Goal: Task Accomplishment & Management: Manage account settings

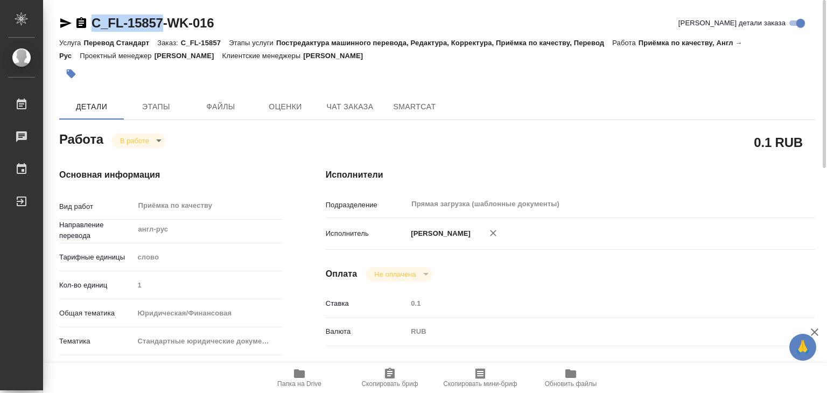
drag, startPoint x: 88, startPoint y: 11, endPoint x: 161, endPoint y: 18, distance: 74.0
copy link "C_FL-15857"
click at [229, 46] on p "C_FL-15857" at bounding box center [205, 43] width 48 height 8
click at [68, 79] on icon "button" at bounding box center [71, 73] width 11 height 11
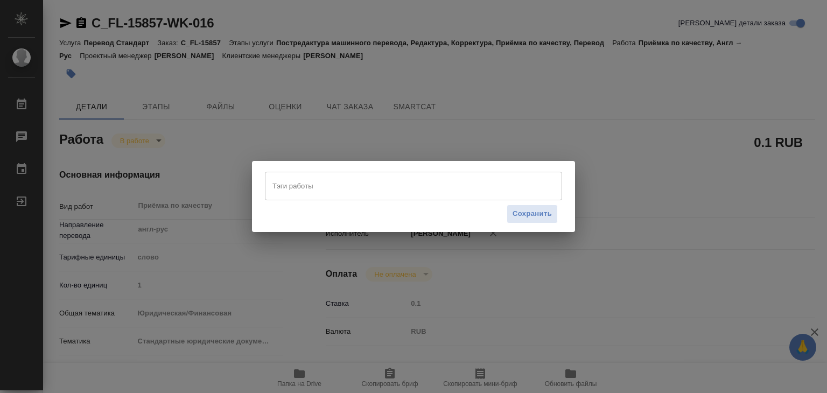
click at [307, 165] on div "Тэги работы Тэги работы Сохранить" at bounding box center [413, 196] width 323 height 71
click at [309, 182] on input "Тэги работы" at bounding box center [403, 186] width 267 height 18
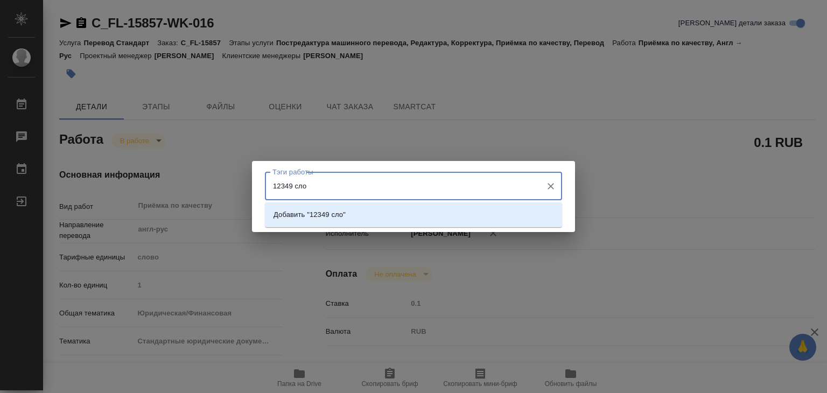
type input "12349 слов"
click at [338, 213] on p "Добавить "12349 слов"" at bounding box center [311, 214] width 76 height 11
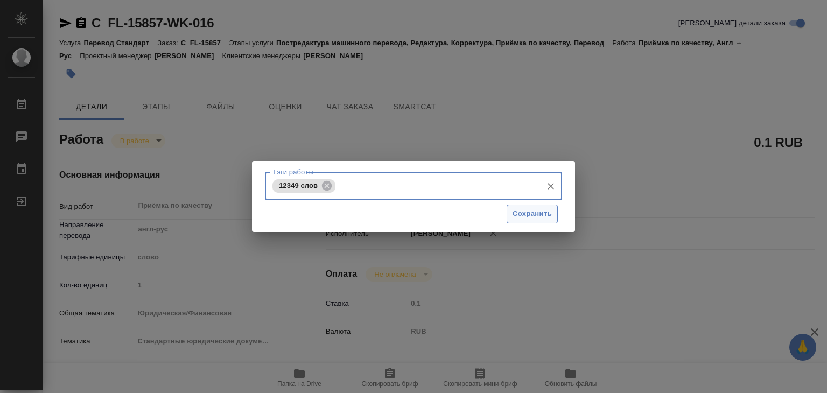
click at [537, 218] on span "Сохранить" at bounding box center [531, 214] width 39 height 12
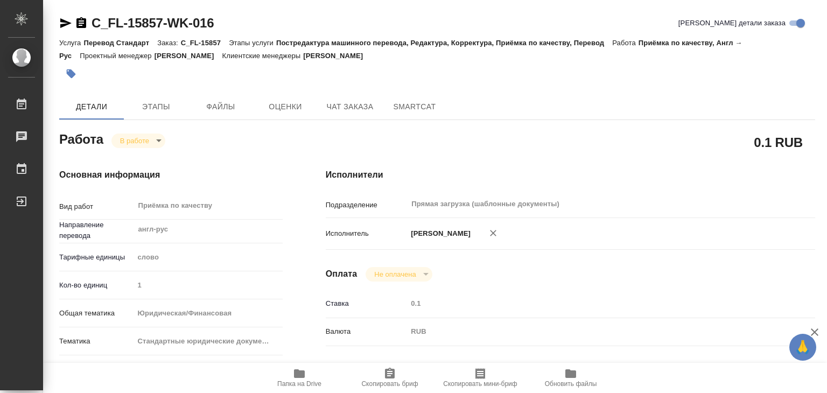
type input "inProgress"
type input "англ-рус"
type input "5a8b1489cc6b4906c91bfd90"
type input "1"
type input "yr-fn"
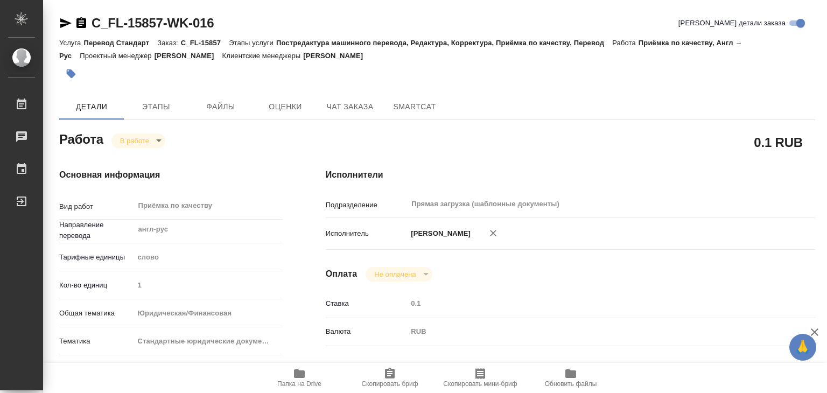
type input "5f647205b73bc97568ca66bf"
checkbox input "true"
type input "05.09.2025 14:45"
type input "05.09.2025 17:13"
type input "05.09.2025 17:00"
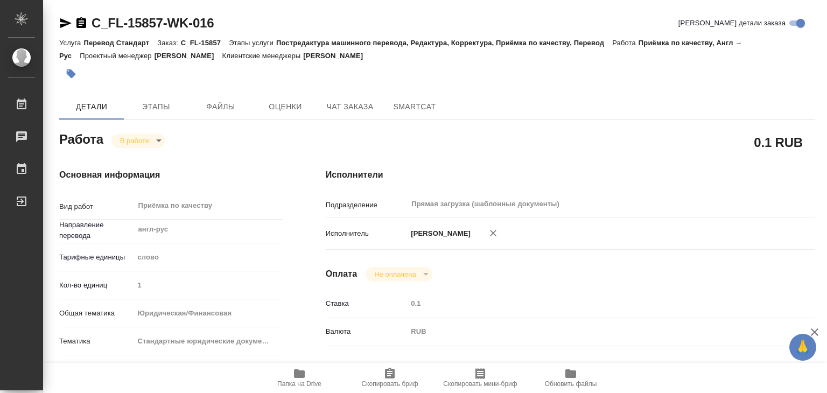
type input "05.09.2025 18:00"
type input "Прямая загрузка (шаблонные документы)"
type input "notPayed"
type input "0.1"
type input "RUB"
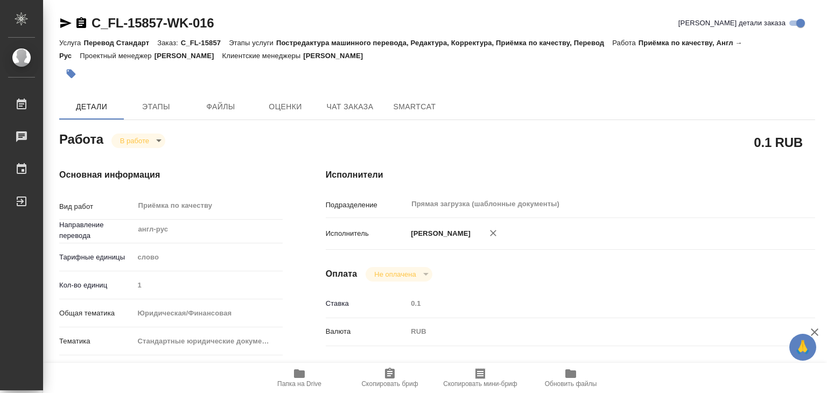
type input "[PERSON_NAME]"
type input "C_FL-15857"
type input "Перевод Стандарт"
type input "Постредактура машинного перевода, Редактура, Корректура, Приёмка по качеству, П…"
type input "Лямина Надежда"
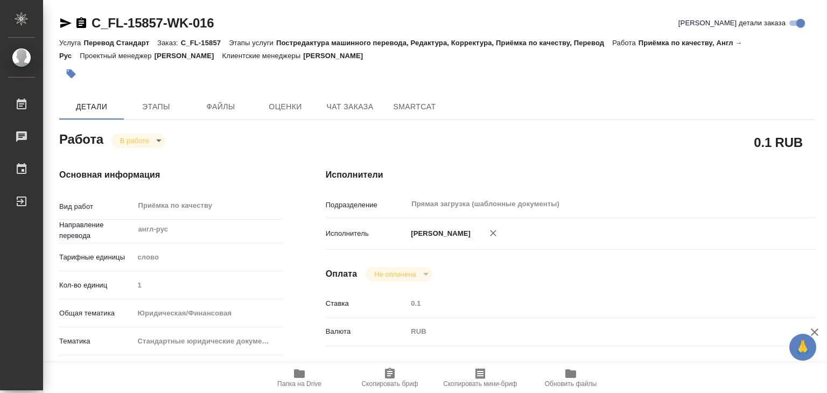
type input "Заборова Александра"
type input "/Clients/FL_C/Orders/C_FL-15857"
click at [138, 140] on body "🙏 .cls-1 fill:#fff; AWATERA Alilekova Valeriya Работы 0 Чаты График Выйти C_FL-…" at bounding box center [413, 196] width 827 height 393
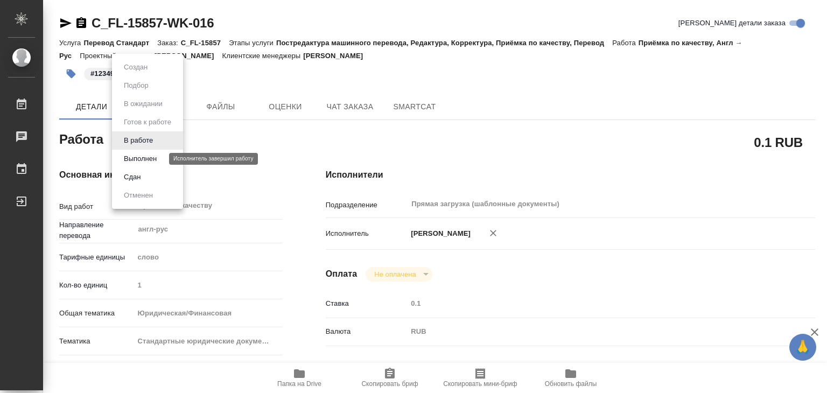
click at [156, 162] on button "Выполнен" at bounding box center [140, 159] width 39 height 12
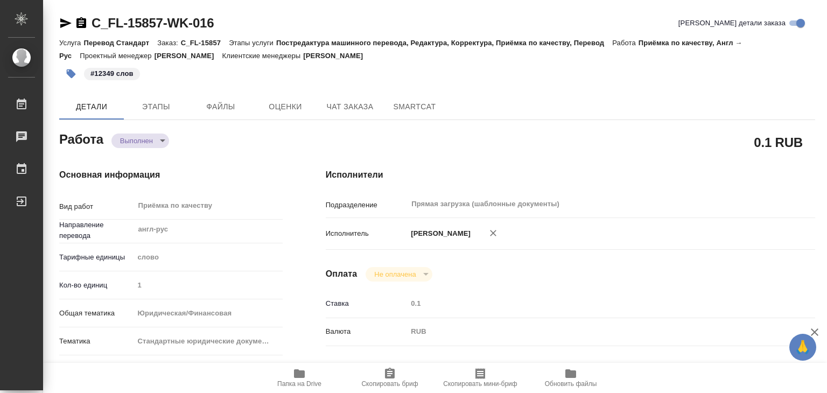
type textarea "x"
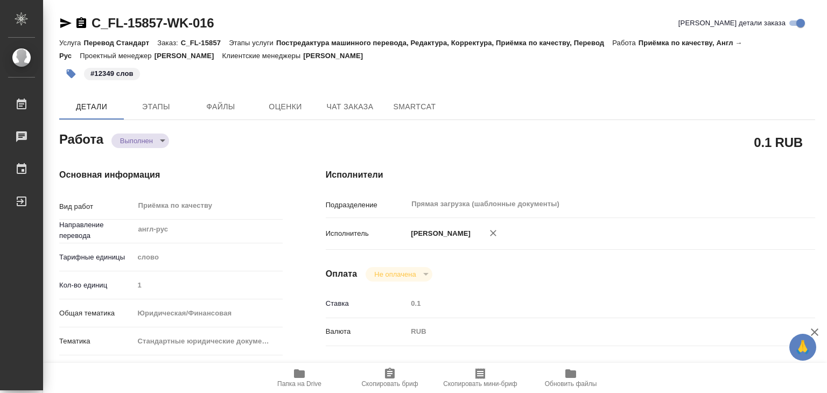
type textarea "x"
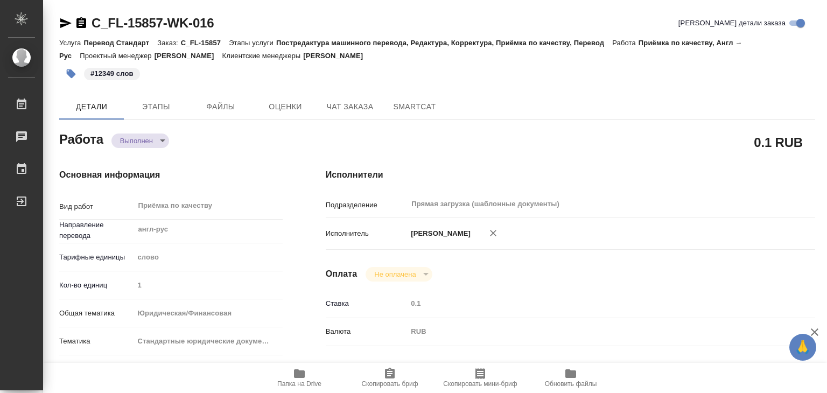
type textarea "x"
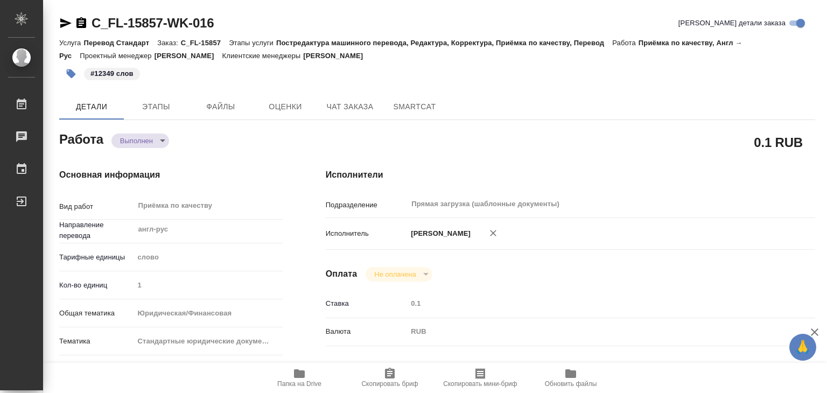
type textarea "x"
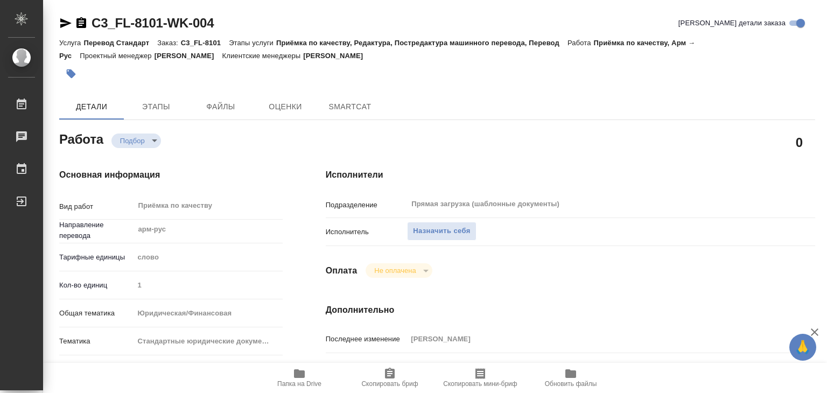
type textarea "x"
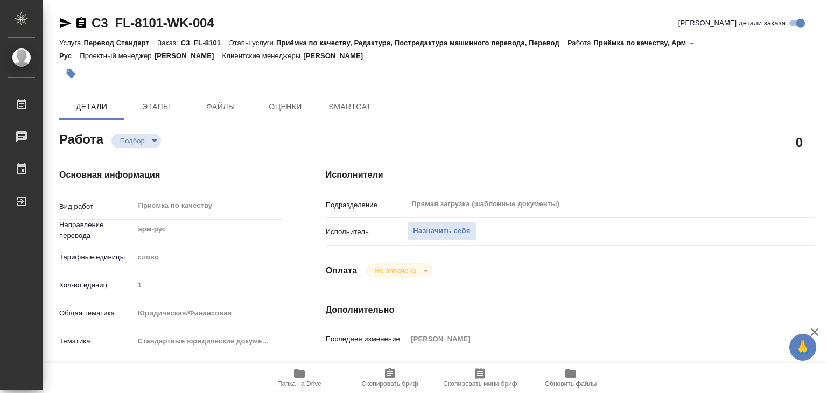
type textarea "x"
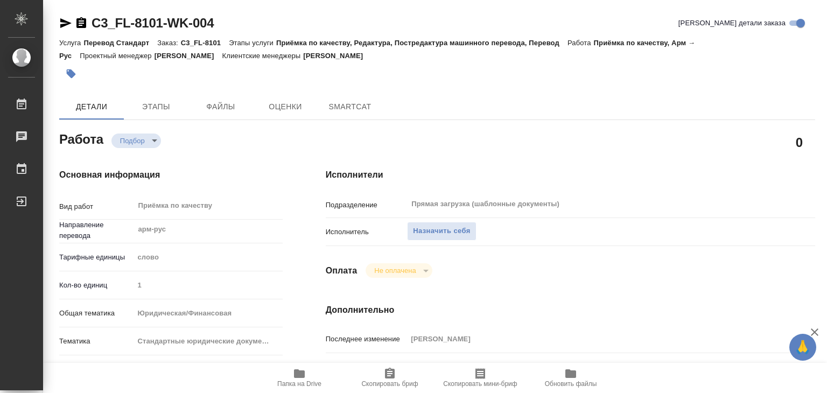
type textarea "x"
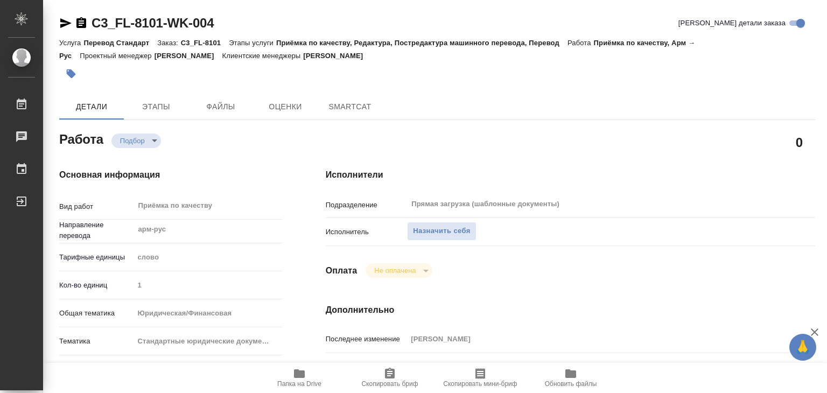
type textarea "x"
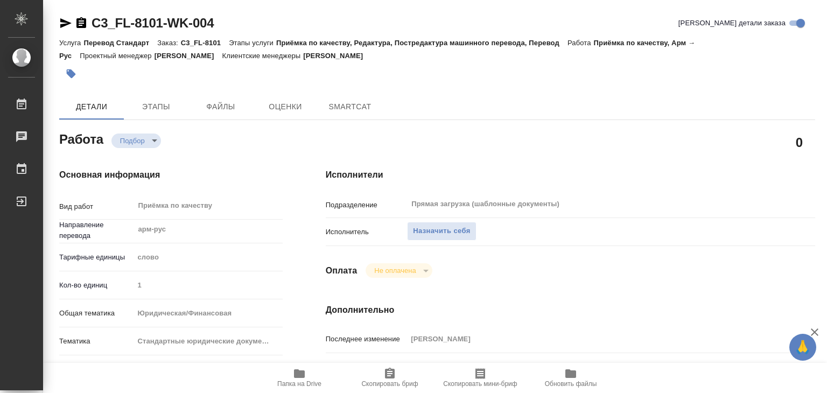
type textarea "x"
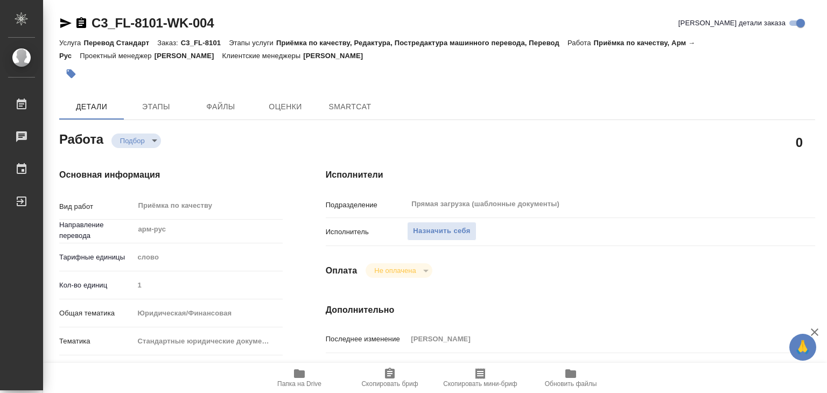
type textarea "x"
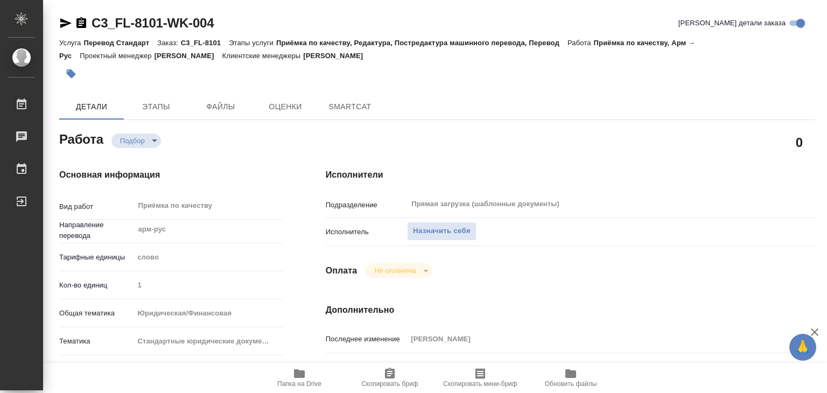
type textarea "x"
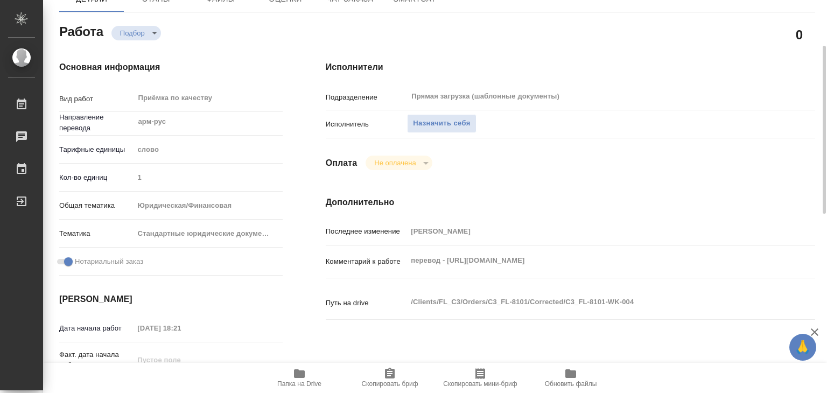
scroll to position [215, 0]
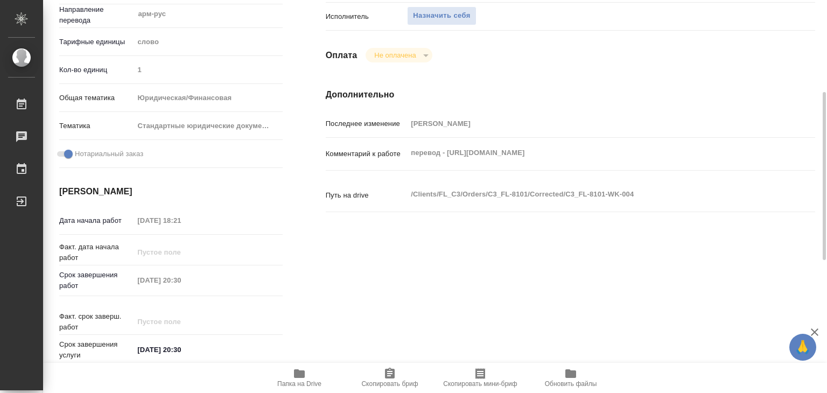
type textarea "x"
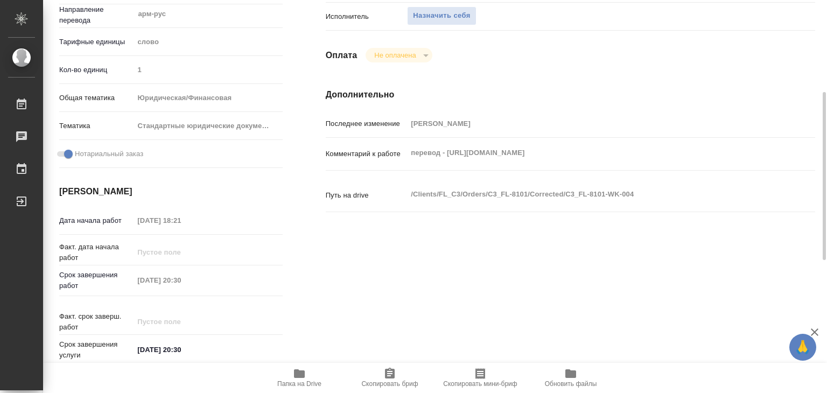
type textarea "x"
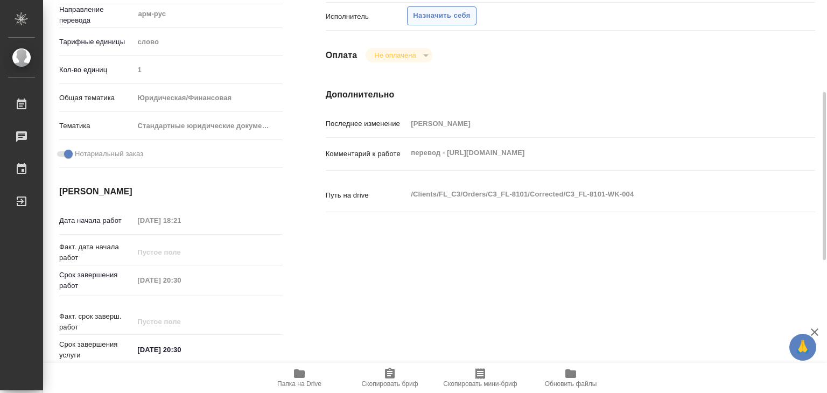
click at [456, 19] on span "Назначить себя" at bounding box center [441, 16] width 57 height 12
type textarea "x"
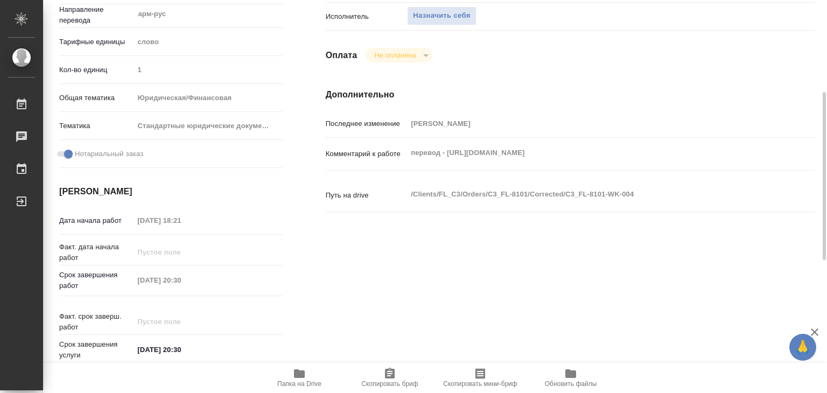
type textarea "x"
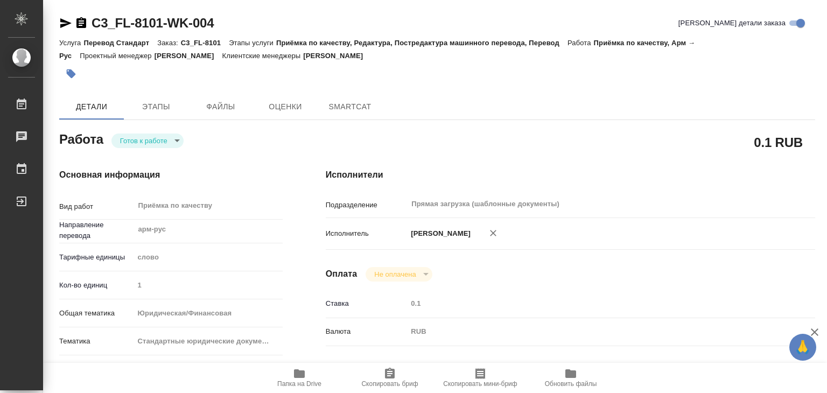
type textarea "x"
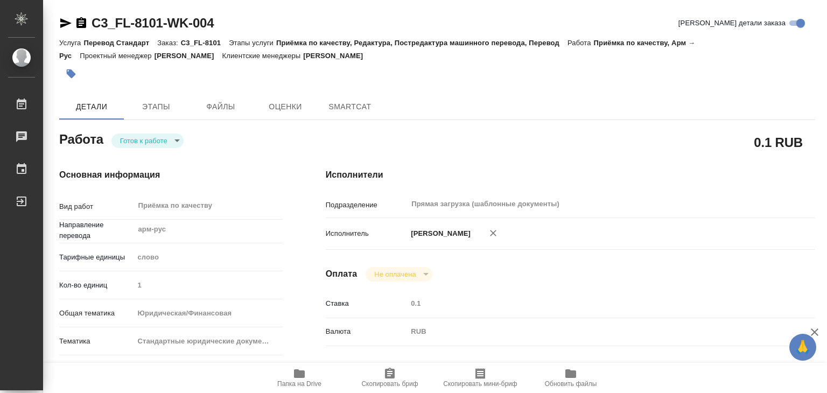
type textarea "x"
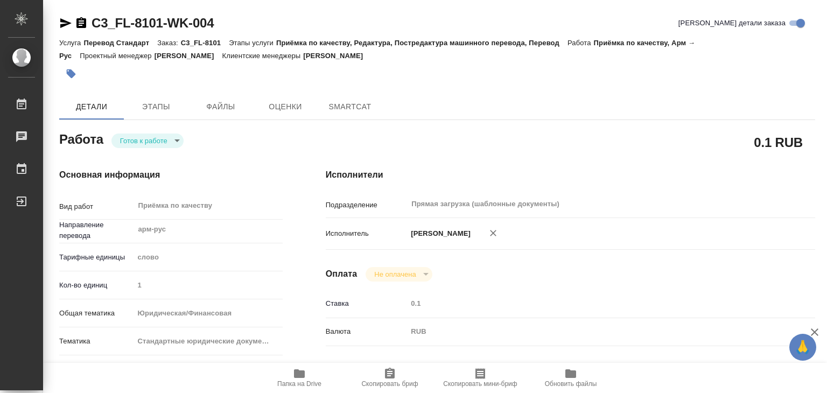
type textarea "x"
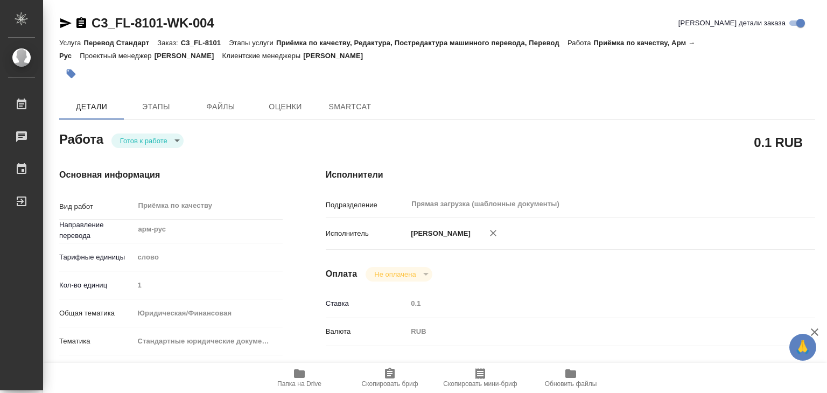
type textarea "x"
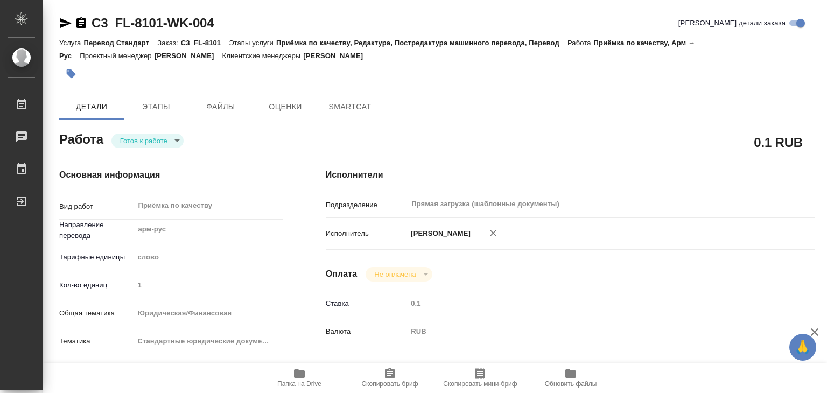
type textarea "x"
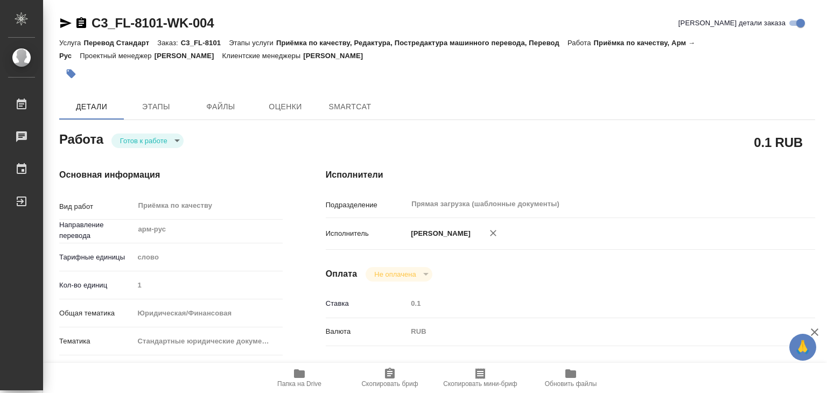
type textarea "x"
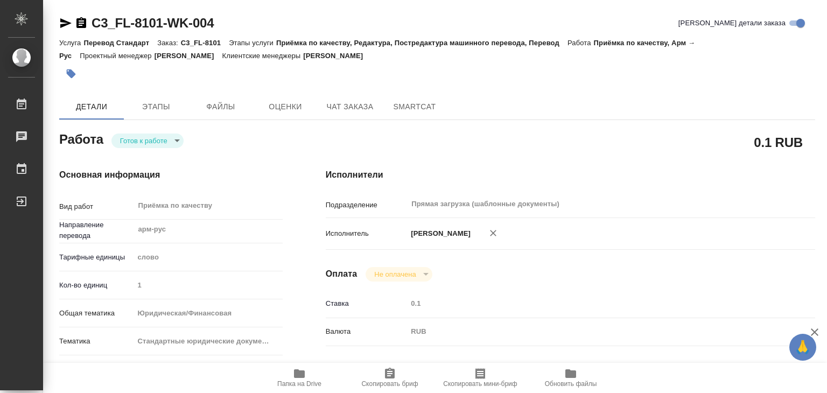
type textarea "x"
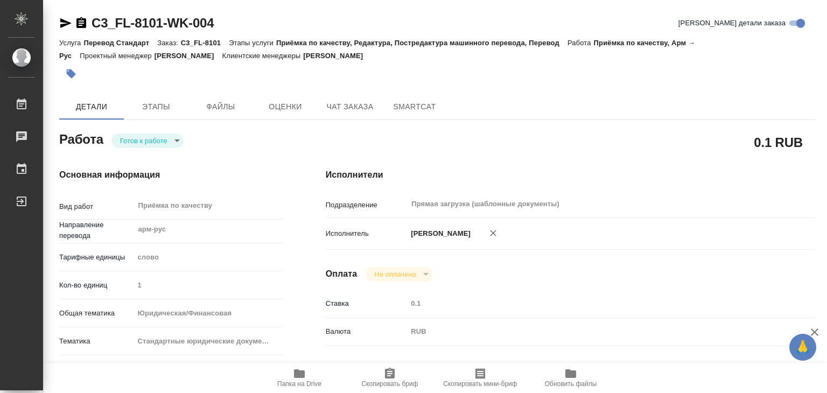
type textarea "x"
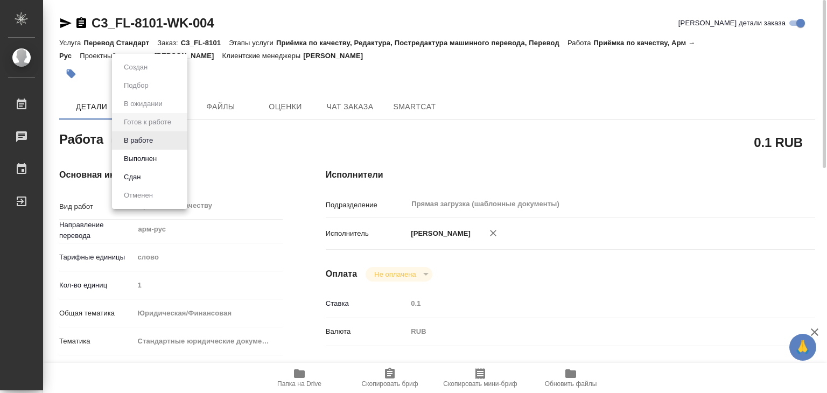
click at [161, 140] on body "🙏 .cls-1 fill:#fff; AWATERA Alilekova Valeriya Работы 0 Чаты График Выйти C3_FL…" at bounding box center [413, 196] width 827 height 393
click at [165, 144] on li "В работе" at bounding box center [149, 140] width 75 height 18
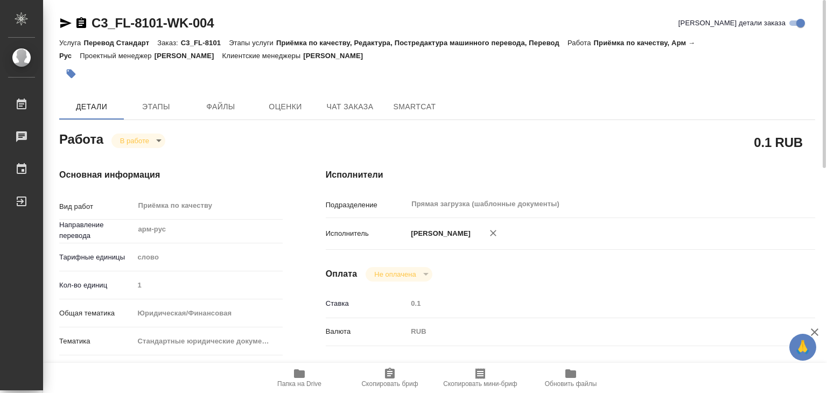
type textarea "x"
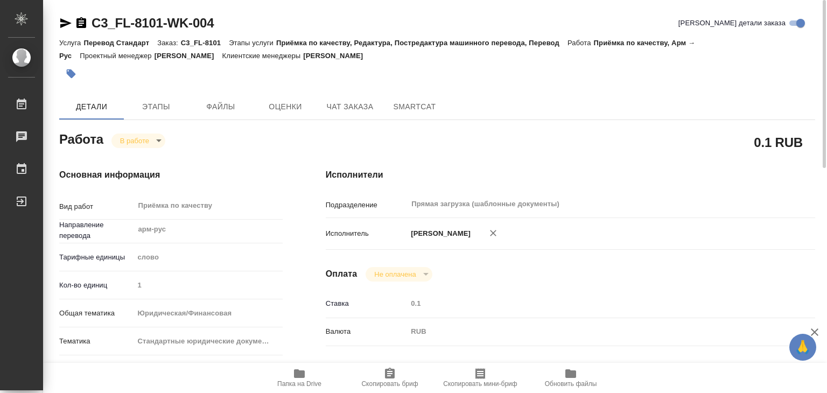
type textarea "x"
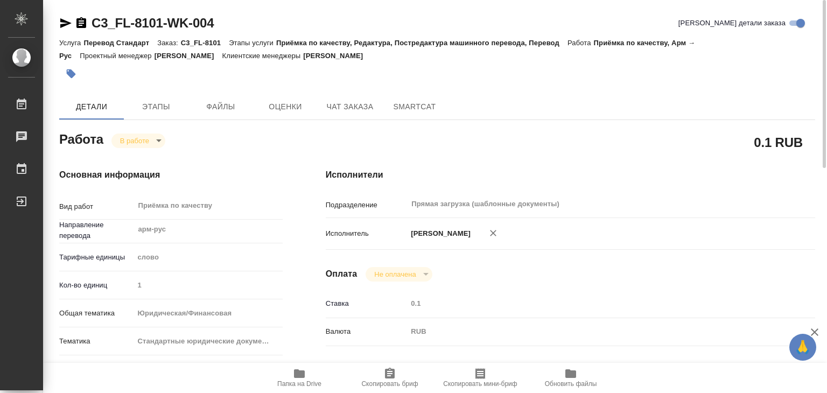
type textarea "x"
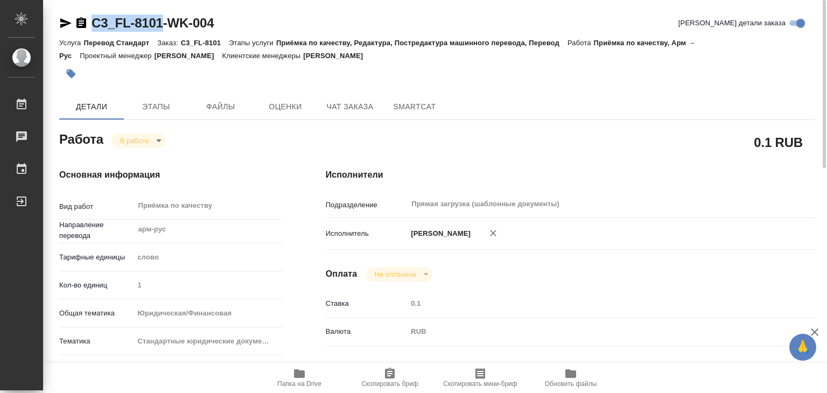
drag, startPoint x: 88, startPoint y: 15, endPoint x: 166, endPoint y: 34, distance: 80.0
click at [166, 20] on div "C3_FL-8101-WK-004" at bounding box center [136, 23] width 154 height 17
copy link "C3_FL-8101"
click at [293, 384] on span "Папка на Drive" at bounding box center [299, 384] width 44 height 8
click at [274, 172] on h4 "Основная информация" at bounding box center [170, 174] width 223 height 13
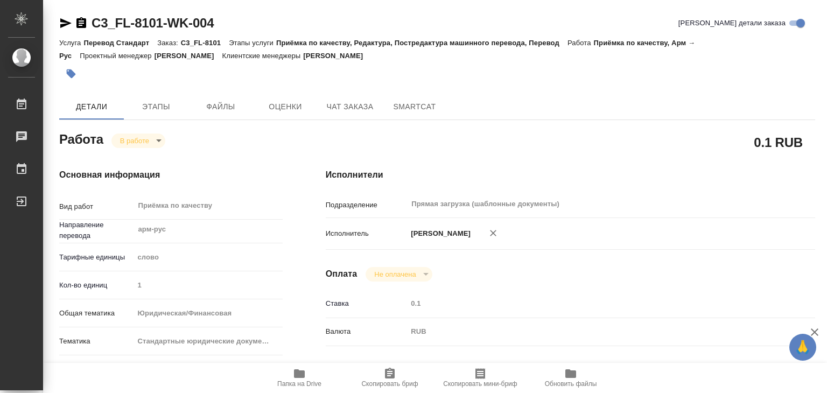
type textarea "x"
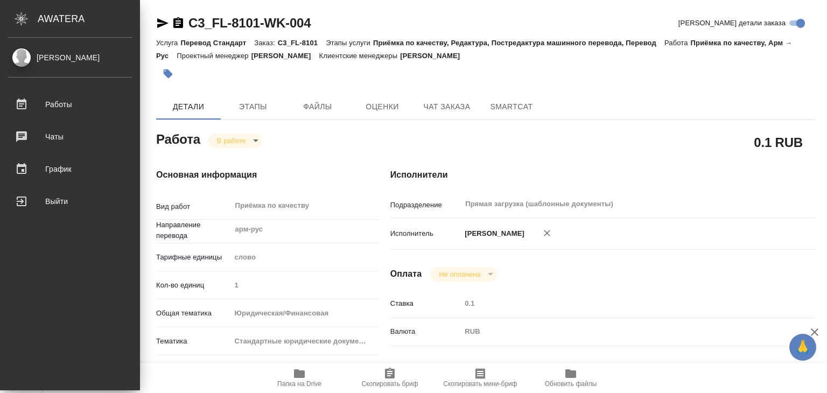
type textarea "x"
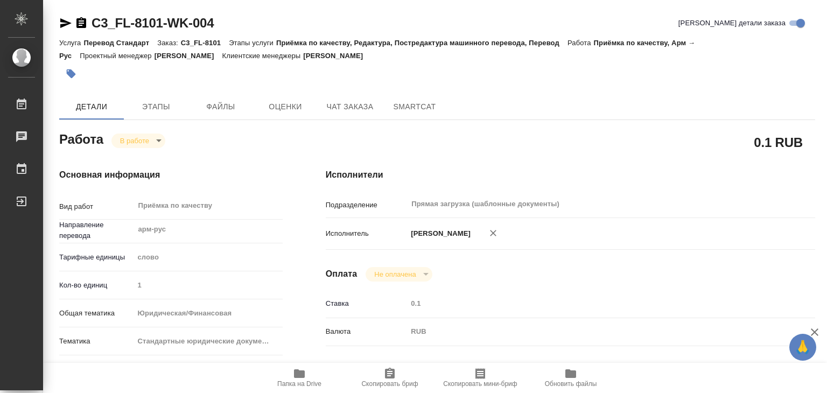
click at [66, 72] on icon "button" at bounding box center [71, 73] width 11 height 11
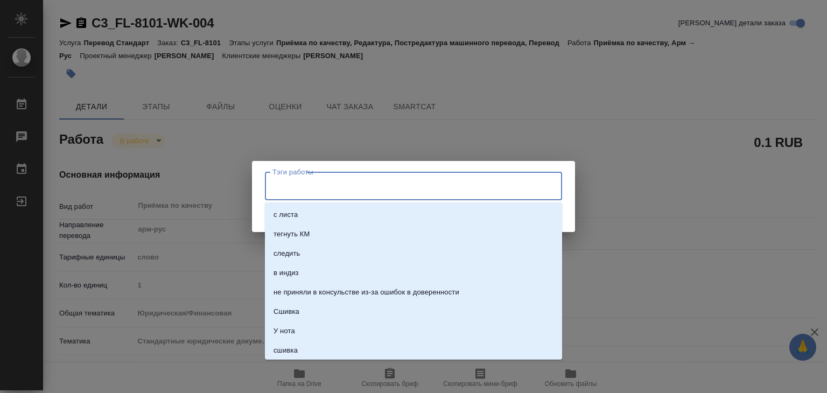
click at [309, 189] on input "Тэги работы" at bounding box center [403, 186] width 267 height 18
type input "932"
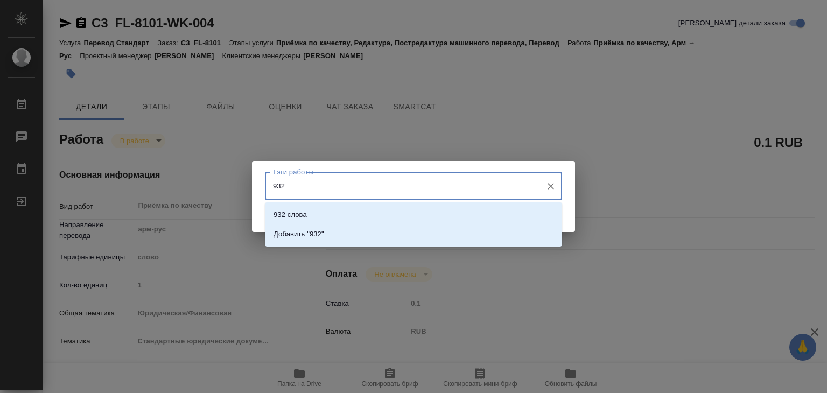
click at [320, 213] on li "932 слова" at bounding box center [413, 214] width 297 height 19
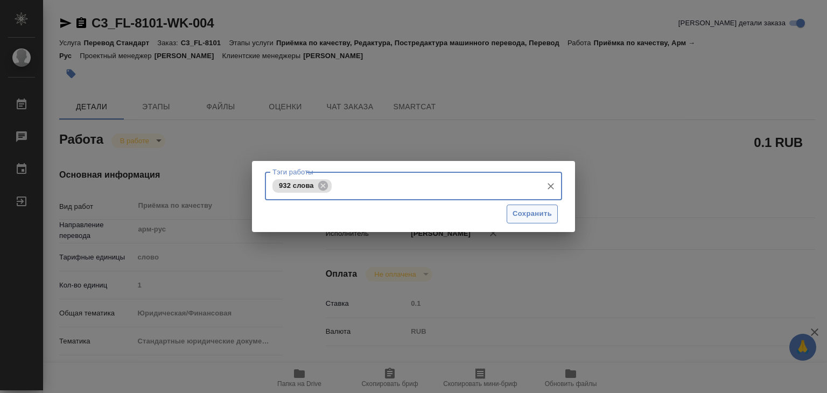
click at [526, 222] on button "Сохранить" at bounding box center [532, 214] width 51 height 19
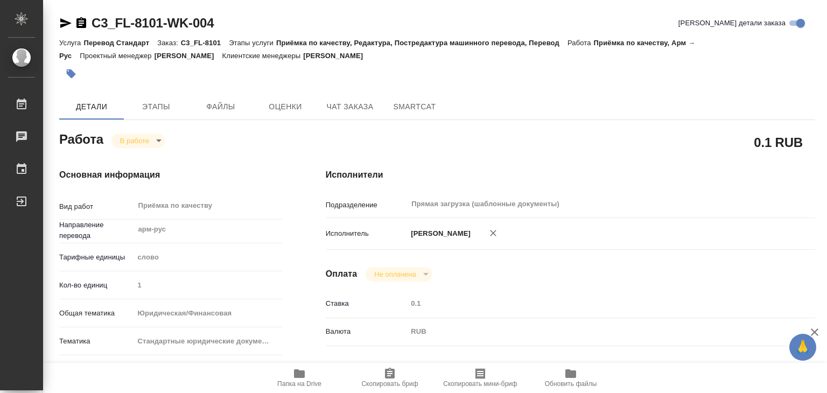
type input "inProgress"
type textarea "Приёмка по качеству"
type textarea "x"
type input "арм-рус"
type input "5a8b1489cc6b4906c91bfd90"
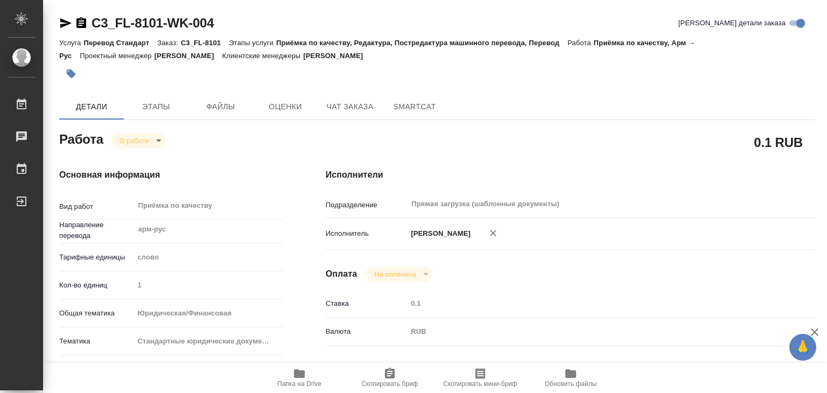
type input "1"
type input "yr-fn"
type input "5f647205b73bc97568ca66bf"
checkbox input "true"
type input "05.09.2025 18:21"
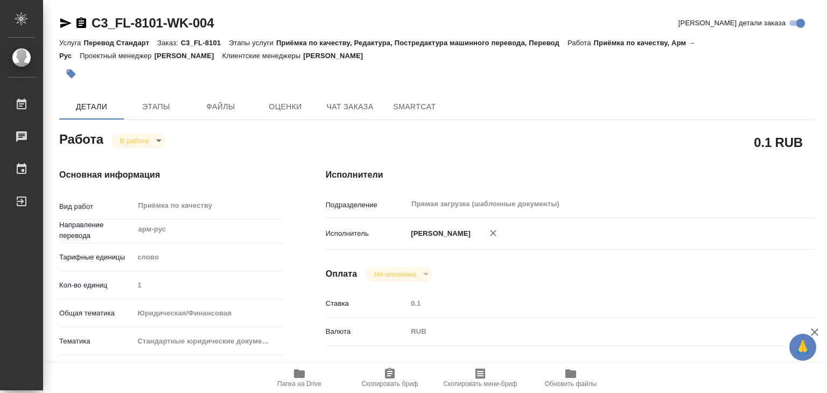
type input "05.09.2025 18:55"
type input "05.09.2025 20:30"
type input "Прямая загрузка (шаблонные документы)"
type input "notPayed"
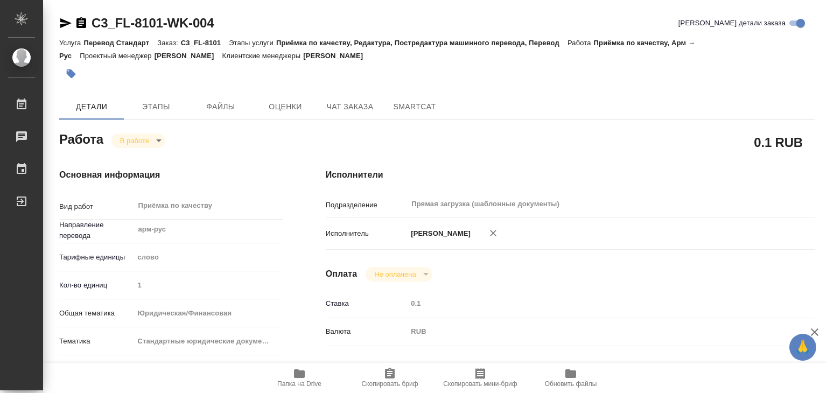
type input "0.1"
type input "RUB"
type input "[PERSON_NAME]"
type textarea "перевод - https://drive.awatera.com/s/D9WfmoBHe6BKds8"
type textarea "x"
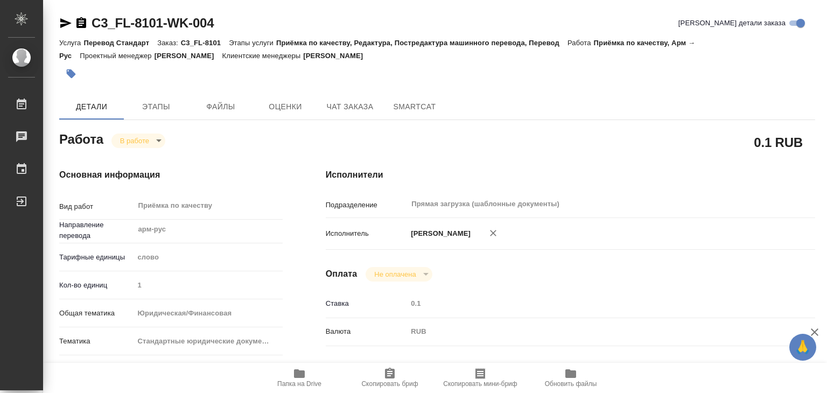
type textarea "/Clients/FL_C3/Orders/C3_FL-8101/Corrected/C3_FL-8101-WK-004"
type textarea "x"
type input "C3_FL-8101"
type input "Перевод Стандарт"
type input "Приёмка по качеству, Редактура, Постредактура машинного перевода, Перевод"
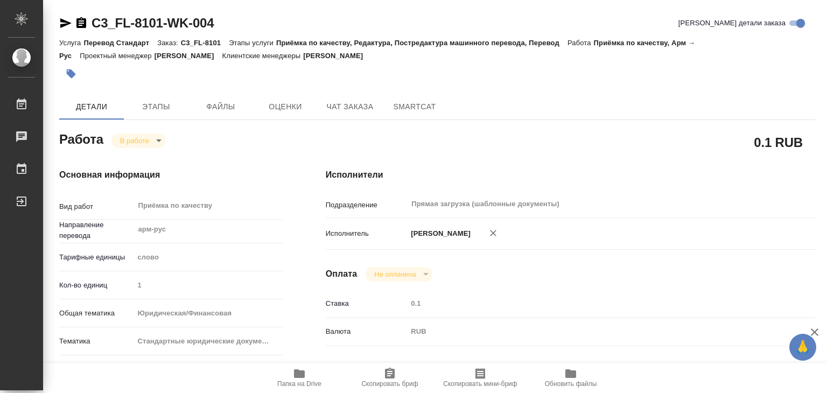
type input "Никитина Татьяна"
type input "[PERSON_NAME]"
type input "/Clients/FL_C3/Orders/C3_FL-8101"
type textarea "x"
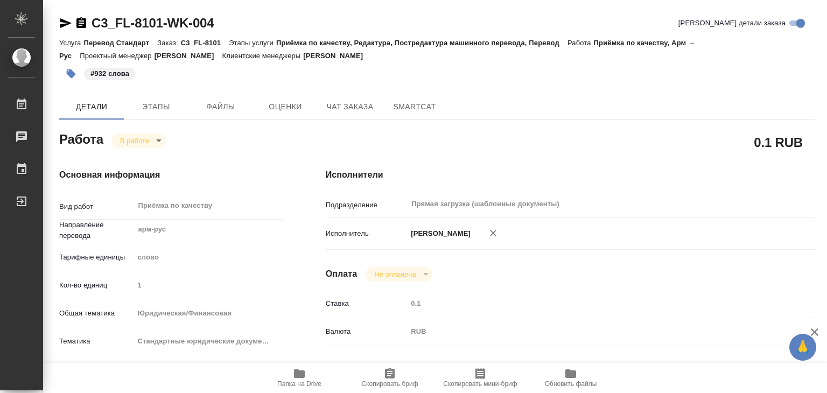
type textarea "x"
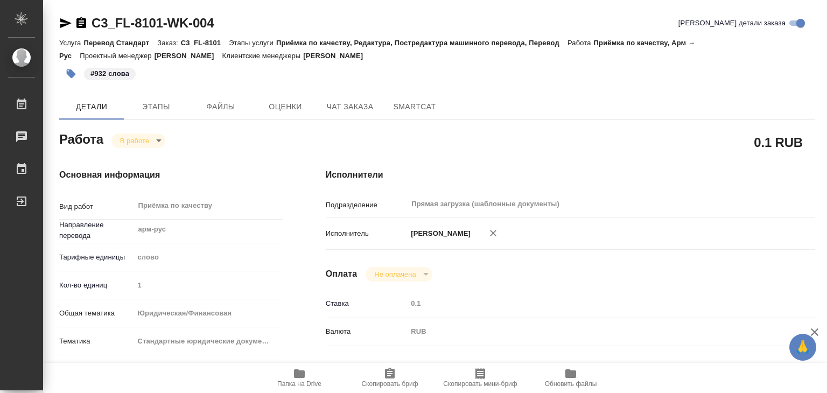
type textarea "x"
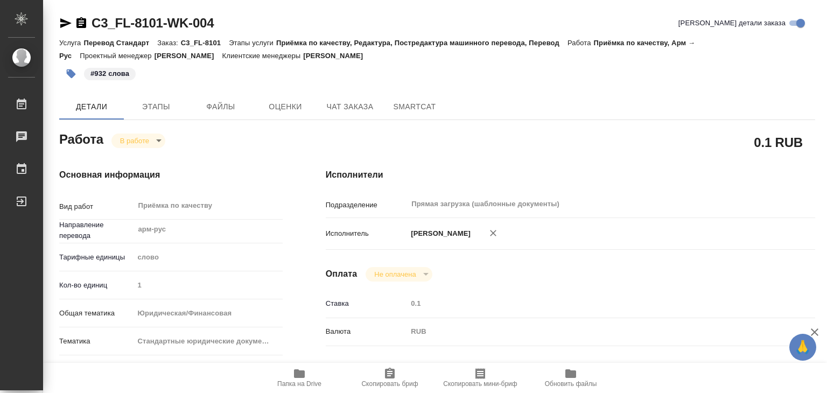
type textarea "x"
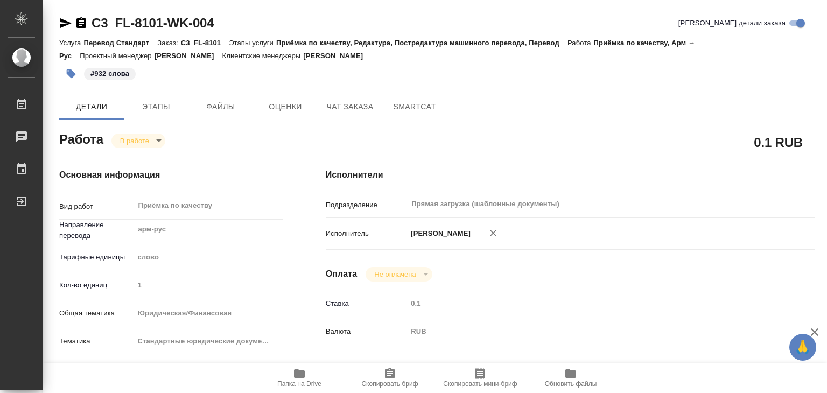
type textarea "x"
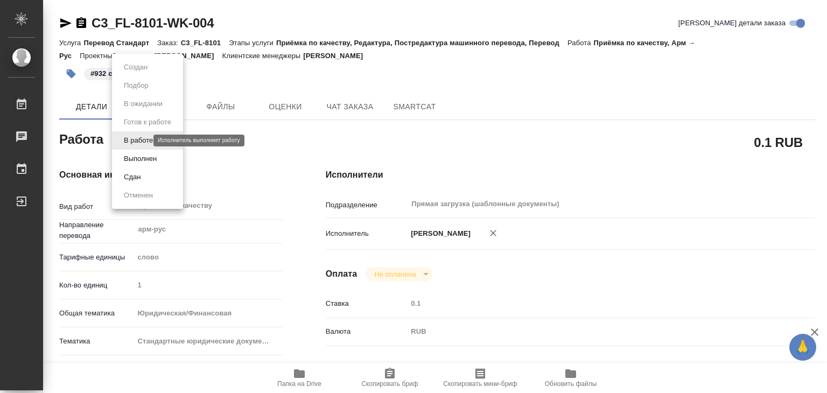
click at [139, 141] on body "🙏 .cls-1 fill:#fff; AWATERA Alilekova Valeriya Работы 0 Чаты График Выйти C3_FL…" at bounding box center [413, 196] width 827 height 393
click at [152, 158] on button "Выполнен" at bounding box center [140, 159] width 39 height 12
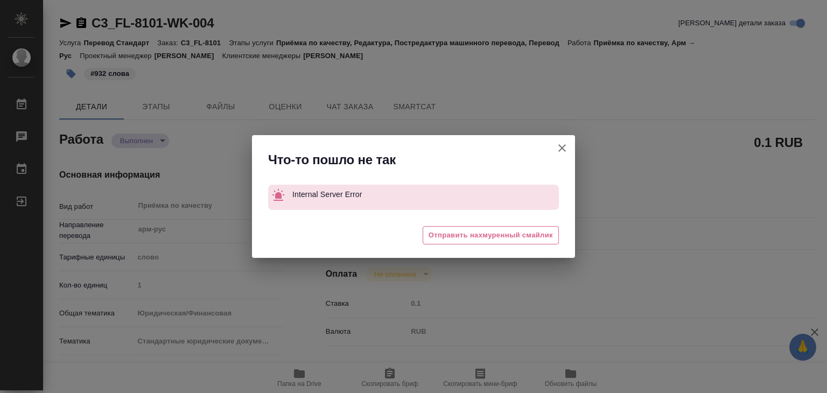
type textarea "x"
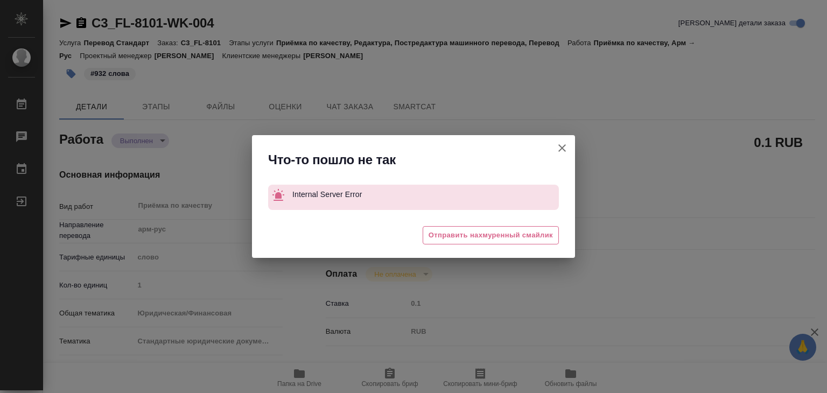
type textarea "x"
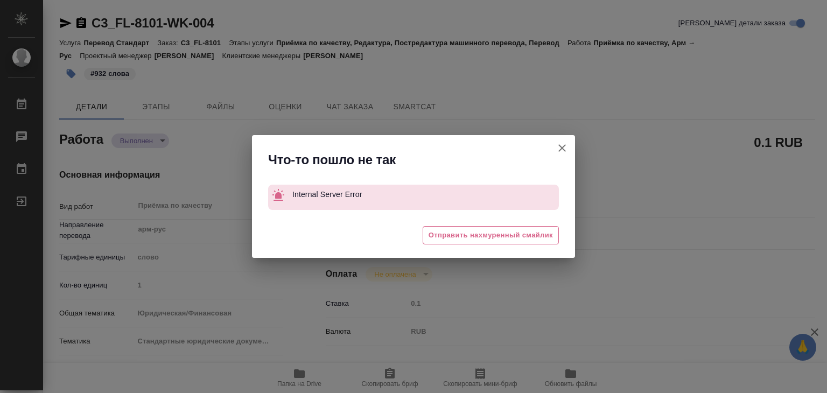
type textarea "x"
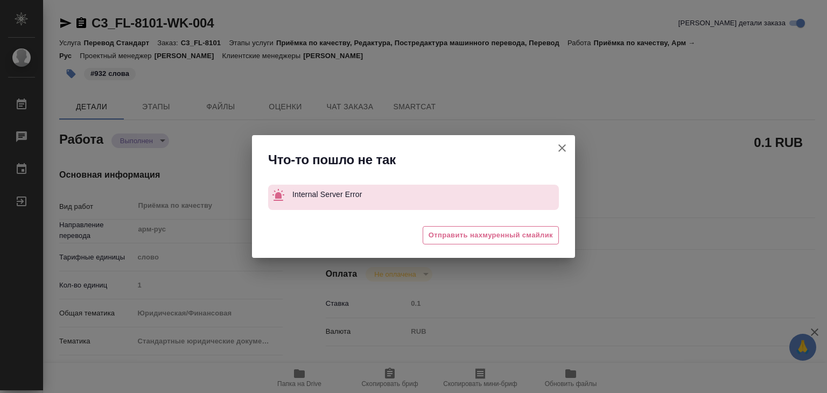
click at [561, 147] on icon "button" at bounding box center [562, 148] width 8 height 8
type textarea "x"
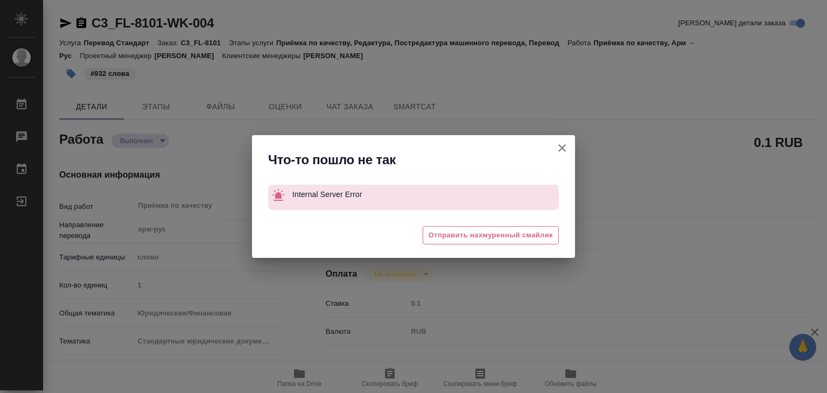
type textarea "x"
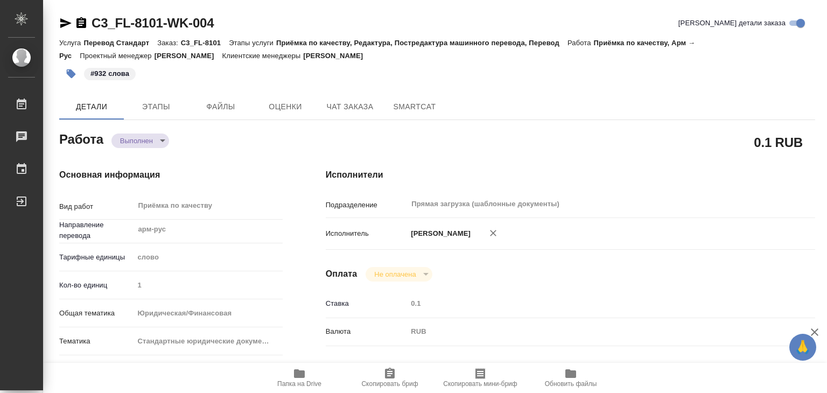
type textarea "x"
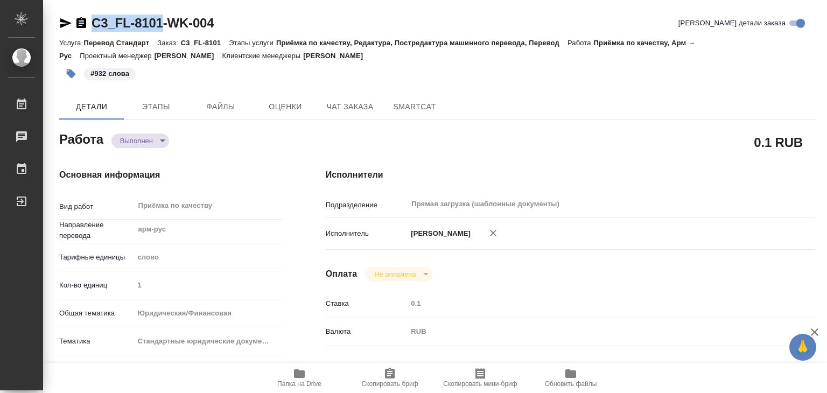
drag, startPoint x: 80, startPoint y: 11, endPoint x: 166, endPoint y: 17, distance: 86.4
copy link "C3_FL-8101"
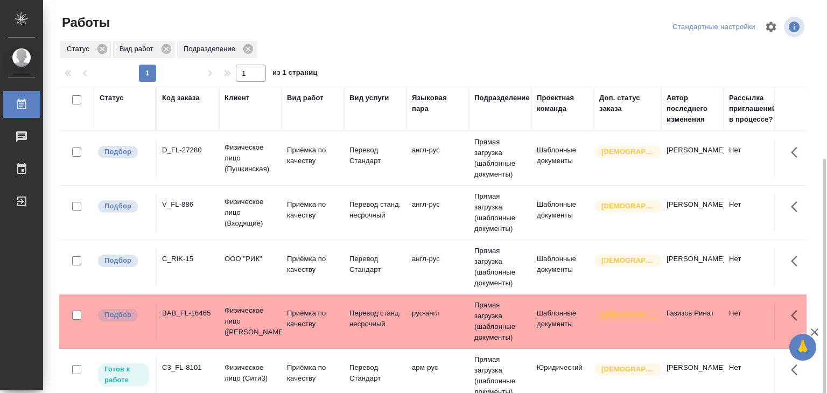
scroll to position [87, 0]
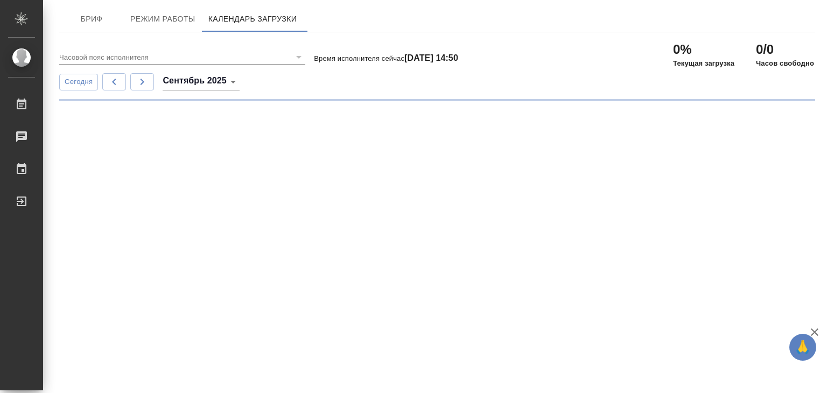
type input "(GMT+07:00) [GEOGRAPHIC_DATA]"
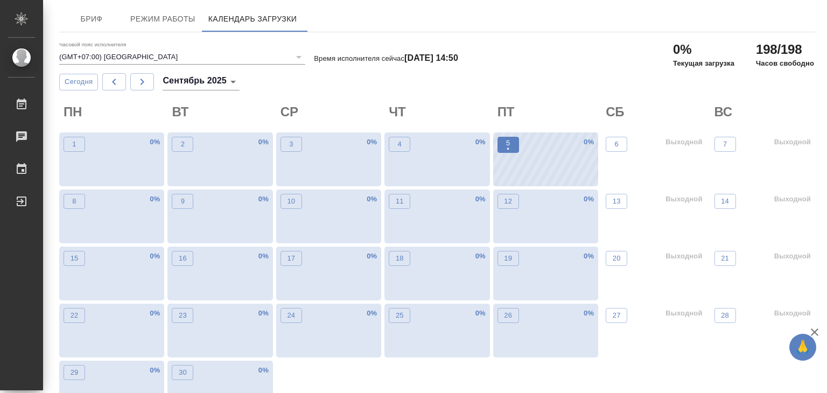
click at [507, 144] on p "•" at bounding box center [508, 149] width 4 height 11
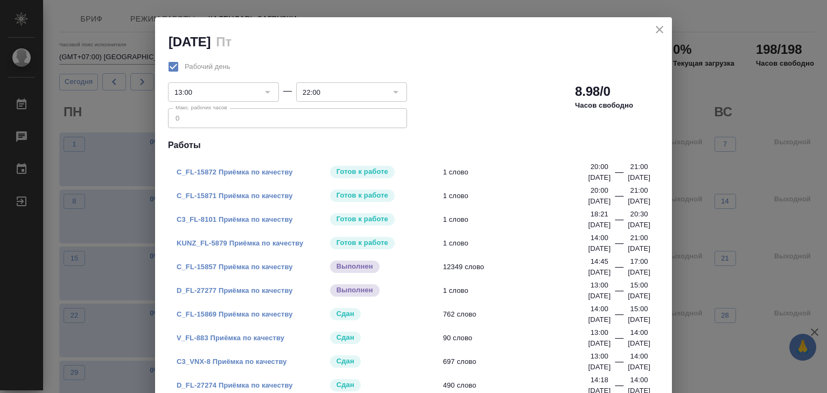
click at [261, 92] on div at bounding box center [267, 92] width 14 height 15
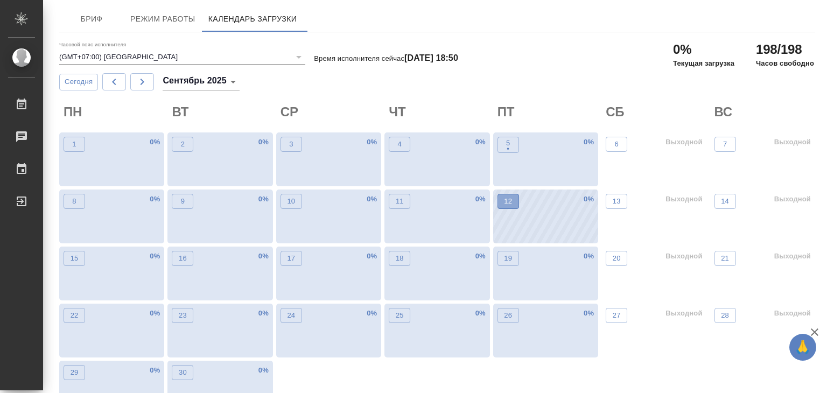
click at [508, 202] on p "12" at bounding box center [508, 201] width 8 height 11
click at [515, 143] on button "5 •" at bounding box center [508, 145] width 22 height 16
click at [514, 147] on button "5 •" at bounding box center [508, 145] width 22 height 16
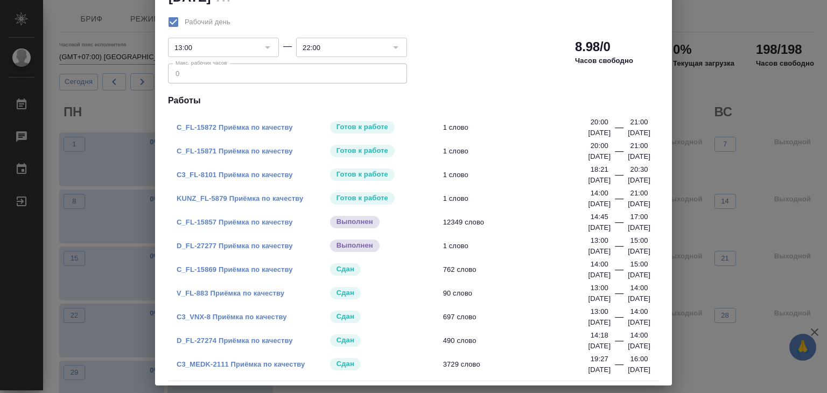
scroll to position [54, 0]
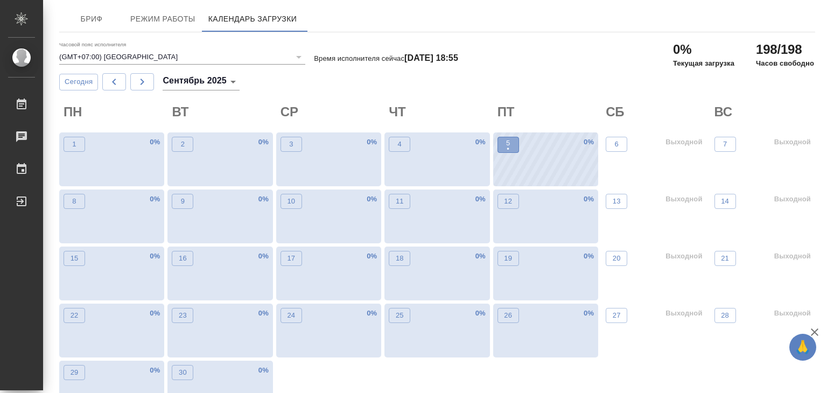
click at [504, 152] on button "5 •" at bounding box center [508, 145] width 22 height 16
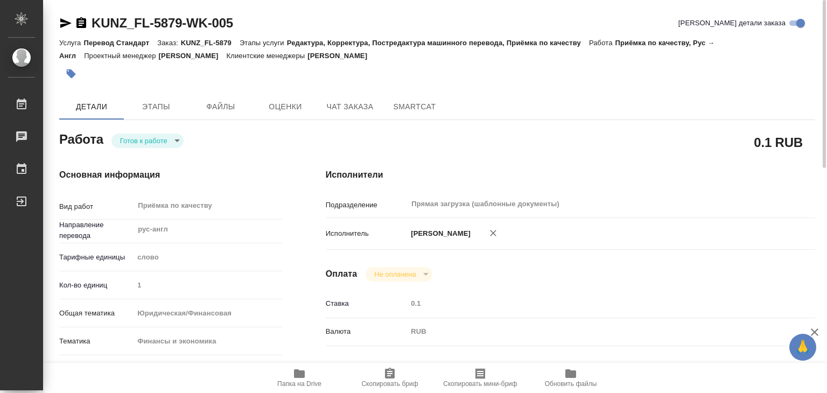
scroll to position [215, 0]
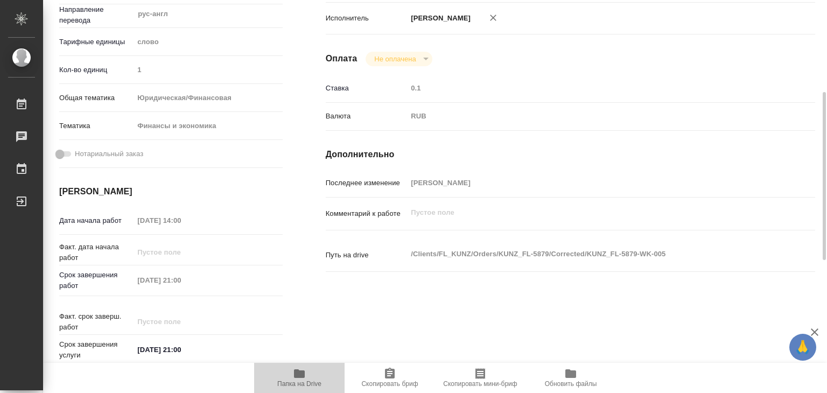
click at [307, 373] on span "Папка на Drive" at bounding box center [300, 377] width 78 height 20
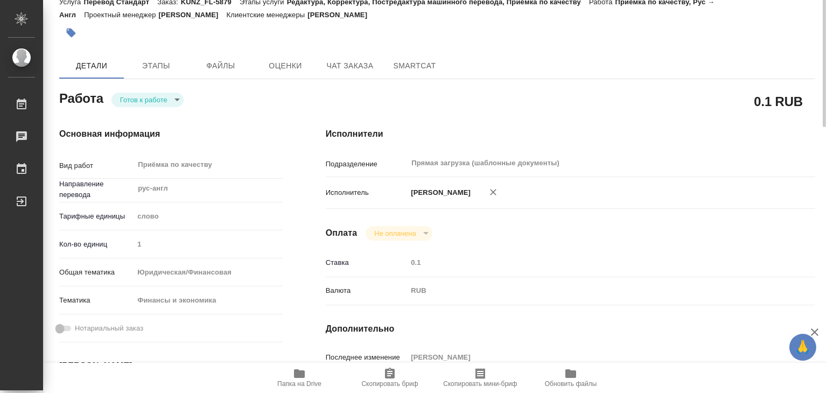
scroll to position [0, 0]
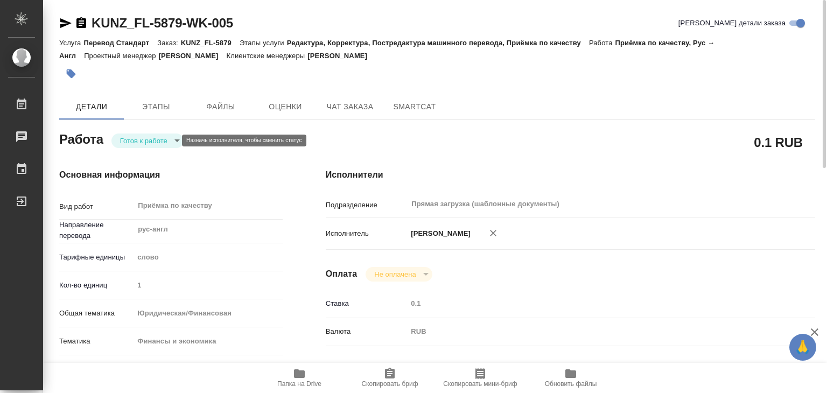
click at [161, 140] on body "🙏 .cls-1 fill:#fff; AWATERA Alilekova Valeriya Работы 0 Чаты График Выйти KUNZ_…" at bounding box center [413, 196] width 827 height 393
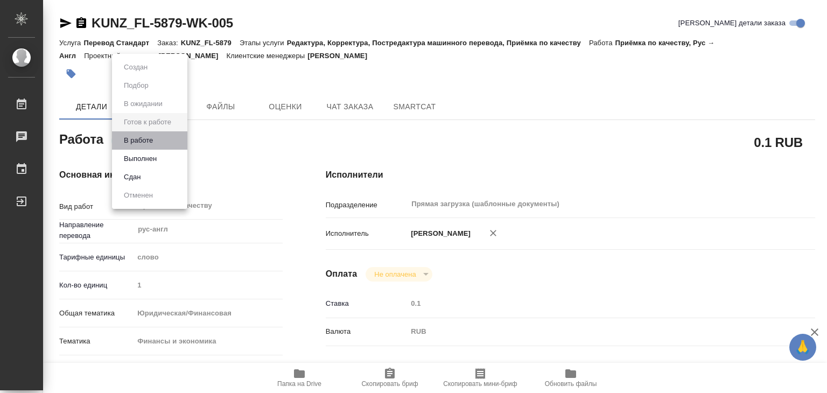
click at [164, 140] on li "В работе" at bounding box center [149, 140] width 75 height 18
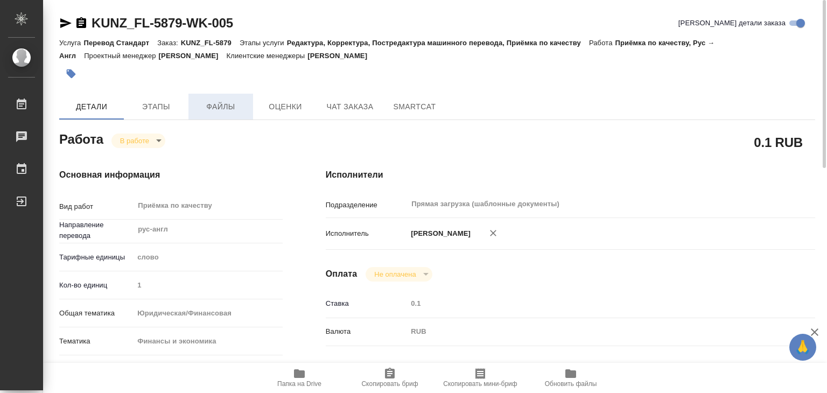
type textarea "x"
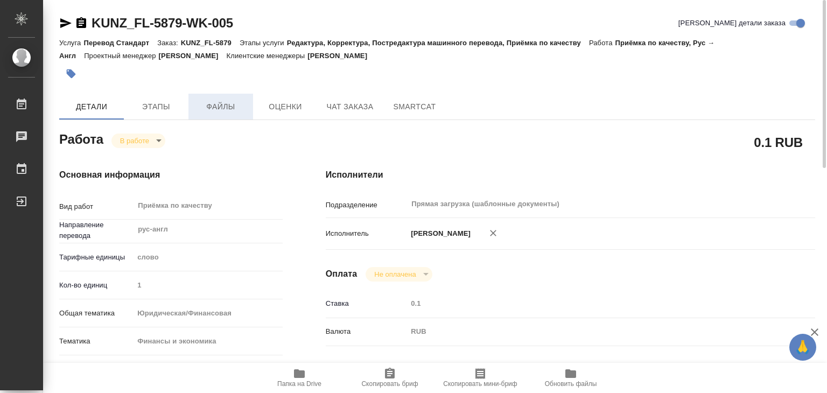
type textarea "x"
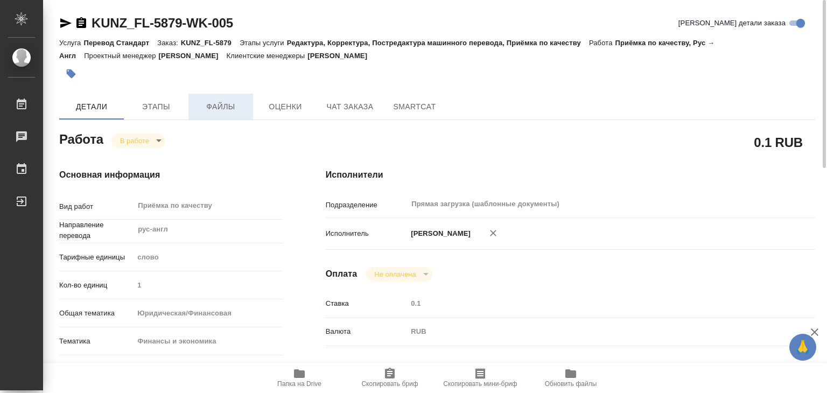
click at [215, 105] on span "Файлы" at bounding box center [221, 106] width 52 height 13
type textarea "x"
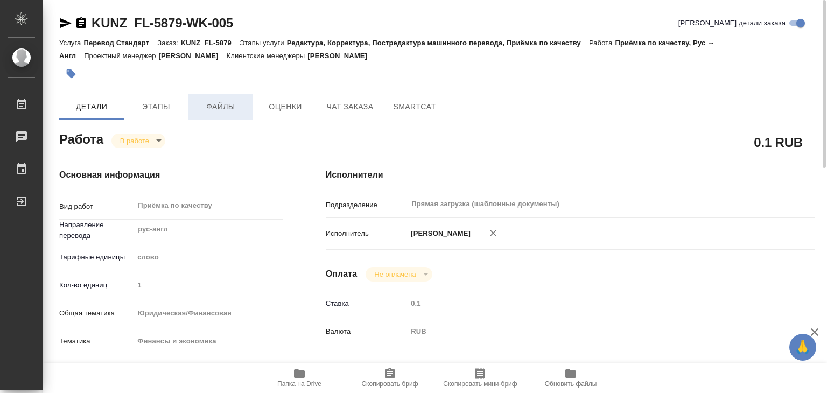
type textarea "x"
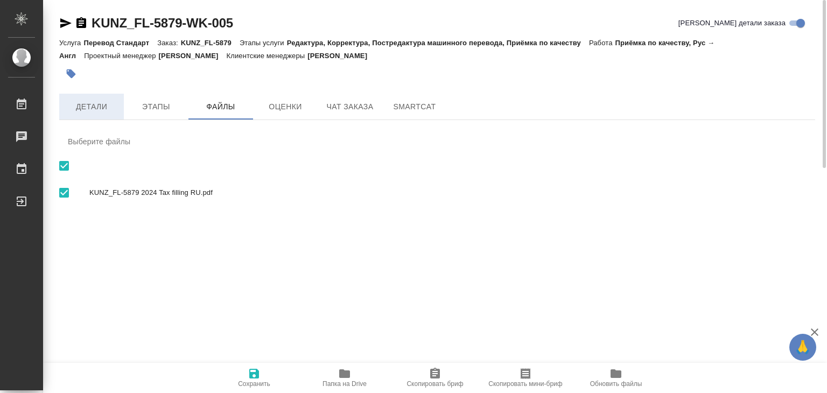
click at [102, 108] on span "Детали" at bounding box center [92, 106] width 52 height 13
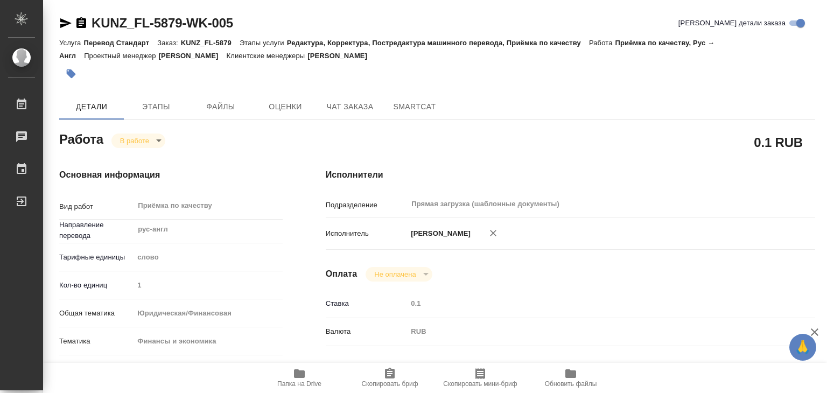
type textarea "x"
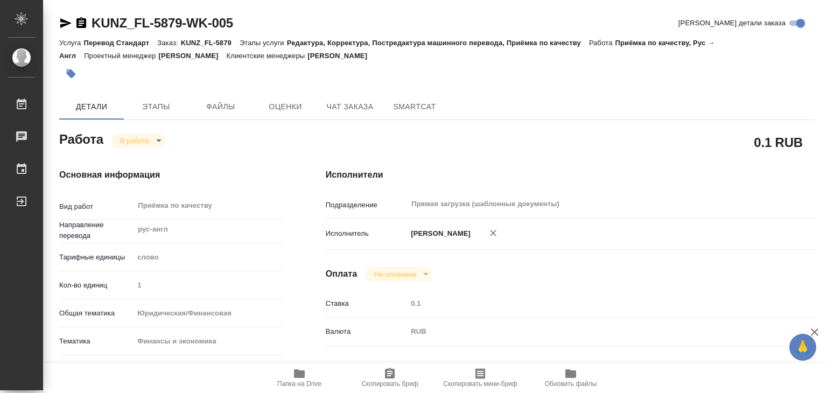
type textarea "x"
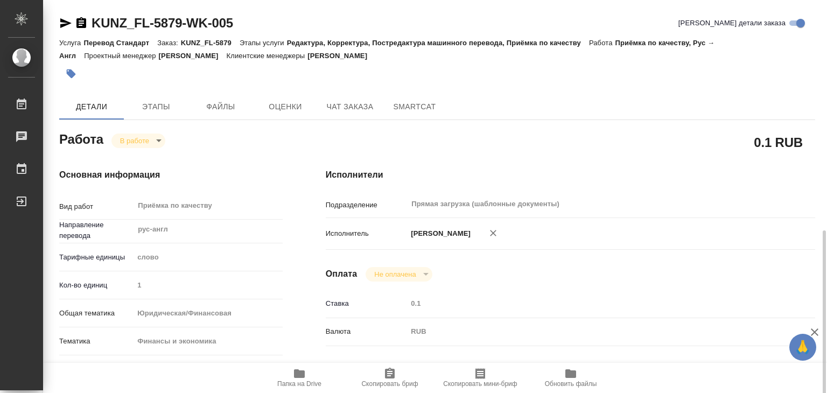
type textarea "x"
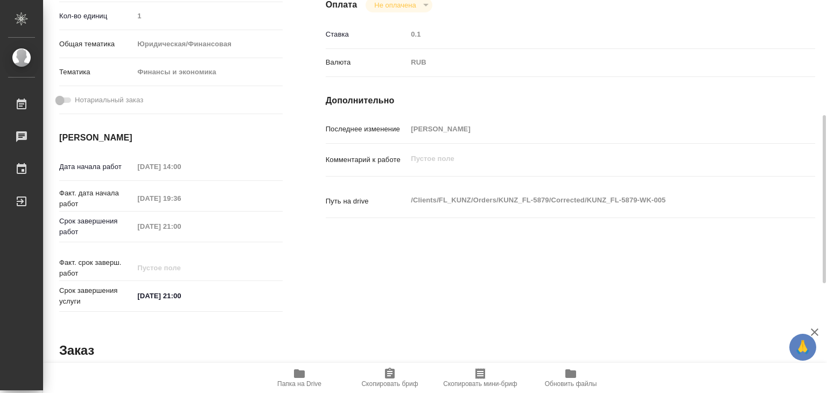
scroll to position [525, 0]
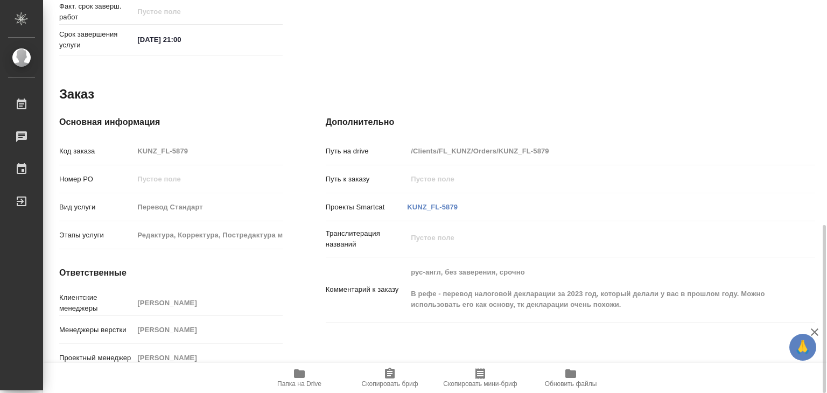
type textarea "x"
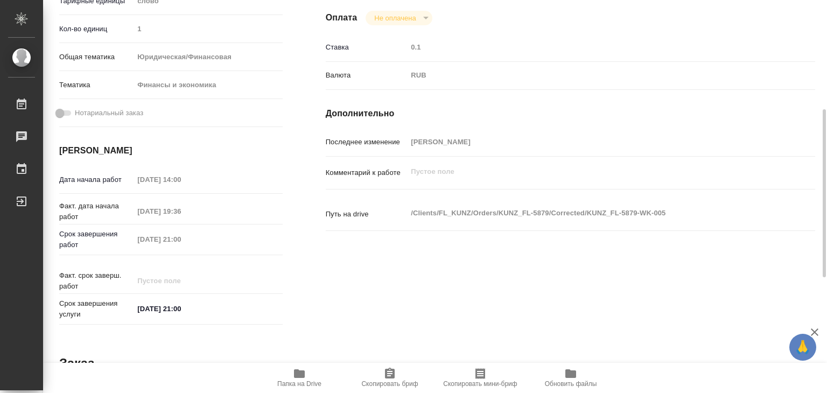
scroll to position [41, 0]
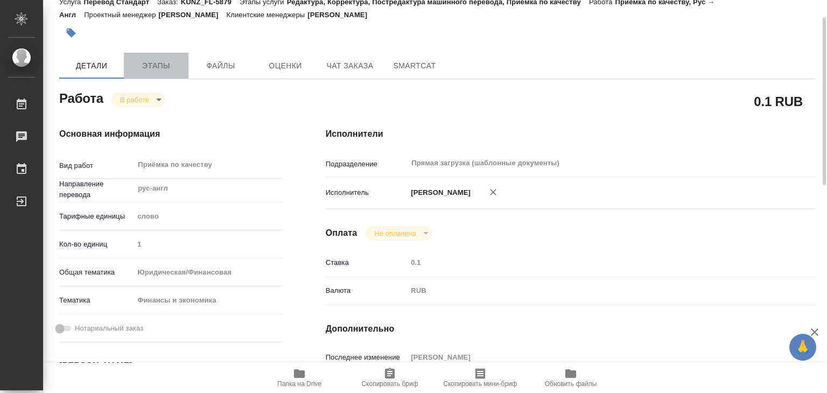
click at [149, 66] on span "Этапы" at bounding box center [156, 65] width 52 height 13
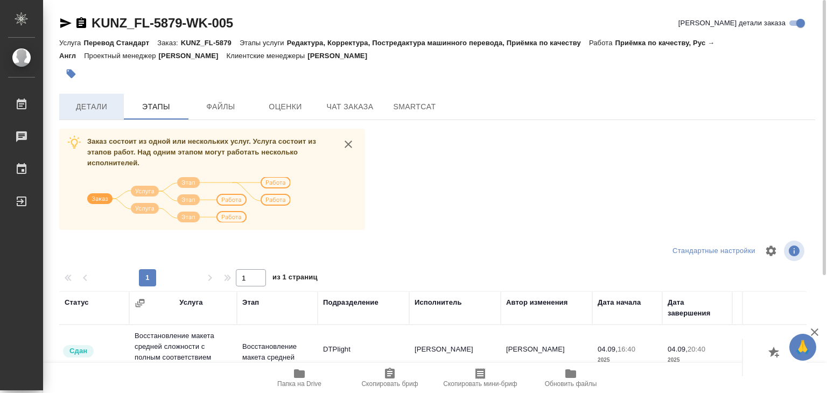
click at [87, 111] on span "Детали" at bounding box center [92, 106] width 52 height 13
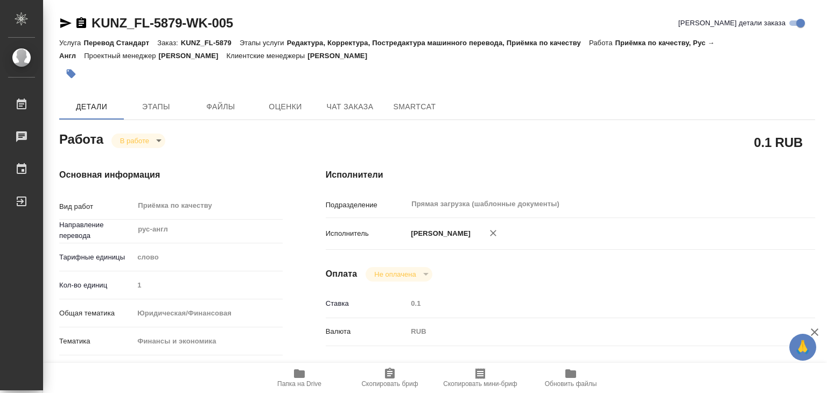
type textarea "x"
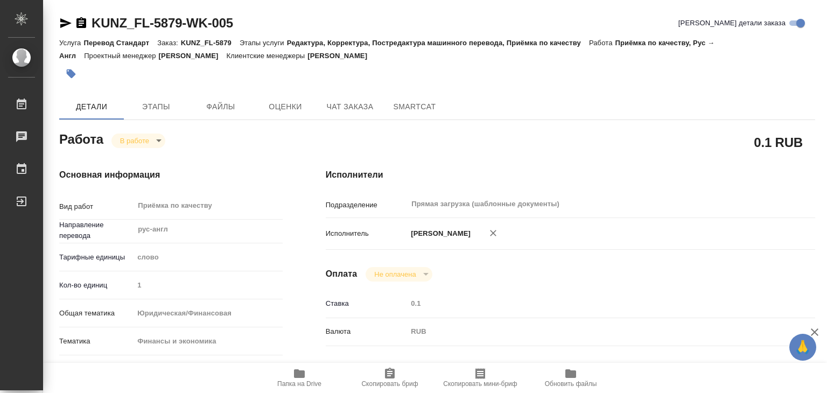
type textarea "x"
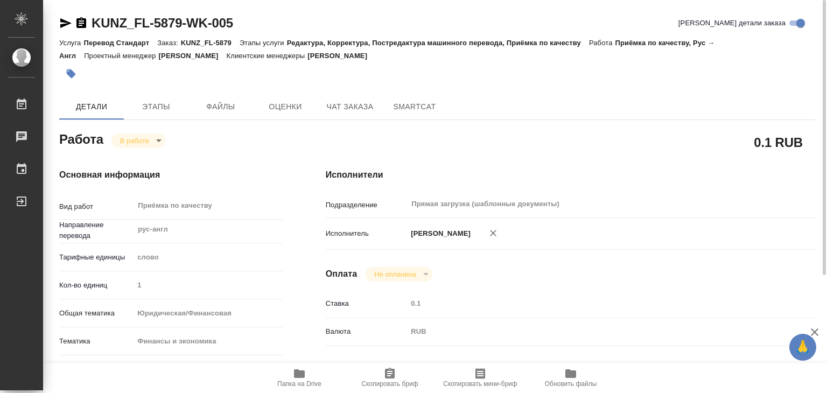
type textarea "x"
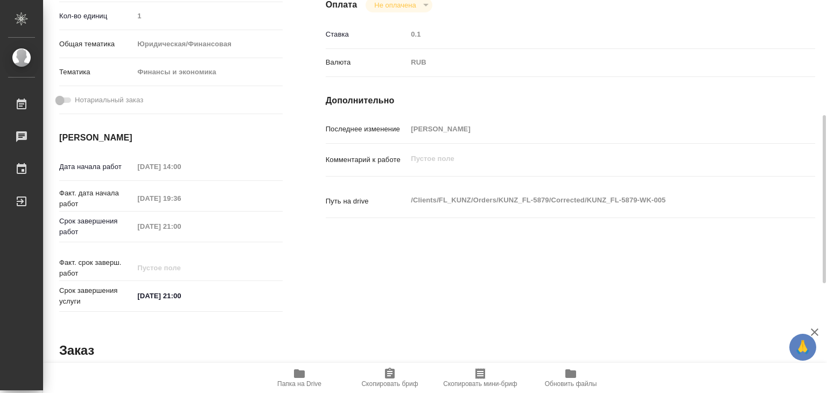
scroll to position [525, 0]
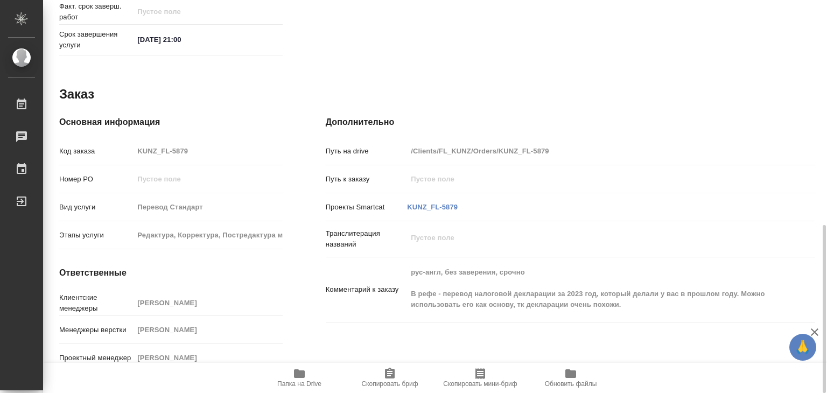
type textarea "x"
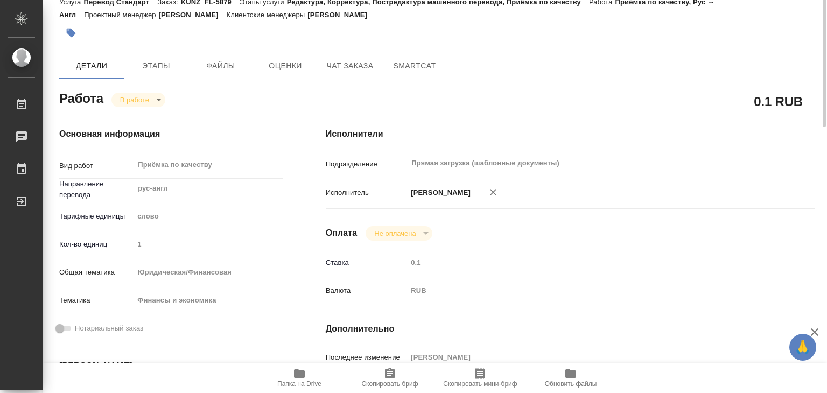
scroll to position [0, 0]
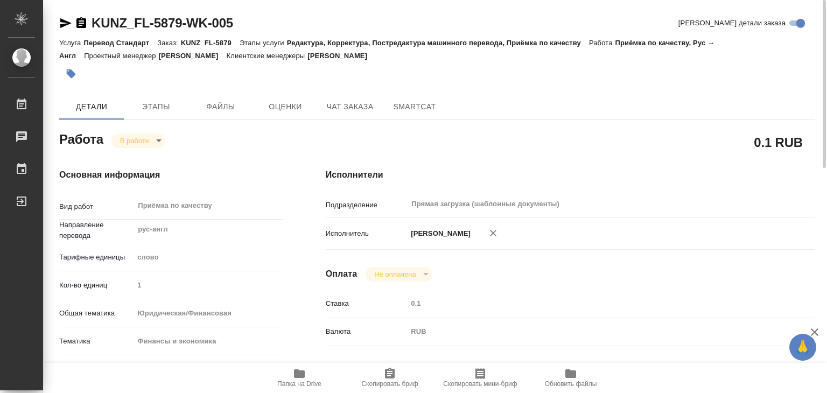
click at [80, 75] on button "button" at bounding box center [71, 74] width 24 height 24
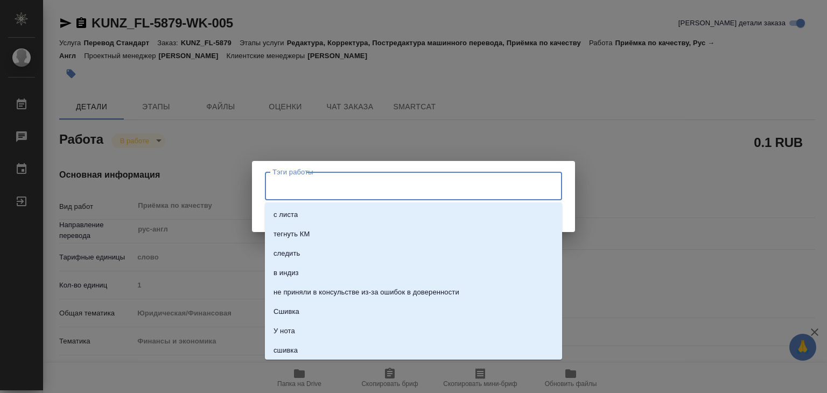
click at [375, 186] on input "Тэги работы" at bounding box center [403, 186] width 267 height 18
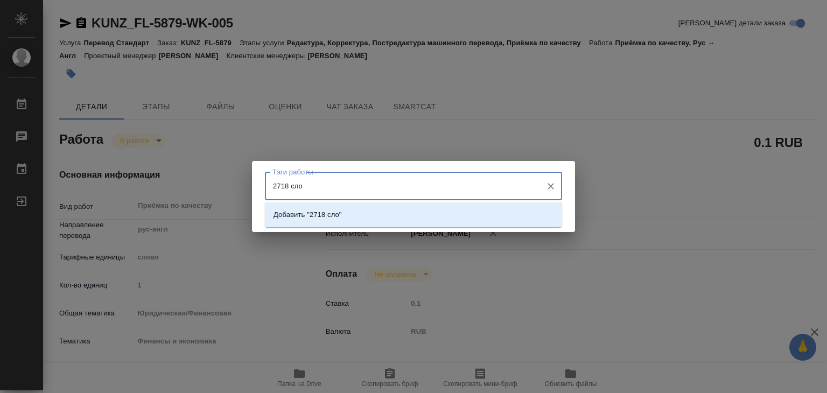
type input "2718 слов"
click at [395, 217] on li "Добавить "2718 слов"" at bounding box center [413, 214] width 297 height 19
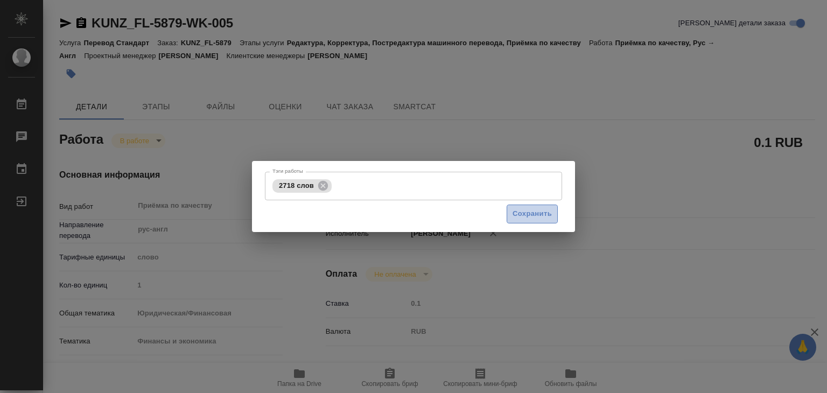
click at [524, 216] on span "Сохранить" at bounding box center [531, 214] width 39 height 12
type input "inProgress"
type textarea "Приёмка по качеству"
type textarea "x"
type input "рус-англ"
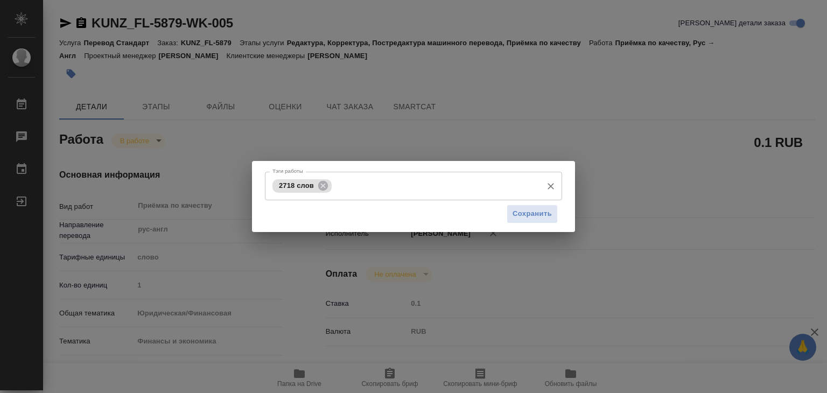
type input "5a8b1489cc6b4906c91bfd90"
type input "1"
type input "yr-fn"
type input "5a8b8b956a9677013d343d3b"
type input "04.09.2025 14:00"
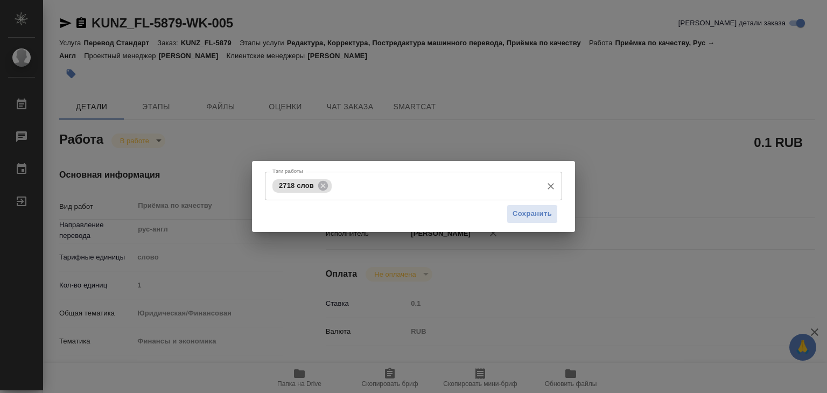
type input "05.09.2025 19:36"
type input "05.09.2025 21:00"
type input "Прямая загрузка (шаблонные документы)"
type input "notPayed"
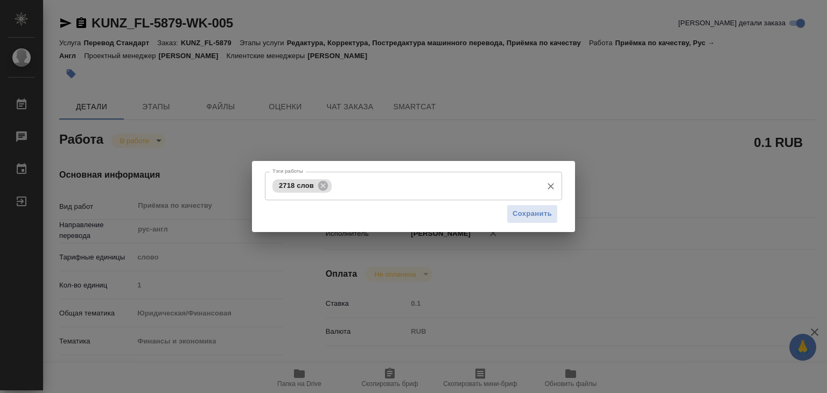
type input "0.1"
type input "RUB"
type input "[PERSON_NAME]"
type textarea "x"
type textarea "/Clients/FL_KUNZ/Orders/KUNZ_FL-5879/Corrected/KUNZ_FL-5879-WK-005"
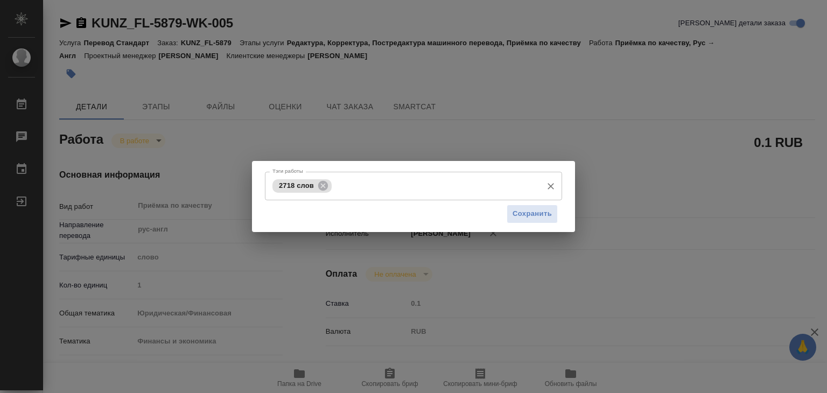
type textarea "x"
type input "KUNZ_FL-5879"
type input "Перевод Стандарт"
type input "Редактура, Корректура, Постредактура машинного перевода, Приёмка по качеству"
type input "Веселова Юлия"
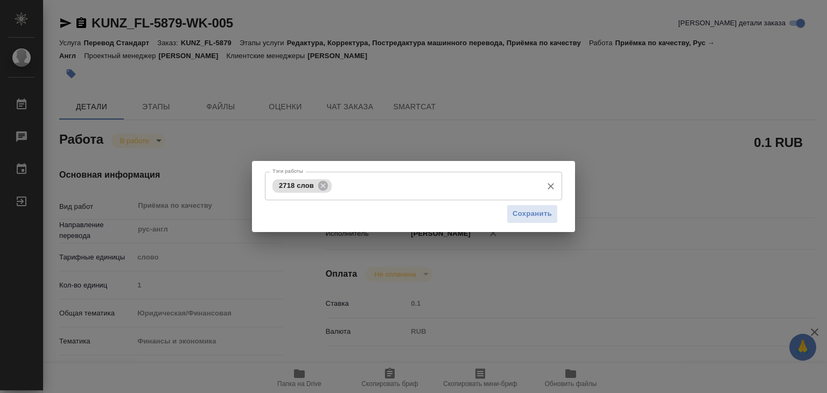
type input "Арсеньева Вера"
type input "/Clients/FL_KUNZ/Orders/KUNZ_FL-5879"
type textarea "x"
type textarea "рус-англ, без заверения, срочно В рефе - перевод налоговой декларации за 2023 г…"
type textarea "x"
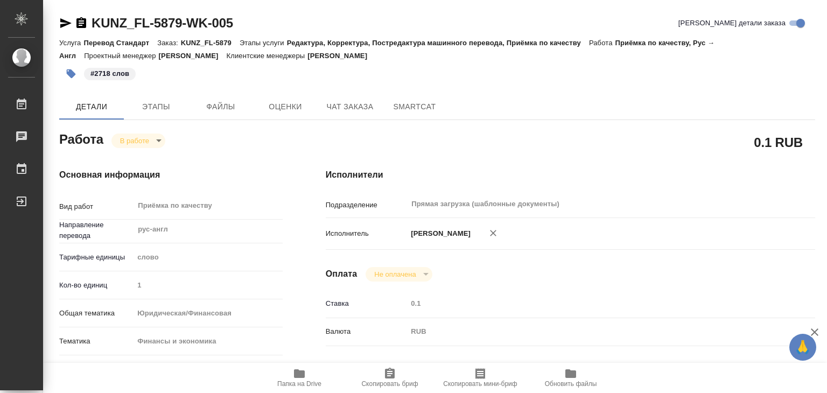
type textarea "x"
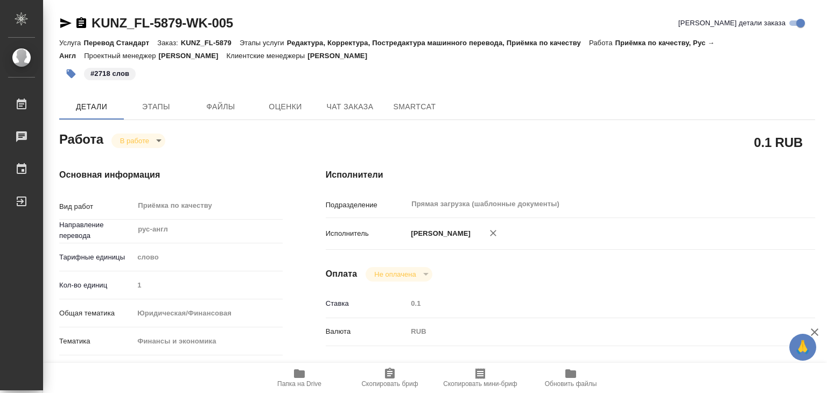
type textarea "x"
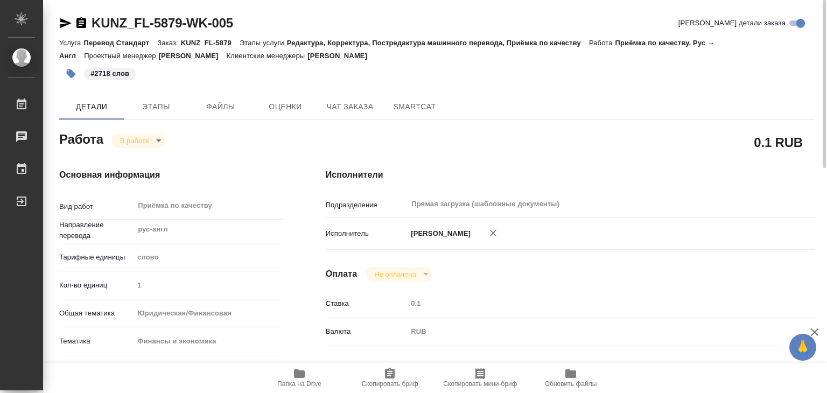
type textarea "x"
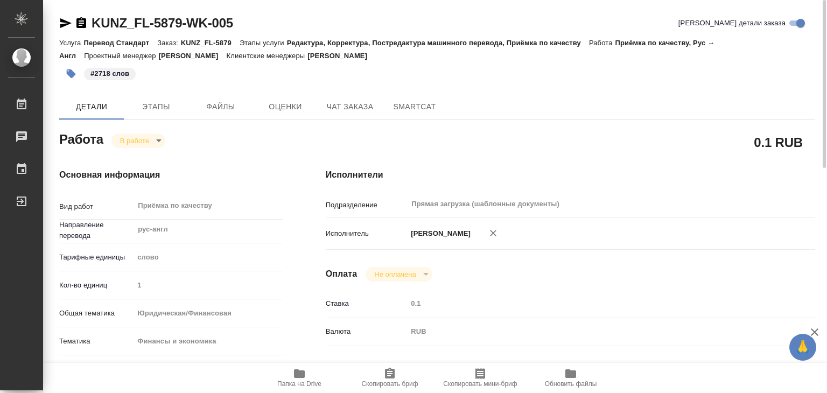
click at [295, 370] on icon "button" at bounding box center [299, 373] width 11 height 9
drag, startPoint x: 104, startPoint y: 16, endPoint x: 183, endPoint y: 22, distance: 79.3
copy link "KUNZ_FL-5879"
click at [156, 138] on body "🙏 .cls-1 fill:#fff; AWATERA Alilekova Valeriya Работы 0 Чаты График Выйти KUNZ_…" at bounding box center [413, 196] width 827 height 393
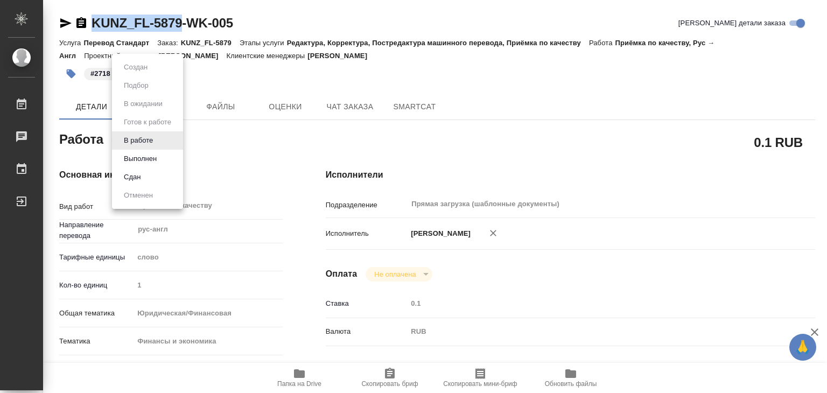
click at [160, 159] on button "Выполнен" at bounding box center [140, 159] width 39 height 12
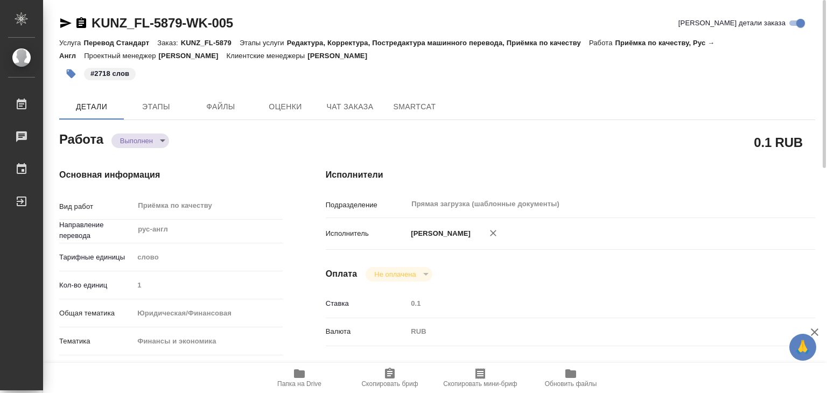
type textarea "x"
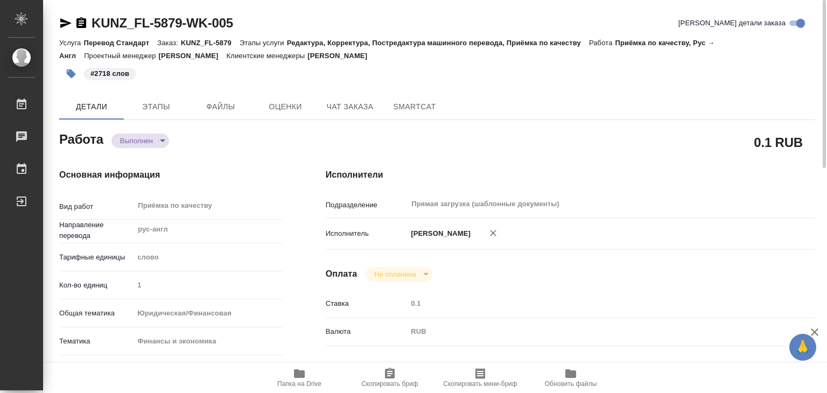
type textarea "x"
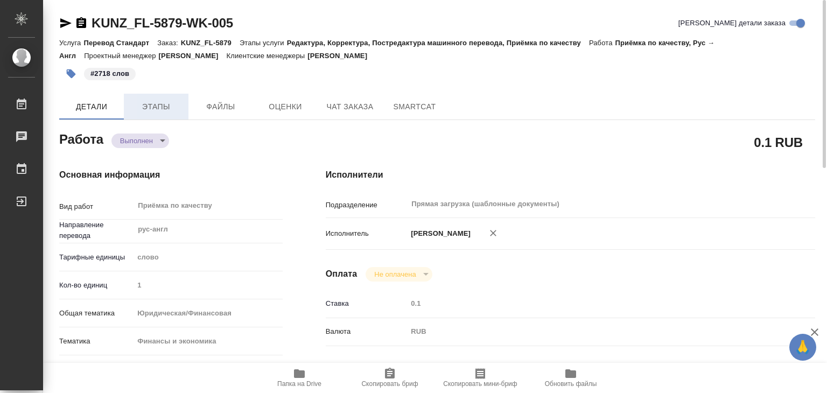
click at [160, 101] on span "Этапы" at bounding box center [156, 106] width 52 height 13
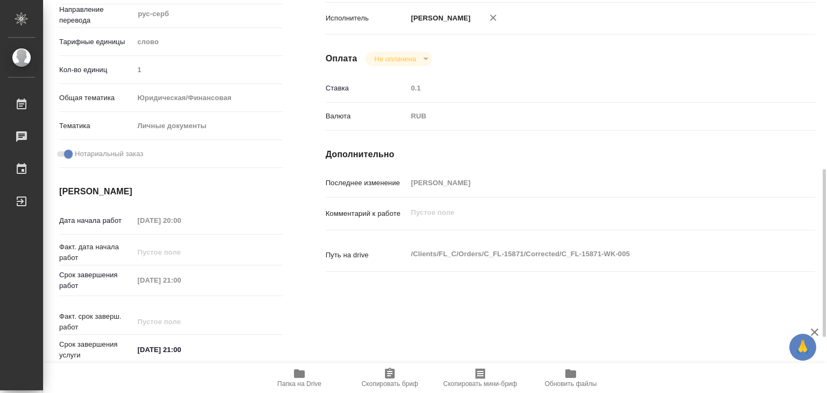
scroll to position [269, 0]
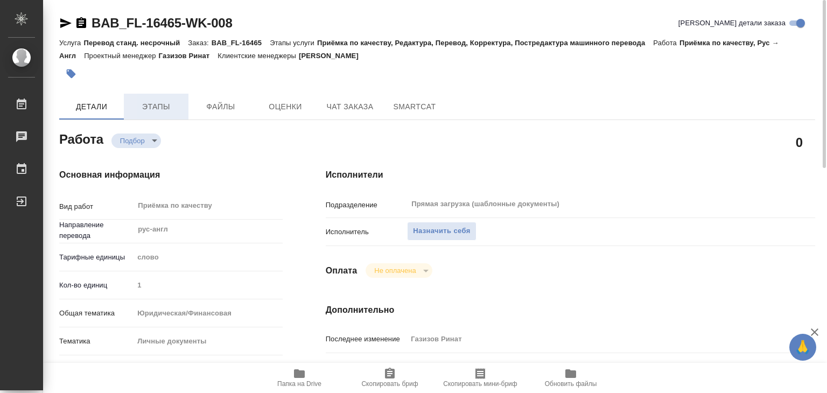
click at [167, 108] on span "Этапы" at bounding box center [156, 106] width 52 height 13
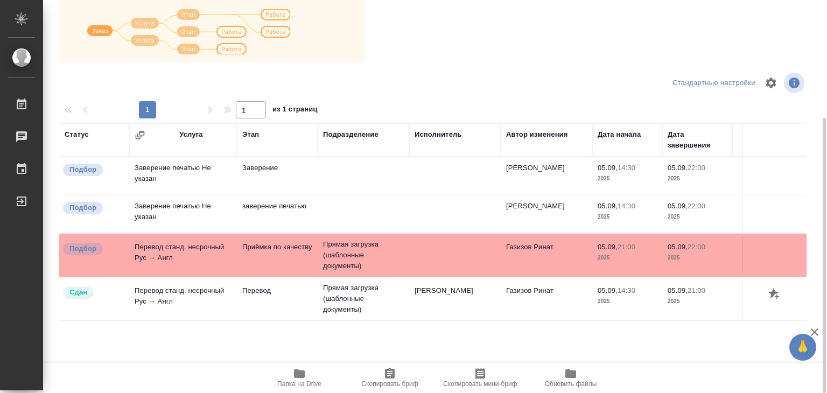
scroll to position [60, 0]
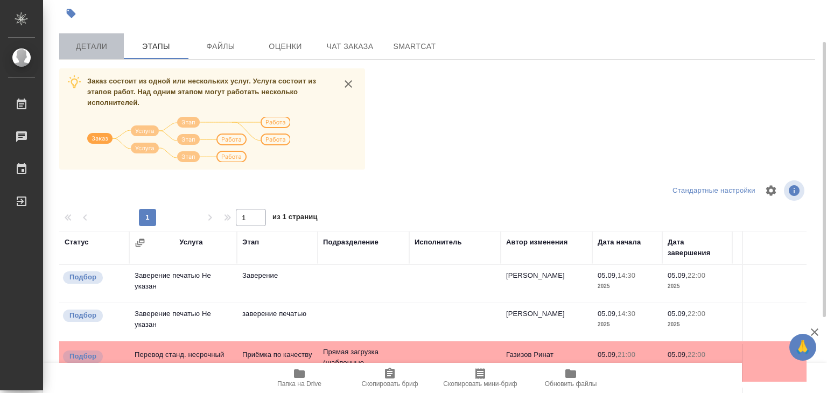
click at [83, 43] on span "Детали" at bounding box center [92, 46] width 52 height 13
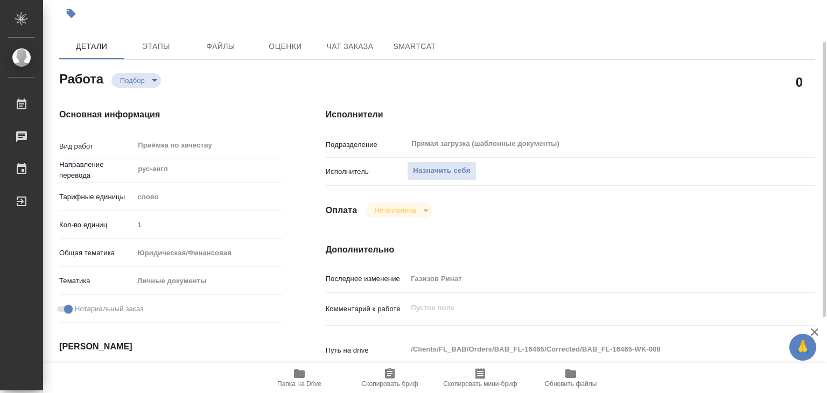
type textarea "x"
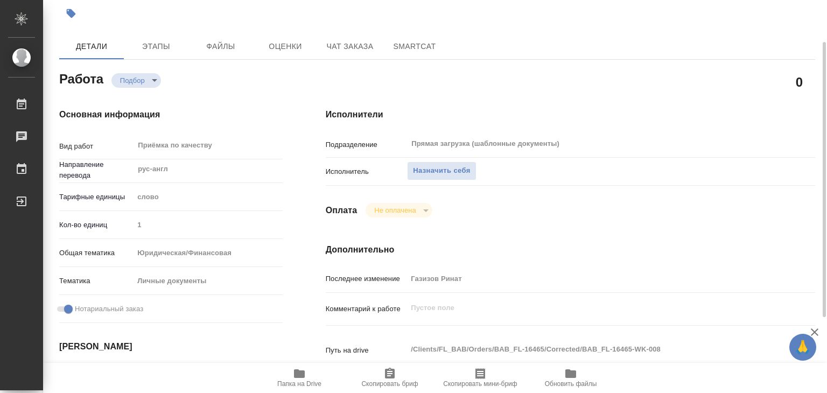
type textarea "x"
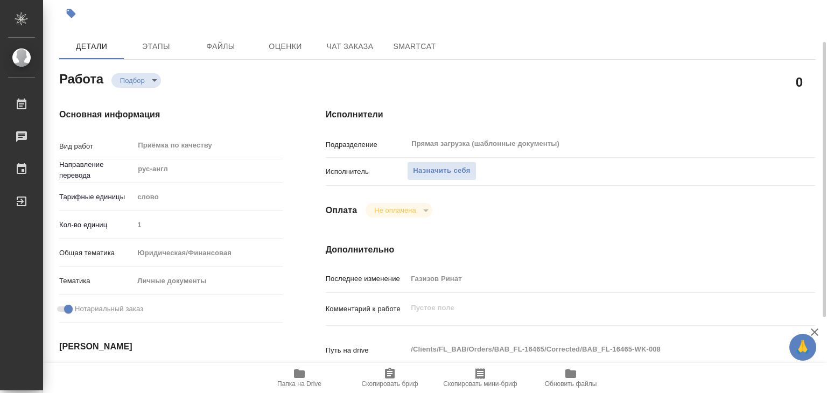
type textarea "x"
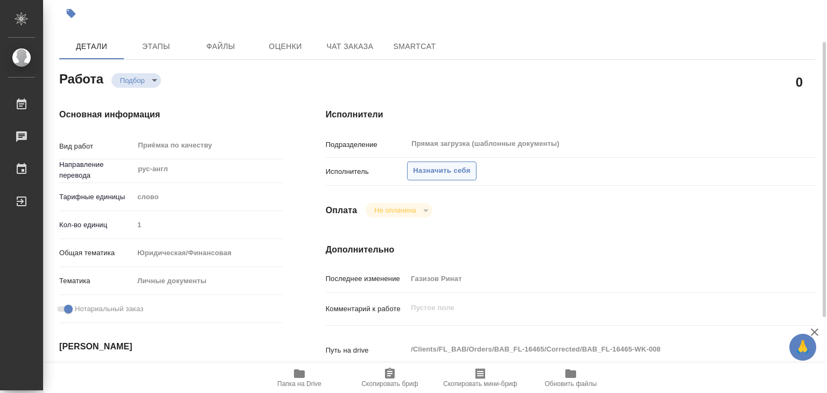
click at [428, 171] on span "Назначить себя" at bounding box center [441, 171] width 57 height 12
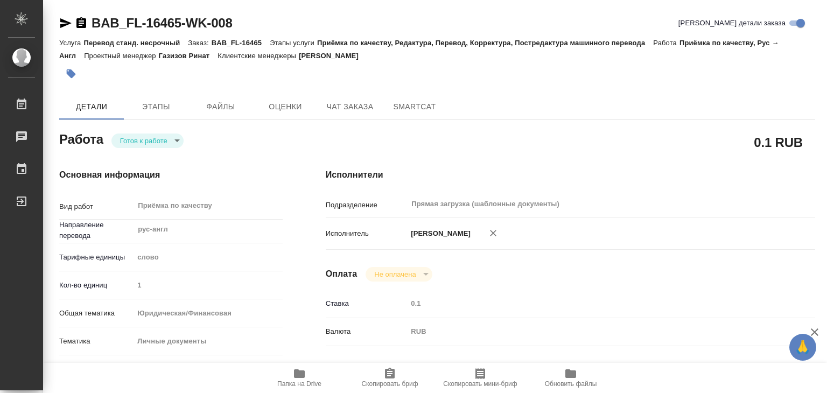
type textarea "x"
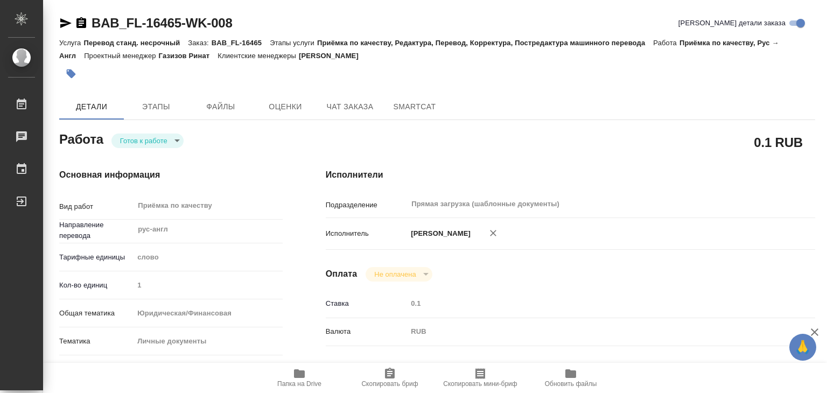
type textarea "x"
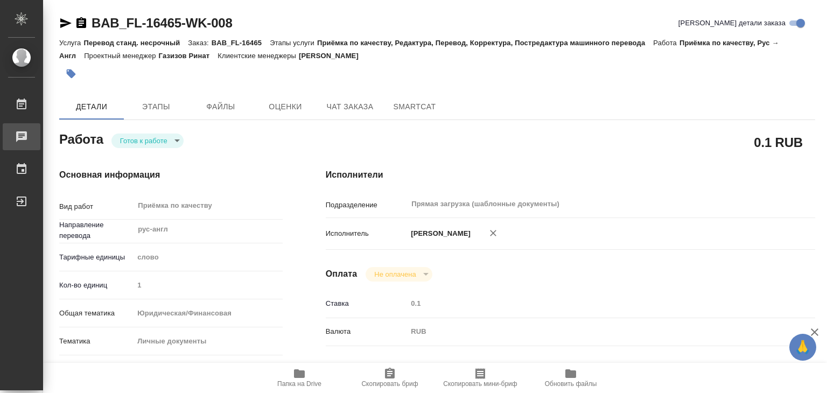
type textarea "x"
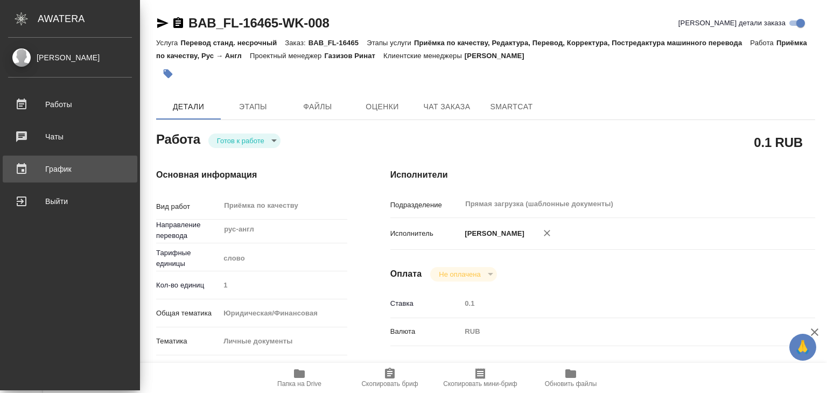
type textarea "x"
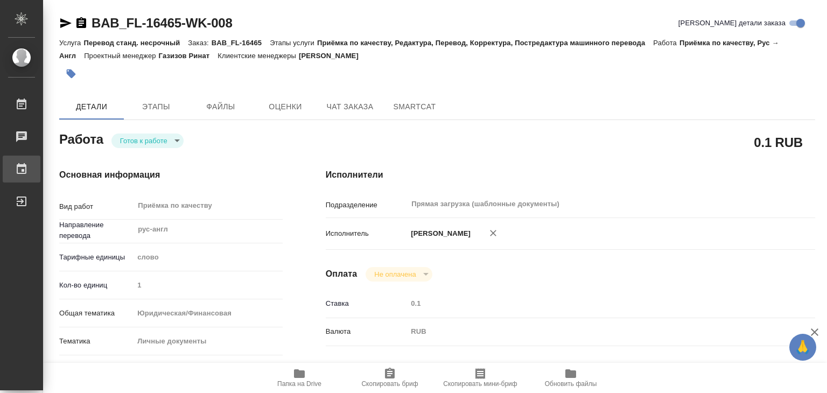
type textarea "x"
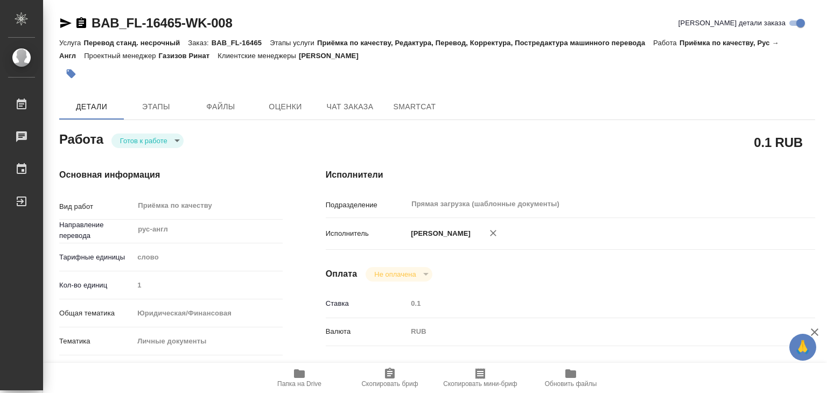
type textarea "x"
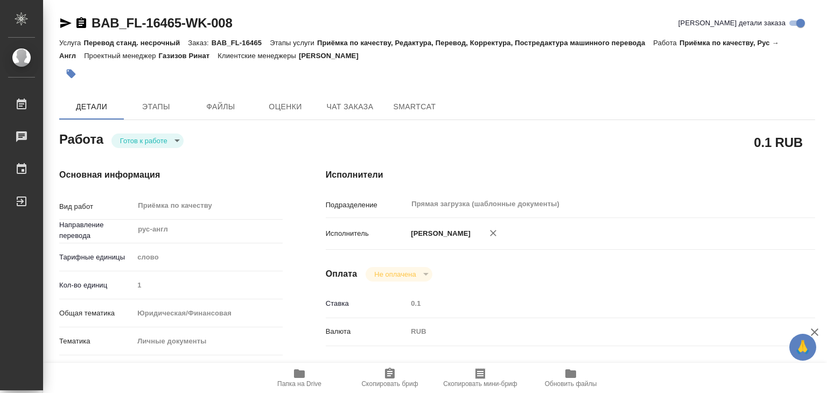
type textarea "x"
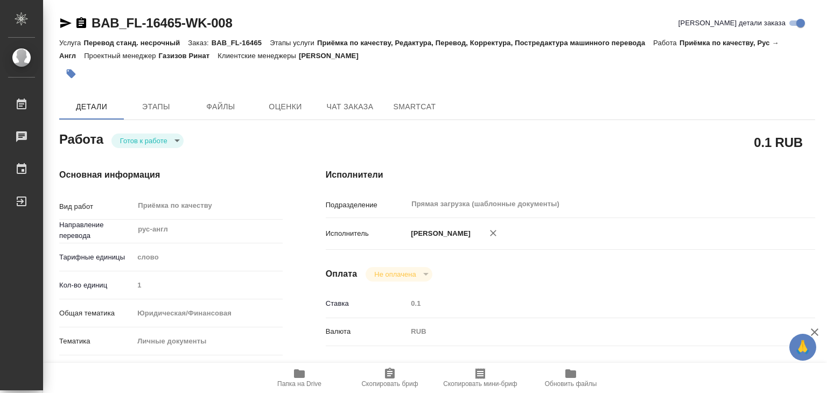
type textarea "x"
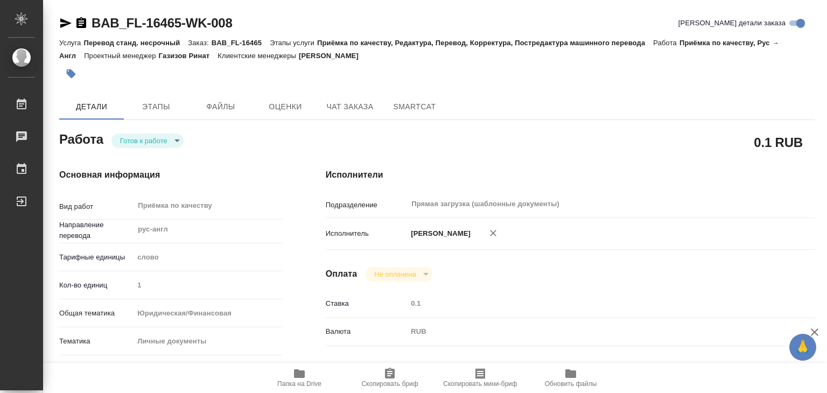
type textarea "x"
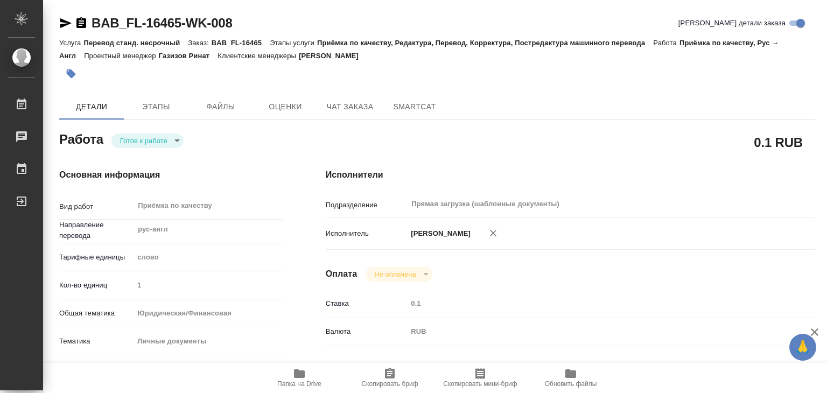
type textarea "x"
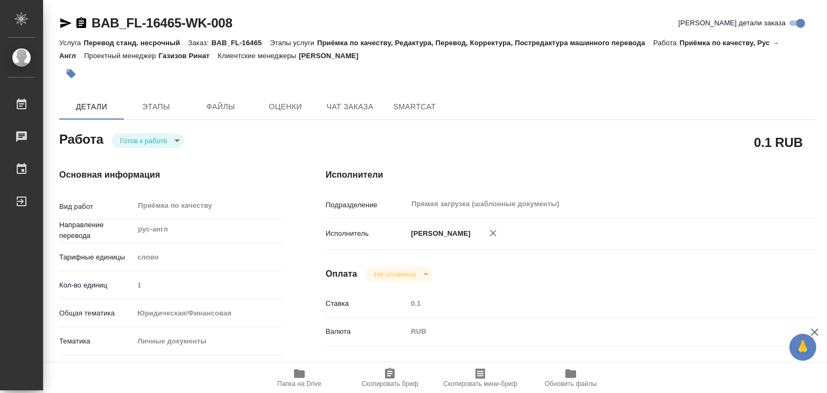
type textarea "x"
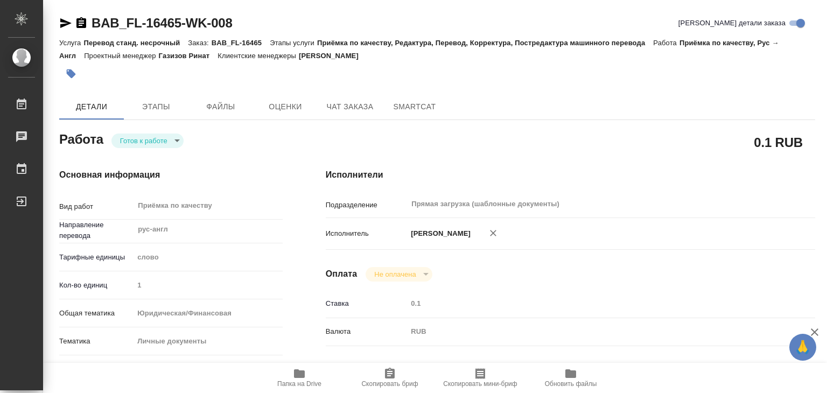
type textarea "x"
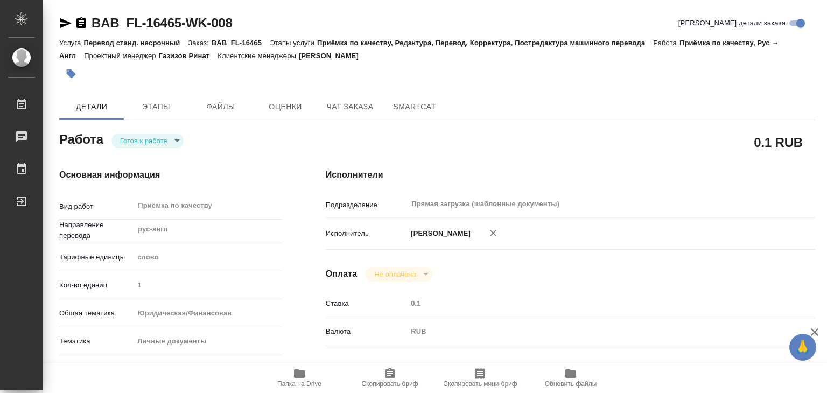
type textarea "x"
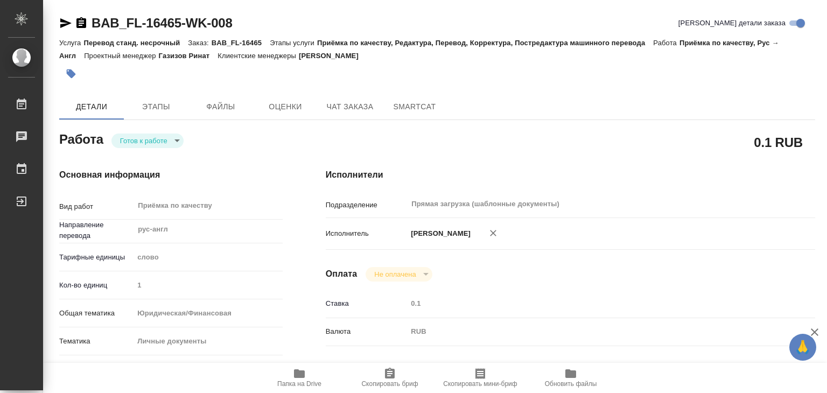
type textarea "x"
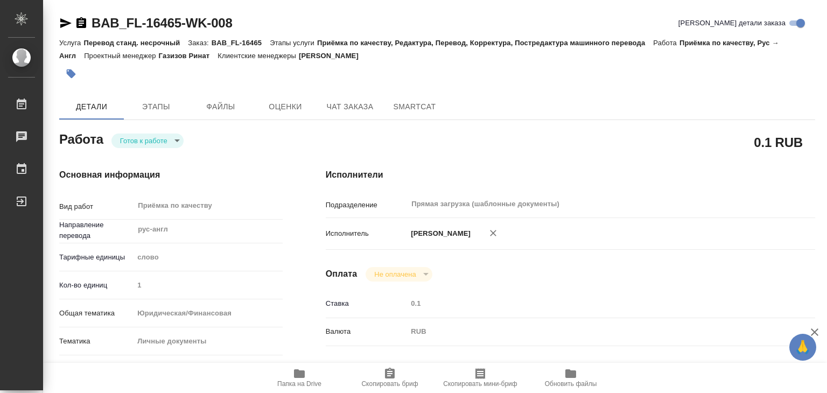
type textarea "x"
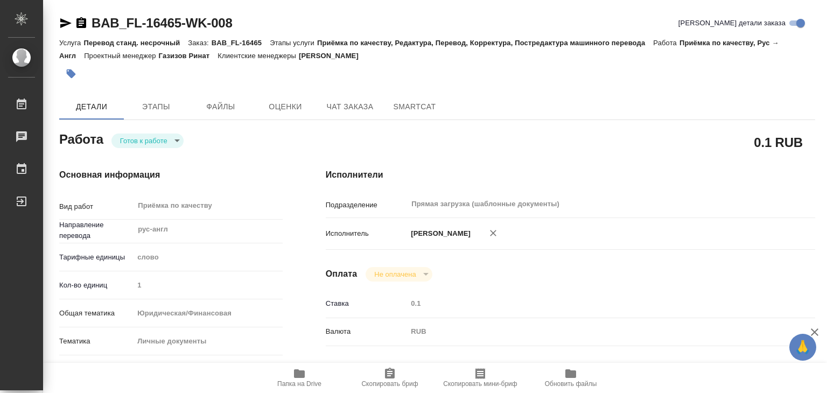
type textarea "x"
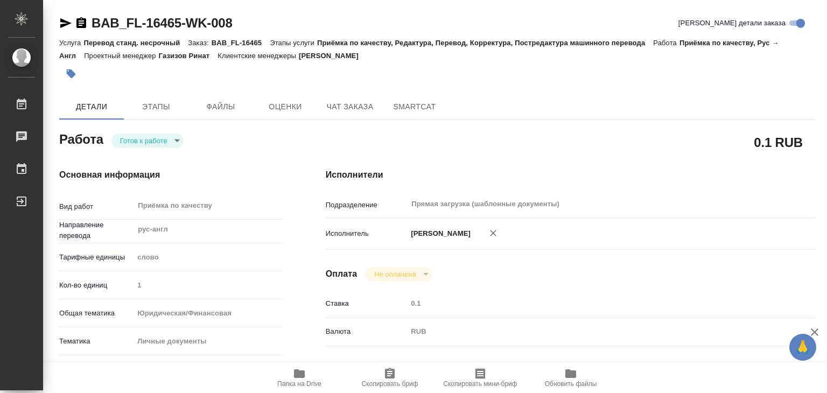
type textarea "x"
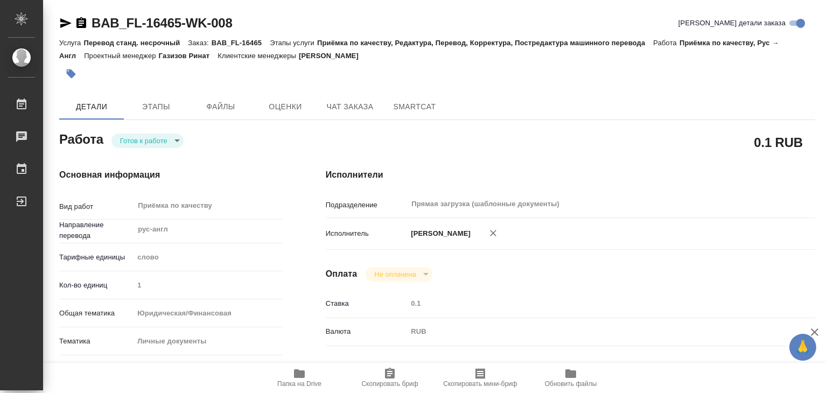
type textarea "x"
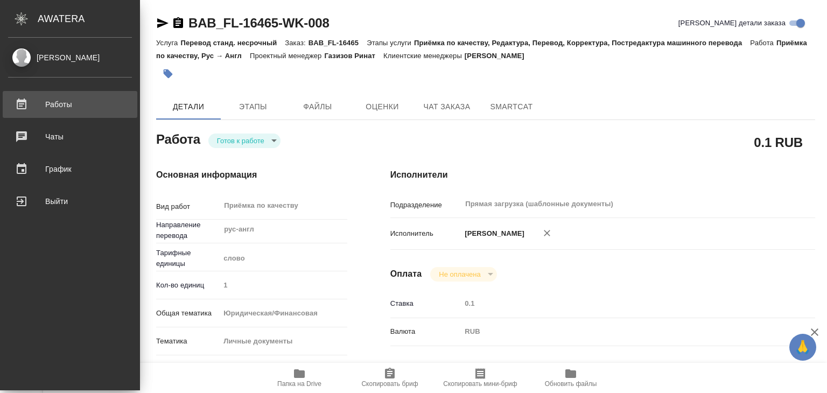
type textarea "x"
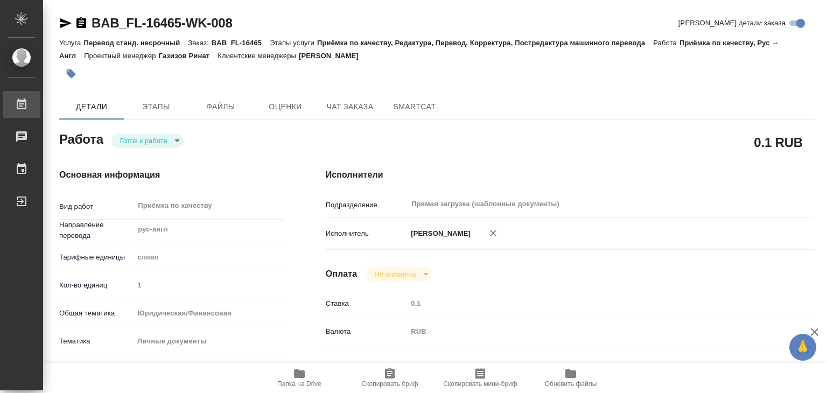
type textarea "x"
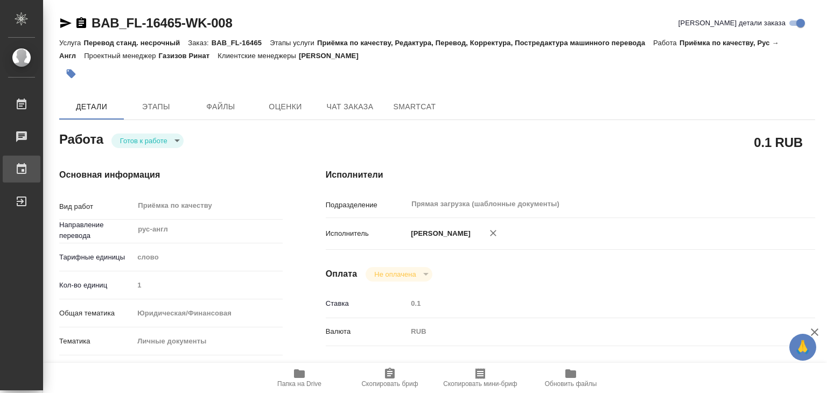
type textarea "x"
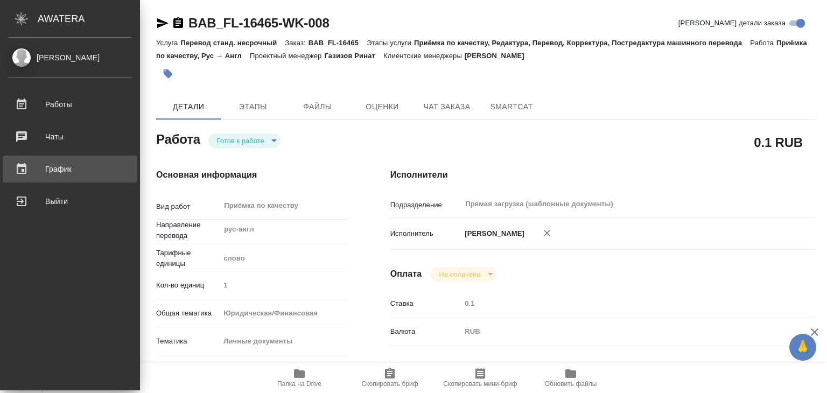
type textarea "x"
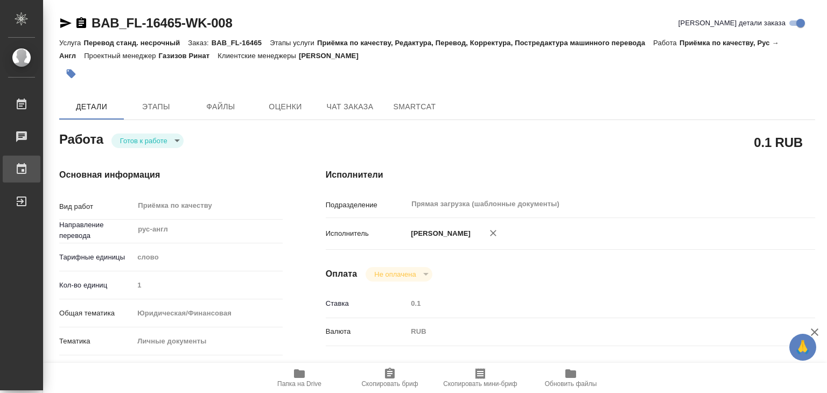
type textarea "x"
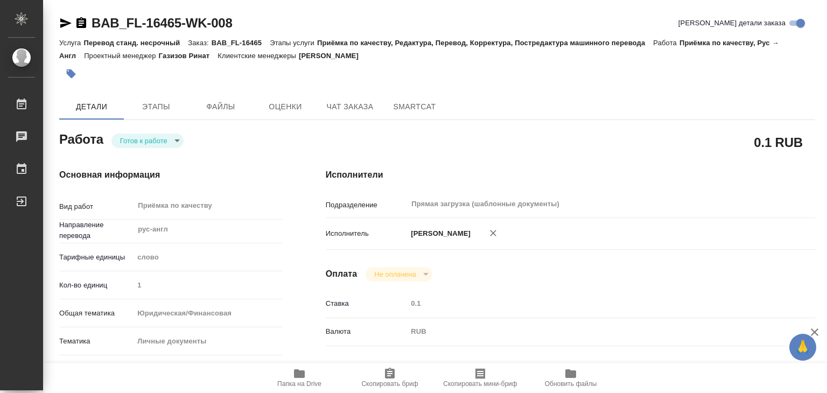
type textarea "x"
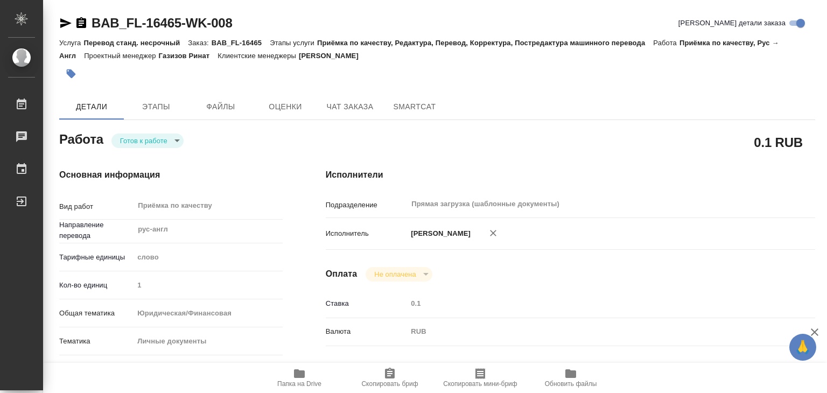
type textarea "x"
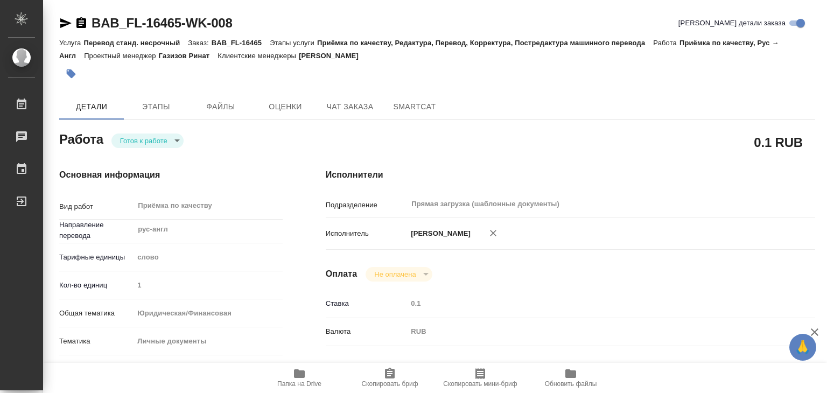
type textarea "x"
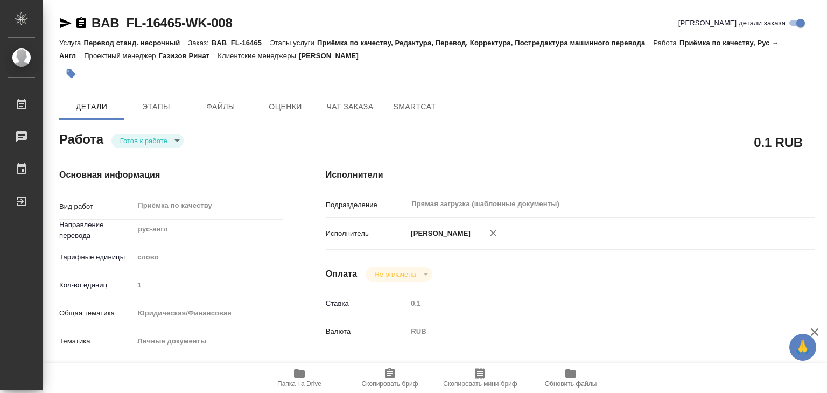
type textarea "x"
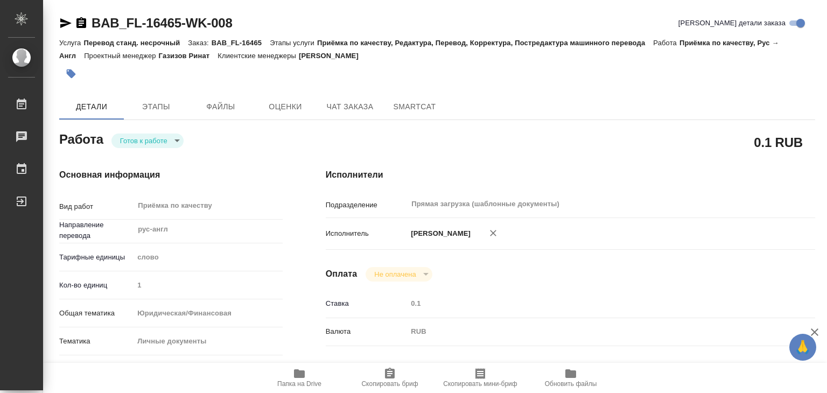
type textarea "x"
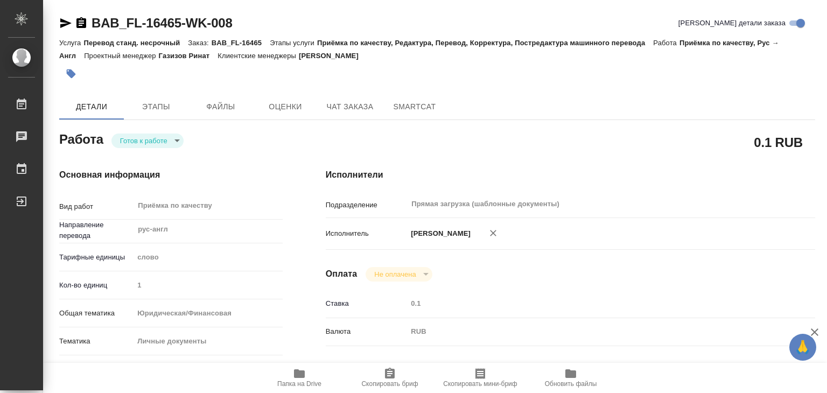
type textarea "x"
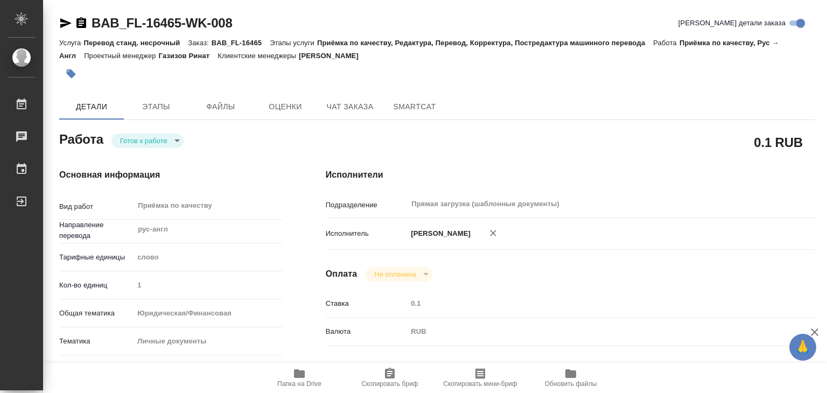
type textarea "x"
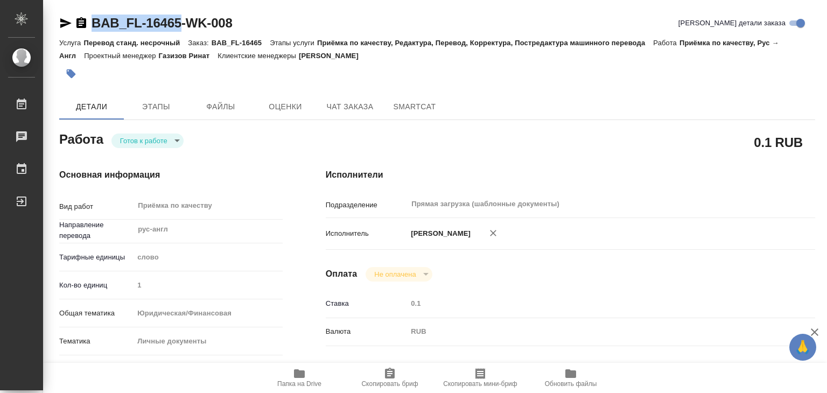
drag, startPoint x: 90, startPoint y: 12, endPoint x: 181, endPoint y: 31, distance: 92.3
copy link "BAB_FL-16465"
click at [410, 213] on div "Прямая загрузка (шаблонные документы) ​" at bounding box center [590, 203] width 367 height 19
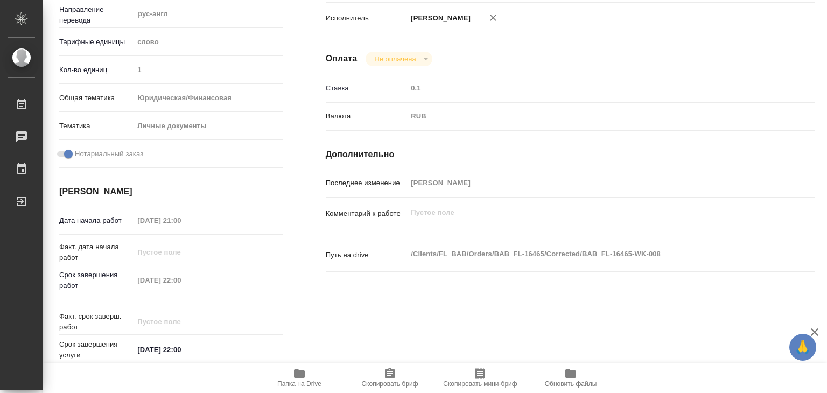
click at [511, 149] on h4 "Дополнительно" at bounding box center [570, 154] width 489 height 13
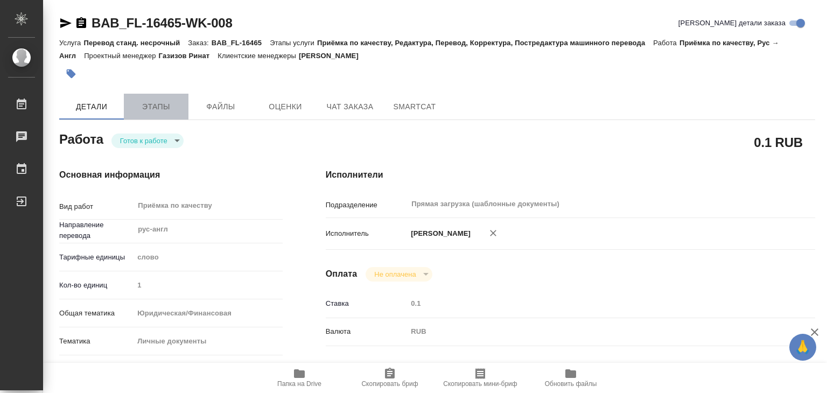
click at [147, 111] on span "Этапы" at bounding box center [156, 106] width 52 height 13
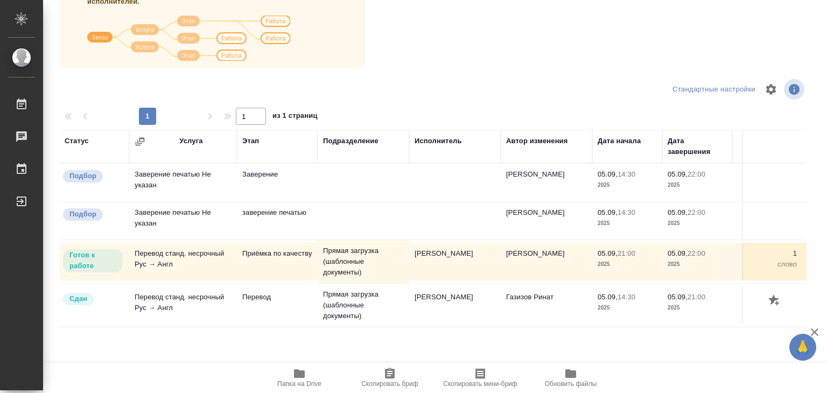
scroll to position [168, 0]
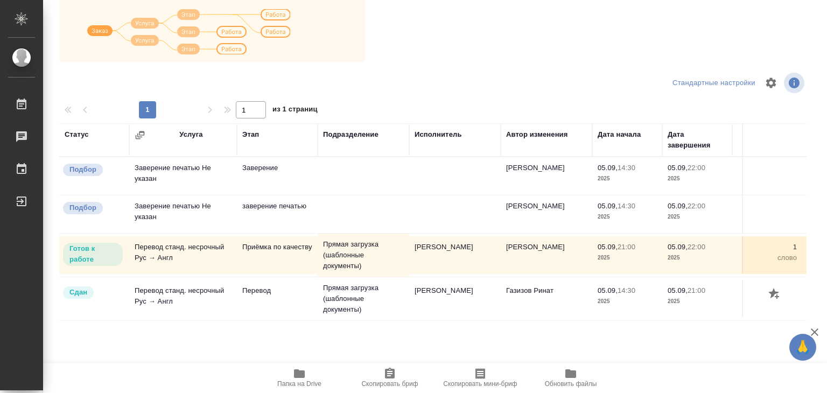
click at [306, 372] on span "Папка на Drive" at bounding box center [300, 377] width 78 height 20
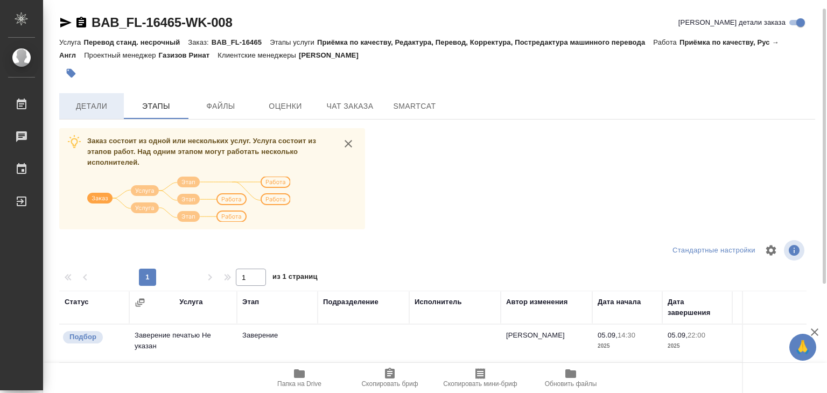
scroll to position [0, 0]
click at [88, 106] on span "Детали" at bounding box center [92, 106] width 52 height 13
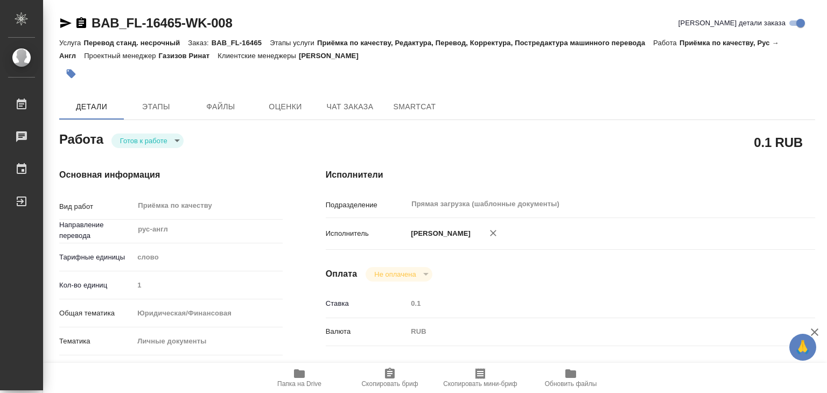
type textarea "x"
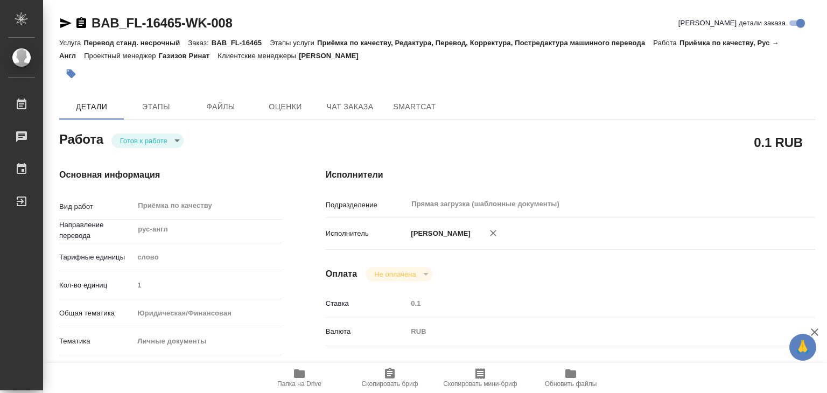
type textarea "x"
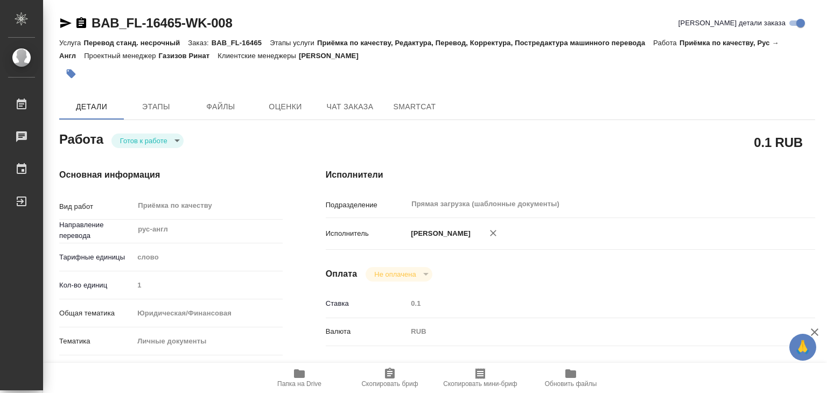
click at [148, 142] on body "🙏 .cls-1 fill:#fff; AWATERA Alilekova Valeriya Работы 0 Чаты График Выйти BAB_F…" at bounding box center [413, 196] width 827 height 393
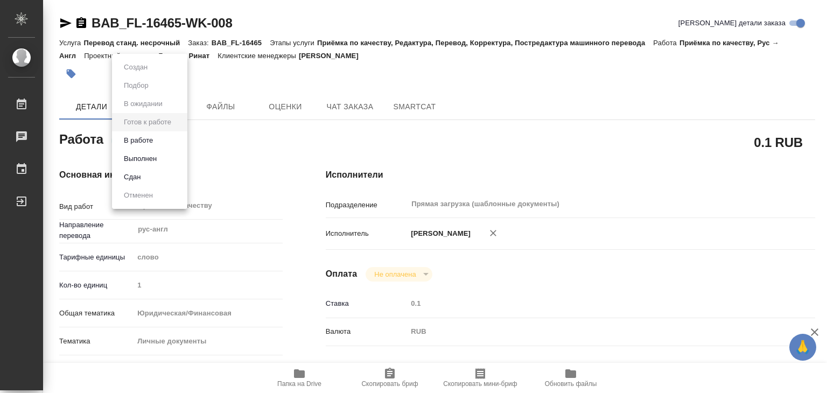
type textarea "x"
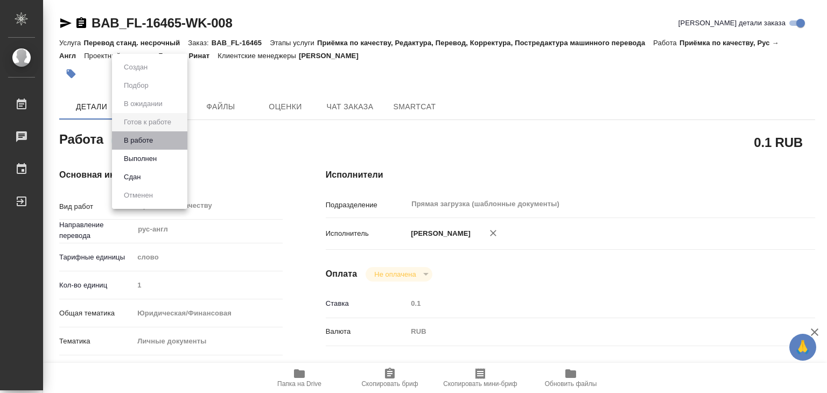
click at [168, 142] on li "В работе" at bounding box center [149, 140] width 75 height 18
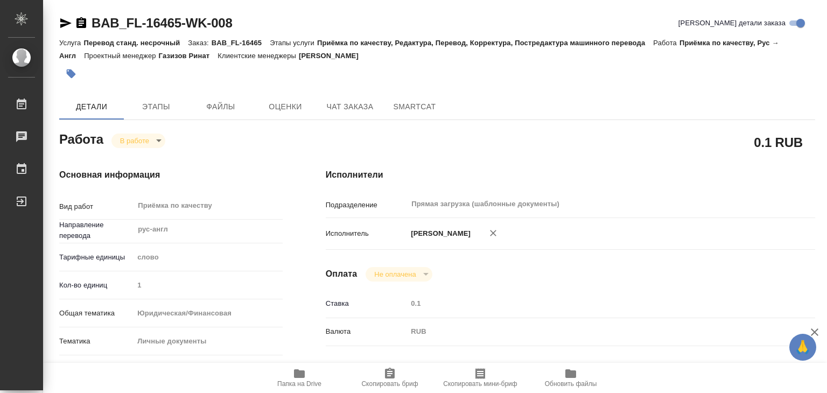
type textarea "x"
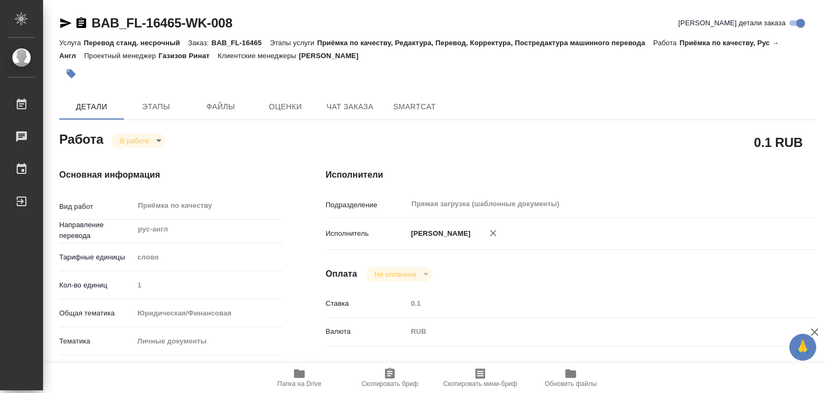
type textarea "x"
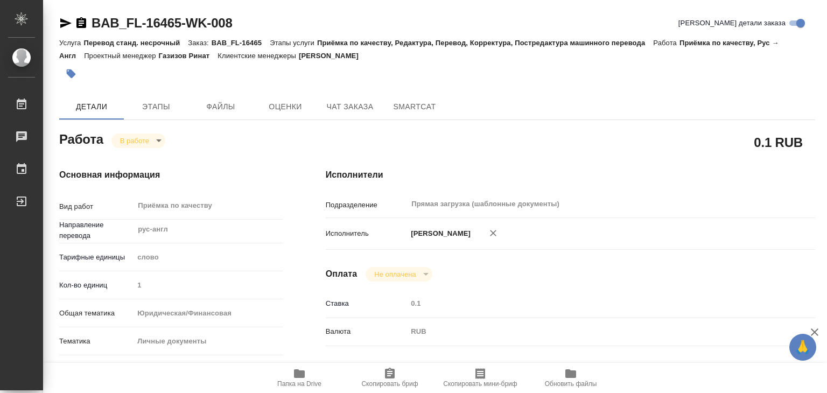
type textarea "x"
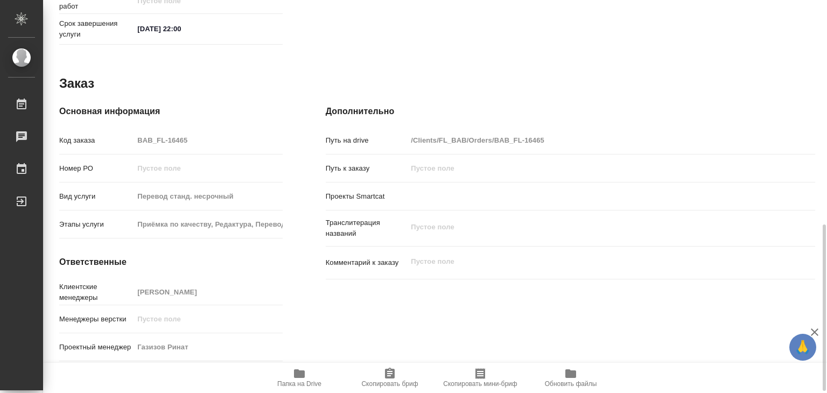
type textarea "x"
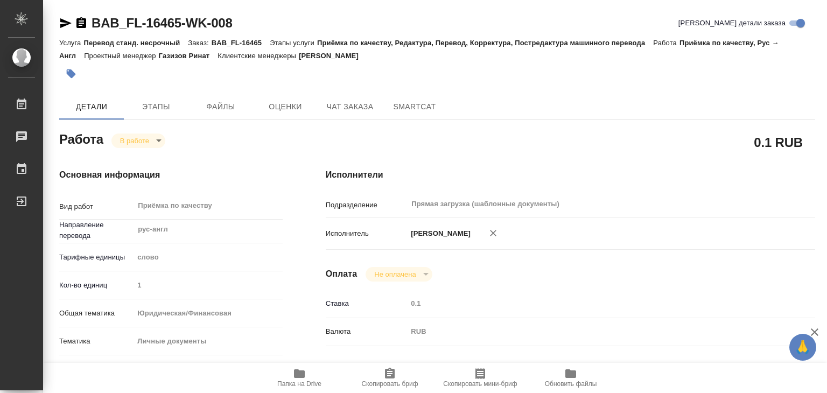
click at [68, 69] on icon "button" at bounding box center [71, 73] width 11 height 11
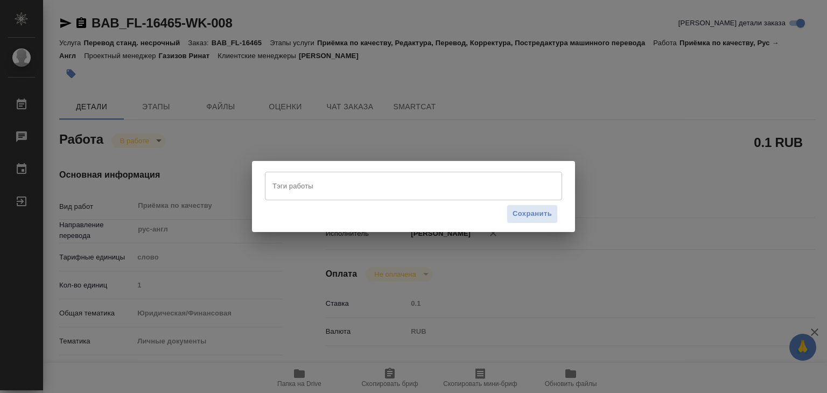
click at [351, 203] on div "Сохранить" at bounding box center [413, 213] width 297 height 27
click at [350, 191] on input "Тэги работы" at bounding box center [403, 186] width 267 height 18
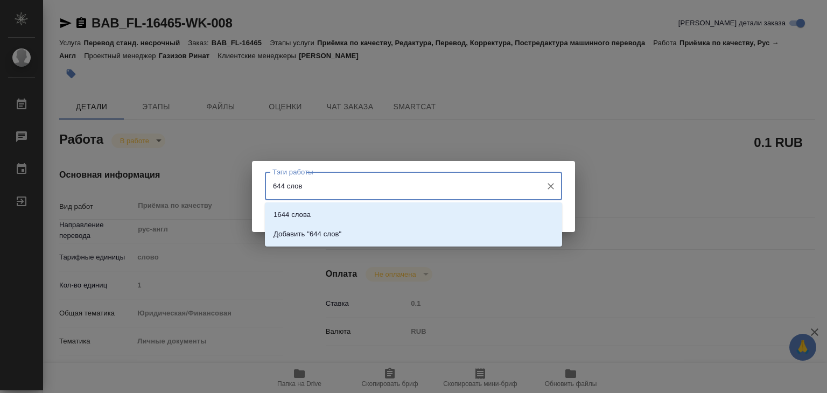
type input "644 слова"
click at [366, 233] on li "Добавить "644 слова"" at bounding box center [413, 233] width 297 height 19
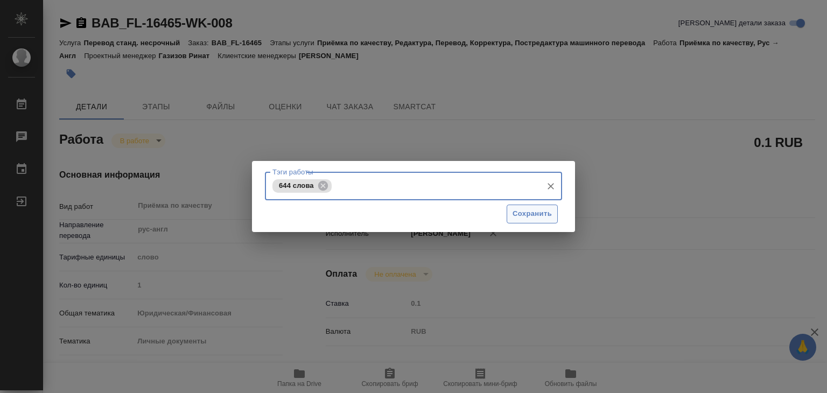
click at [522, 210] on span "Сохранить" at bounding box center [531, 214] width 39 height 12
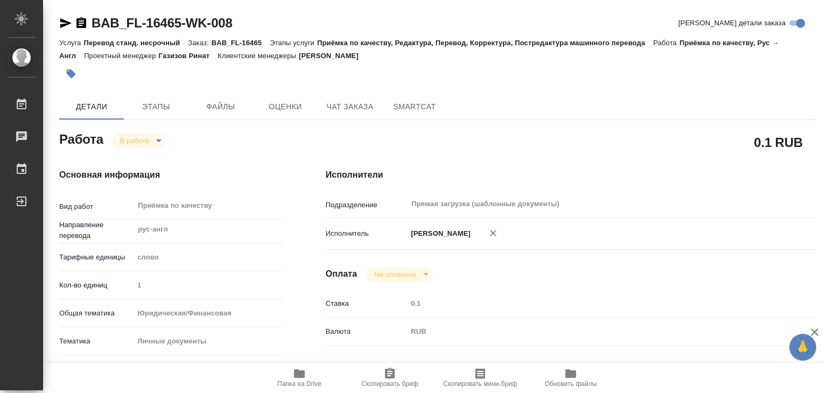
type input "inProgress"
type textarea "Приёмка по качеству"
type textarea "x"
type input "рус-англ"
type input "5a8b1489cc6b4906c91bfd90"
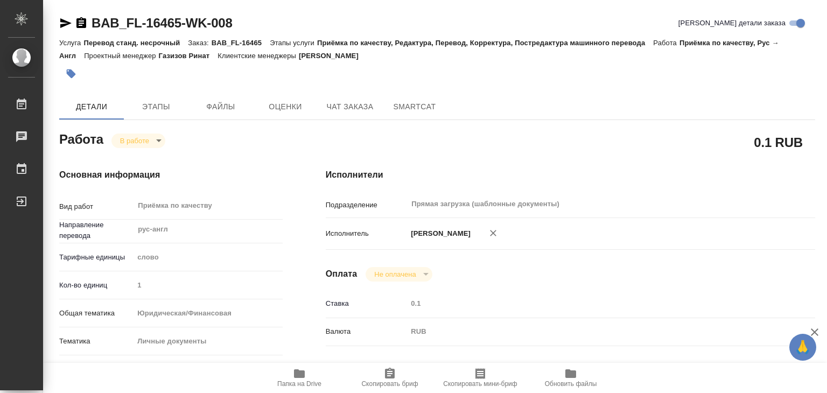
type input "1"
type input "yr-fn"
type input "5a8b8b956a9677013d343cfe"
checkbox input "true"
type input "05.09.2025 21:00"
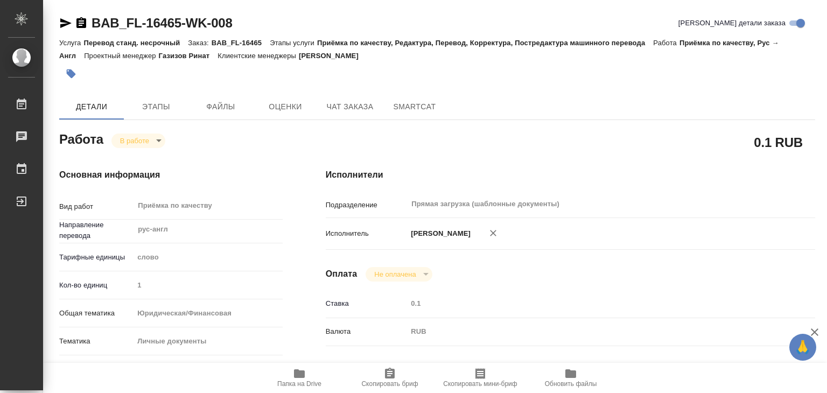
type input "05.09.2025 19:56"
type input "05.09.2025 22:00"
click at [166, 137] on body "🙏 .cls-1 fill:#fff; AWATERA Alilekova Valeriya Работы 0 Чаты График Выйти BAB_F…" at bounding box center [413, 196] width 827 height 393
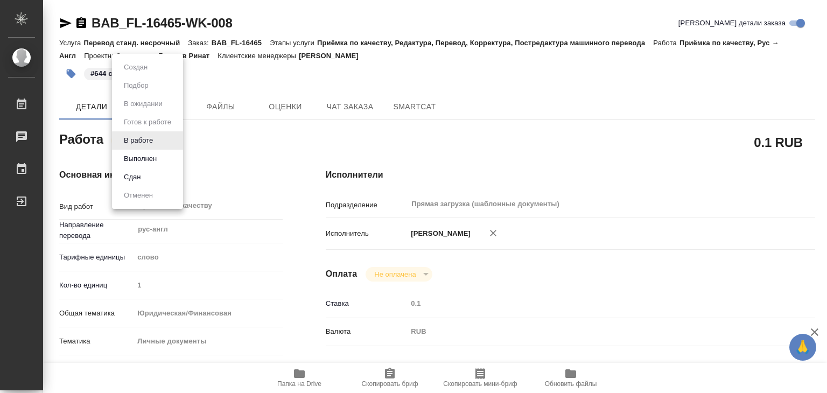
click at [336, 22] on div at bounding box center [413, 196] width 827 height 393
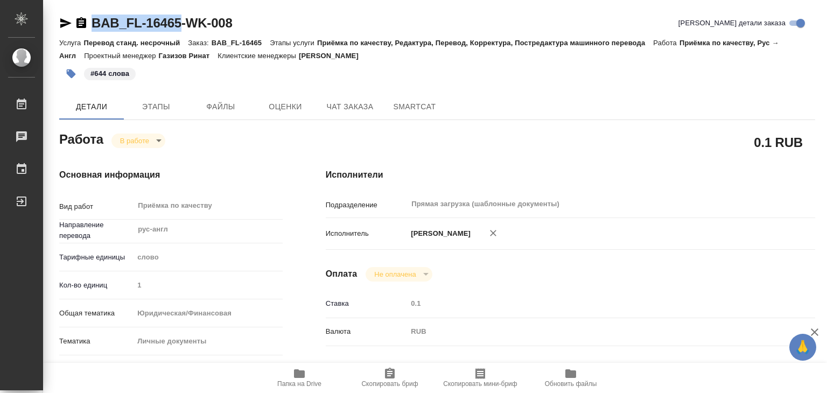
drag, startPoint x: 89, startPoint y: 13, endPoint x: 179, endPoint y: 20, distance: 90.2
copy link "BAB_FL-16465"
click at [142, 140] on body "🙏 .cls-1 fill:#fff; AWATERA Alilekova Valeriya Работы 0 Чаты График Выйти BAB_F…" at bounding box center [413, 196] width 827 height 393
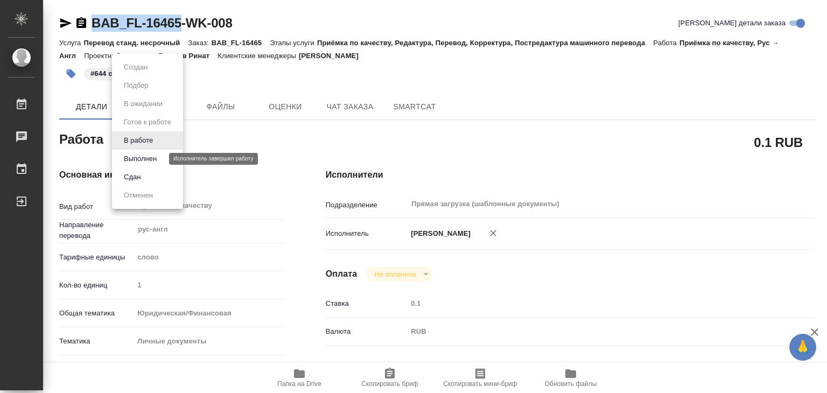
click at [156, 161] on button "Выполнен" at bounding box center [140, 159] width 39 height 12
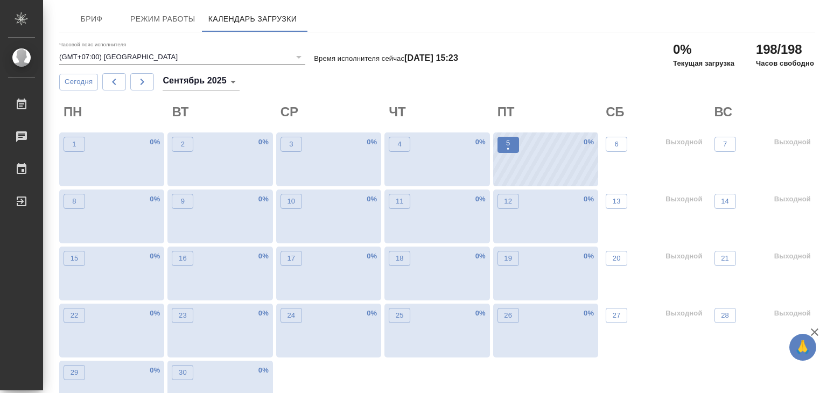
click at [504, 144] on span "5 •" at bounding box center [508, 145] width 11 height 14
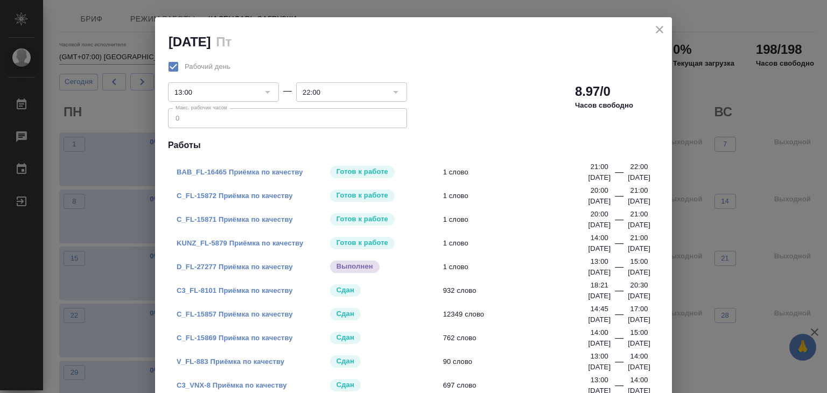
click at [155, 120] on div "Рабочий день 13:00 ​ — 22:00 ​ Макс. рабочих часов 0 Макс. рабочих часов 8.97/0…" at bounding box center [413, 252] width 517 height 403
click at [380, 93] on div "22:00 ​" at bounding box center [351, 91] width 111 height 19
click at [656, 27] on icon "close" at bounding box center [660, 30] width 8 height 8
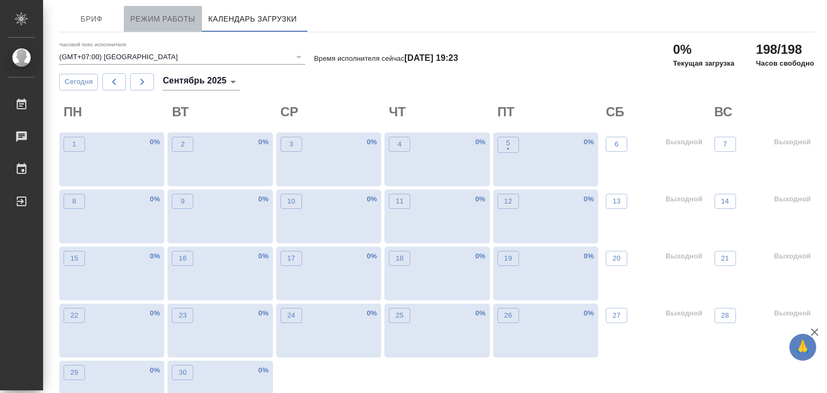
click at [168, 18] on span "Режим работы" at bounding box center [162, 18] width 65 height 13
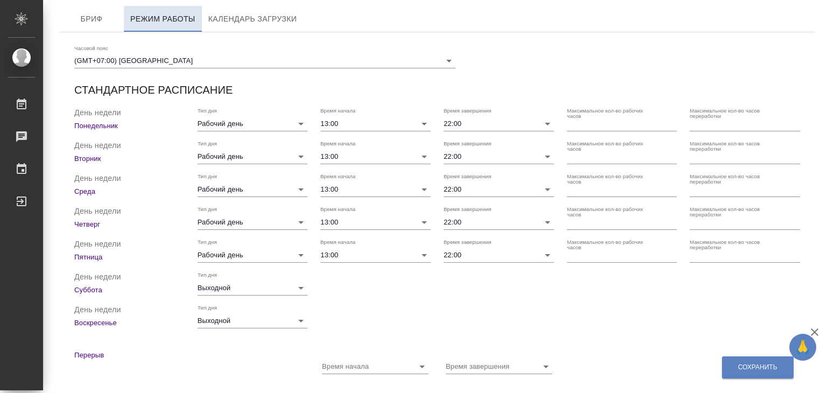
checkbox input "true"
click at [594, 126] on input "number" at bounding box center [622, 123] width 110 height 15
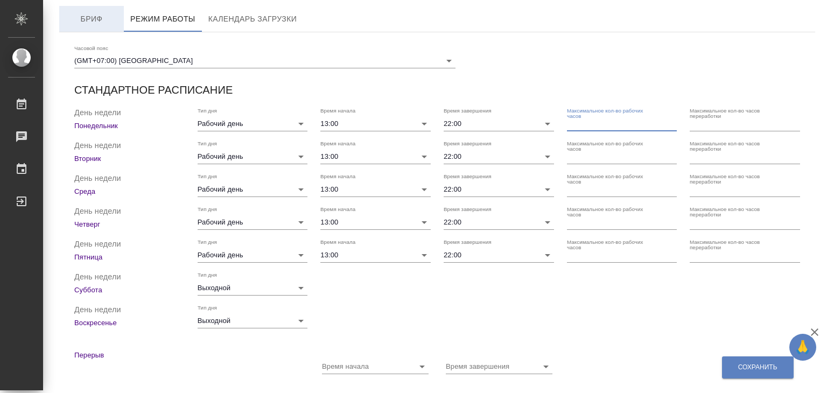
click at [98, 16] on span "Бриф" at bounding box center [92, 18] width 52 height 13
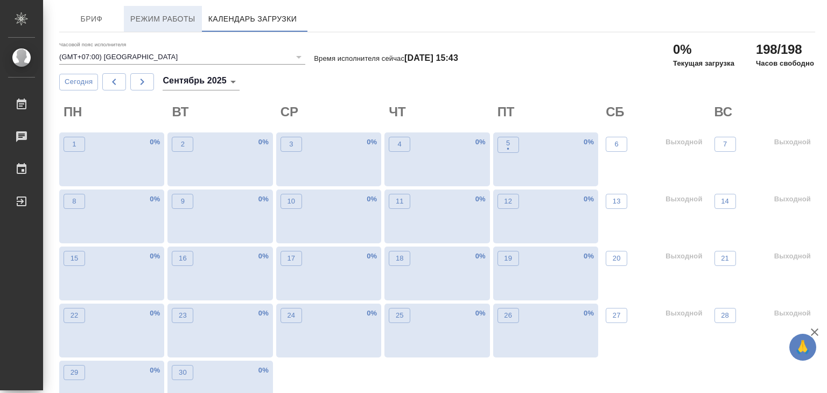
click at [157, 22] on span "Режим работы" at bounding box center [162, 18] width 65 height 13
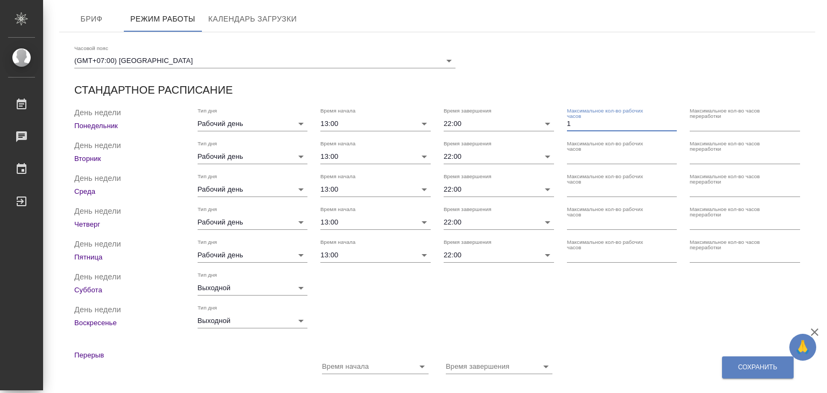
click at [673, 122] on input "1" at bounding box center [622, 123] width 110 height 15
click at [673, 127] on input "1" at bounding box center [622, 123] width 110 height 15
click at [673, 125] on input "1" at bounding box center [622, 123] width 110 height 15
click at [673, 119] on input "2" at bounding box center [622, 123] width 110 height 15
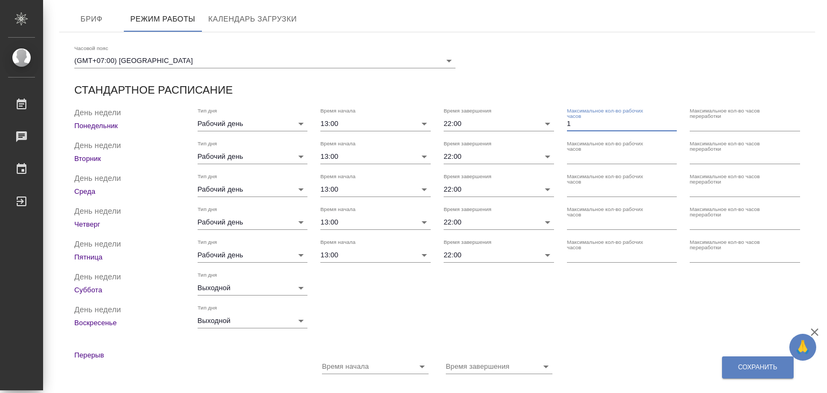
type input "1"
click at [673, 126] on input "1" at bounding box center [622, 123] width 110 height 15
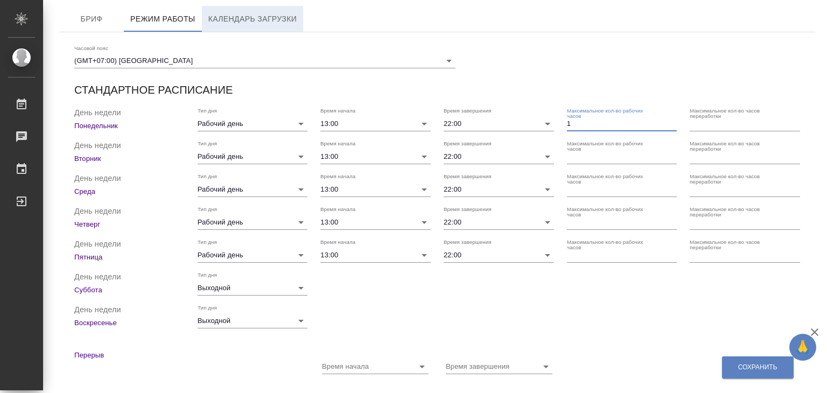
click at [212, 22] on span "Календарь загрузки" at bounding box center [252, 18] width 89 height 13
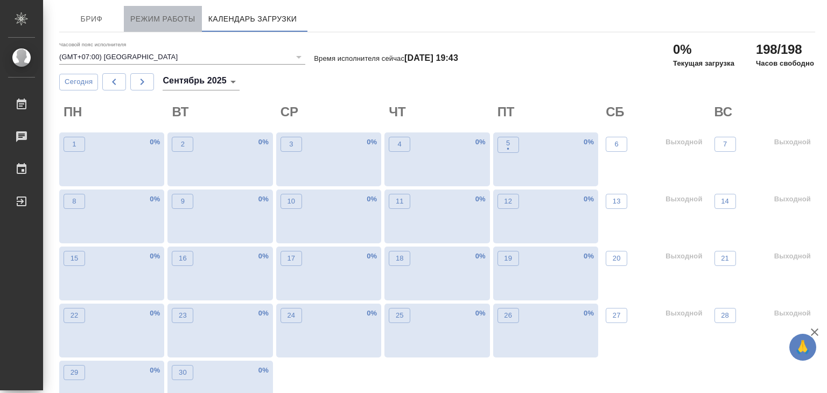
click at [174, 16] on span "Режим работы" at bounding box center [162, 18] width 65 height 13
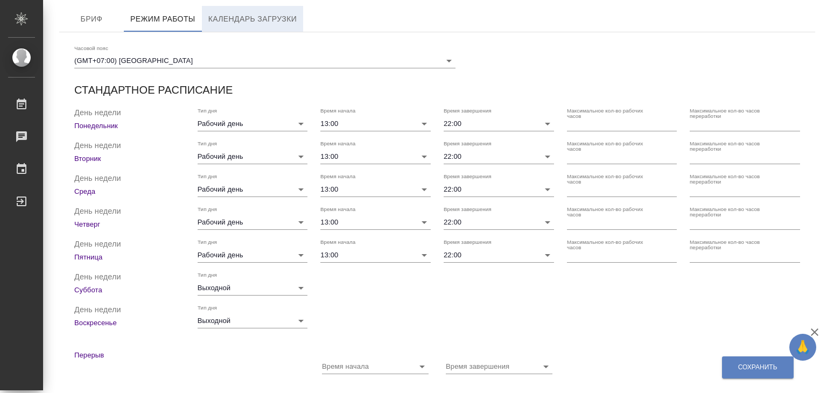
click at [240, 24] on span "Календарь загрузки" at bounding box center [252, 18] width 89 height 13
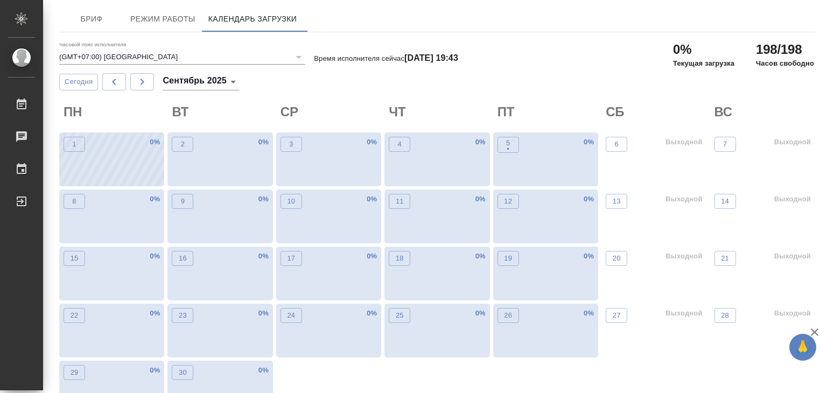
click at [61, 141] on div "1 0 %" at bounding box center [111, 159] width 105 height 54
click at [72, 143] on p "1" at bounding box center [74, 144] width 4 height 11
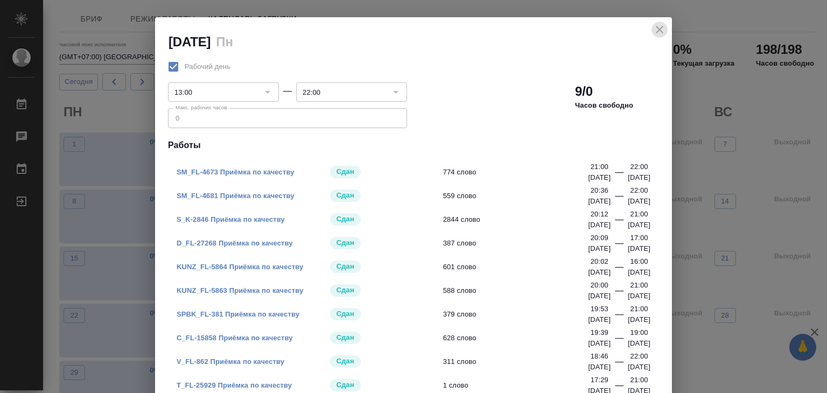
click at [653, 35] on icon "close" at bounding box center [659, 29] width 13 height 13
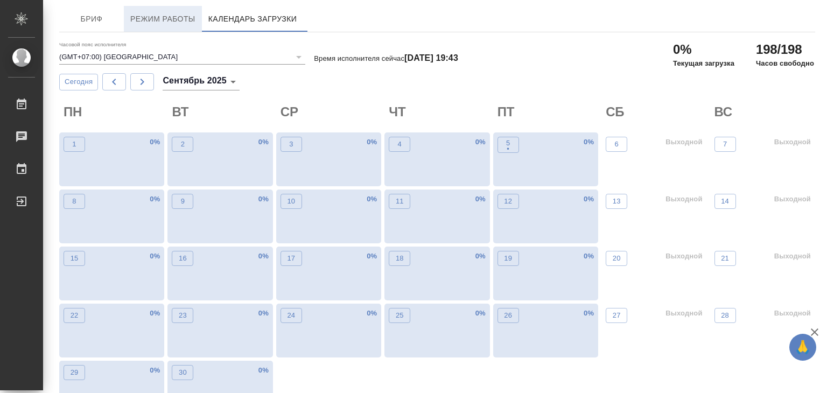
click at [174, 30] on button "Режим работы" at bounding box center [163, 19] width 78 height 26
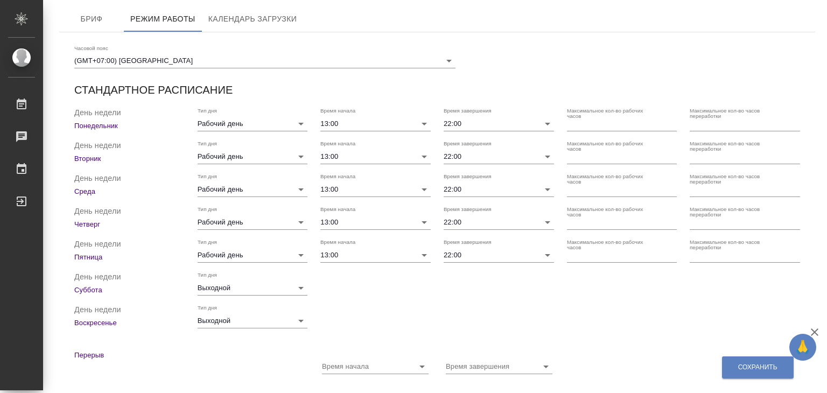
checkbox input "true"
type input "1"
click at [672, 121] on input "1" at bounding box center [622, 123] width 110 height 15
click at [673, 126] on input "1" at bounding box center [622, 123] width 110 height 15
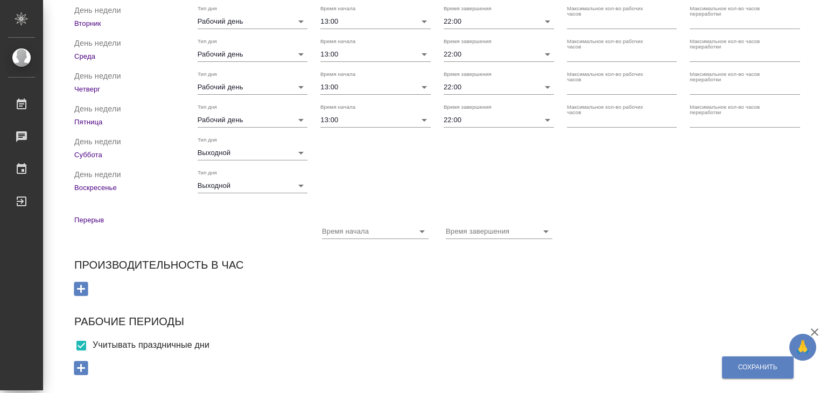
click at [83, 288] on icon "button" at bounding box center [81, 288] width 19 height 19
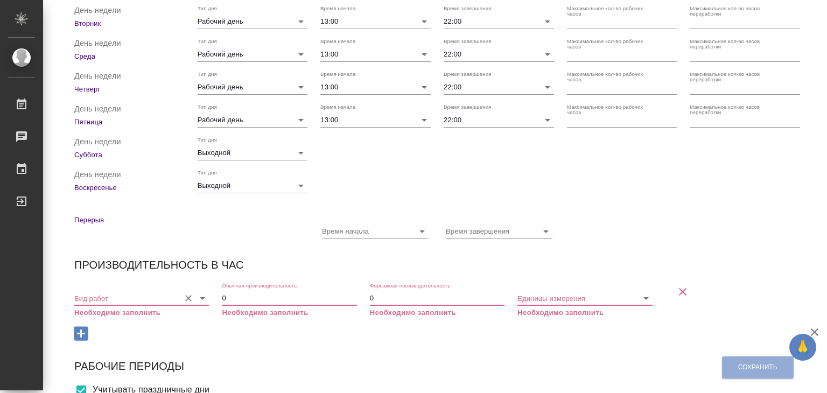
click at [116, 299] on input "Вид работ" at bounding box center [124, 298] width 100 height 15
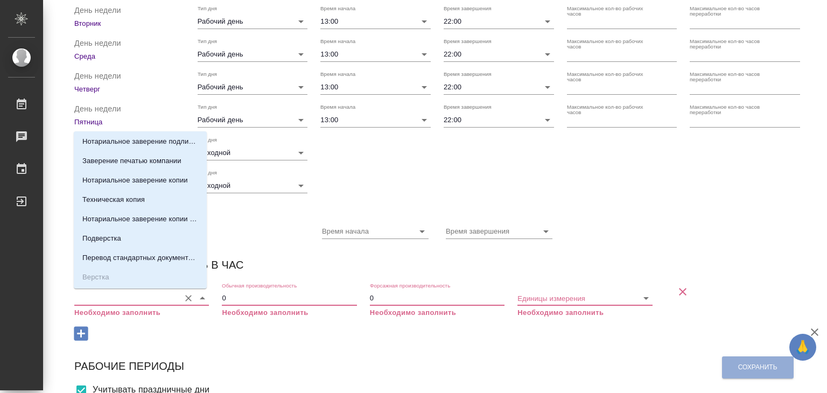
scroll to position [754, 0]
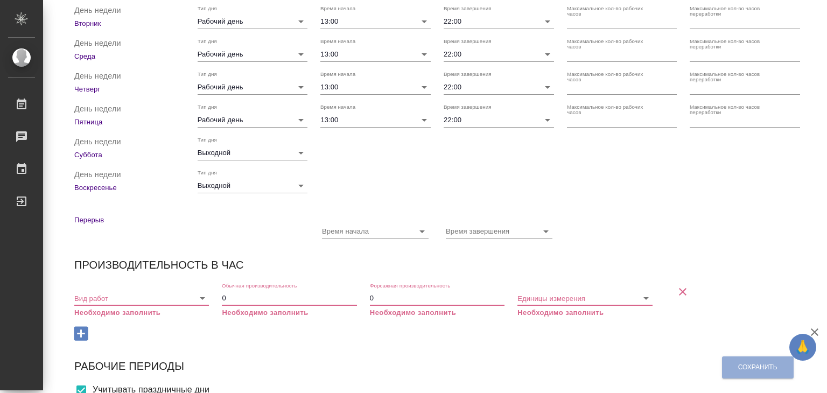
click at [303, 298] on input "0" at bounding box center [289, 298] width 135 height 15
click at [438, 302] on input "0" at bounding box center [437, 298] width 135 height 15
click at [676, 291] on icon "button" at bounding box center [682, 291] width 13 height 13
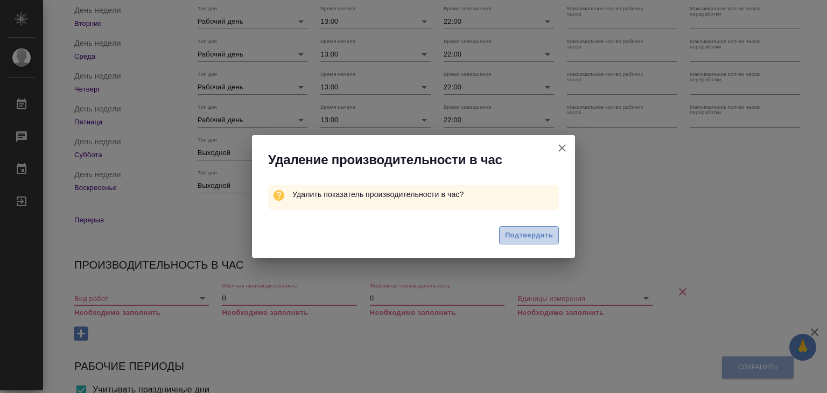
click at [533, 240] on span "Подтвердить" at bounding box center [529, 235] width 48 height 12
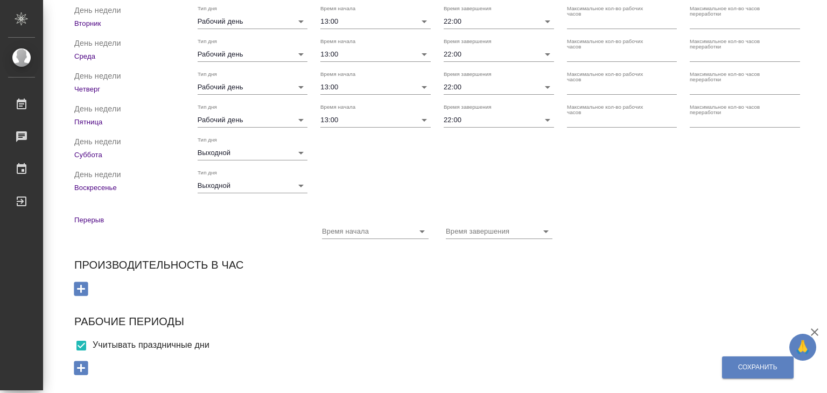
click at [86, 367] on icon "button" at bounding box center [81, 368] width 14 height 14
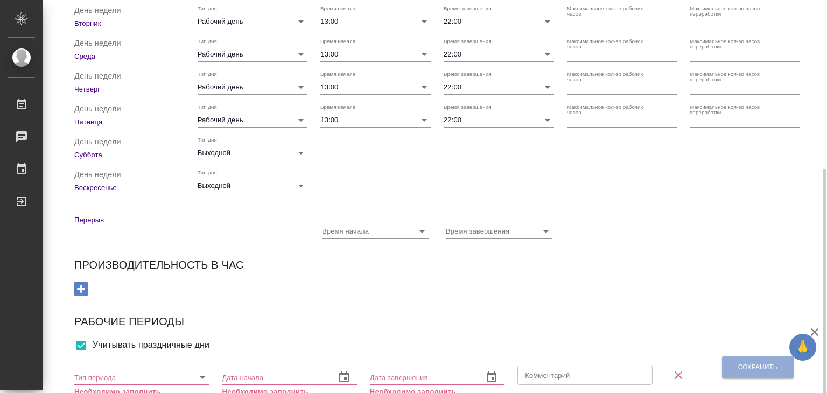
scroll to position [180, 0]
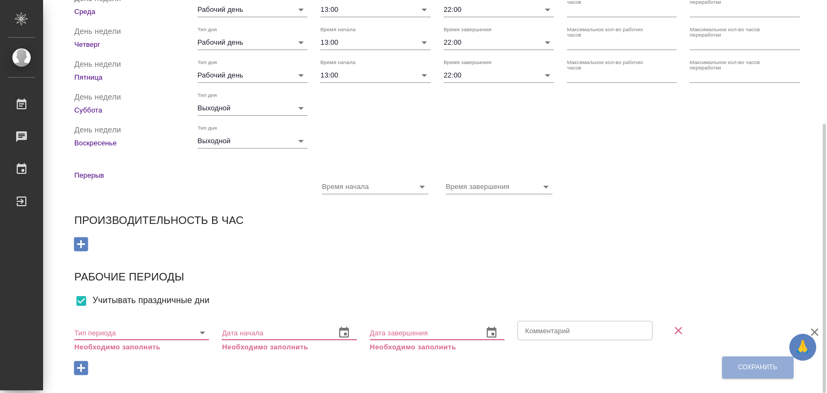
click at [674, 329] on icon "button" at bounding box center [678, 331] width 8 height 8
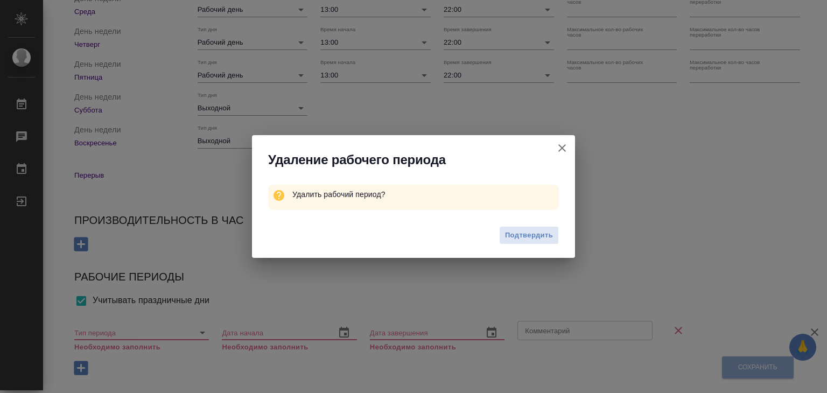
click at [515, 238] on span "Подтвердить" at bounding box center [529, 235] width 48 height 12
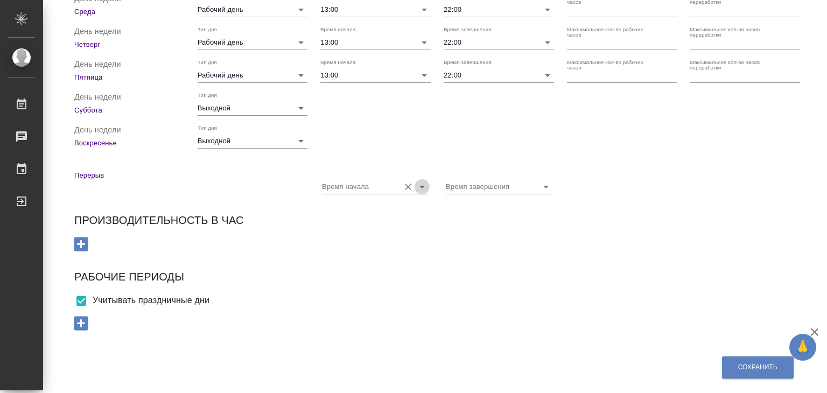
click at [416, 188] on icon "Open" at bounding box center [422, 186] width 13 height 13
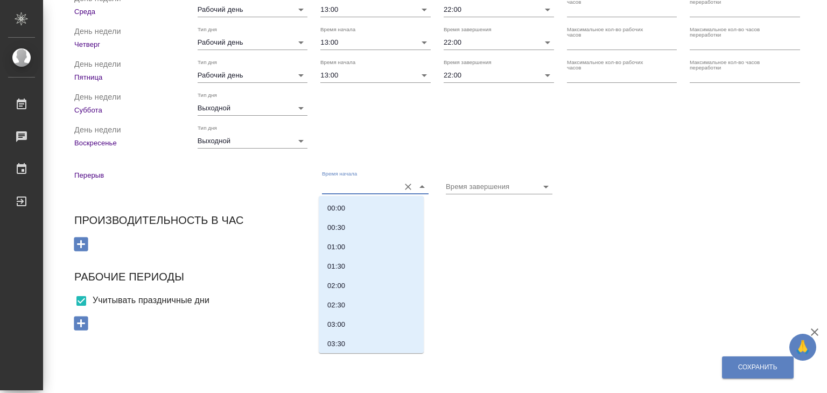
click at [416, 188] on icon "Close" at bounding box center [422, 186] width 13 height 13
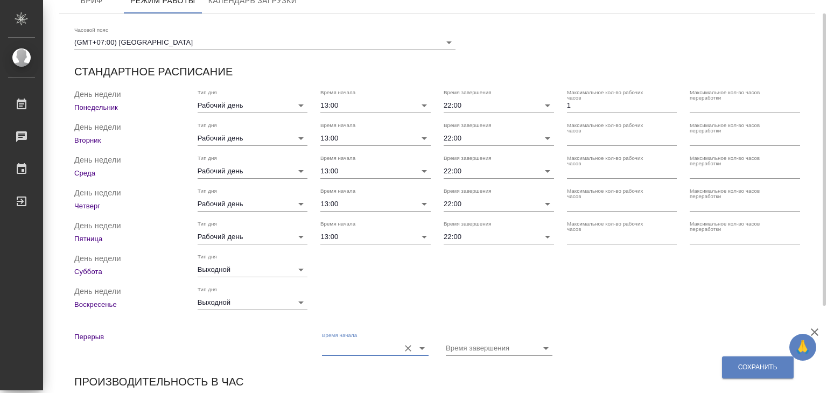
scroll to position [0, 0]
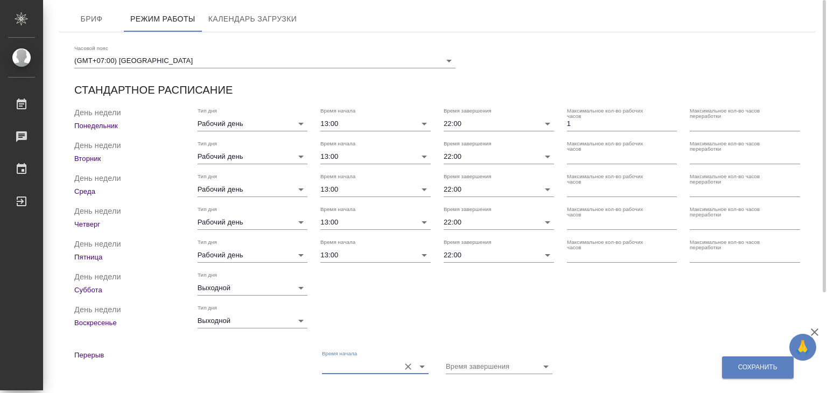
click at [431, 304] on div "День недели [DATE] Тип дня Выходной" at bounding box center [437, 316] width 739 height 37
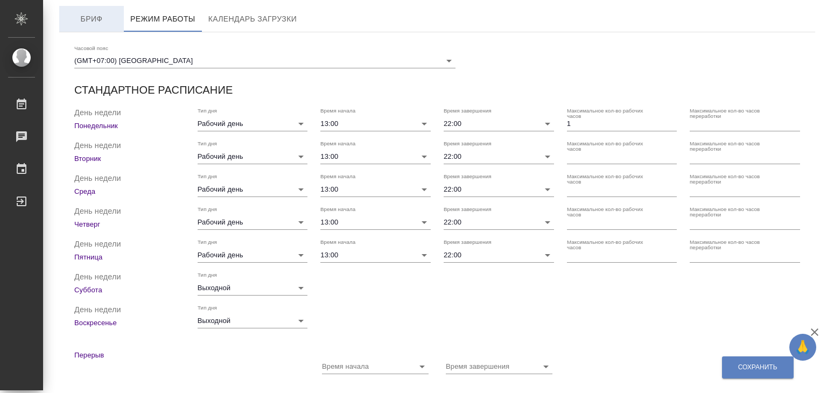
click at [102, 21] on span "Бриф" at bounding box center [92, 18] width 52 height 13
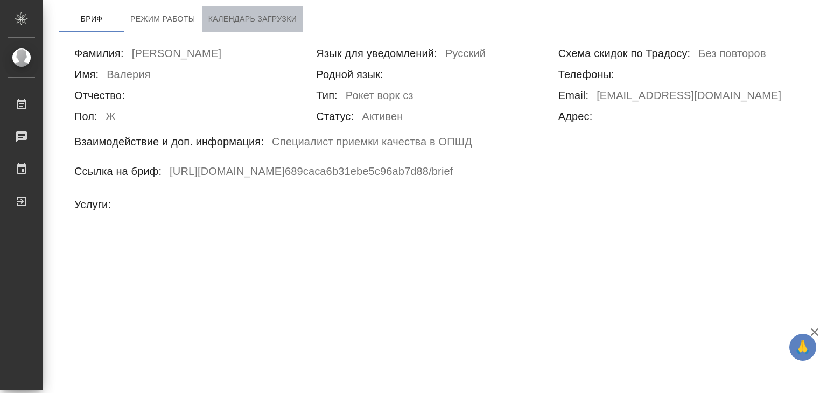
click at [278, 20] on span "Календарь загрузки" at bounding box center [252, 18] width 89 height 13
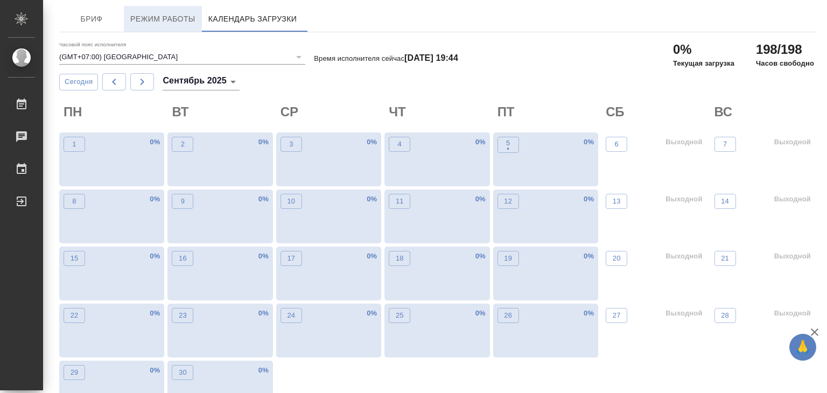
click at [185, 26] on button "Режим работы" at bounding box center [163, 19] width 78 height 26
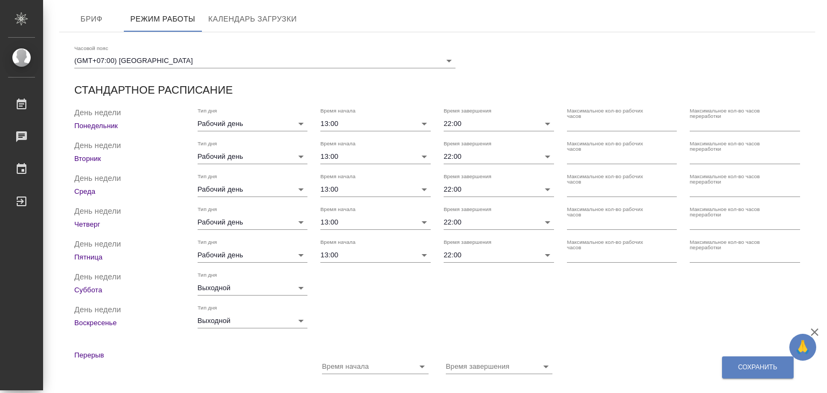
checkbox input "true"
click at [665, 122] on input "1" at bounding box center [622, 123] width 110 height 15
click at [665, 122] on input "2" at bounding box center [622, 123] width 110 height 15
click at [665, 122] on input "3" at bounding box center [622, 123] width 110 height 15
click at [665, 122] on input "4" at bounding box center [622, 123] width 110 height 15
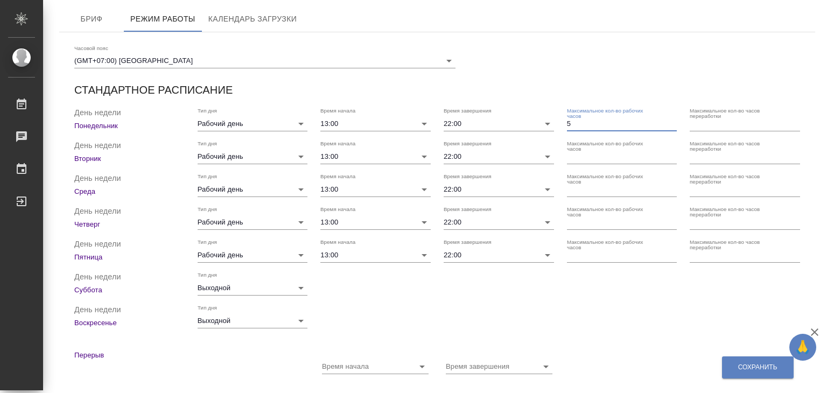
click at [665, 122] on input "5" at bounding box center [622, 123] width 110 height 15
click at [665, 122] on input "6" at bounding box center [622, 123] width 110 height 15
click at [665, 122] on input "7" at bounding box center [622, 123] width 110 height 15
click at [665, 122] on input "8" at bounding box center [622, 123] width 110 height 15
click at [665, 122] on input "9" at bounding box center [622, 123] width 110 height 15
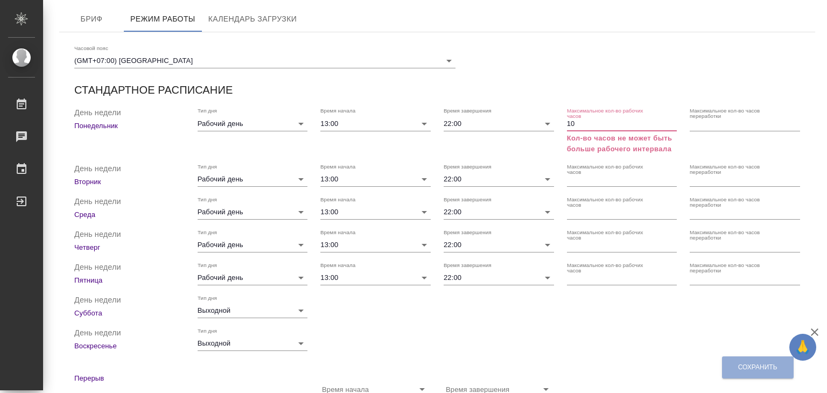
click at [665, 122] on input "10" at bounding box center [622, 123] width 110 height 15
type input "9"
click at [664, 125] on input "9" at bounding box center [622, 123] width 110 height 15
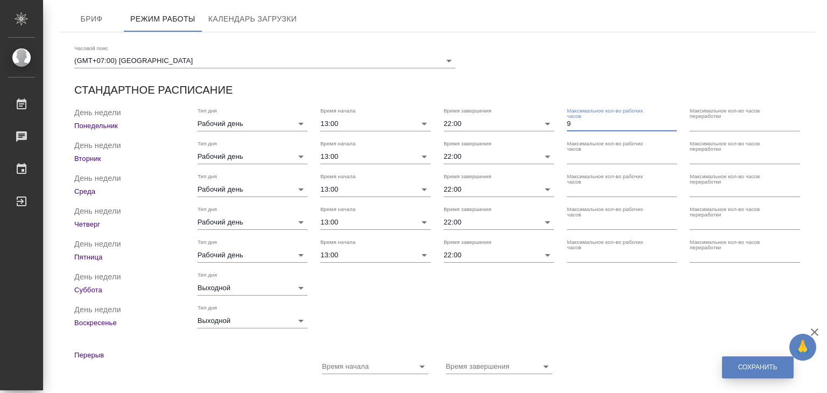
click at [734, 365] on button "Сохранить" at bounding box center [758, 367] width 72 height 22
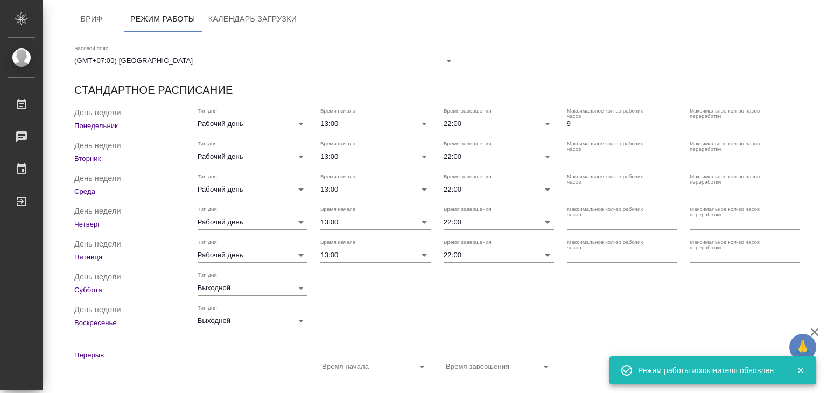
checkbox input "true"
click at [260, 22] on span "Календарь загрузки" at bounding box center [252, 18] width 89 height 13
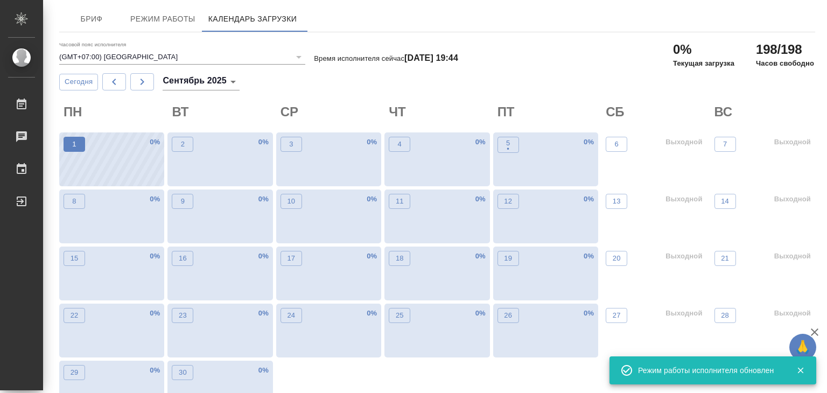
click at [75, 143] on p "1" at bounding box center [74, 144] width 4 height 11
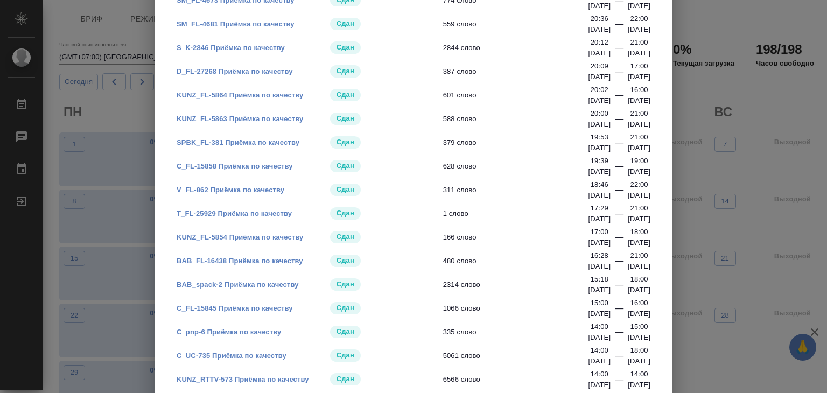
scroll to position [3, 0]
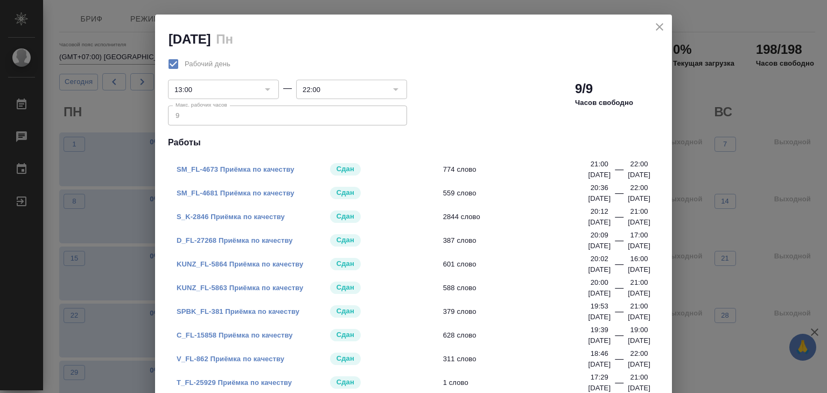
click at [656, 24] on icon "close" at bounding box center [660, 27] width 8 height 8
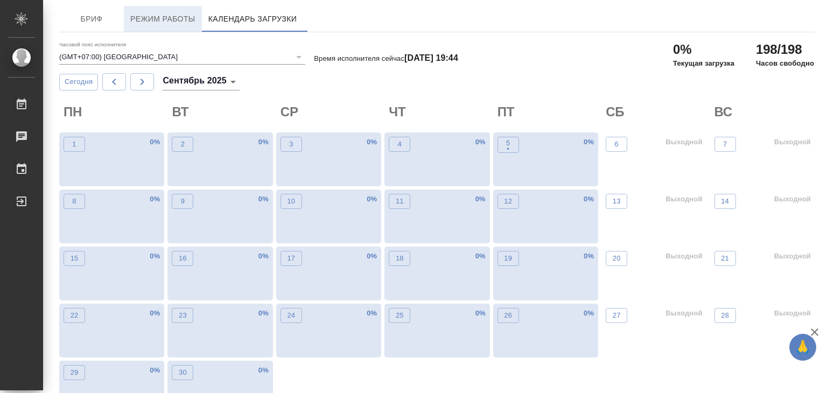
click at [163, 16] on span "Режим работы" at bounding box center [162, 18] width 65 height 13
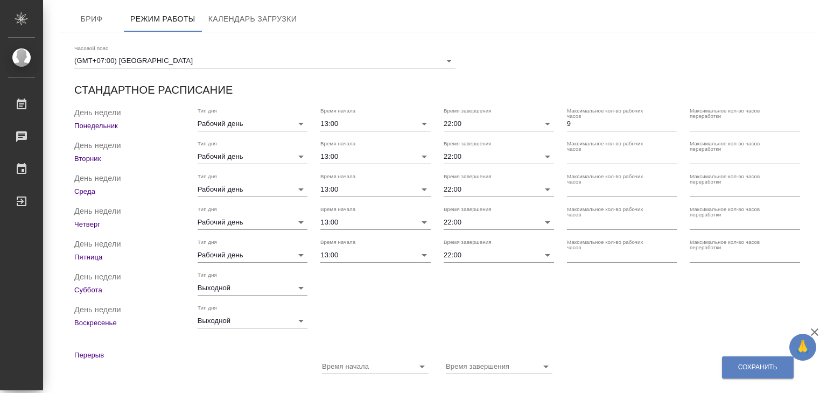
checkbox input "true"
click at [667, 128] on input "9" at bounding box center [622, 123] width 110 height 15
click at [665, 126] on input "8" at bounding box center [622, 123] width 110 height 15
click at [665, 126] on input "7" at bounding box center [622, 123] width 110 height 15
click at [665, 126] on input "6" at bounding box center [622, 123] width 110 height 15
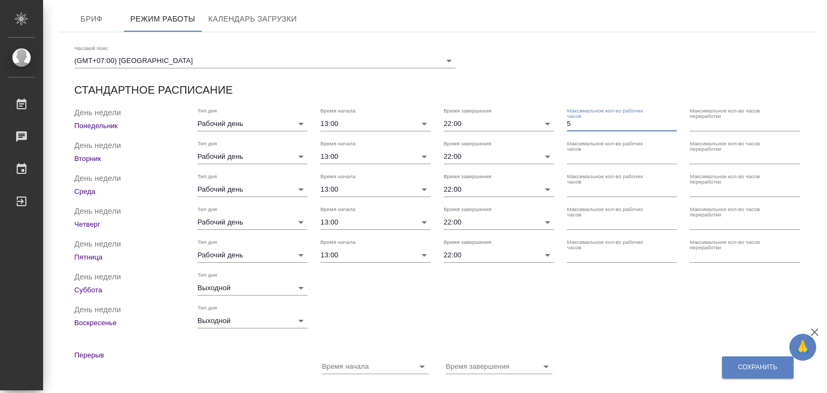
click at [665, 126] on input "5" at bounding box center [622, 123] width 110 height 15
click at [665, 126] on input "4" at bounding box center [622, 123] width 110 height 15
click at [665, 126] on input "3" at bounding box center [622, 123] width 110 height 15
click at [665, 126] on input "2" at bounding box center [622, 123] width 110 height 15
click at [665, 126] on input "1" at bounding box center [622, 123] width 110 height 15
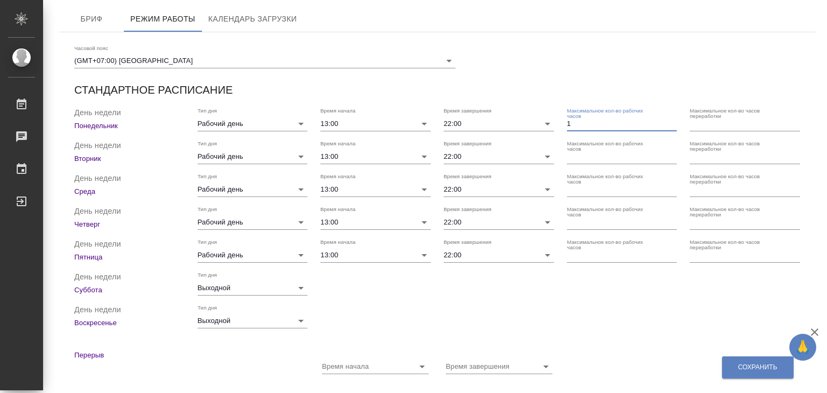
click at [665, 126] on input "1" at bounding box center [622, 123] width 110 height 15
type input "0"
click at [717, 320] on div "День недели Воскресенье Тип дня Выходной" at bounding box center [437, 316] width 739 height 37
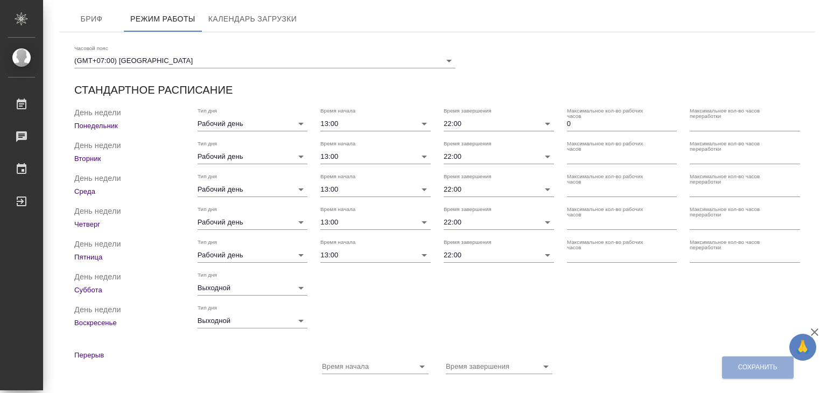
click at [747, 365] on div "Перерыв Время начала Время завершения" at bounding box center [437, 361] width 743 height 41
click at [624, 315] on div "День недели Воскресенье Тип дня Выходной" at bounding box center [437, 316] width 739 height 37
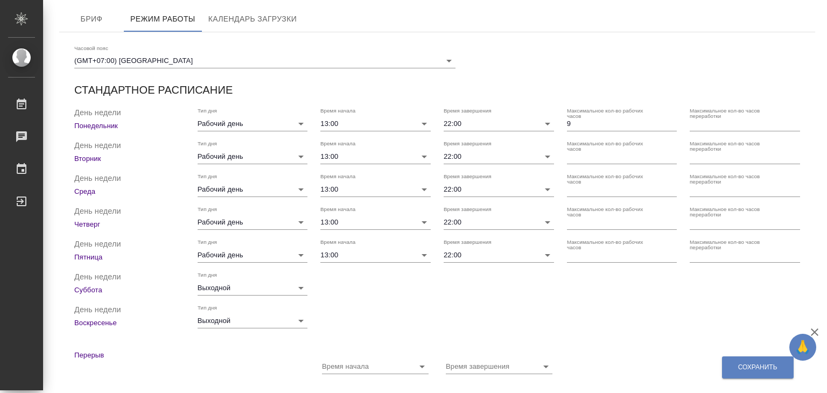
checkbox input "true"
click at [245, 22] on span "Календарь загрузки" at bounding box center [252, 18] width 89 height 13
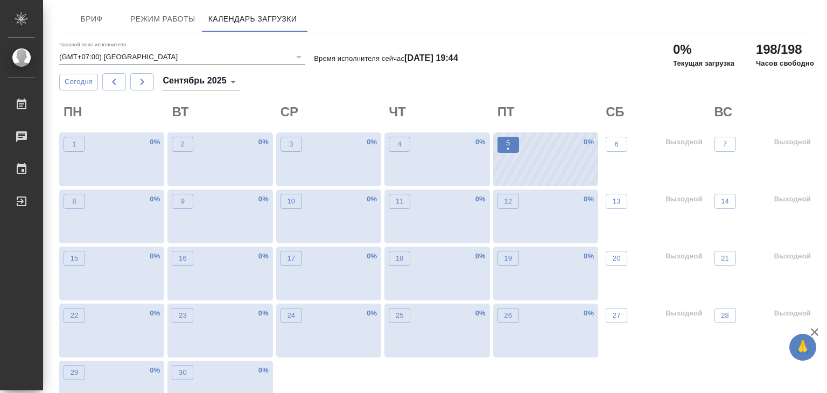
click at [508, 143] on p "5" at bounding box center [508, 143] width 4 height 11
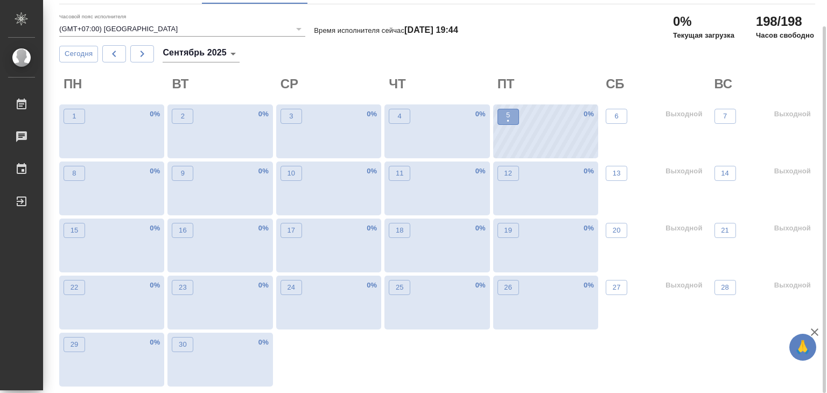
click at [507, 115] on p "5" at bounding box center [508, 115] width 4 height 11
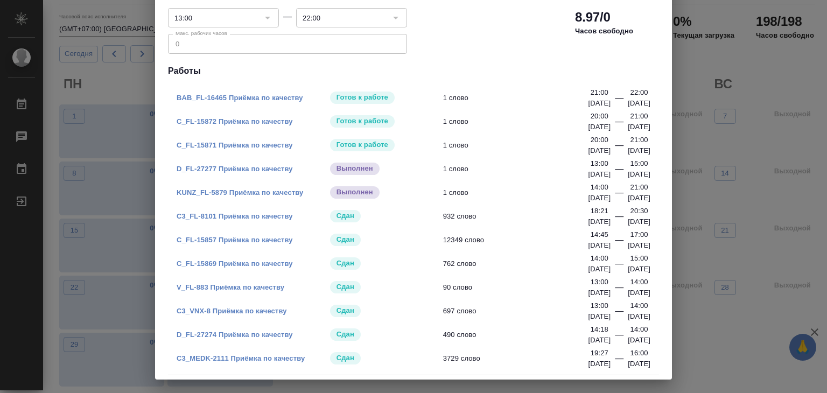
scroll to position [78, 0]
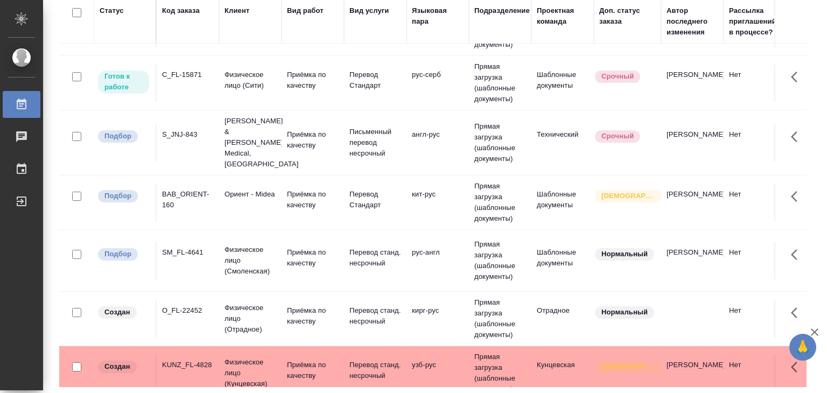
scroll to position [646, 0]
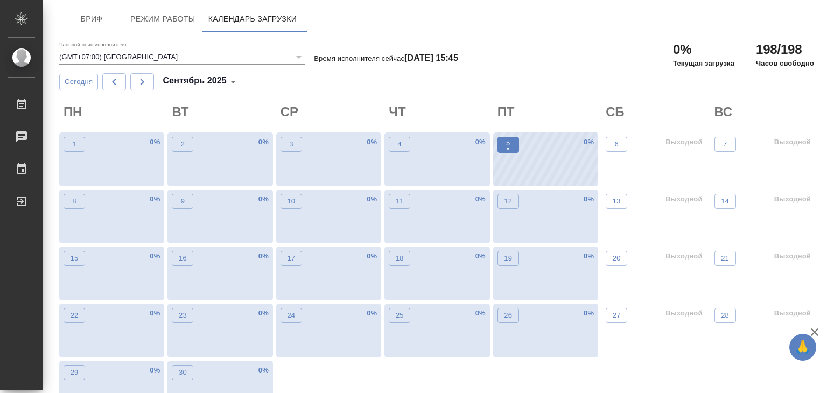
click at [504, 149] on span "5 •" at bounding box center [508, 145] width 11 height 14
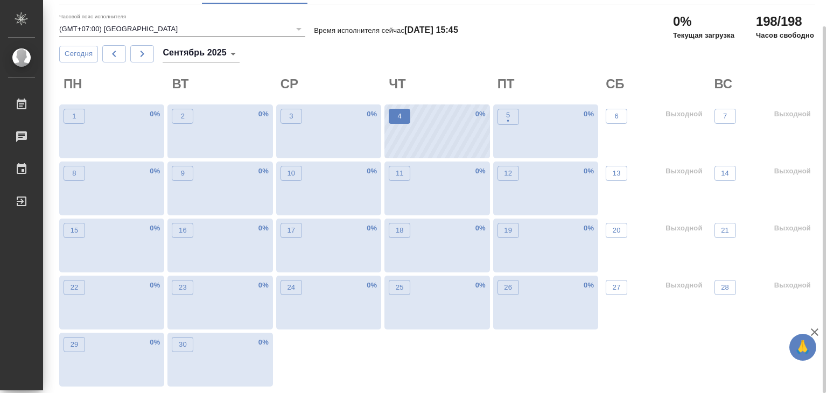
click at [400, 121] on p "4" at bounding box center [400, 116] width 4 height 11
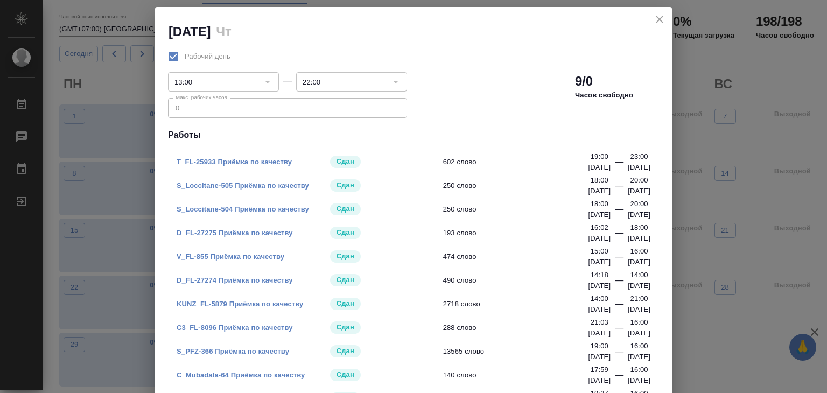
scroll to position [0, 0]
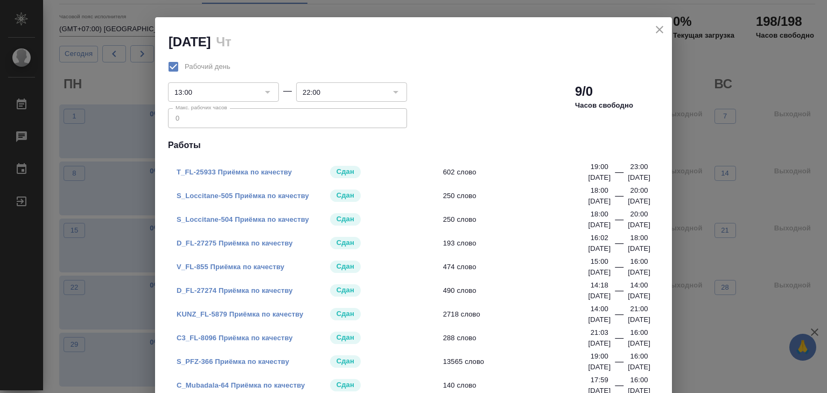
drag, startPoint x: 248, startPoint y: 172, endPoint x: 251, endPoint y: 145, distance: 26.6
drag, startPoint x: 251, startPoint y: 145, endPoint x: 239, endPoint y: 171, distance: 28.6
click at [239, 171] on link "T_FL-25933 Приёмка по качеству" at bounding box center [234, 172] width 115 height 8
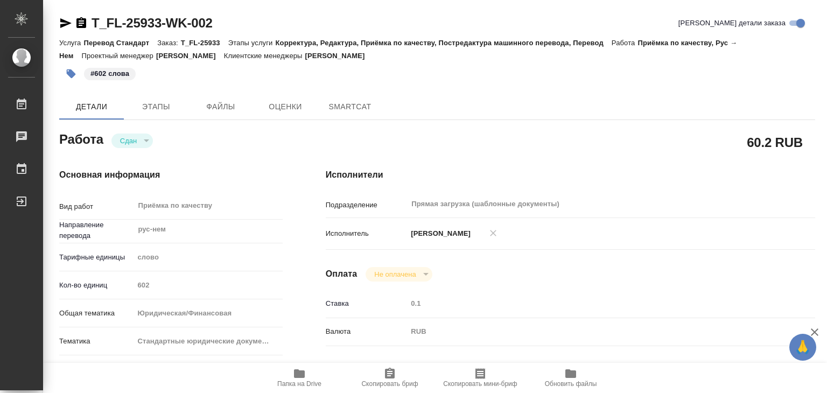
type textarea "x"
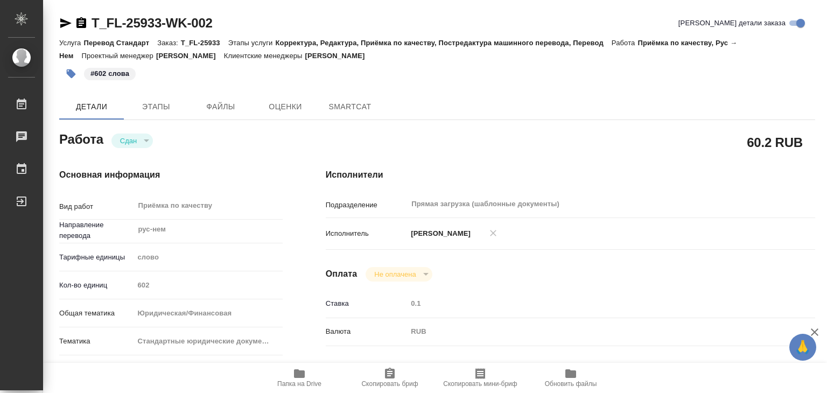
type textarea "x"
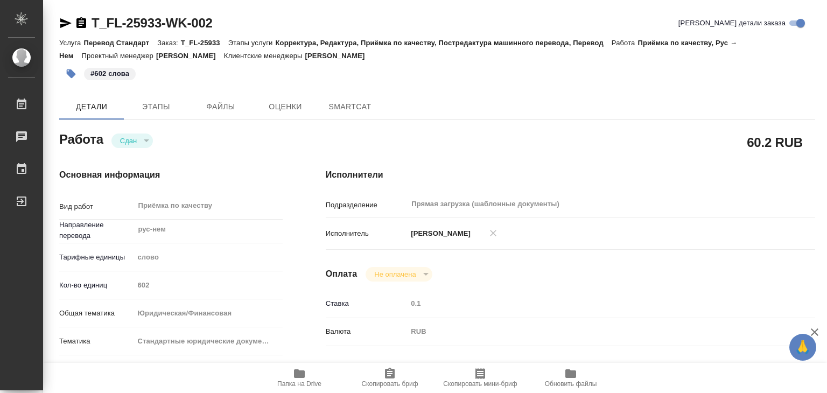
type textarea "x"
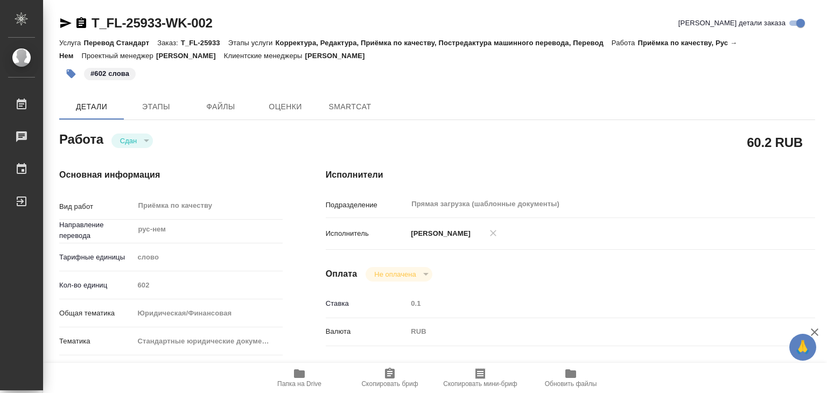
type textarea "x"
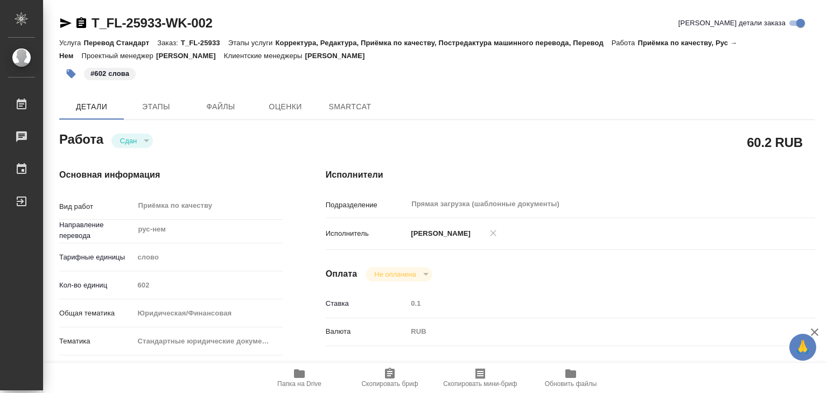
type textarea "x"
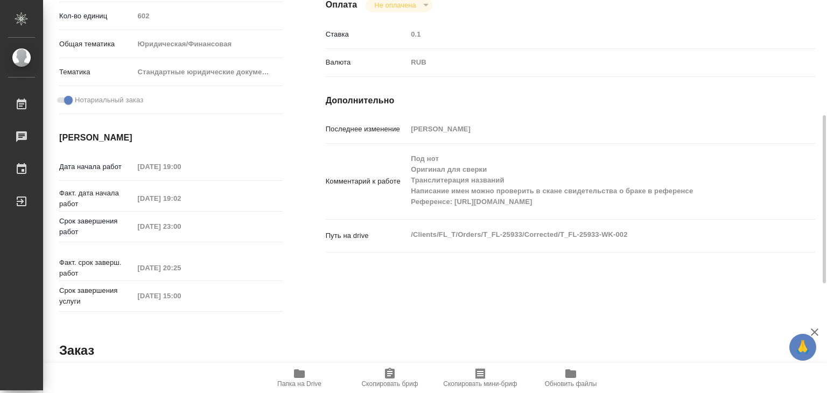
type textarea "x"
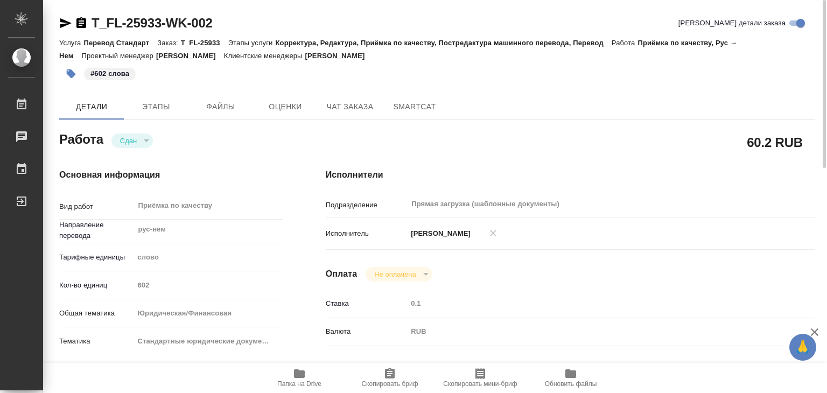
type textarea "x"
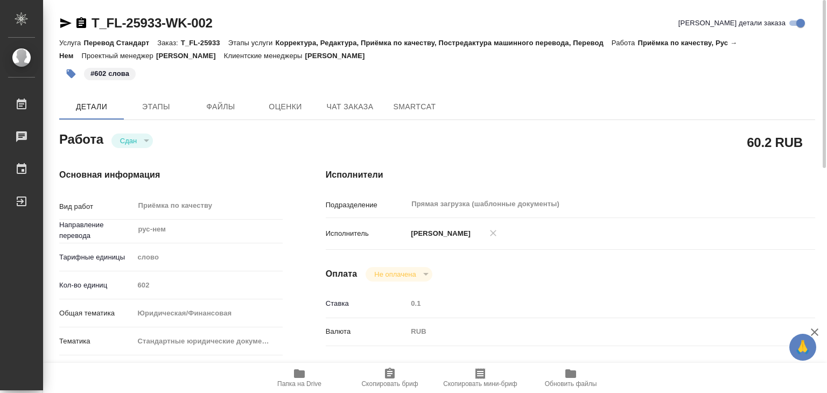
type textarea "x"
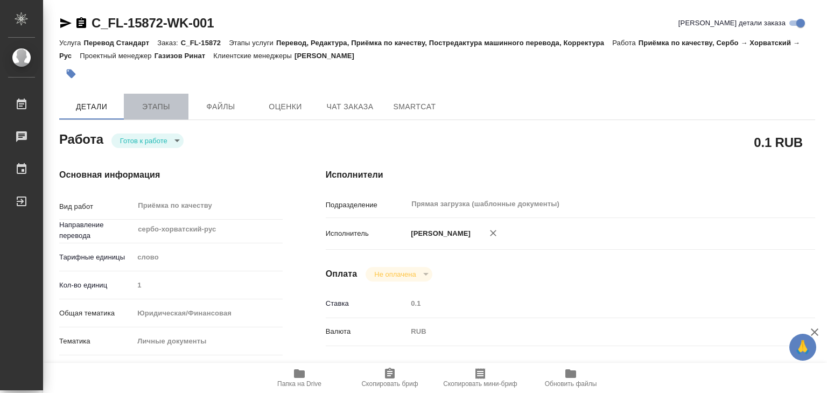
click at [155, 103] on span "Этапы" at bounding box center [156, 106] width 52 height 13
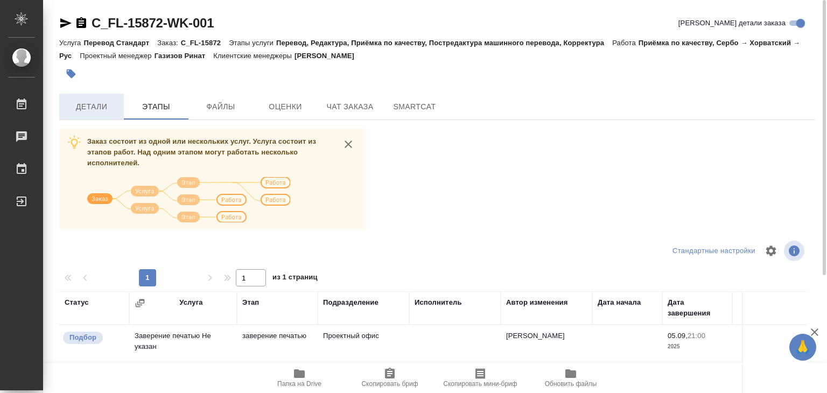
click at [114, 104] on span "Детали" at bounding box center [92, 106] width 52 height 13
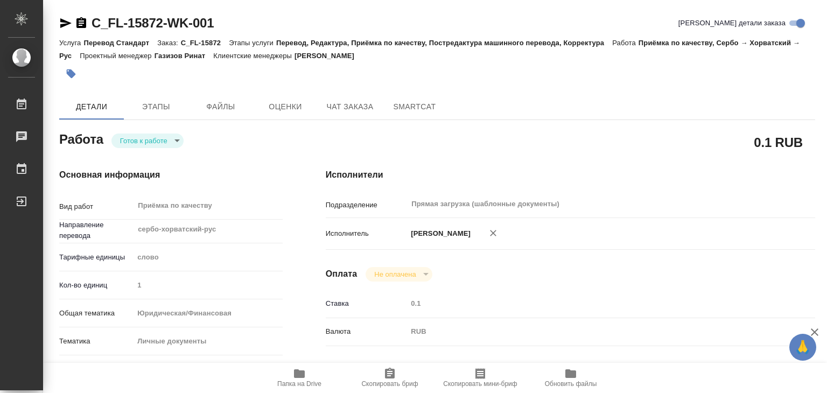
type textarea "x"
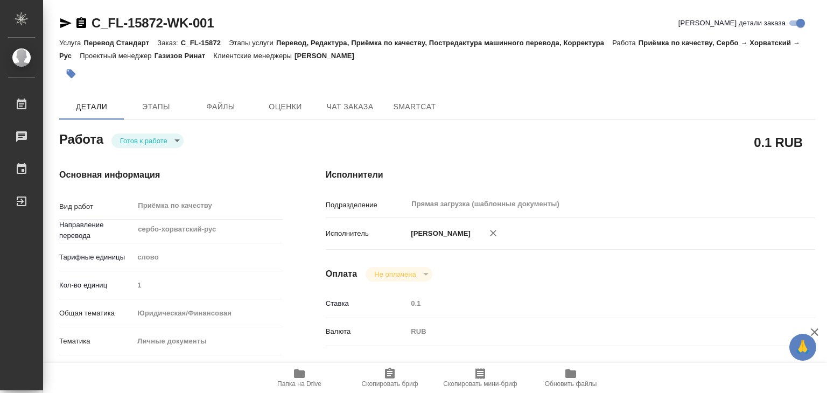
type textarea "x"
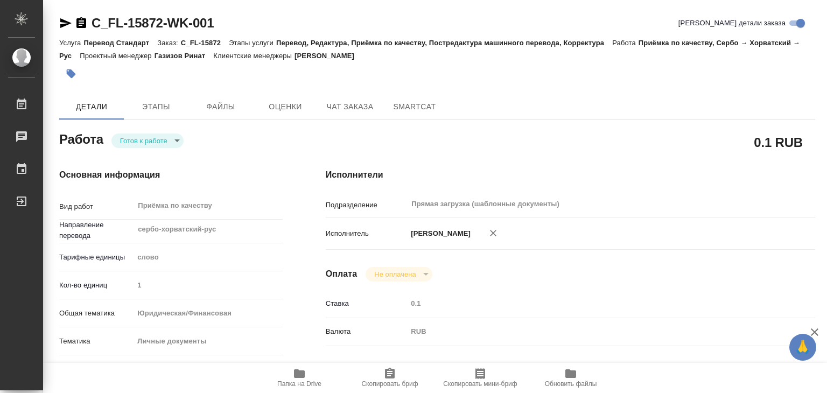
type textarea "x"
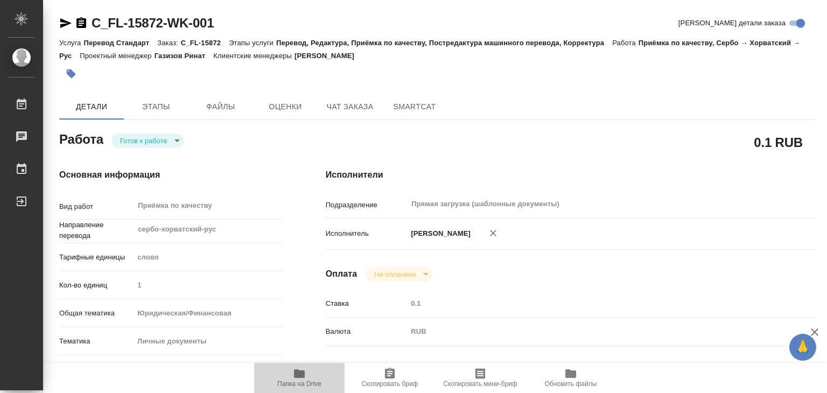
click at [287, 374] on span "Папка на Drive" at bounding box center [300, 377] width 78 height 20
type textarea "x"
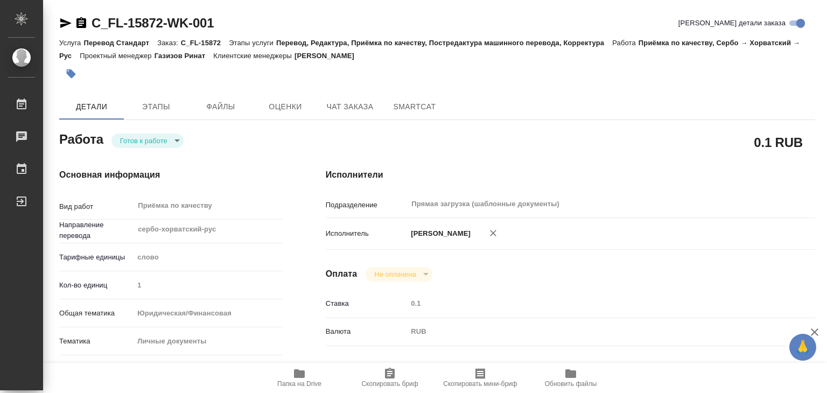
type textarea "x"
click at [142, 104] on span "Этапы" at bounding box center [156, 106] width 52 height 13
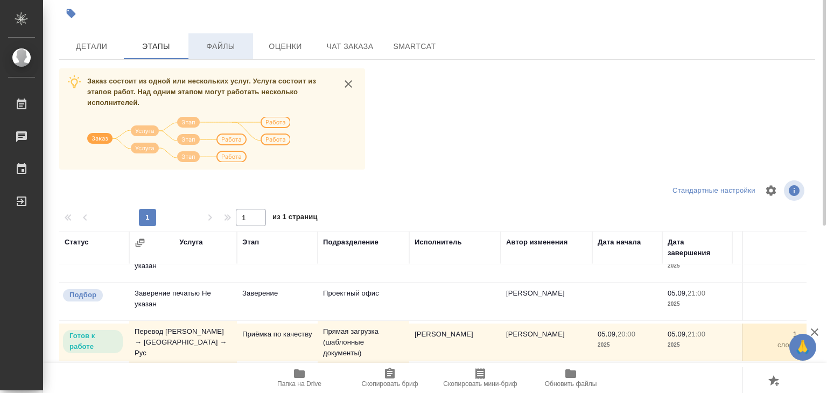
scroll to position [6, 0]
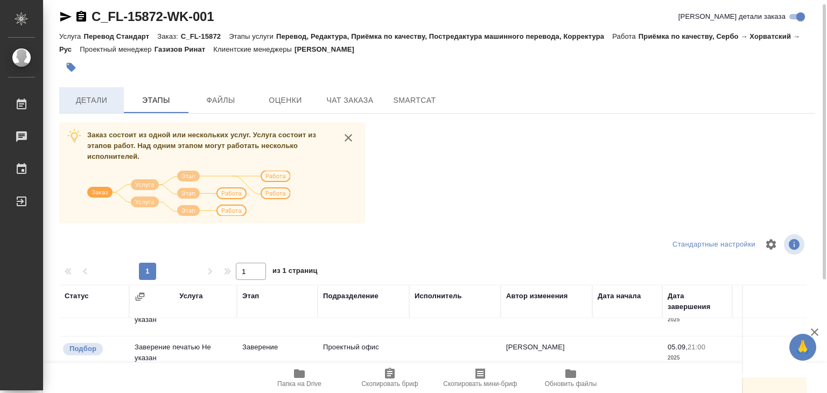
click at [108, 103] on span "Детали" at bounding box center [92, 100] width 52 height 13
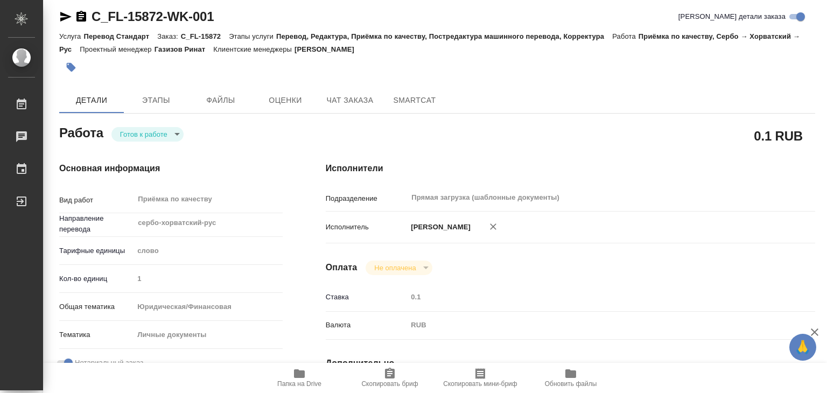
type textarea "x"
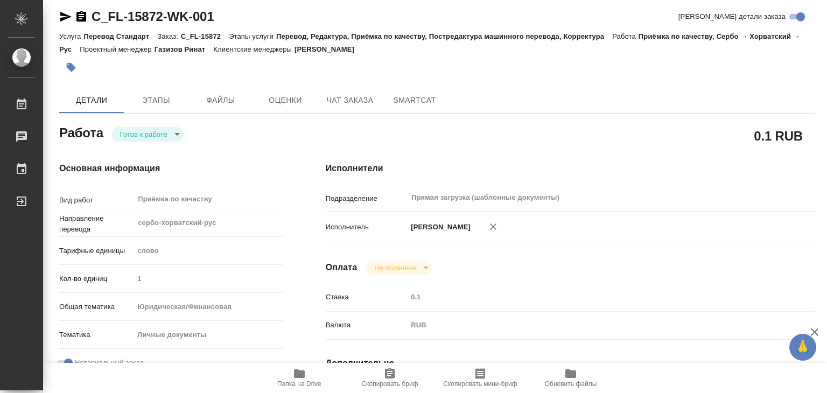
type textarea "x"
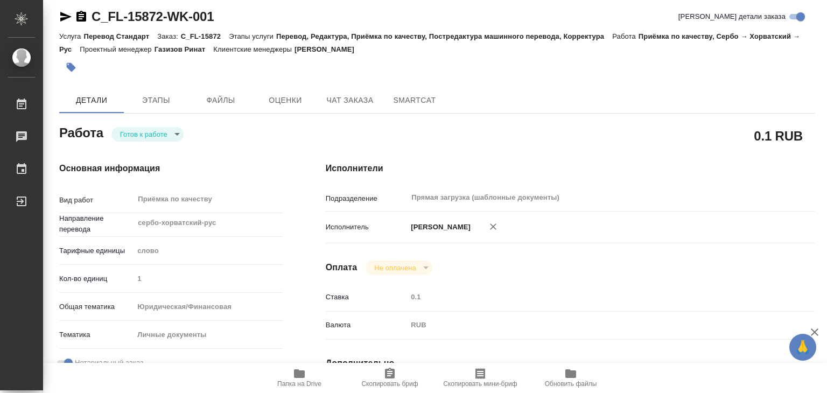
type textarea "x"
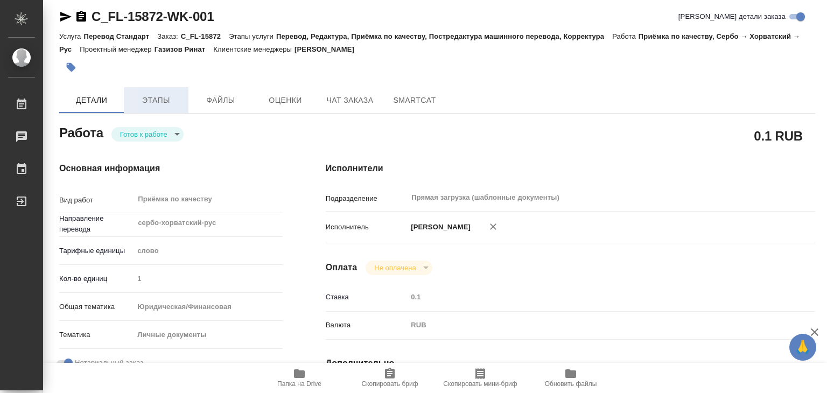
click at [168, 99] on span "Этапы" at bounding box center [156, 100] width 52 height 13
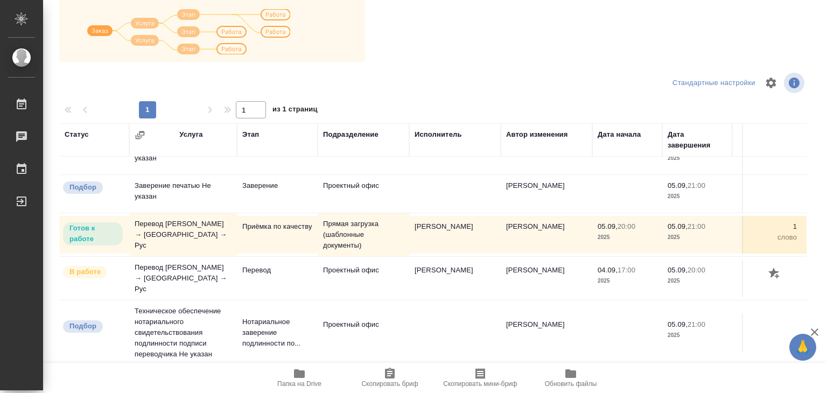
scroll to position [6, 0]
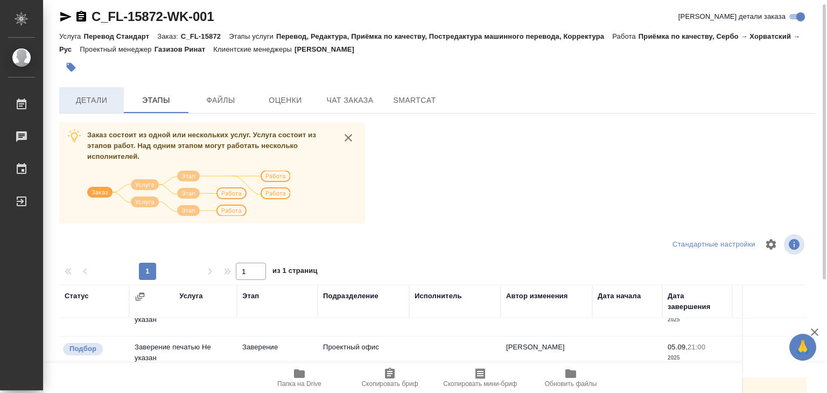
click at [93, 103] on span "Детали" at bounding box center [92, 100] width 52 height 13
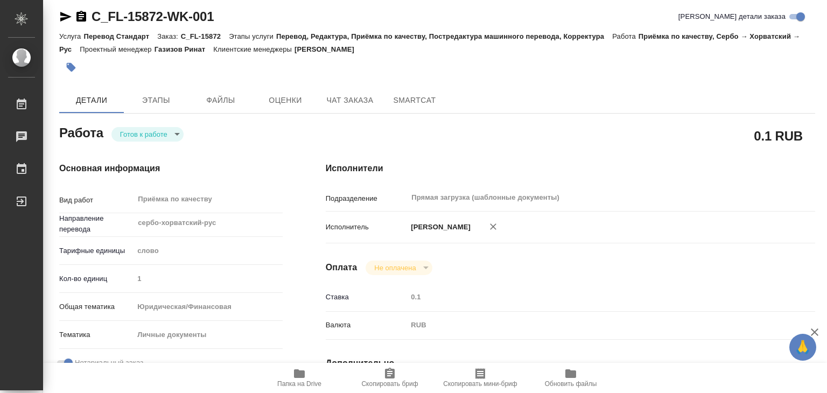
type textarea "x"
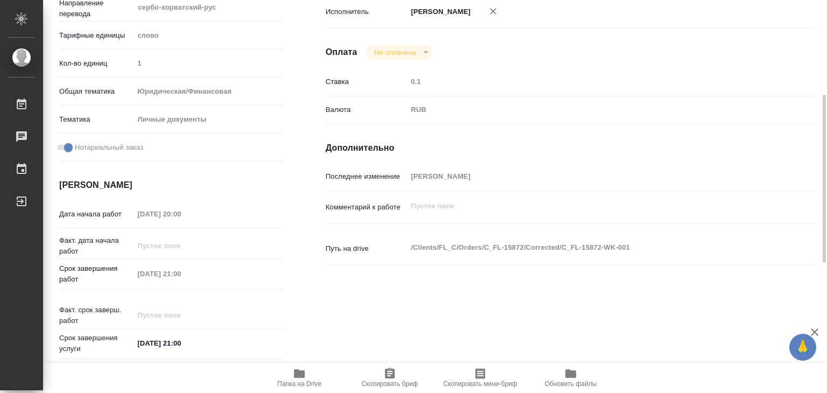
scroll to position [6, 0]
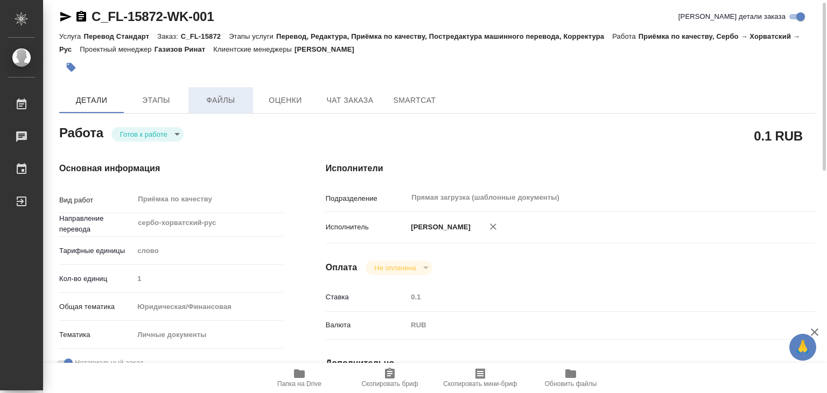
click at [228, 101] on span "Файлы" at bounding box center [221, 100] width 52 height 13
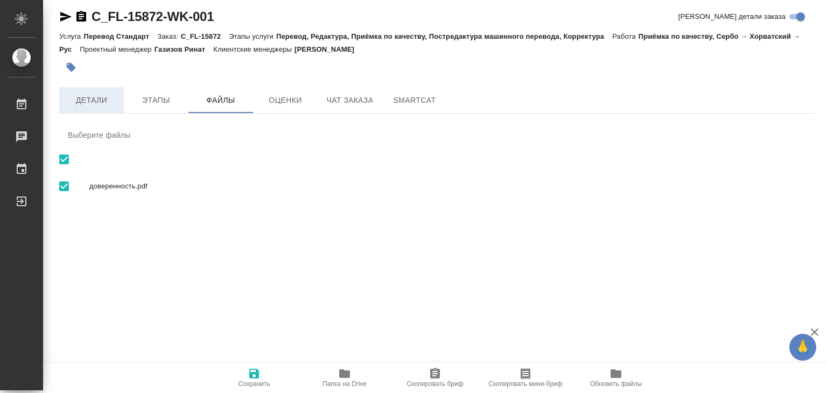
click at [93, 102] on span "Детали" at bounding box center [92, 100] width 52 height 13
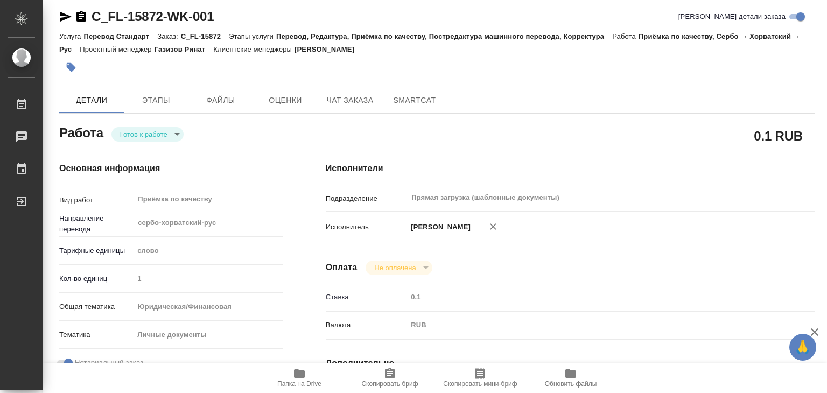
type textarea "x"
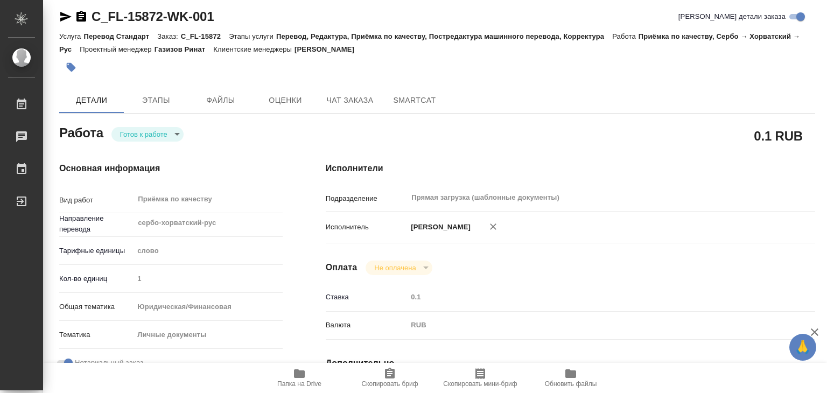
click at [290, 377] on span "Папка на Drive" at bounding box center [300, 377] width 78 height 20
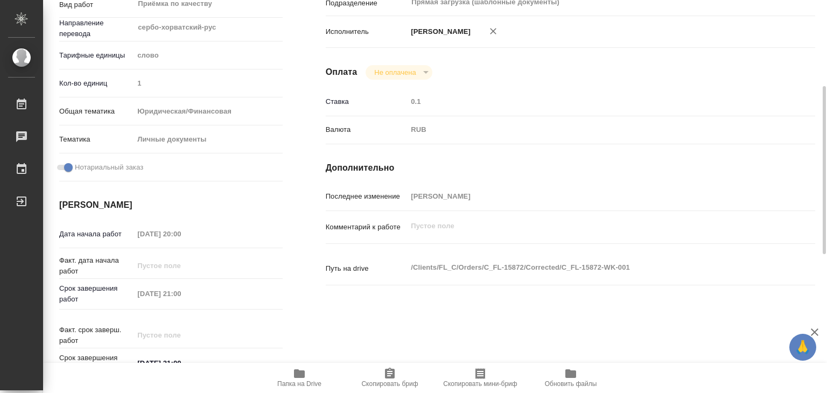
scroll to position [40, 0]
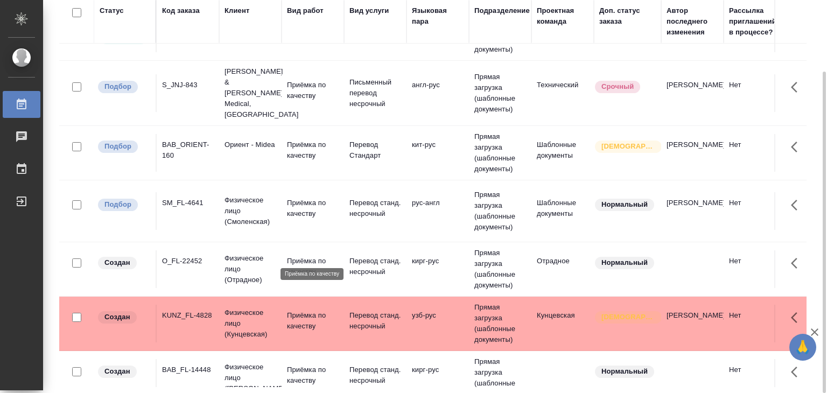
scroll to position [484, 0]
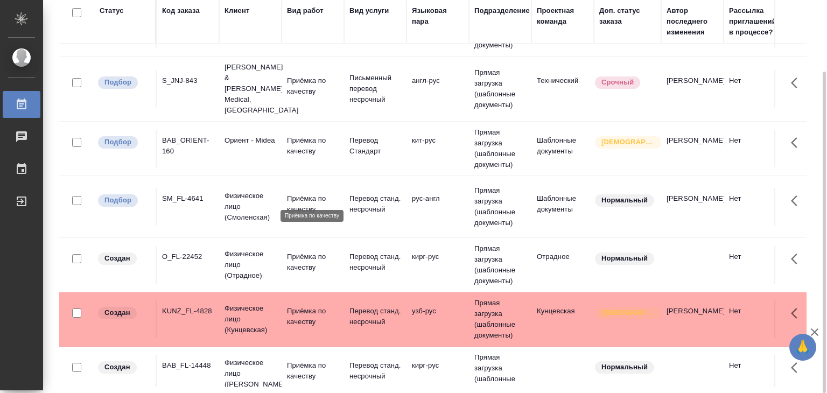
click at [303, 196] on p "Приёмка по качеству" at bounding box center [313, 204] width 52 height 22
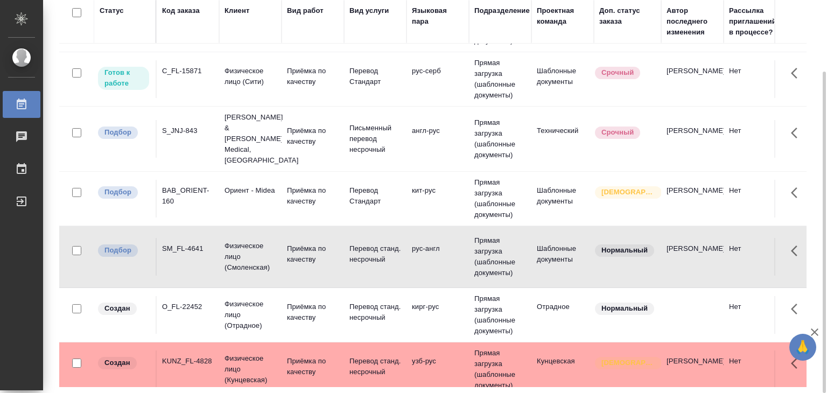
scroll to position [431, 0]
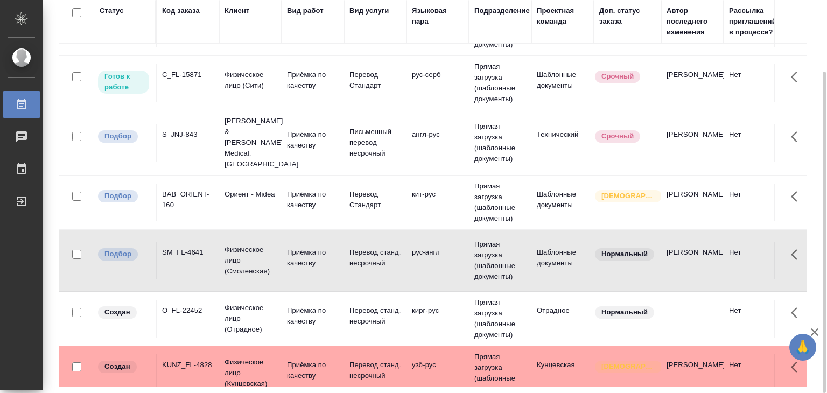
click at [355, 204] on td "Перевод Стандарт" at bounding box center [375, 203] width 62 height 38
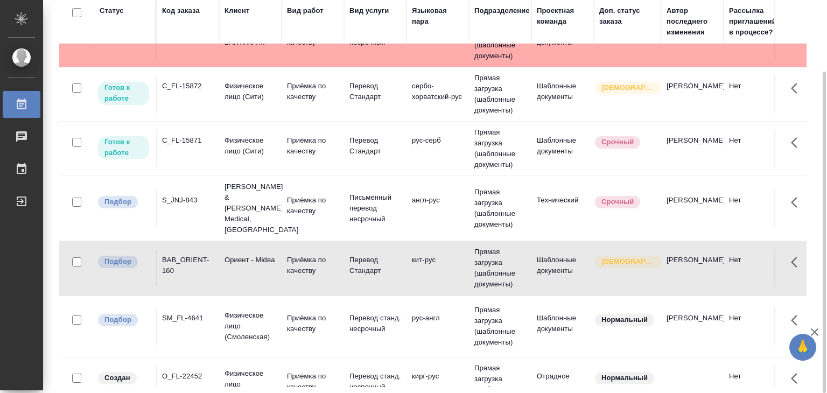
scroll to position [323, 0]
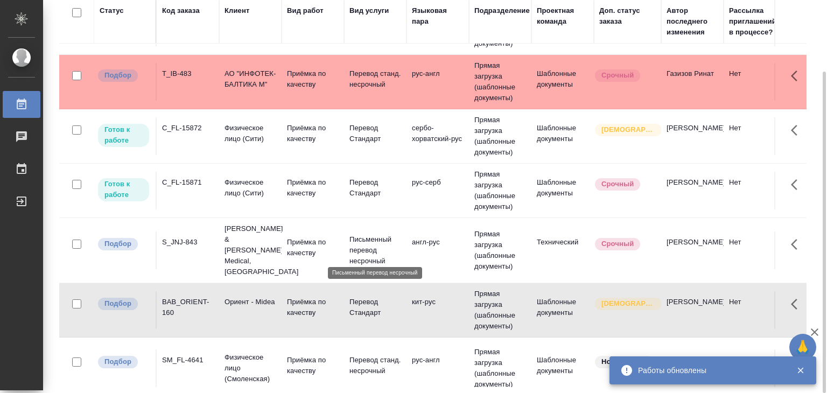
click at [348, 257] on td "Письменный перевод несрочный" at bounding box center [375, 250] width 62 height 43
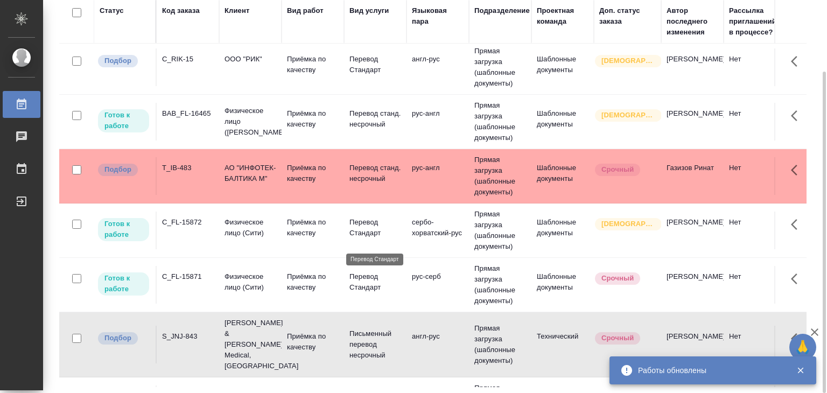
scroll to position [215, 0]
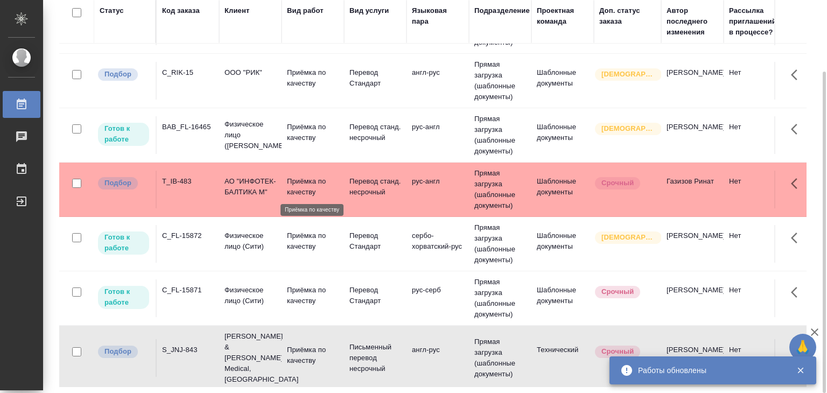
click at [308, 194] on p "Приёмка по качеству" at bounding box center [313, 187] width 52 height 22
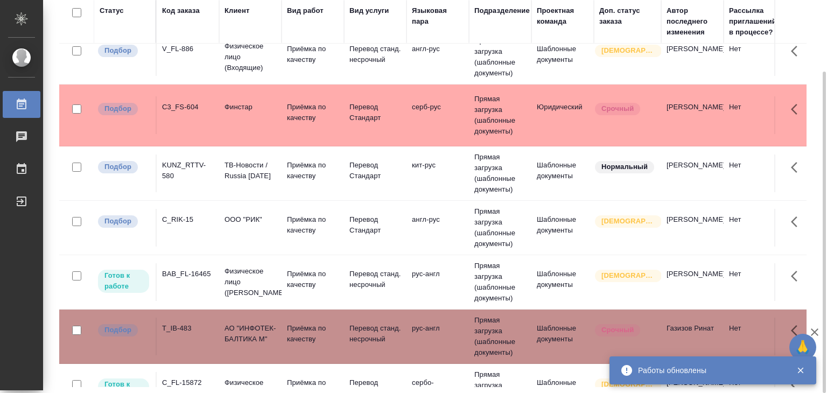
scroll to position [54, 0]
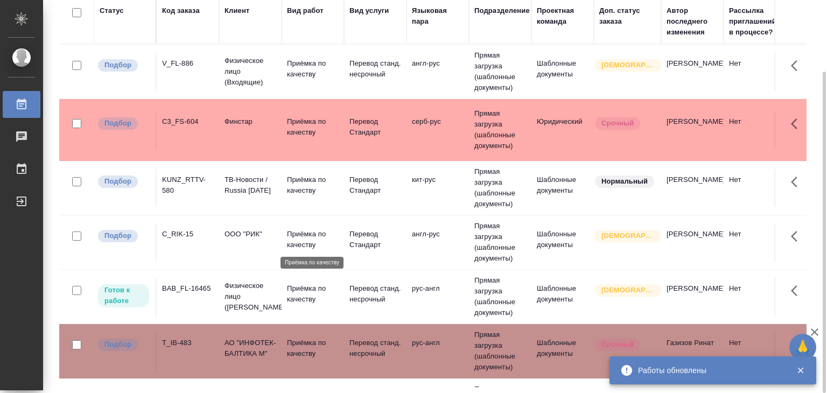
click at [306, 242] on p "Приёмка по качеству" at bounding box center [313, 240] width 52 height 22
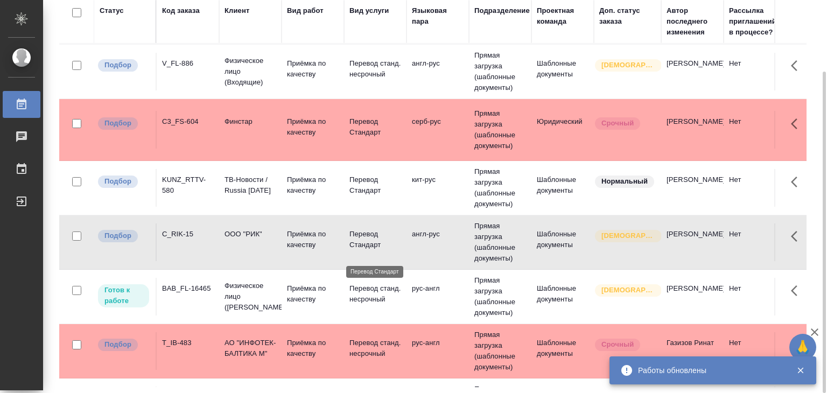
scroll to position [0, 0]
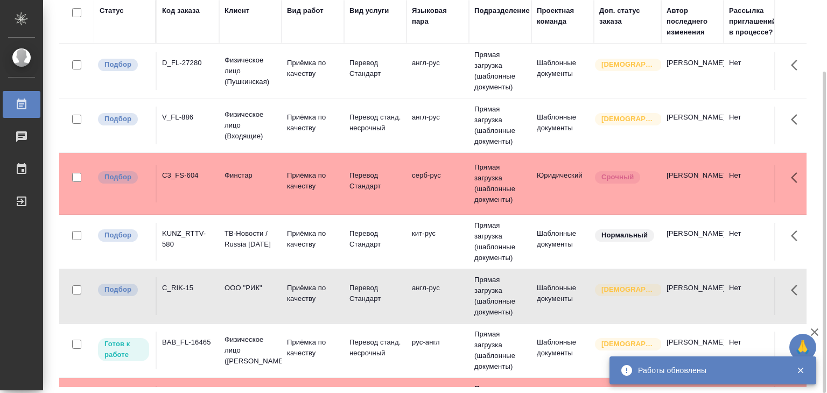
click at [340, 250] on td "Приёмка по качеству" at bounding box center [313, 242] width 62 height 38
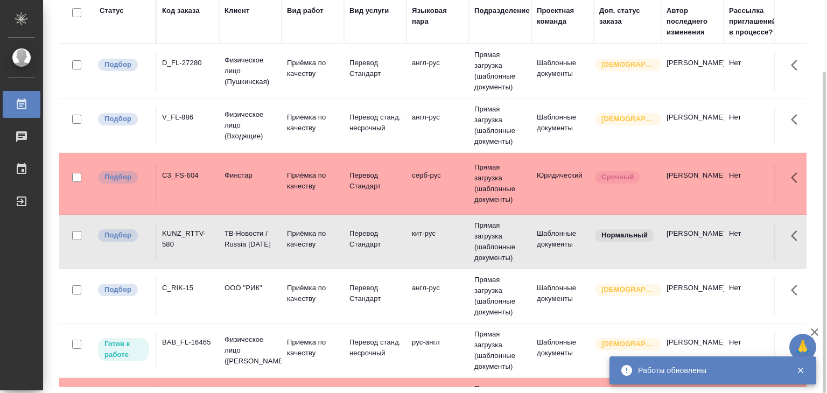
click at [344, 183] on td "Перевод Стандарт" at bounding box center [375, 184] width 62 height 38
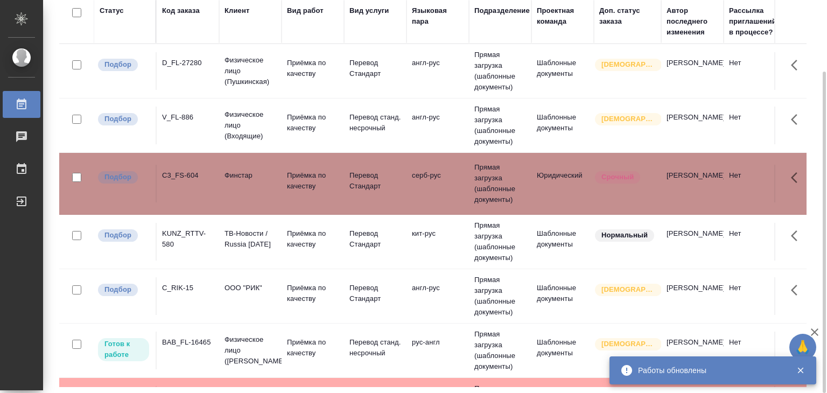
click at [287, 131] on p "Приёмка по качеству" at bounding box center [313, 123] width 52 height 22
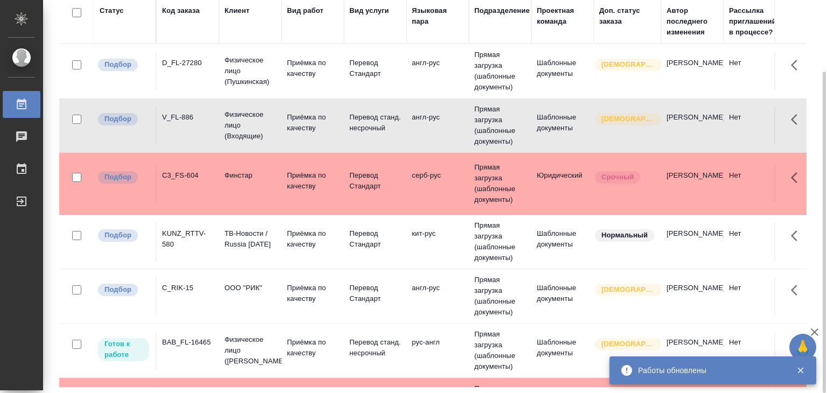
click at [310, 78] on p "Приёмка по качеству" at bounding box center [313, 69] width 52 height 22
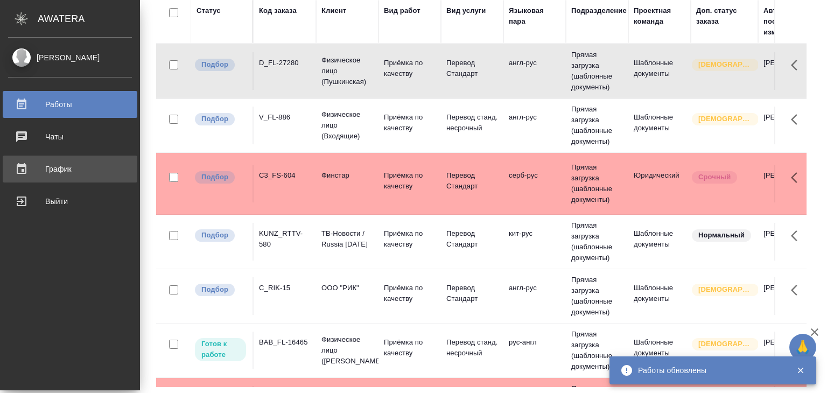
click at [31, 170] on div "График" at bounding box center [70, 169] width 124 height 16
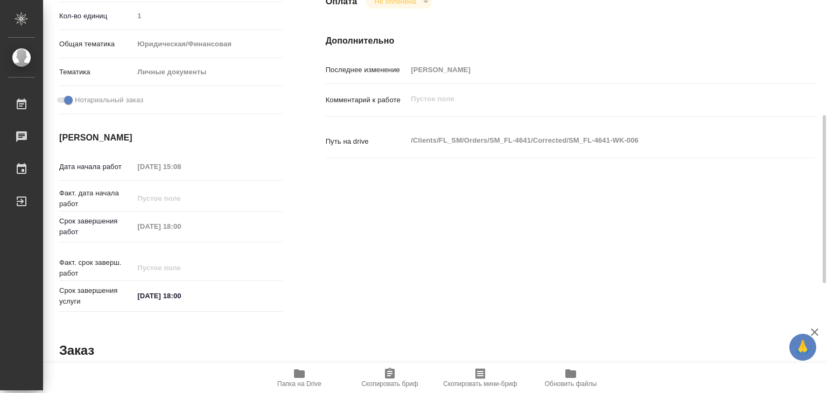
scroll to position [54, 0]
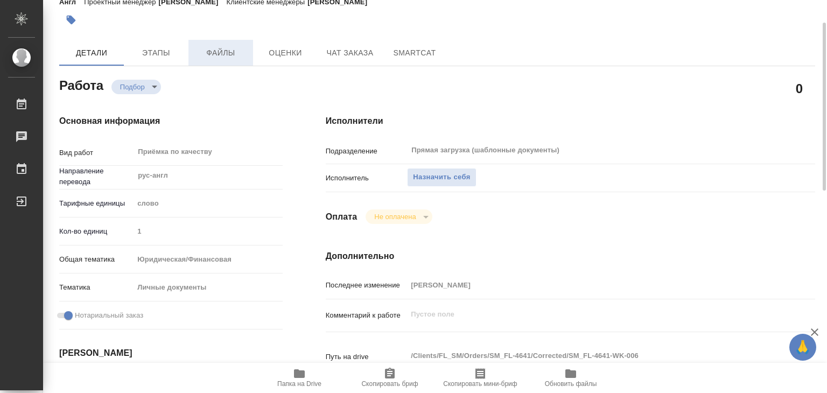
click at [213, 59] on span "Файлы" at bounding box center [221, 52] width 52 height 13
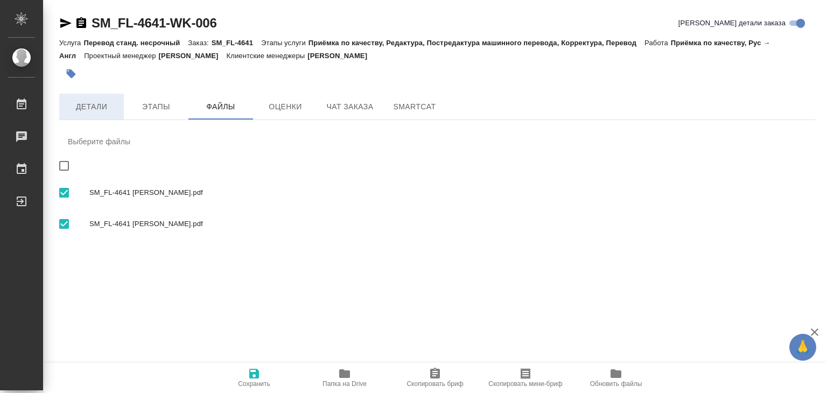
click at [96, 102] on span "Детали" at bounding box center [92, 106] width 52 height 13
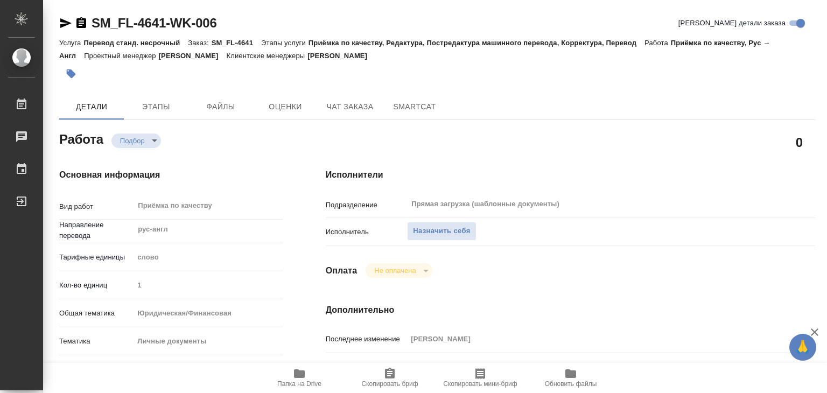
type textarea "x"
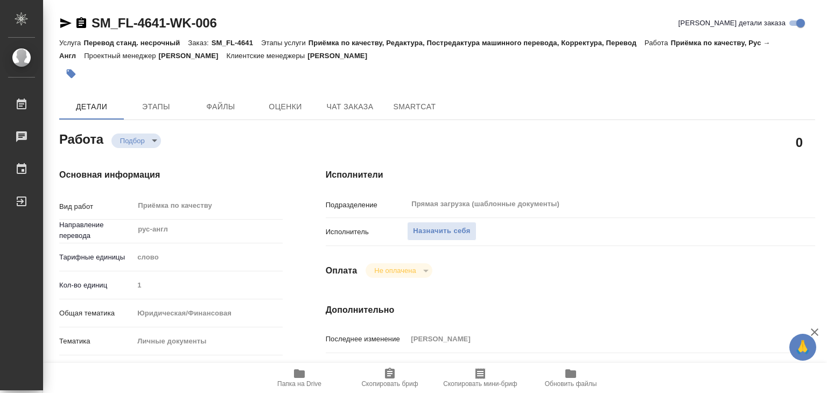
type textarea "x"
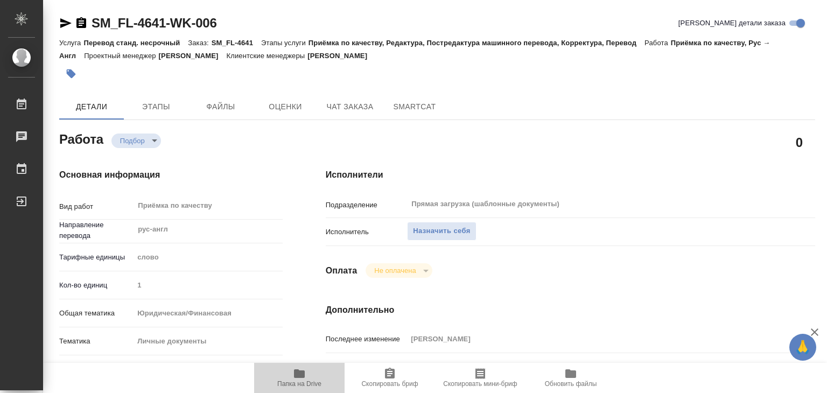
click at [311, 376] on span "Папка на Drive" at bounding box center [300, 377] width 78 height 20
type textarea "x"
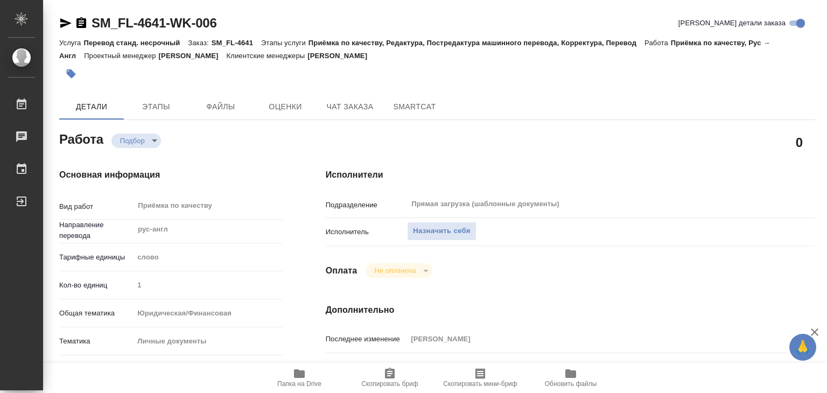
type textarea "x"
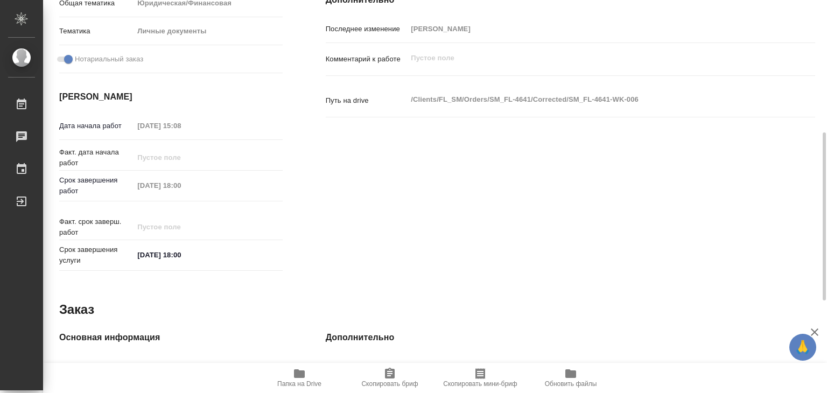
scroll to position [202, 0]
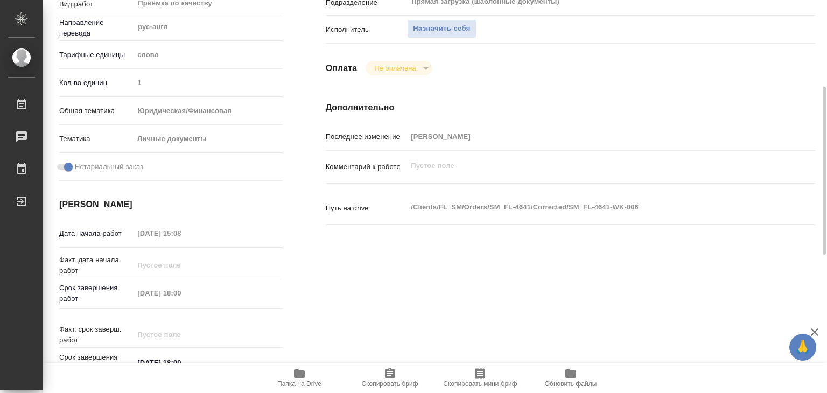
click at [440, 16] on div "Подразделение Прямая загрузка (шаблонные документы) ​" at bounding box center [570, 6] width 489 height 28
click at [440, 31] on span "Назначить себя" at bounding box center [441, 29] width 57 height 12
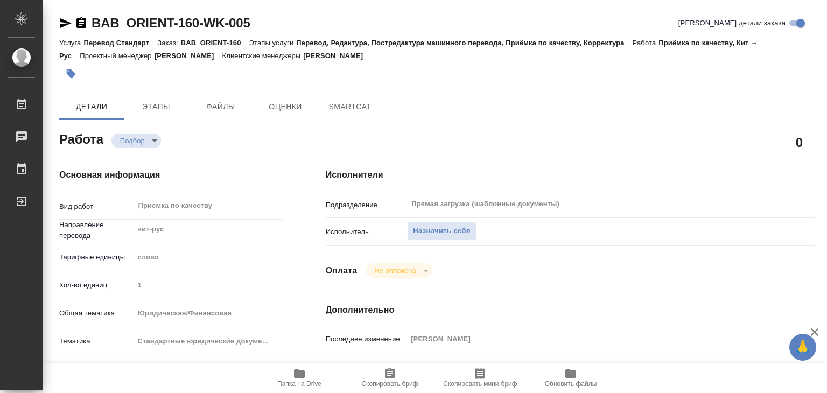
type textarea "x"
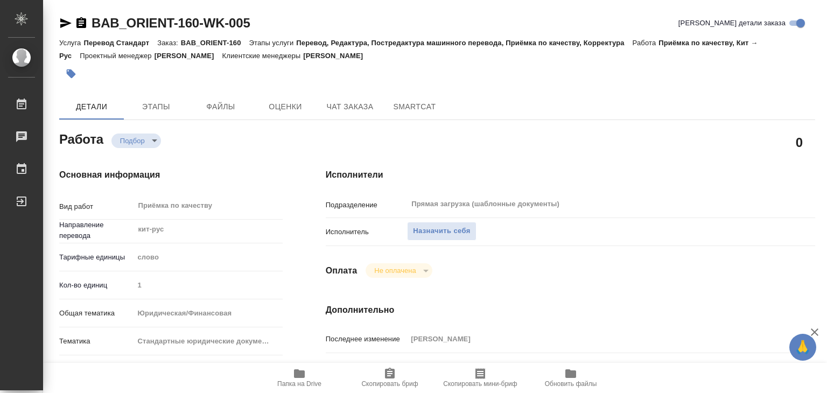
type textarea "x"
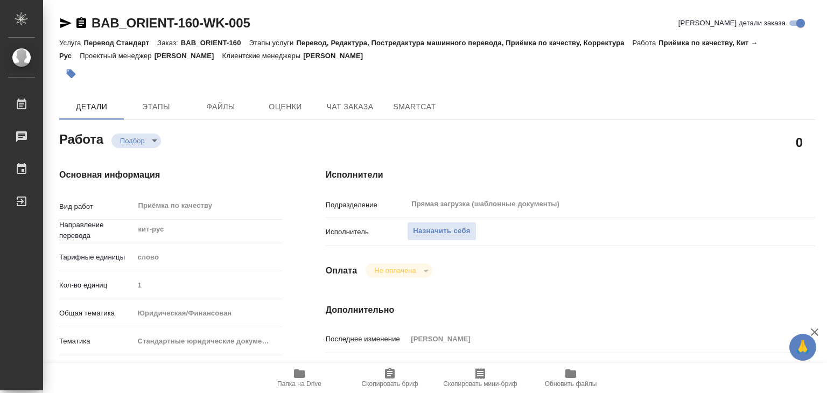
type textarea "x"
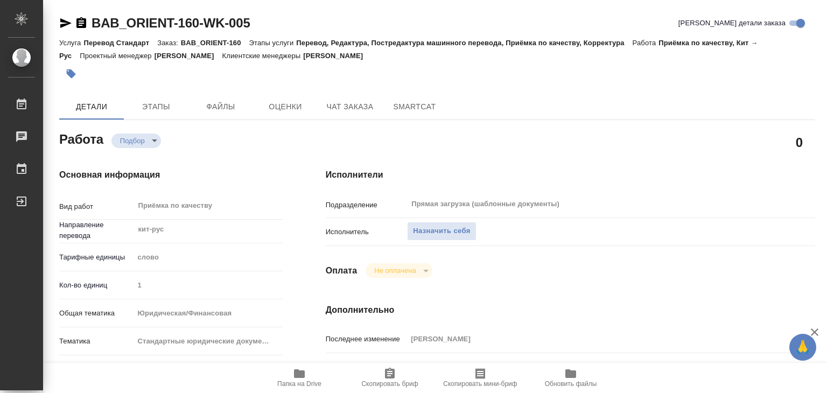
type textarea "x"
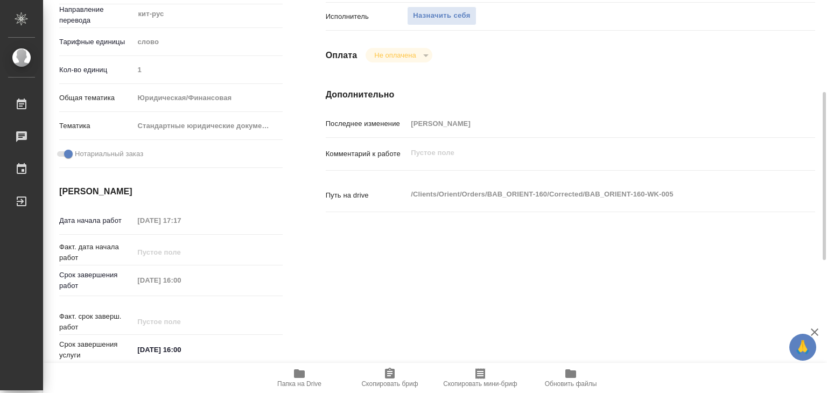
scroll to position [269, 0]
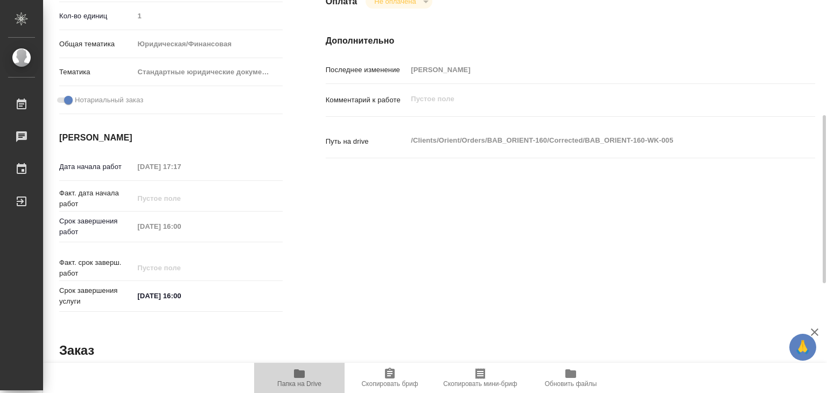
click at [294, 376] on icon "button" at bounding box center [299, 373] width 11 height 9
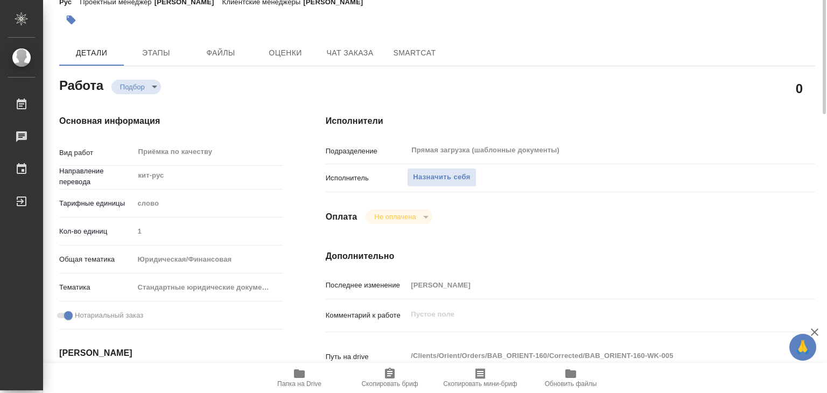
scroll to position [0, 0]
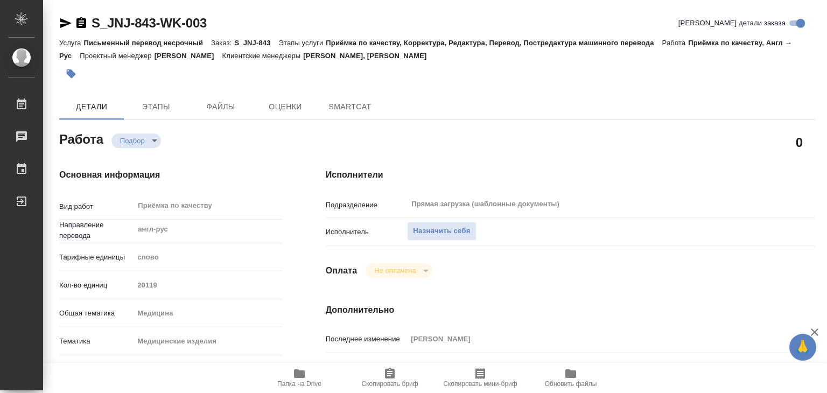
type textarea "x"
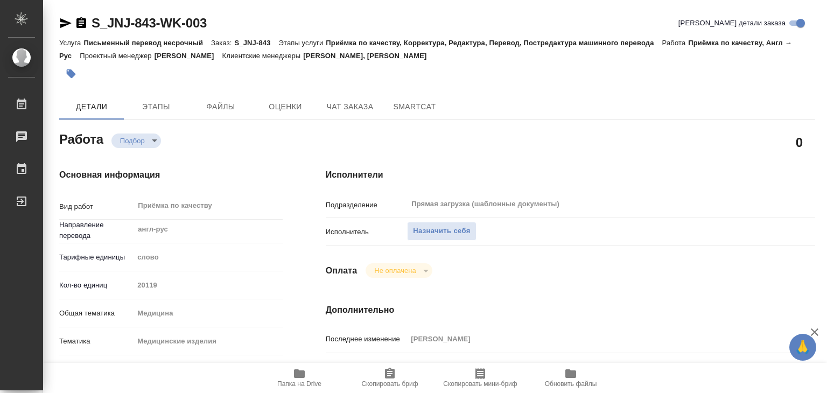
type textarea "x"
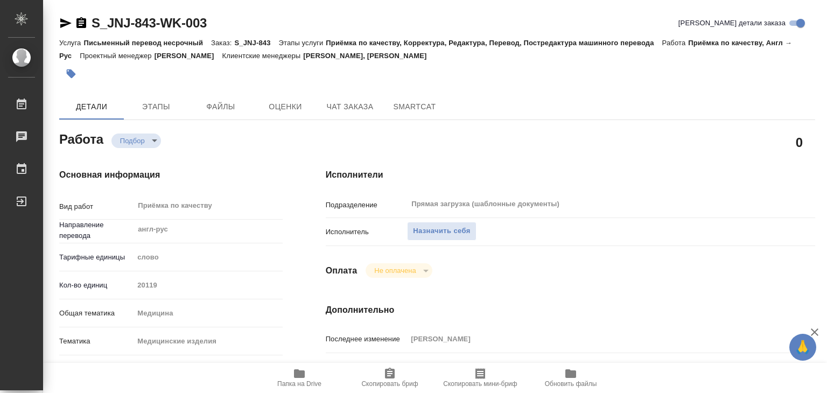
type textarea "x"
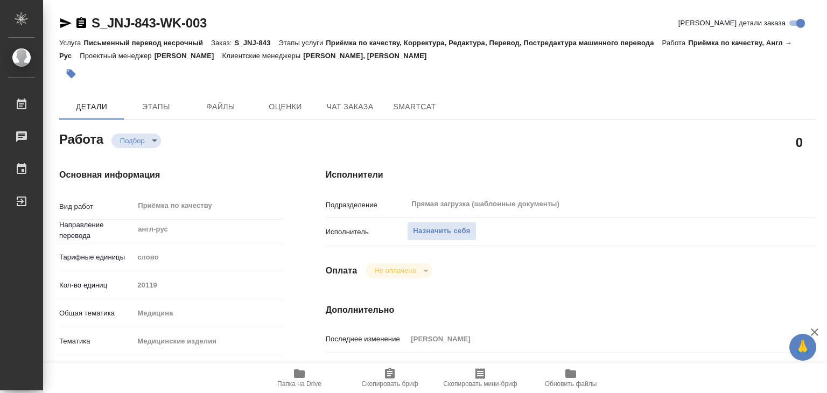
type textarea "x"
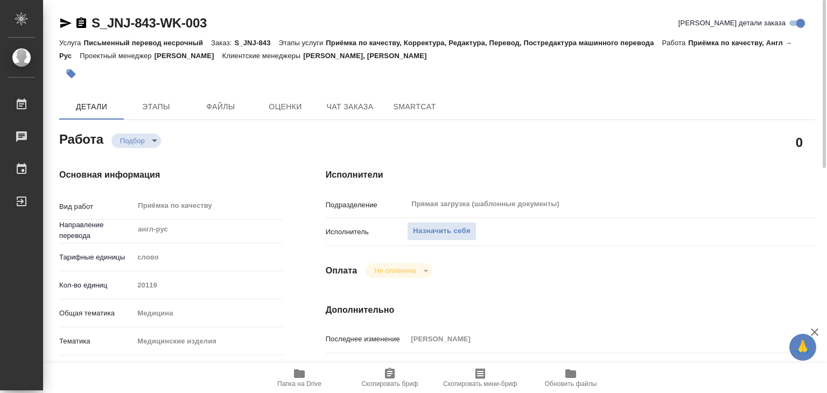
scroll to position [215, 0]
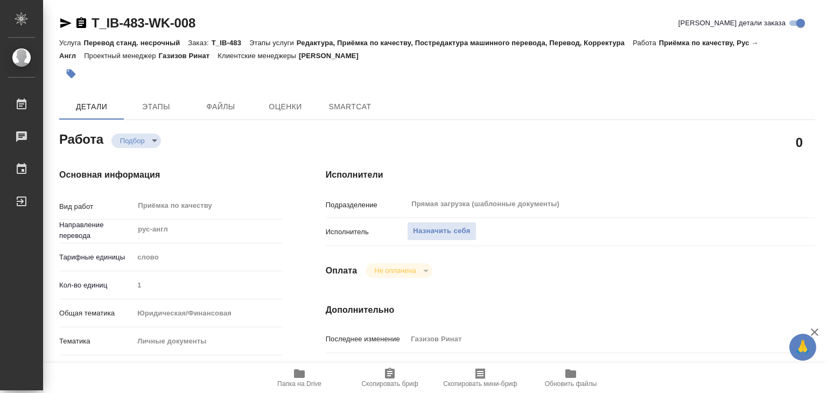
type textarea "x"
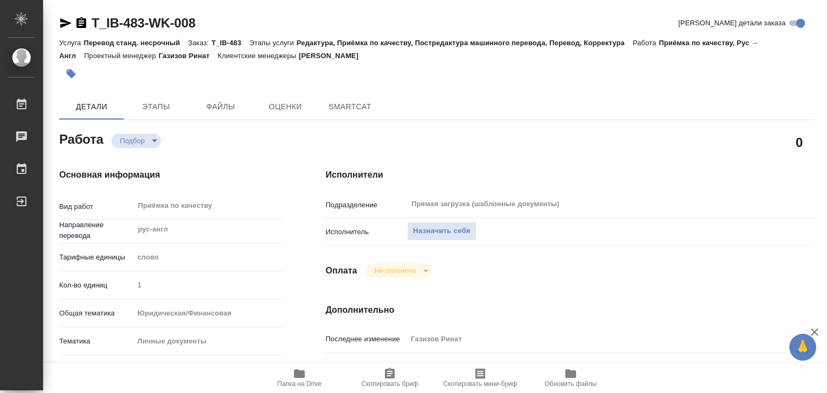
type textarea "x"
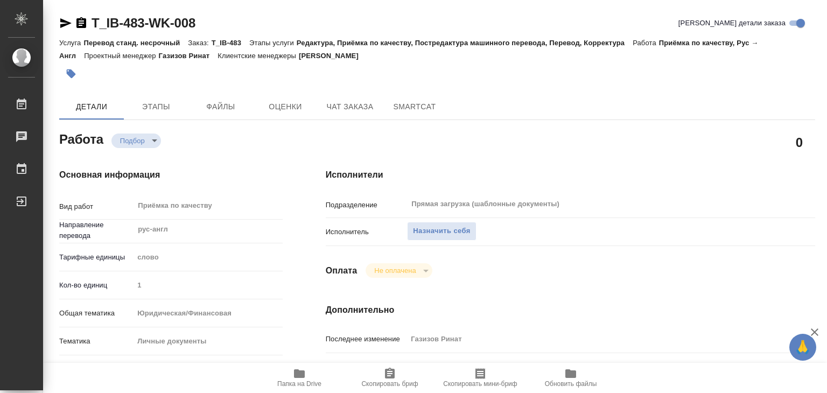
type textarea "x"
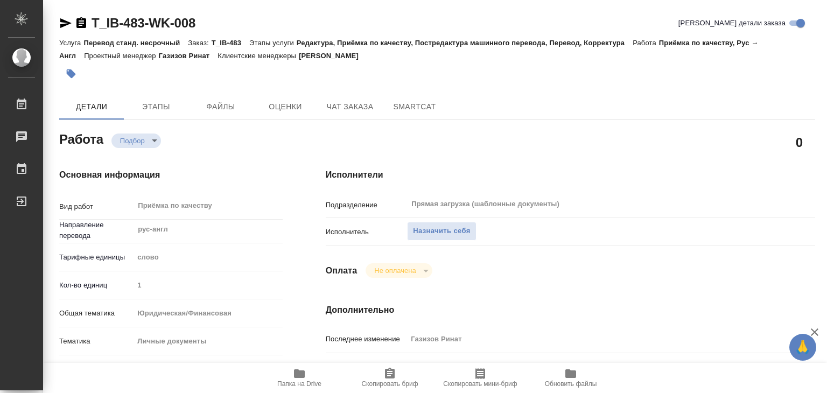
type textarea "x"
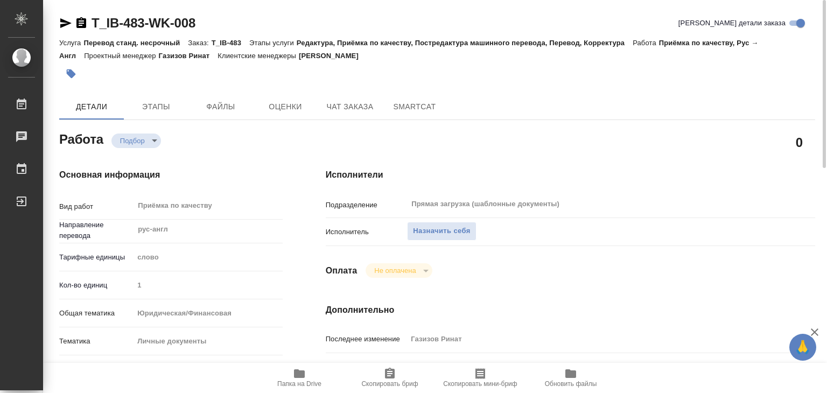
click at [449, 241] on div "Назначить себя" at bounding box center [590, 231] width 367 height 19
click at [453, 234] on span "Назначить себя" at bounding box center [441, 231] width 57 height 12
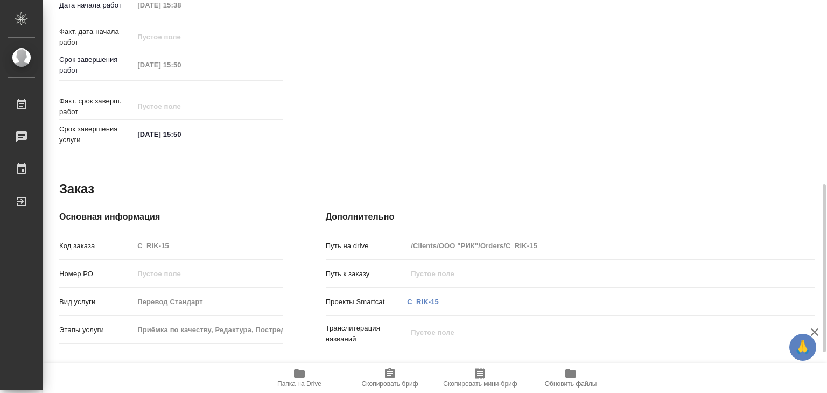
scroll to position [525, 0]
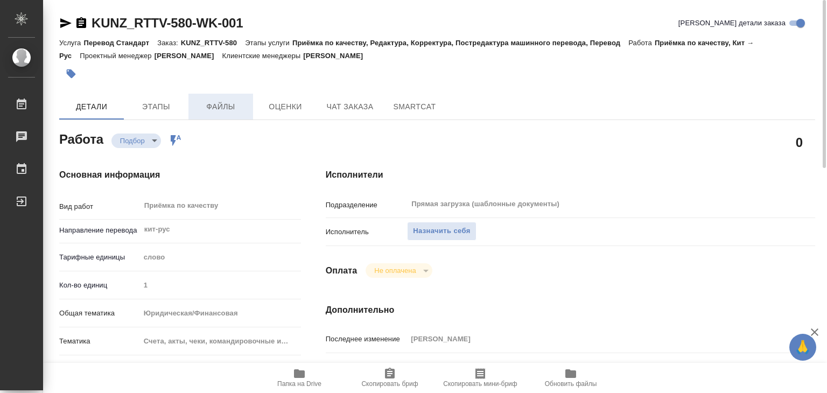
click at [208, 105] on span "Файлы" at bounding box center [221, 106] width 52 height 13
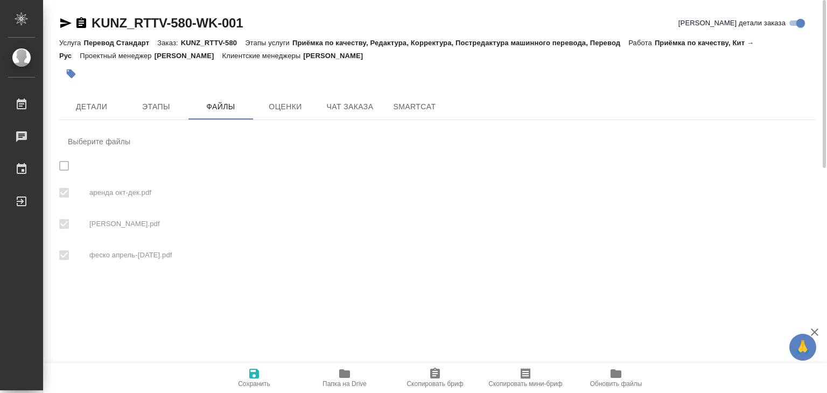
checkbox input "true"
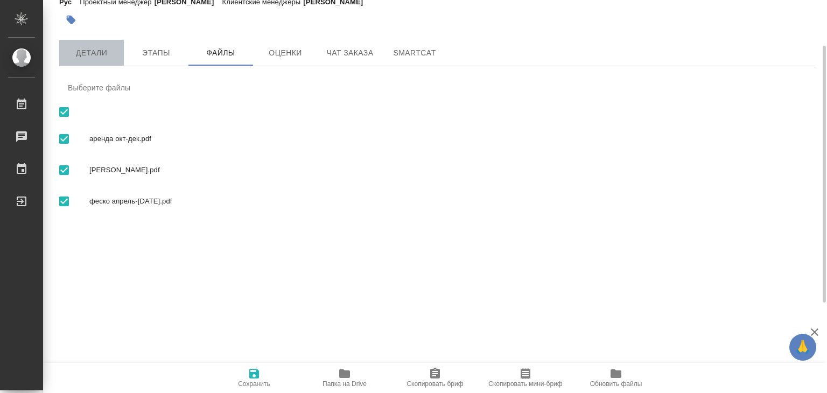
click at [99, 58] on span "Детали" at bounding box center [92, 52] width 52 height 13
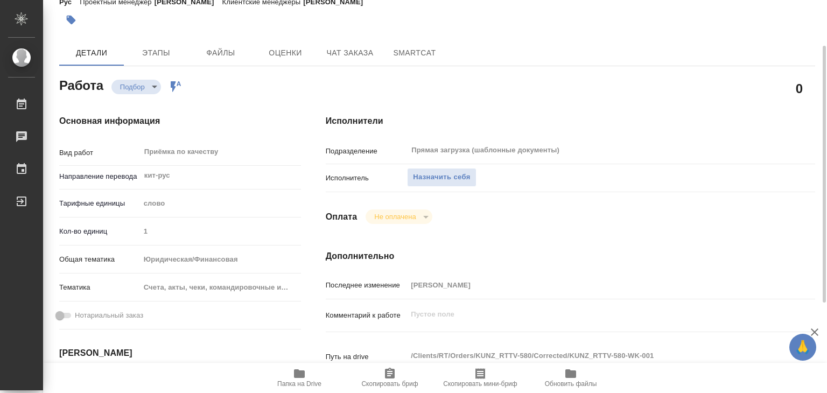
type textarea "x"
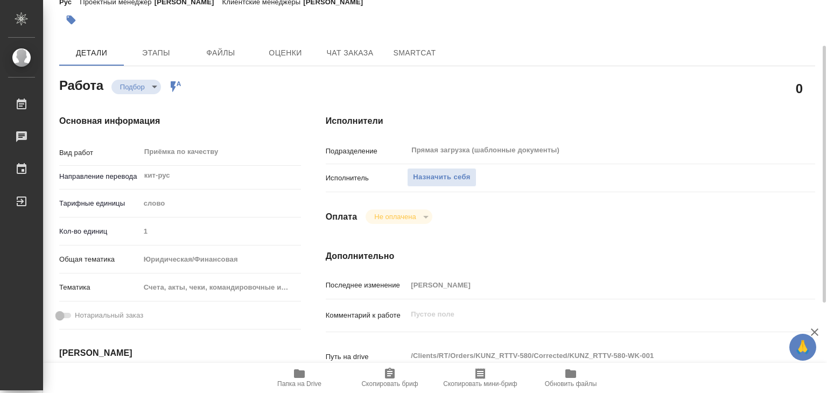
type textarea "x"
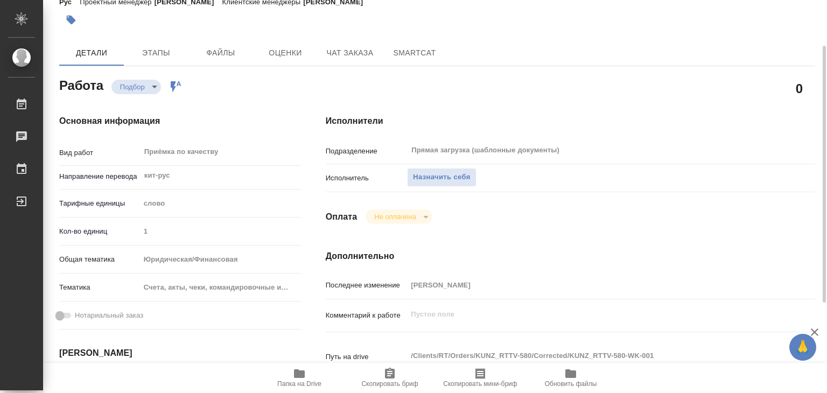
type textarea "x"
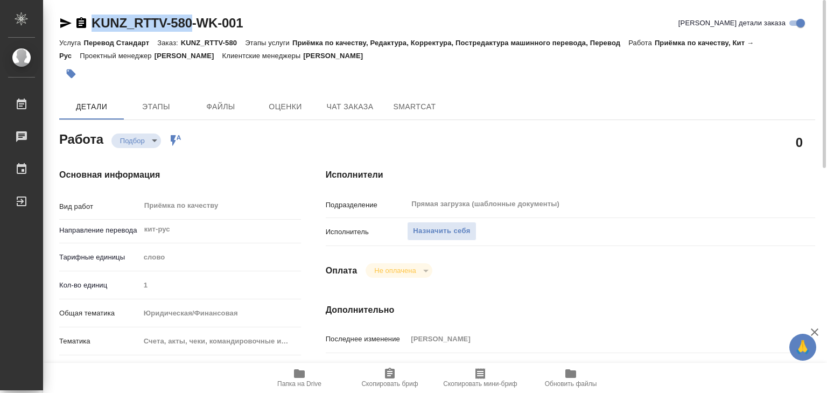
drag, startPoint x: 90, startPoint y: 12, endPoint x: 194, endPoint y: 26, distance: 104.2
copy link "KUNZ_RTTV-580"
click at [293, 373] on icon "button" at bounding box center [299, 373] width 13 height 13
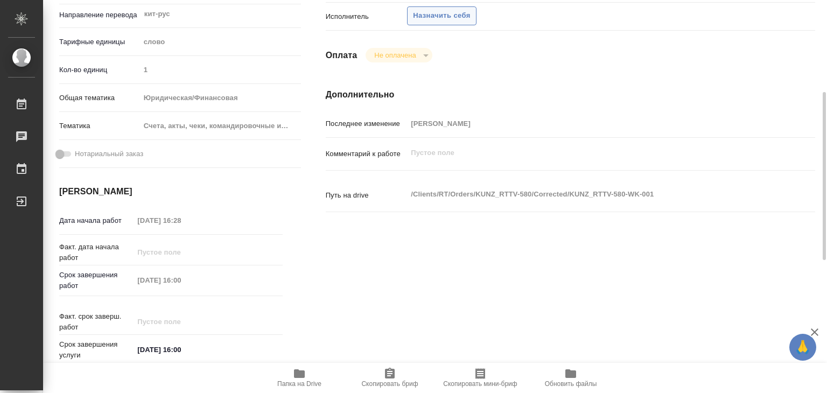
click at [448, 8] on button "Назначить себя" at bounding box center [441, 15] width 69 height 19
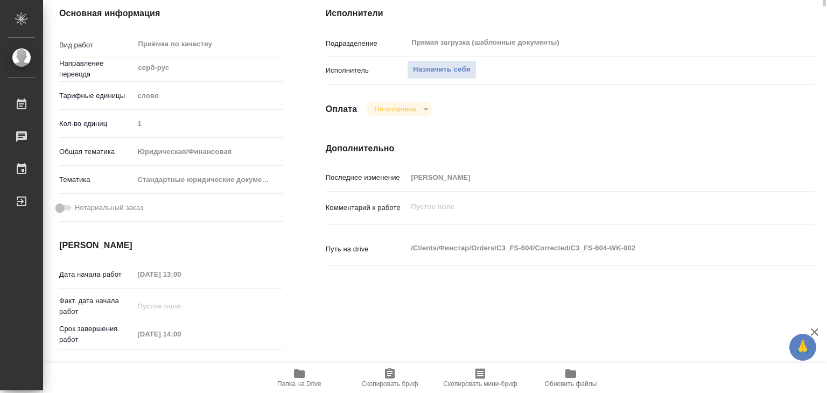
scroll to position [215, 0]
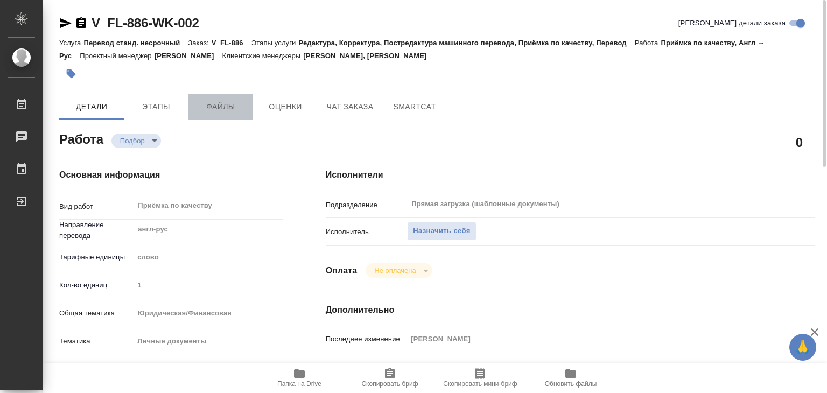
click at [234, 106] on span "Файлы" at bounding box center [221, 106] width 52 height 13
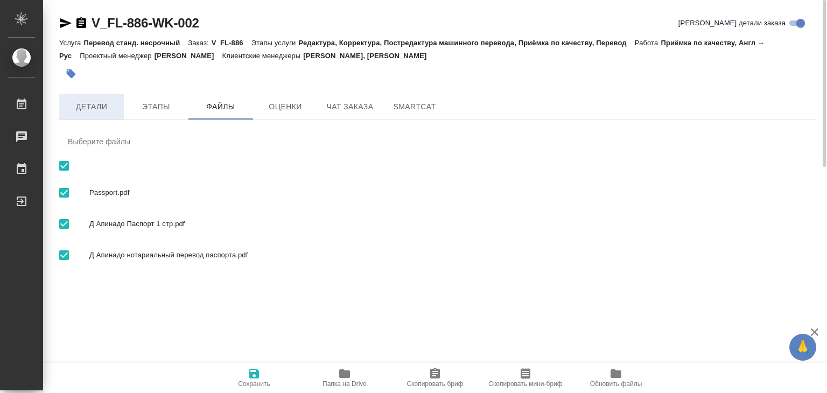
click at [110, 112] on span "Детали" at bounding box center [92, 106] width 52 height 13
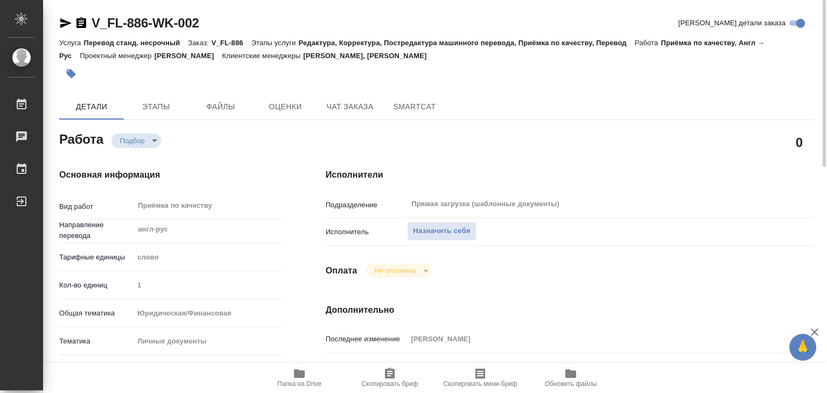
type textarea "x"
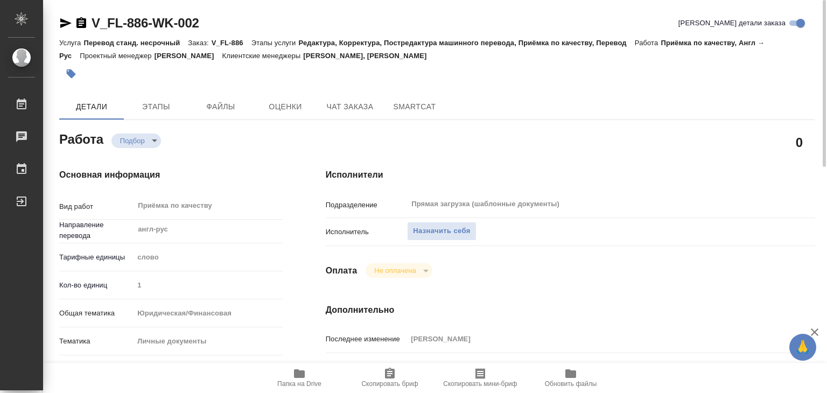
type textarea "x"
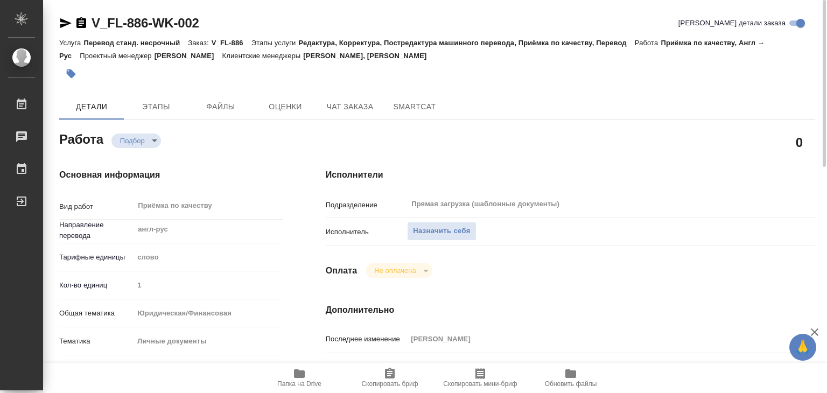
type textarea "x"
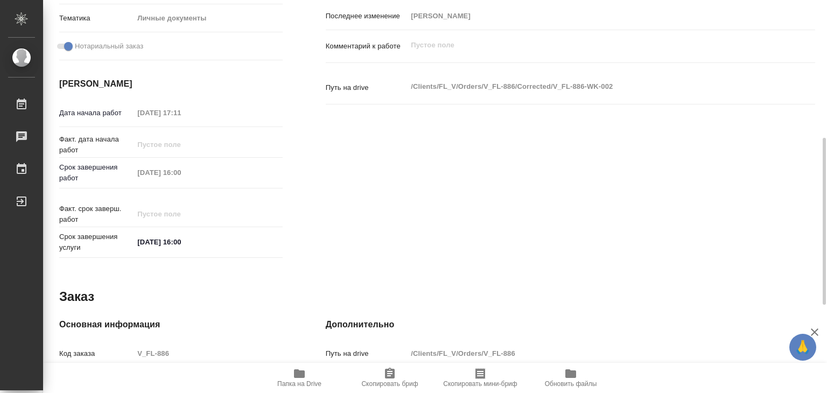
scroll to position [530, 0]
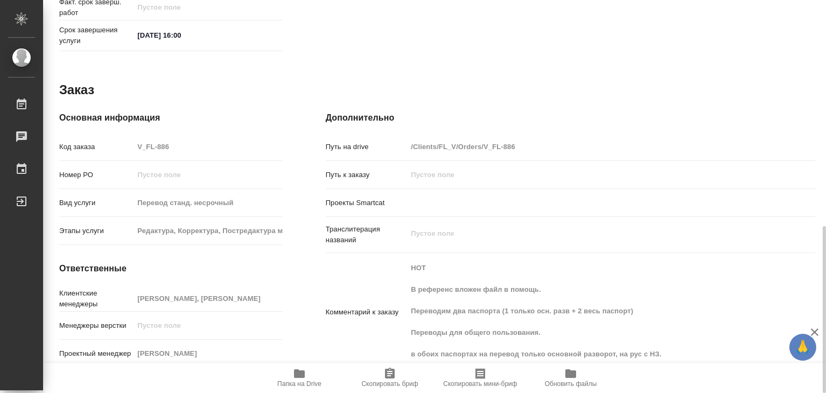
click at [537, 323] on div "Комментарий к заказу НОТ В референс вложен файл в помощь. Переводим два паспорт…" at bounding box center [570, 312] width 489 height 110
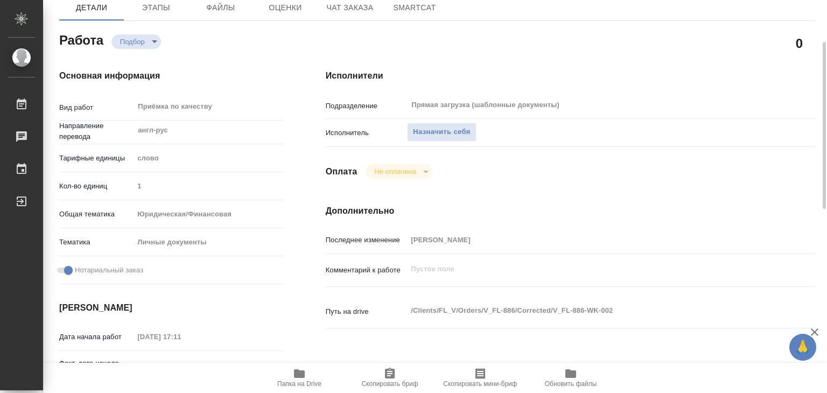
scroll to position [0, 0]
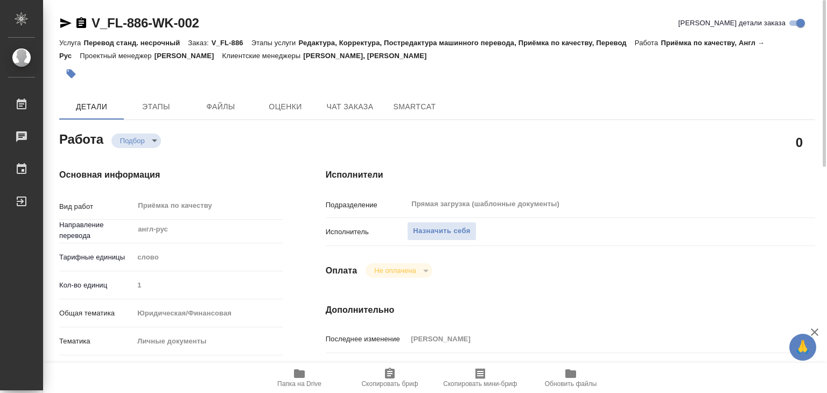
click at [554, 149] on div "Исполнители Подразделение Прямая загрузка (шаблонные документы) ​ Исполнитель Н…" at bounding box center [570, 377] width 532 height 460
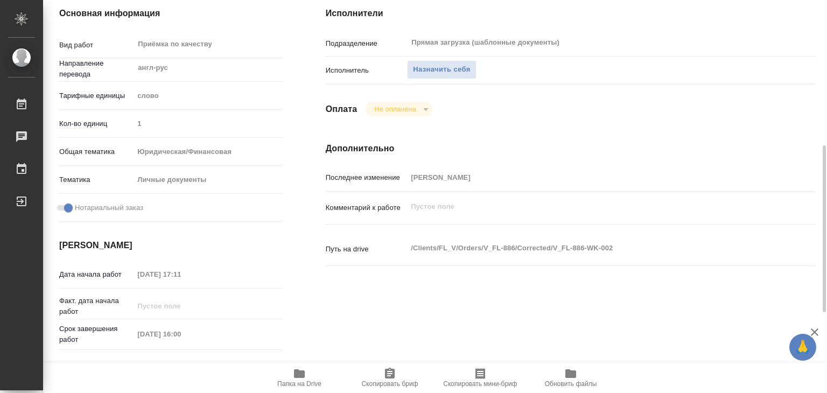
scroll to position [215, 0]
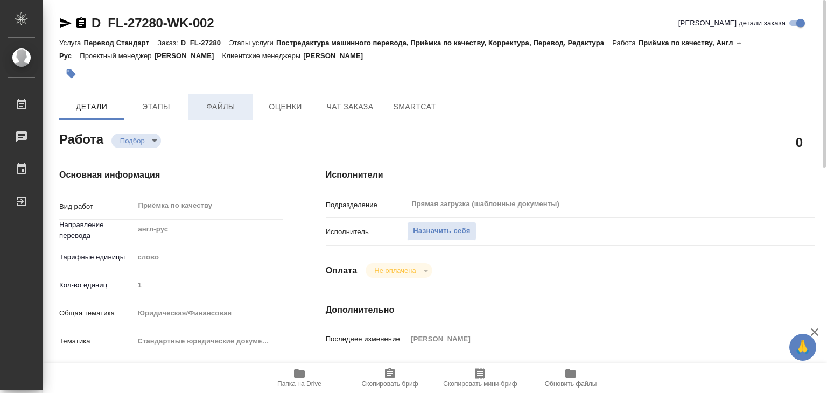
click at [219, 106] on span "Файлы" at bounding box center [221, 106] width 52 height 13
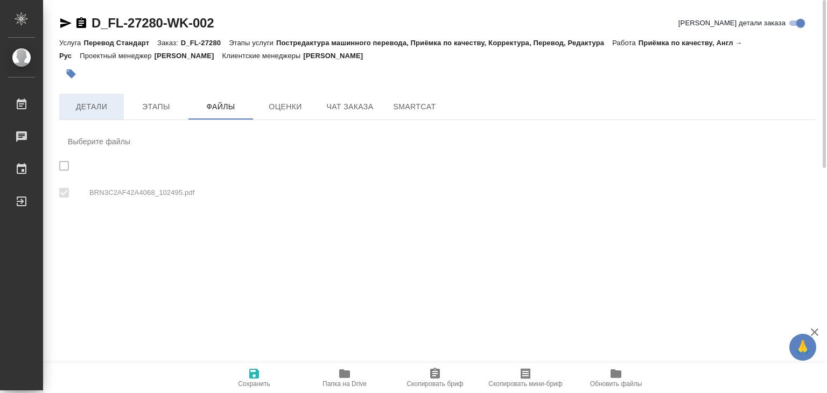
checkbox input "true"
click at [89, 106] on span "Детали" at bounding box center [92, 106] width 52 height 13
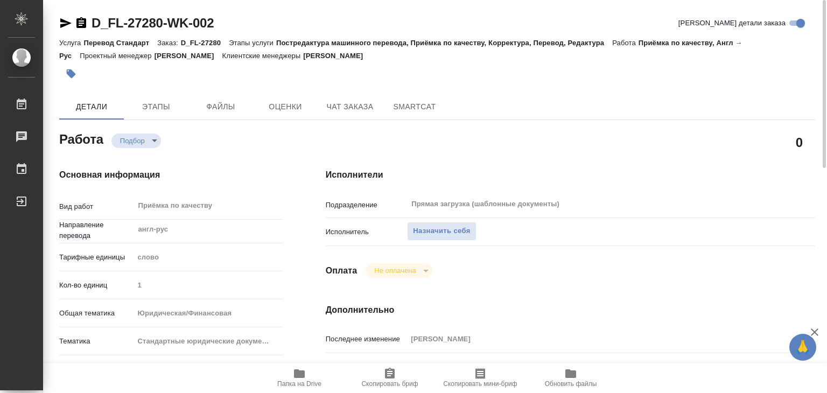
type textarea "x"
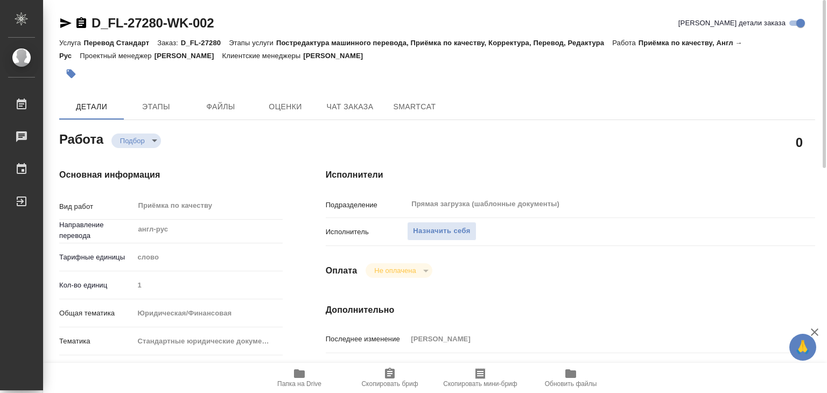
type textarea "x"
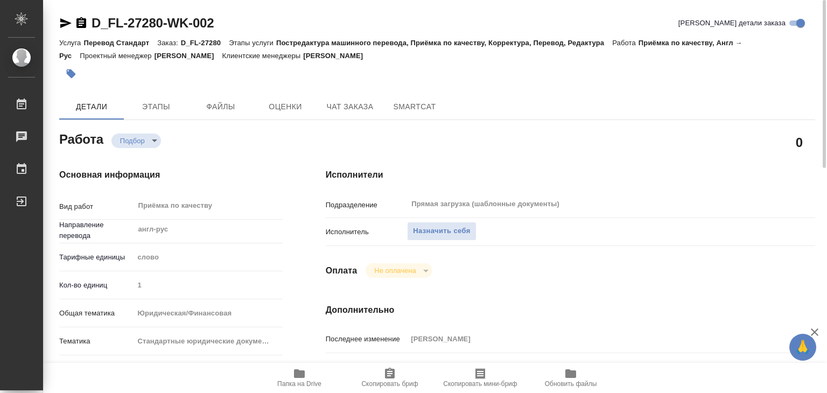
type textarea "x"
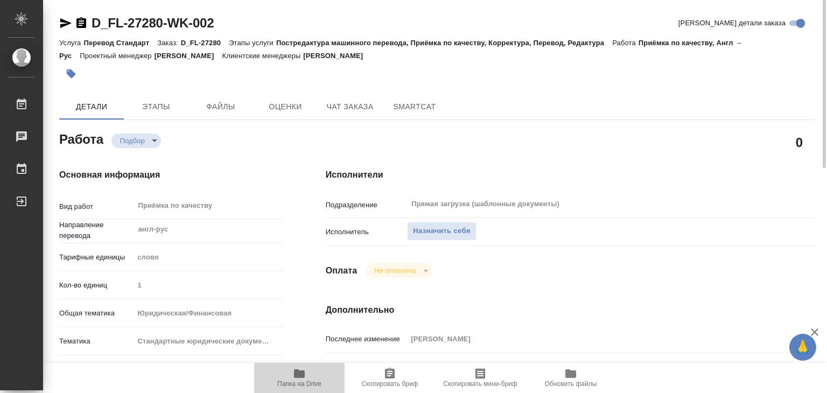
click at [301, 376] on icon "button" at bounding box center [299, 373] width 11 height 9
type textarea "x"
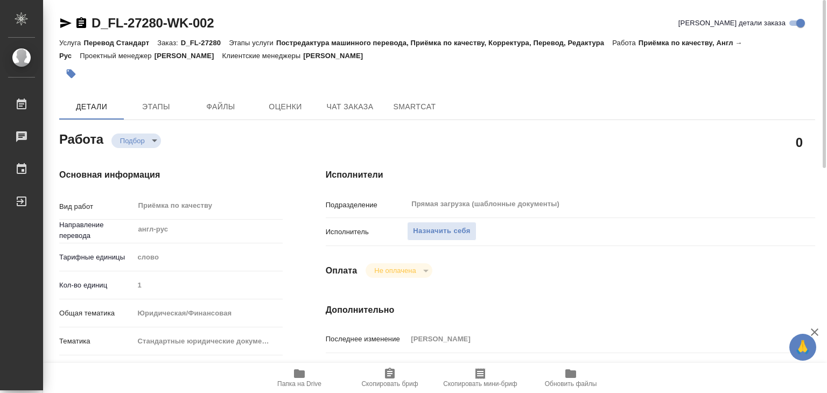
type textarea "x"
click at [140, 108] on span "Этапы" at bounding box center [156, 106] width 52 height 13
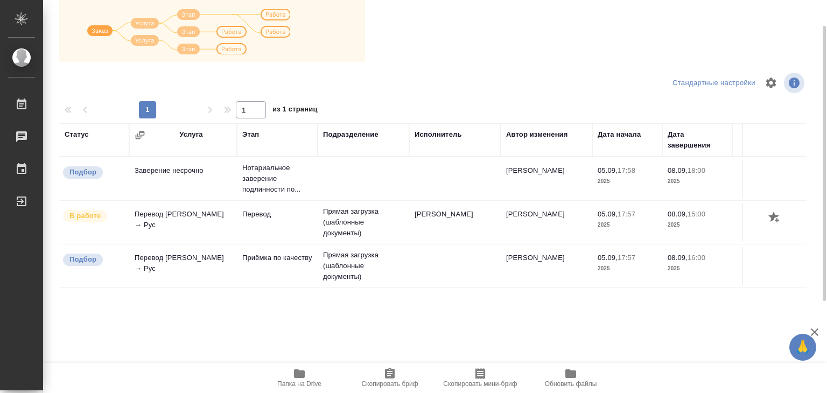
scroll to position [6, 0]
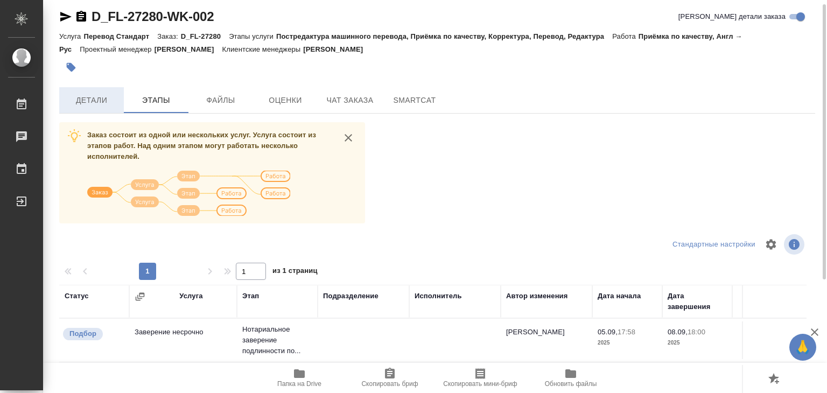
click at [86, 101] on span "Детали" at bounding box center [92, 100] width 52 height 13
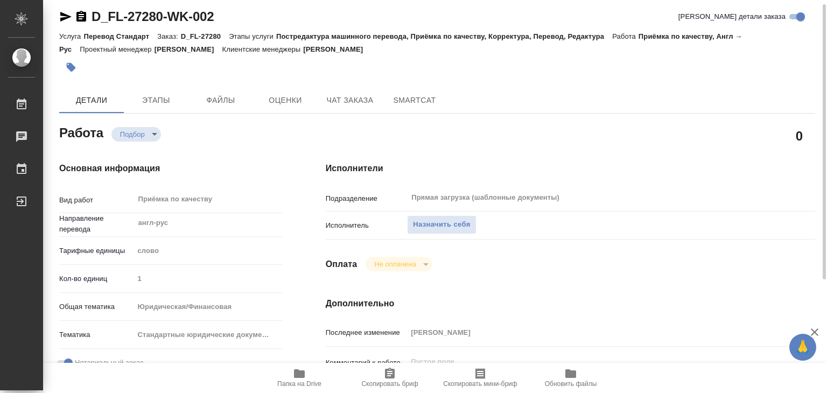
type textarea "x"
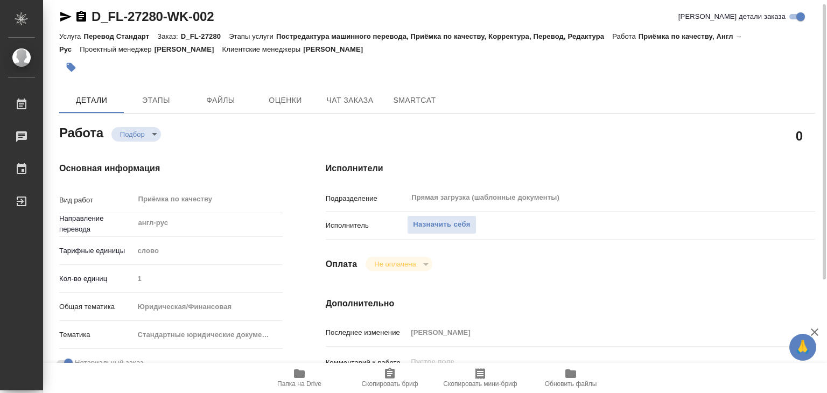
type textarea "x"
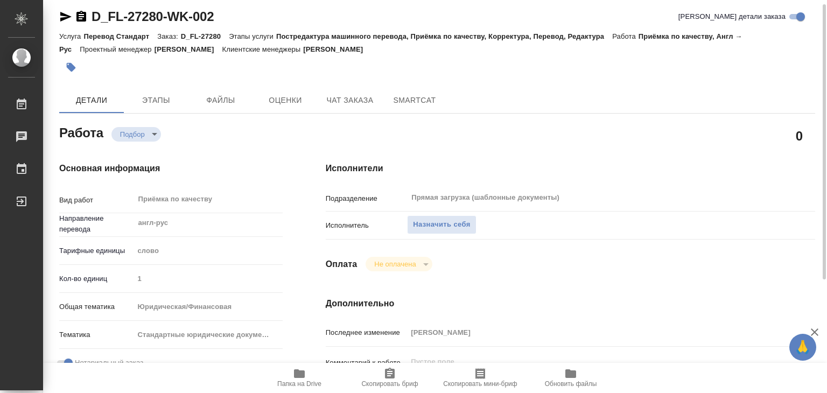
type textarea "x"
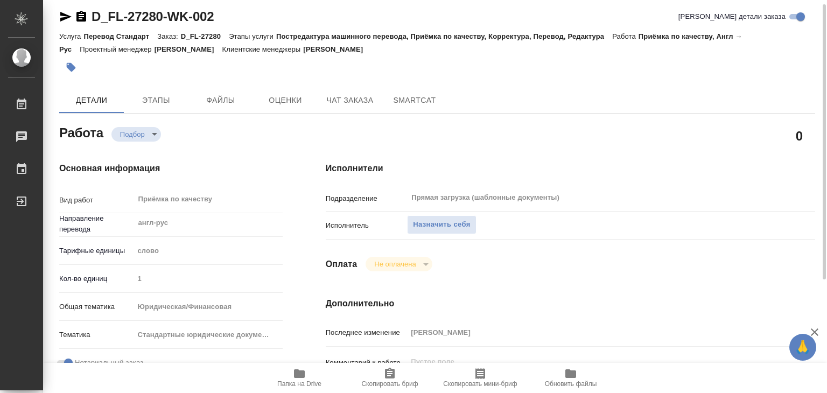
type textarea "x"
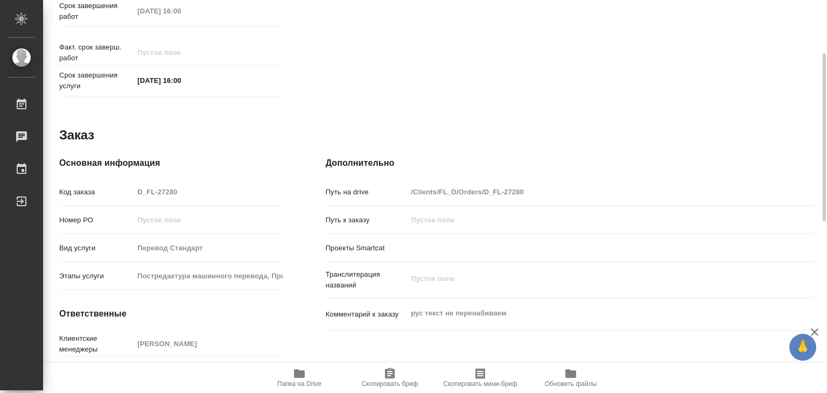
scroll to position [525, 0]
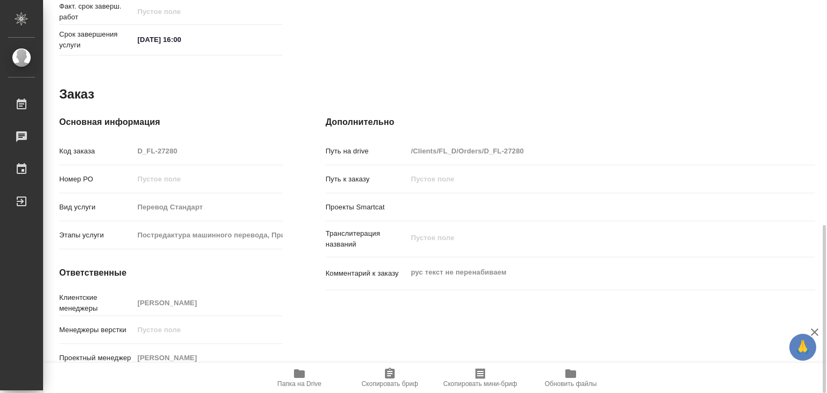
click at [284, 380] on span "Папка на Drive" at bounding box center [299, 384] width 44 height 8
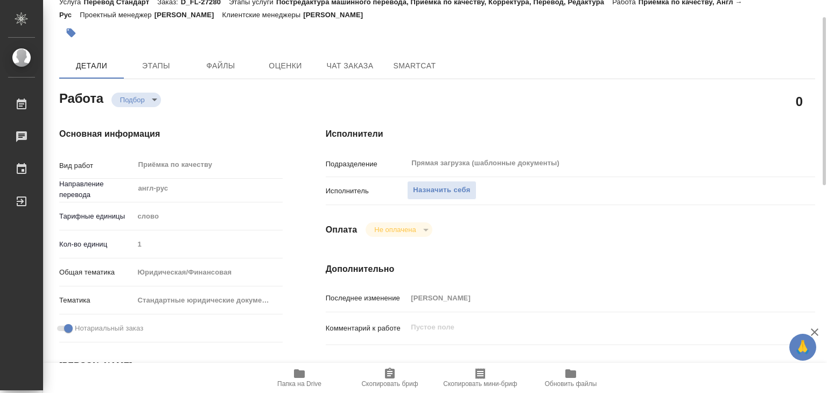
scroll to position [0, 0]
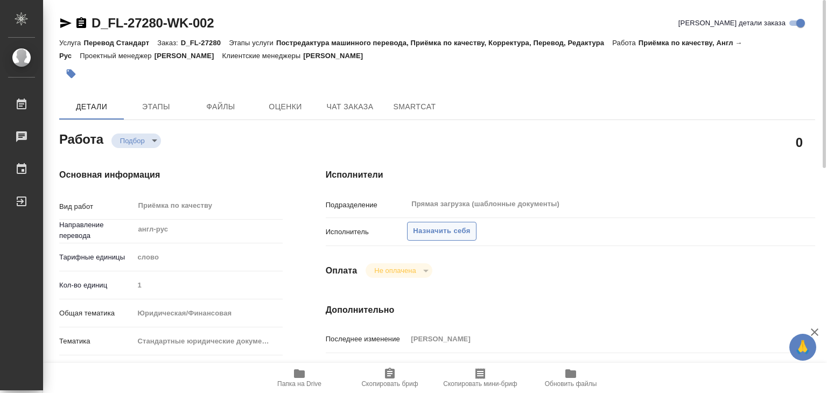
click at [440, 237] on span "Назначить себя" at bounding box center [441, 231] width 57 height 12
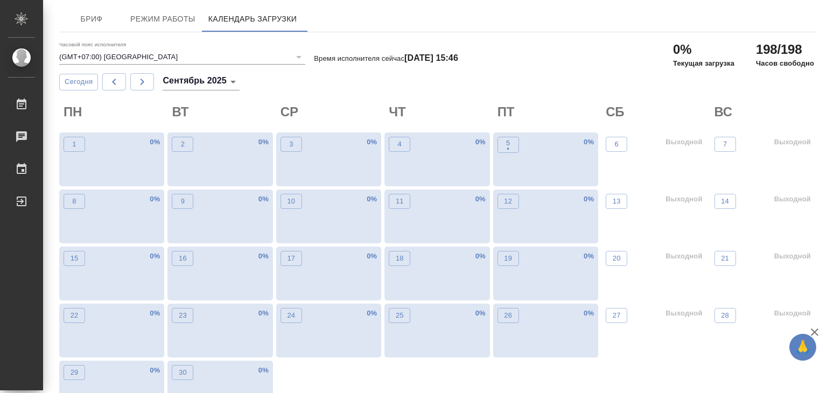
drag, startPoint x: 563, startPoint y: 85, endPoint x: 495, endPoint y: 36, distance: 83.3
click at [495, 36] on div "Бриф Режим работы Календарь загрузки Часовой пояс исполнителя (GMT+07:00) Jakar…" at bounding box center [437, 210] width 768 height 420
click at [507, 146] on p "•" at bounding box center [508, 149] width 4 height 11
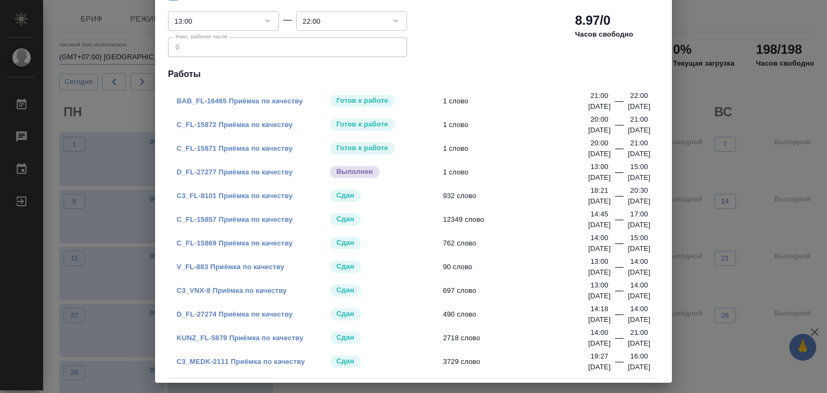
scroll to position [78, 0]
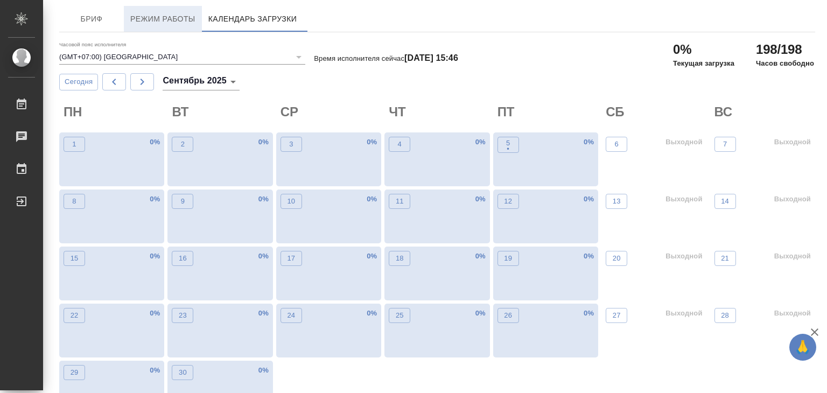
click at [166, 19] on span "Режим работы" at bounding box center [162, 18] width 65 height 13
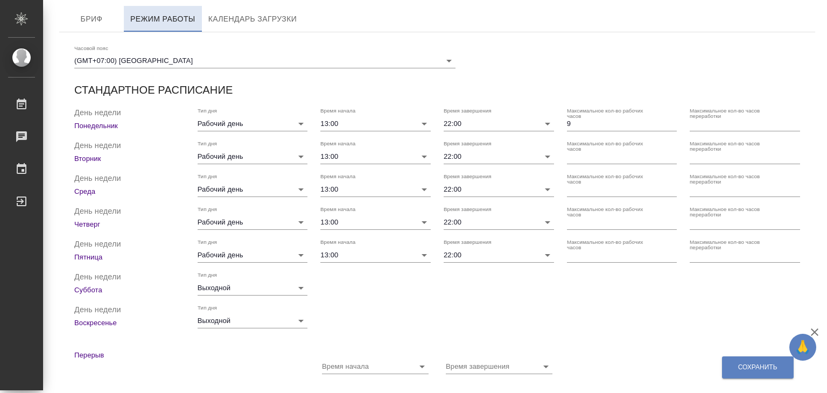
checkbox input "true"
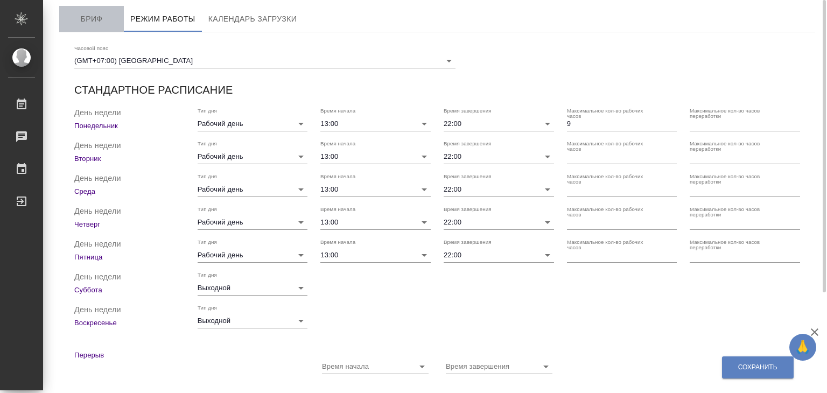
click at [92, 22] on span "Бриф" at bounding box center [92, 18] width 52 height 13
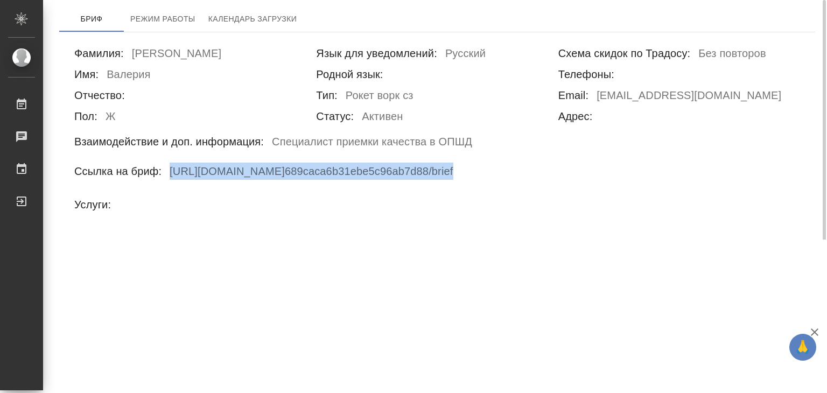
drag, startPoint x: 171, startPoint y: 171, endPoint x: 521, endPoint y: 170, distance: 350.4
click at [582, 172] on div "Ссылка на бриф: https://tera.awatera.com/vendor/ 689caca6b31ebe5c96ab7d88 /brief" at bounding box center [437, 173] width 726 height 21
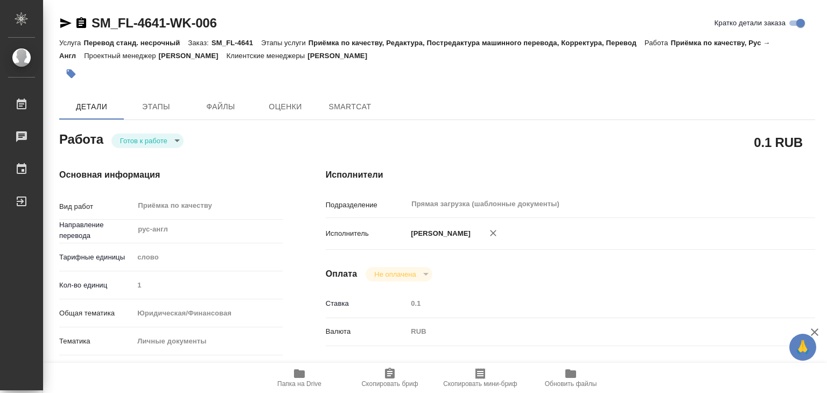
type textarea "x"
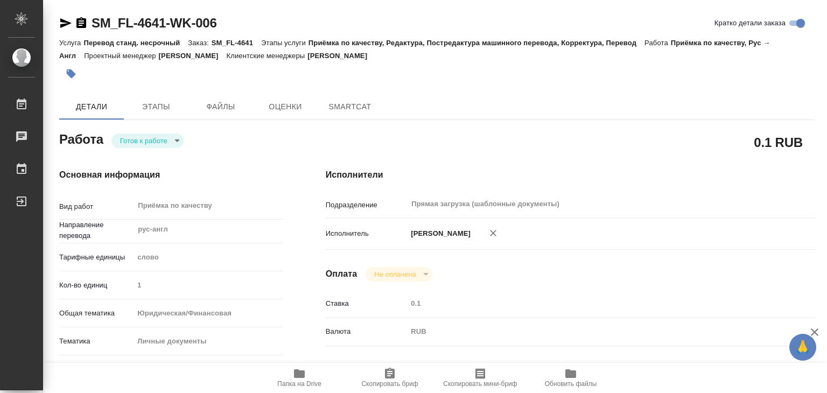
type textarea "x"
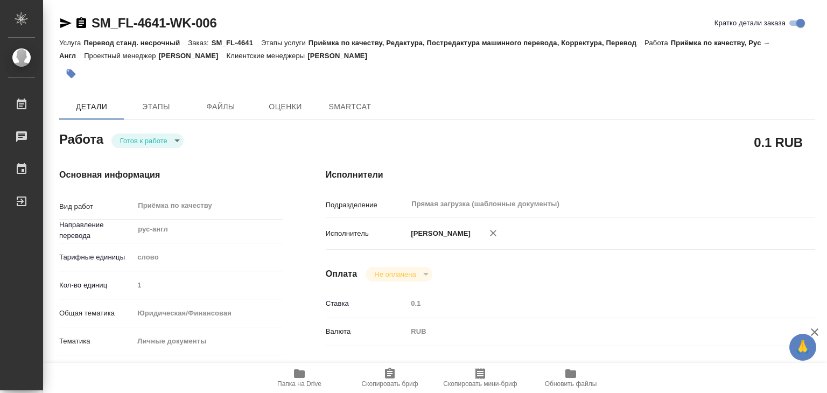
type textarea "x"
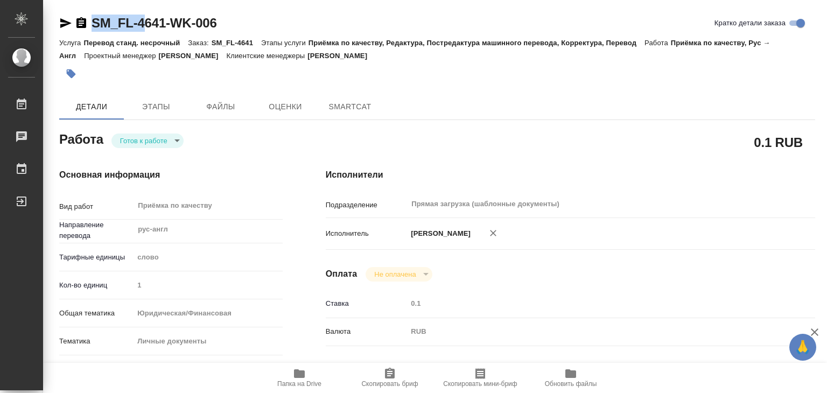
type textarea "x"
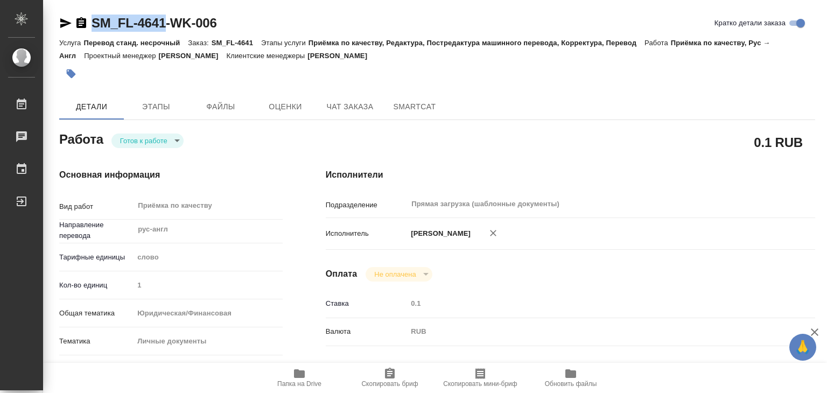
drag, startPoint x: 87, startPoint y: 10, endPoint x: 167, endPoint y: 24, distance: 81.4
copy link "SM_FL-4641"
type textarea "x"
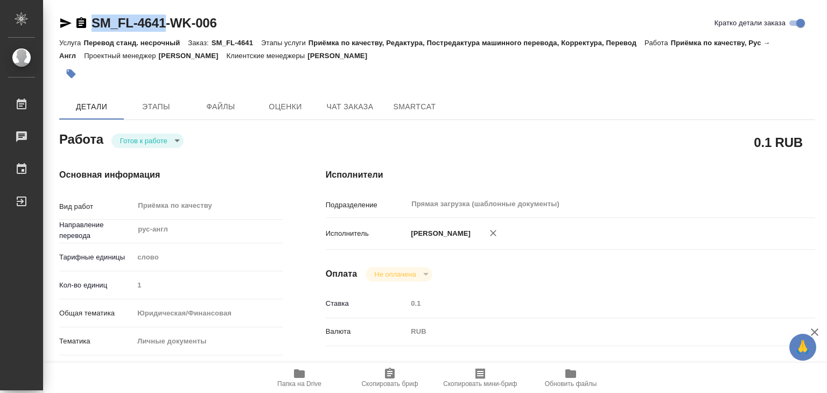
type textarea "x"
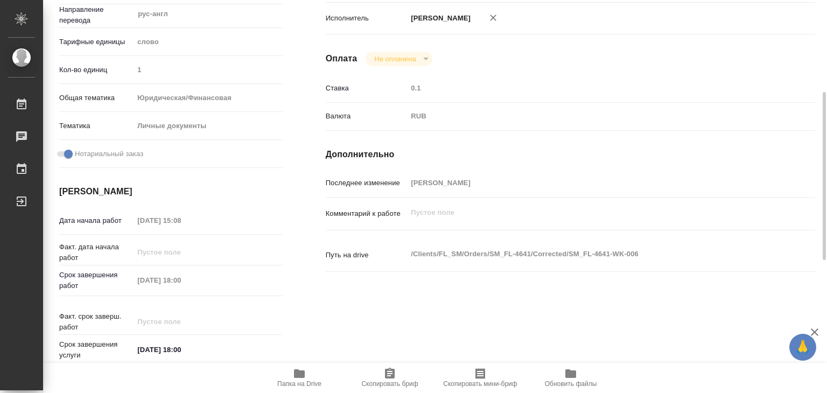
scroll to position [377, 0]
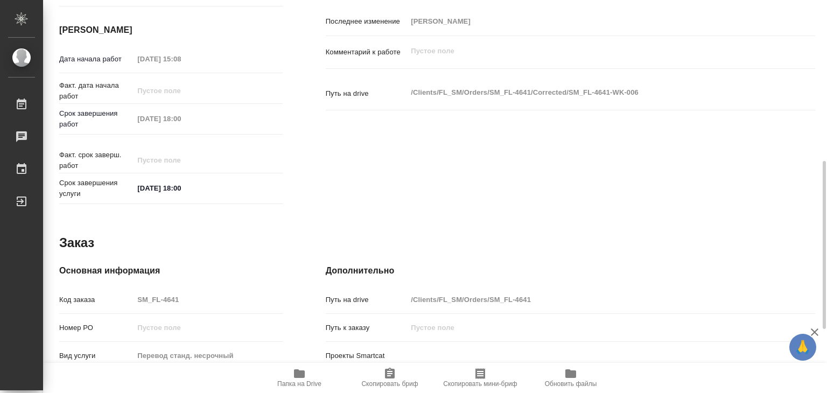
type textarea "x"
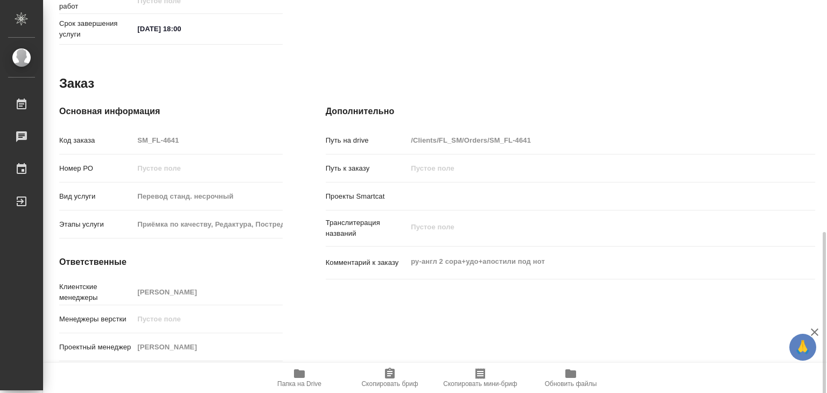
scroll to position [543, 0]
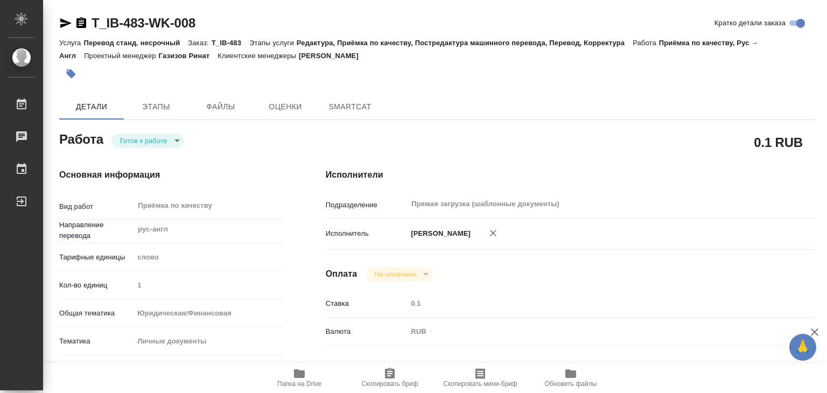
type textarea "x"
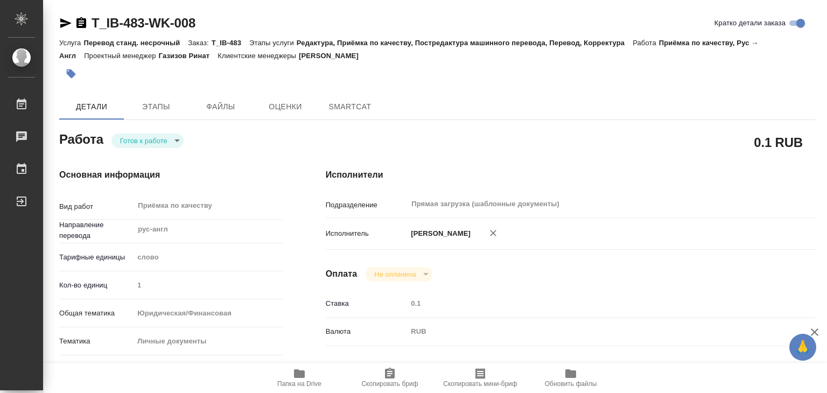
type textarea "x"
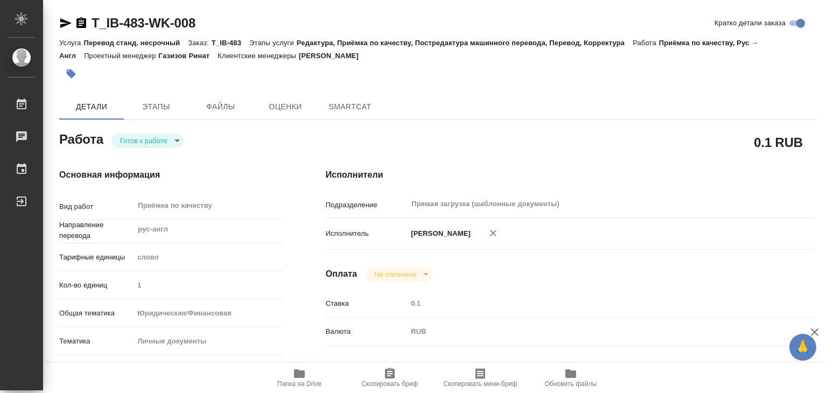
type textarea "x"
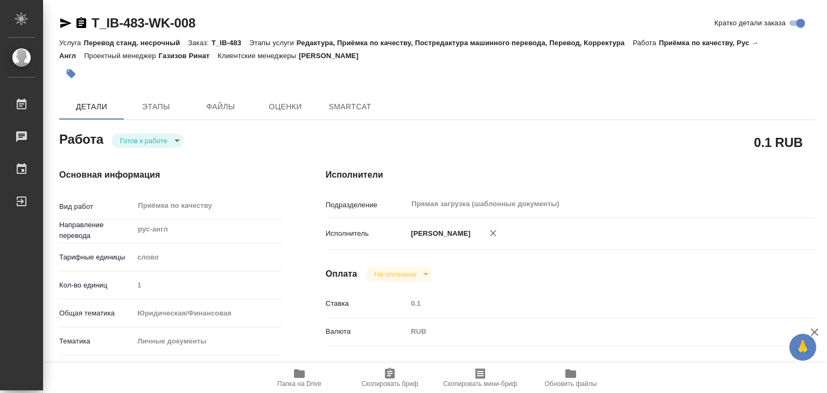
type textarea "x"
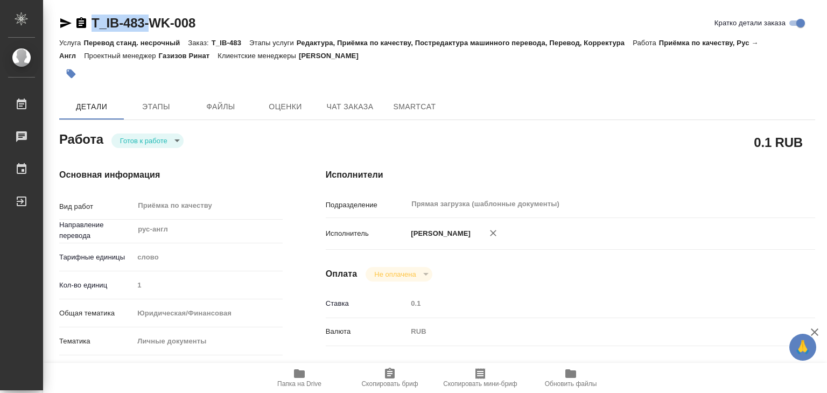
type textarea "x"
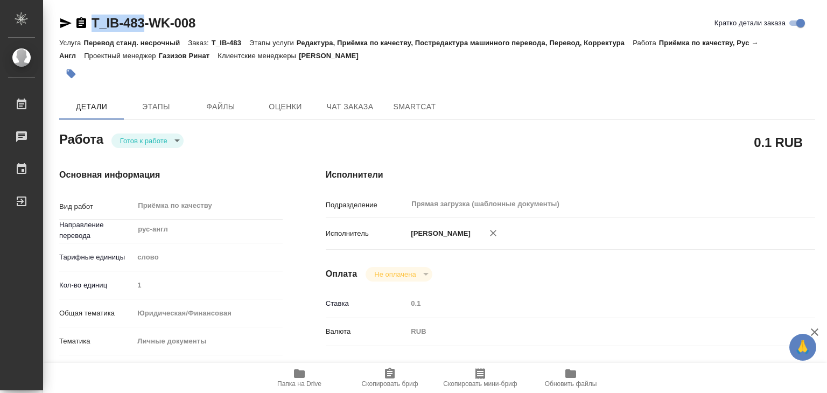
drag, startPoint x: 90, startPoint y: 9, endPoint x: 146, endPoint y: 27, distance: 58.9
type textarea "x"
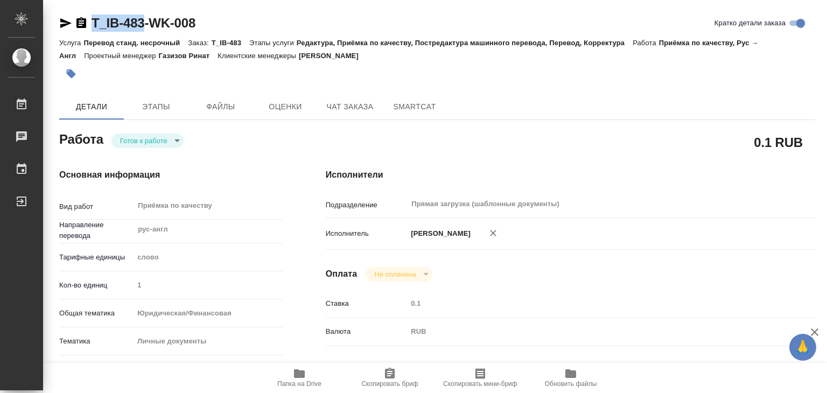
type textarea "x"
copy link "T_IB-483"
click at [305, 377] on icon "button" at bounding box center [299, 373] width 13 height 13
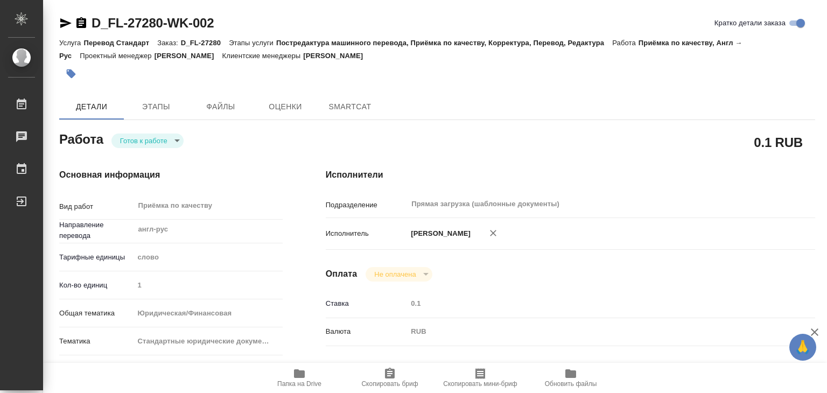
type textarea "x"
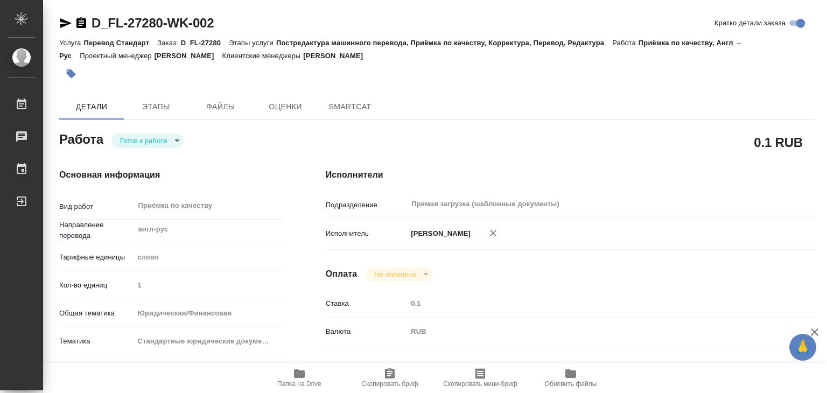
type textarea "x"
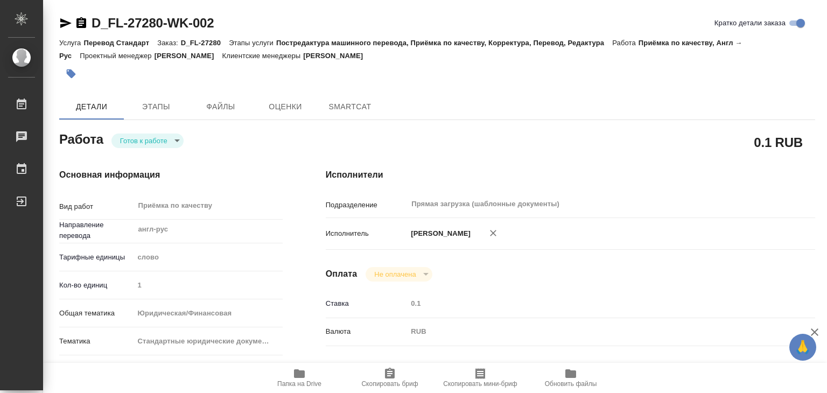
type textarea "x"
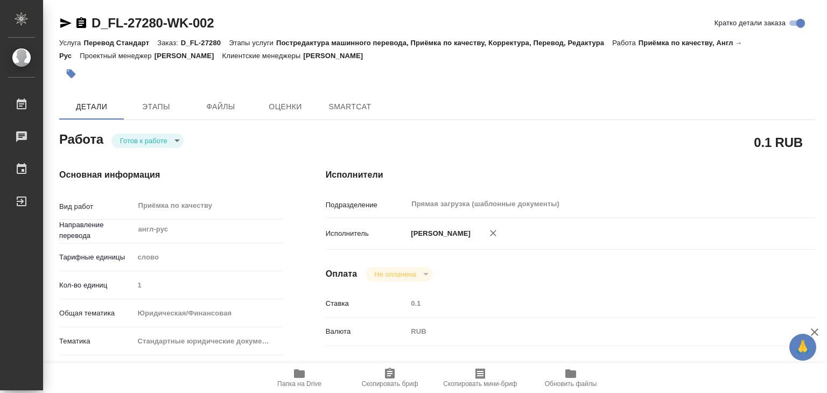
type textarea "x"
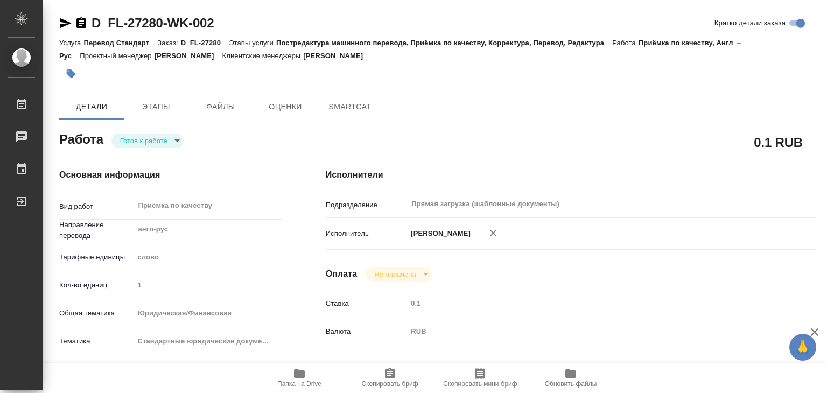
type textarea "x"
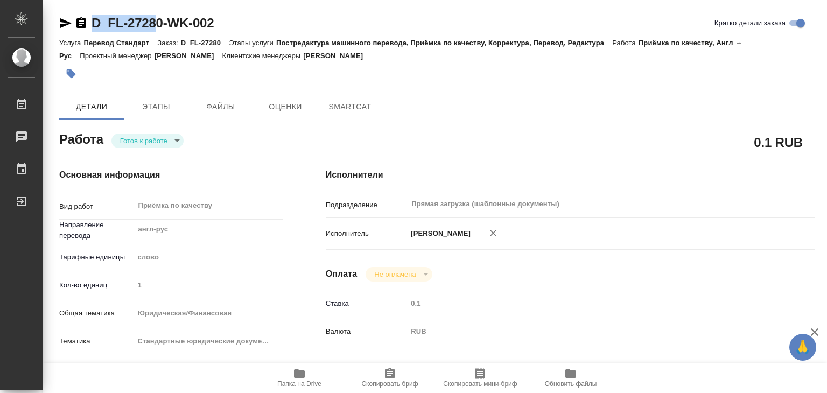
type textarea "x"
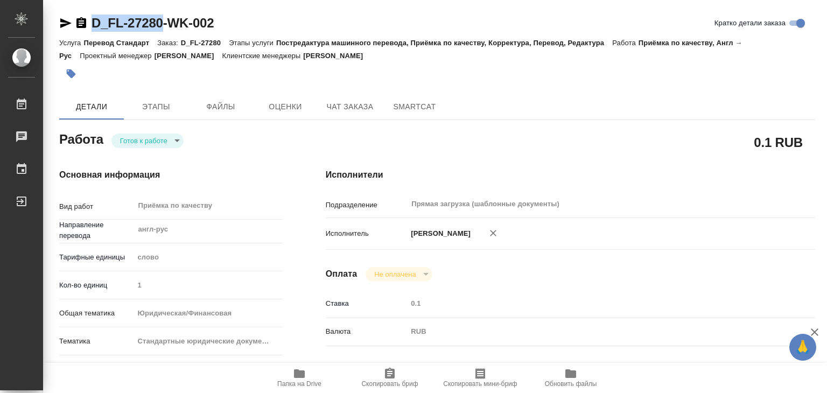
drag, startPoint x: 99, startPoint y: 17, endPoint x: 164, endPoint y: 30, distance: 65.8
copy link "D_FL-27280"
type textarea "x"
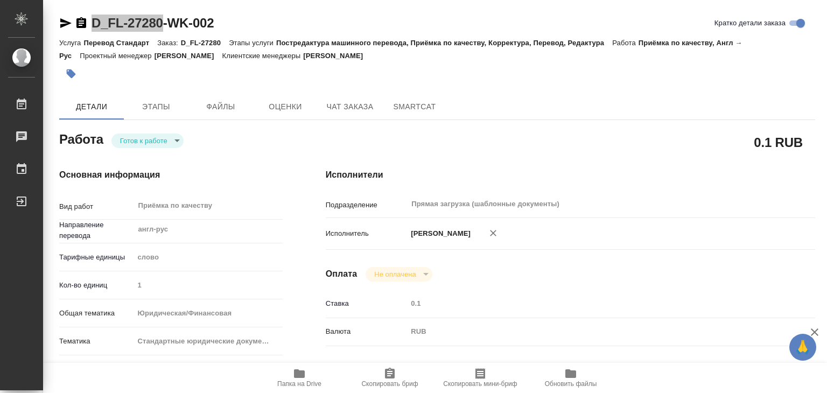
type textarea "x"
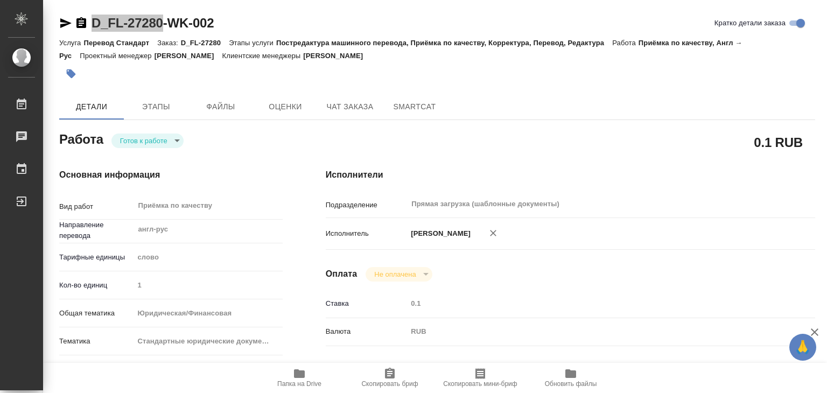
type textarea "x"
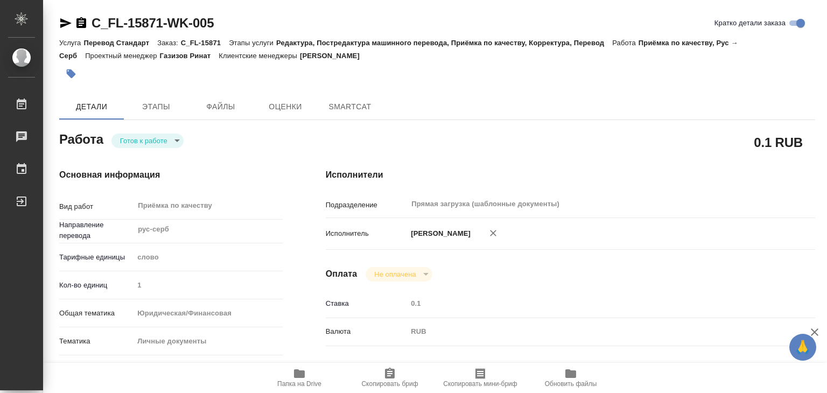
type textarea "x"
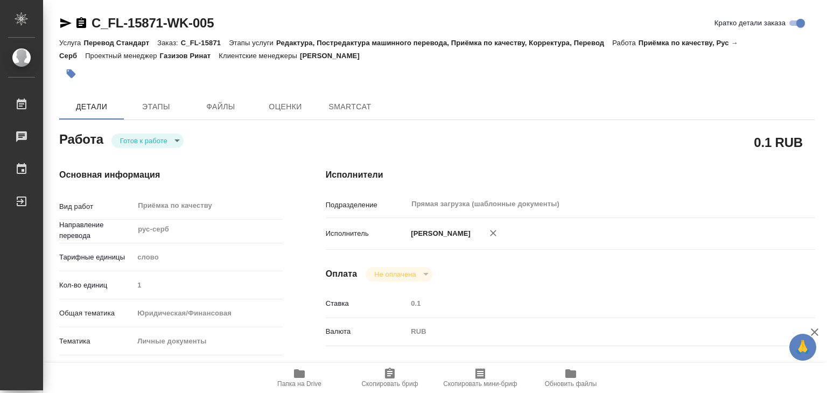
type textarea "x"
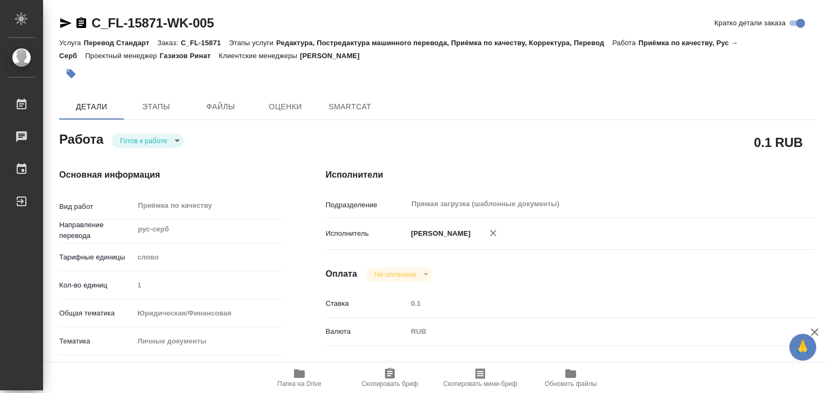
type textarea "x"
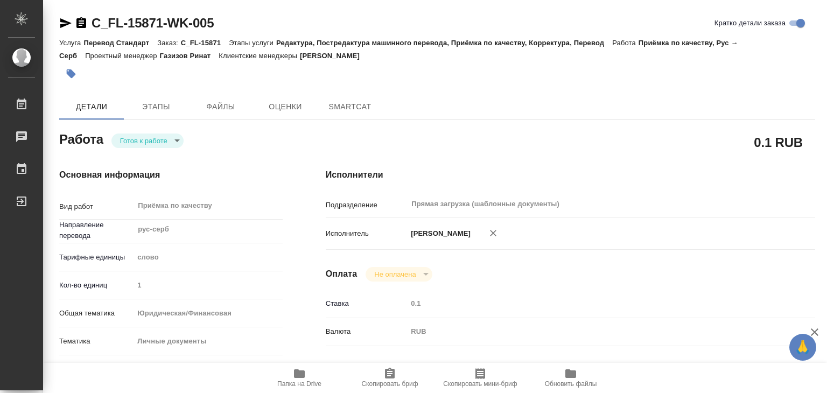
type textarea "x"
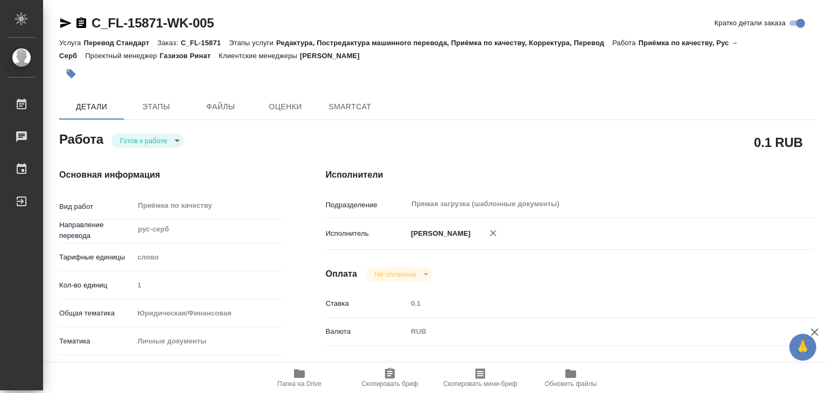
type textarea "x"
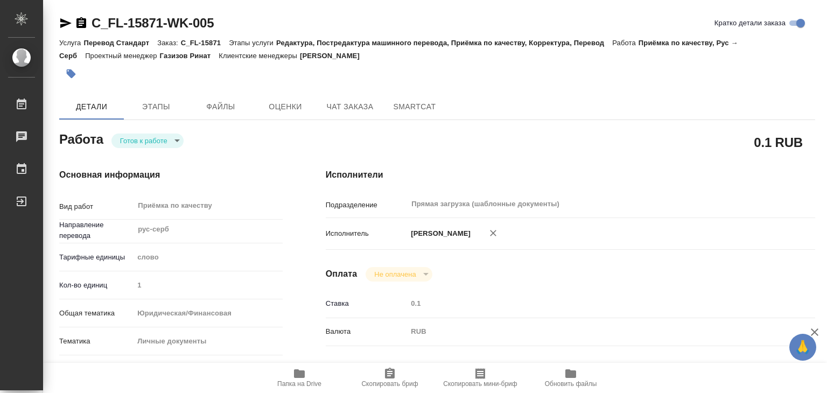
type textarea "x"
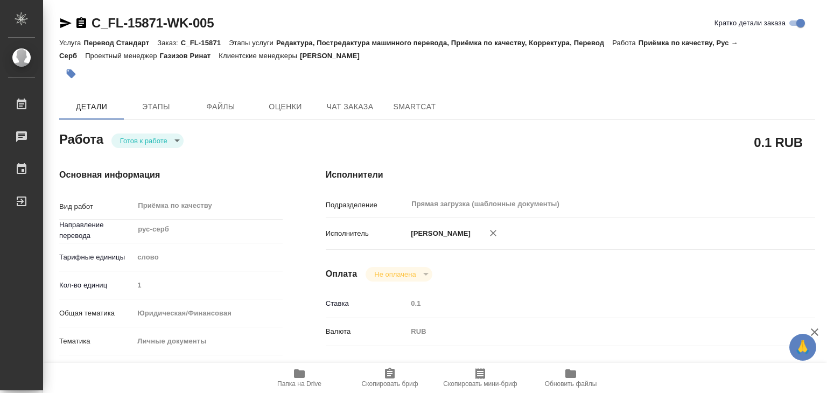
type textarea "x"
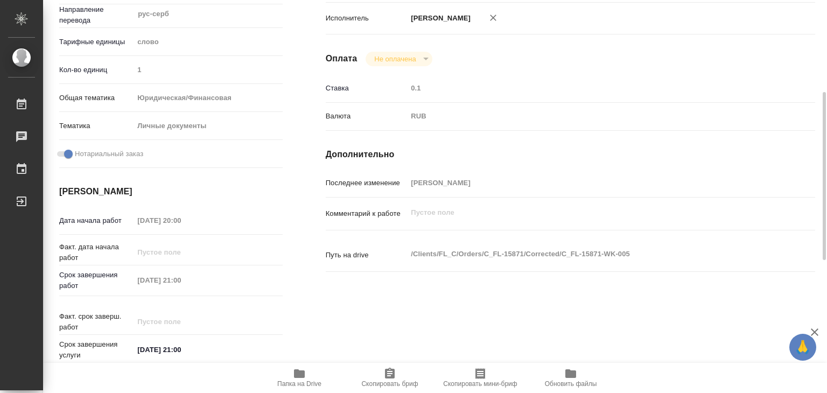
scroll to position [54, 0]
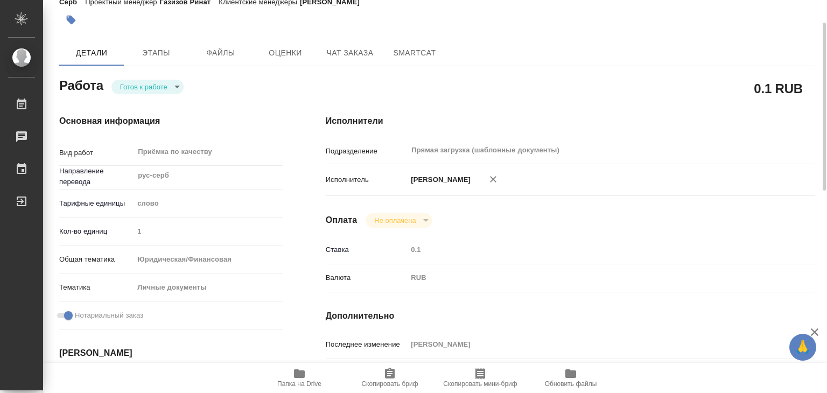
click at [306, 382] on span "Папка на Drive" at bounding box center [299, 384] width 44 height 8
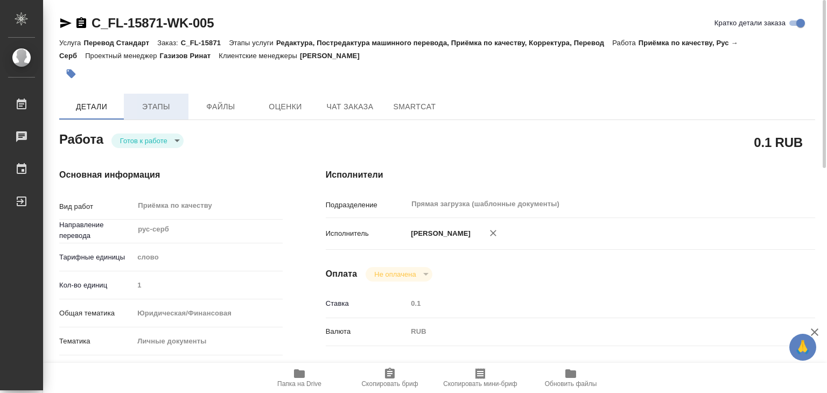
click at [157, 111] on span "Этапы" at bounding box center [156, 106] width 52 height 13
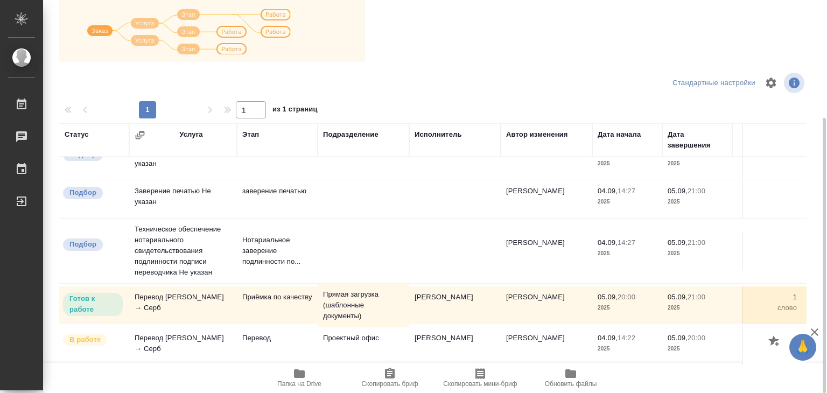
scroll to position [60, 0]
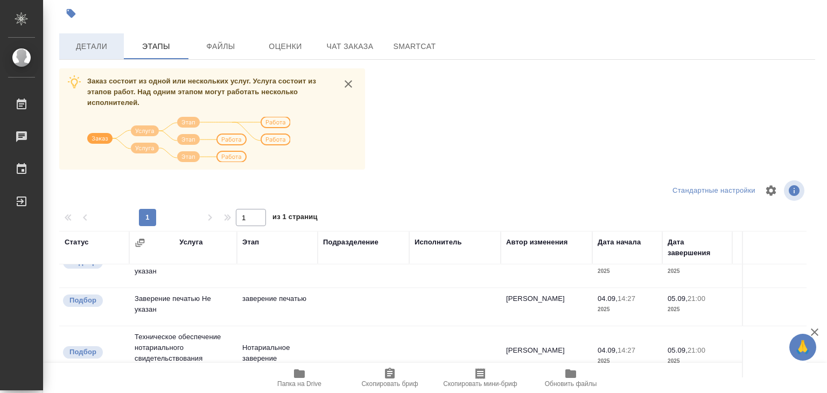
click at [90, 40] on span "Детали" at bounding box center [92, 46] width 52 height 13
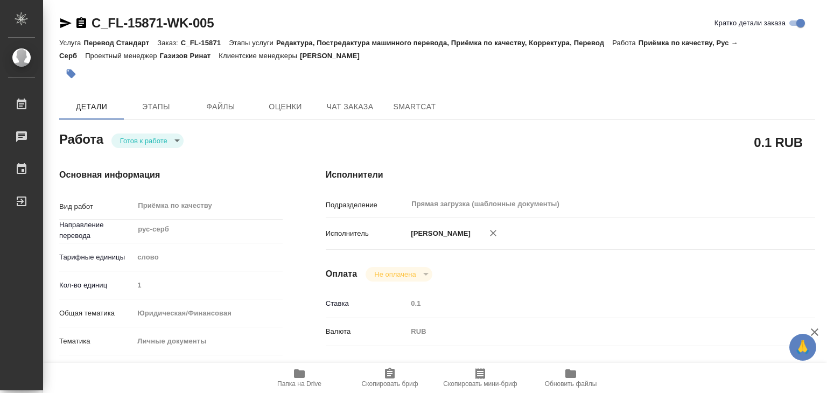
type textarea "x"
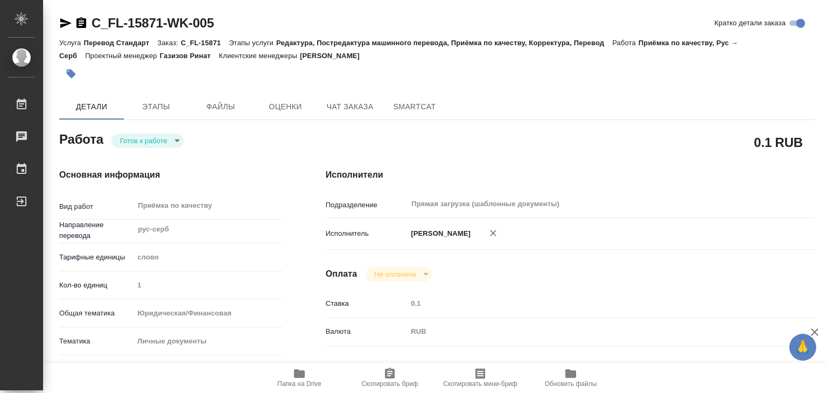
type textarea "x"
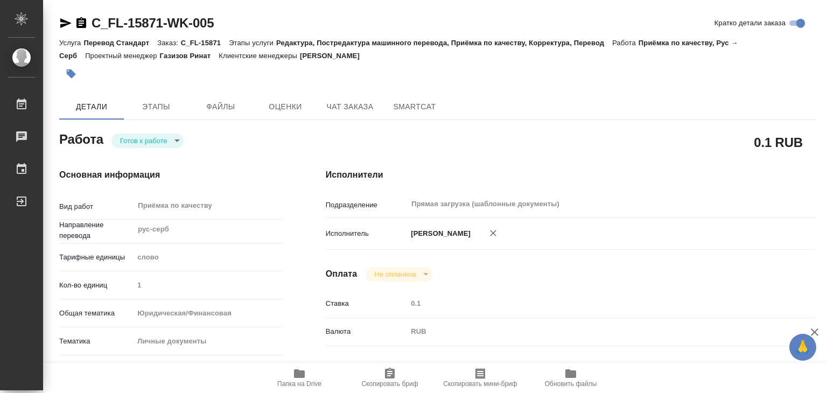
type textarea "x"
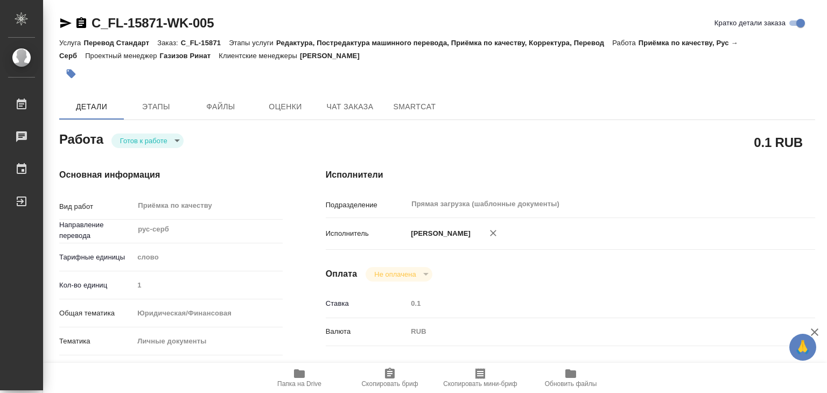
type textarea "x"
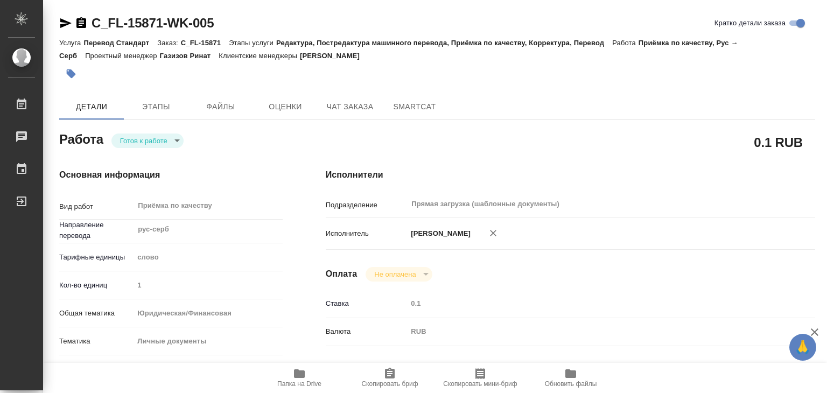
type textarea "x"
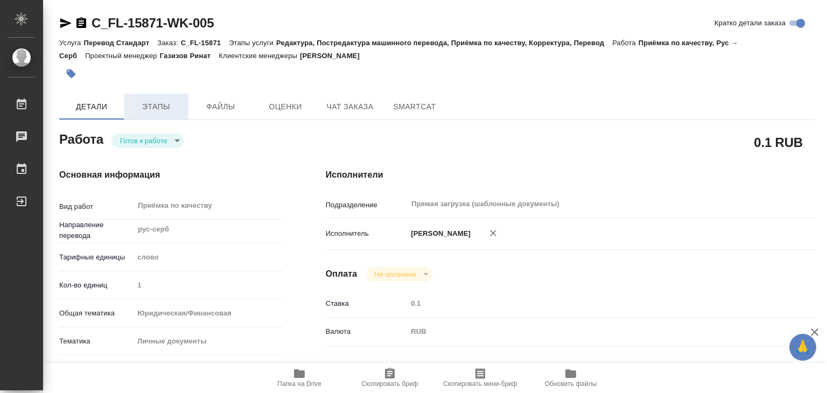
click at [161, 106] on span "Этапы" at bounding box center [156, 106] width 52 height 13
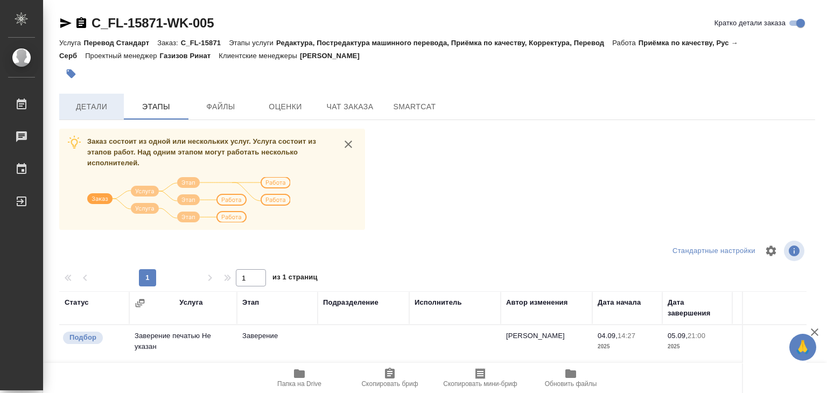
click at [83, 117] on button "Детали" at bounding box center [91, 107] width 65 height 26
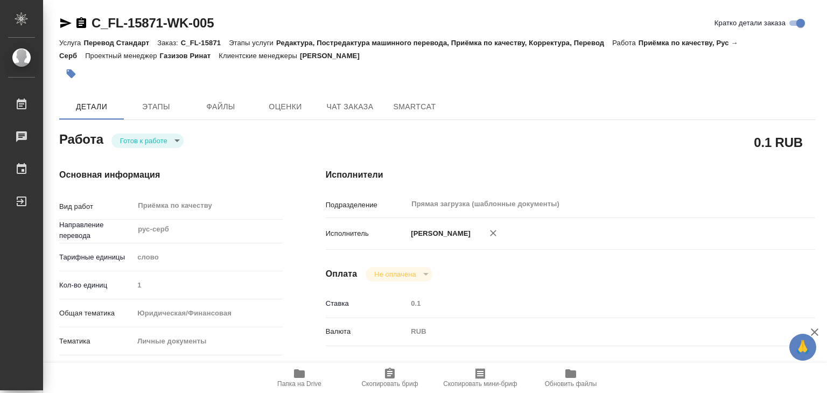
type textarea "x"
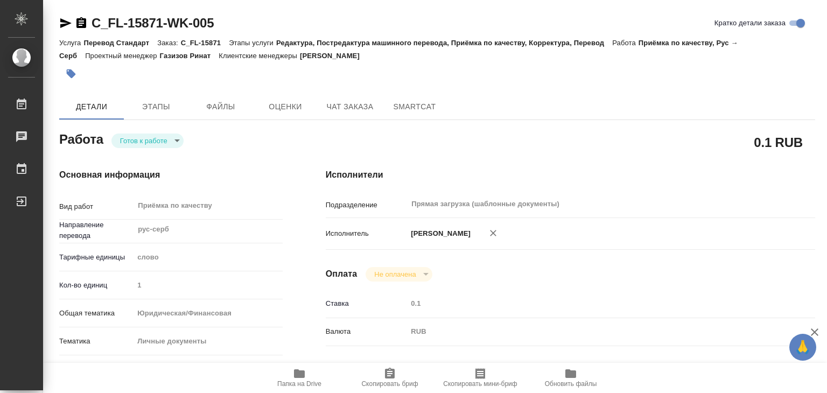
type textarea "x"
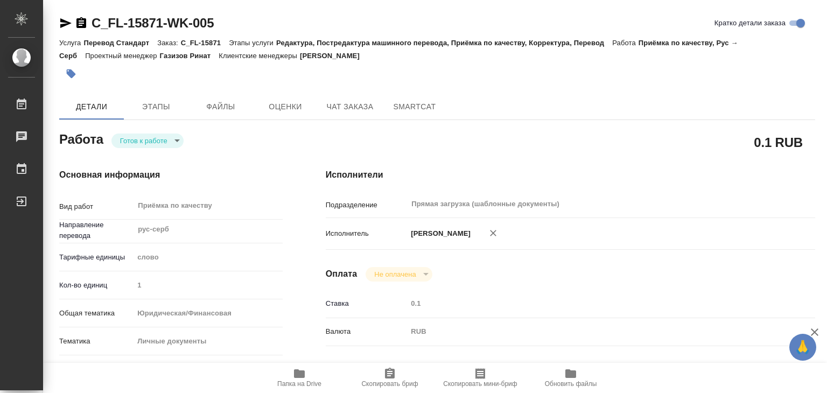
type textarea "x"
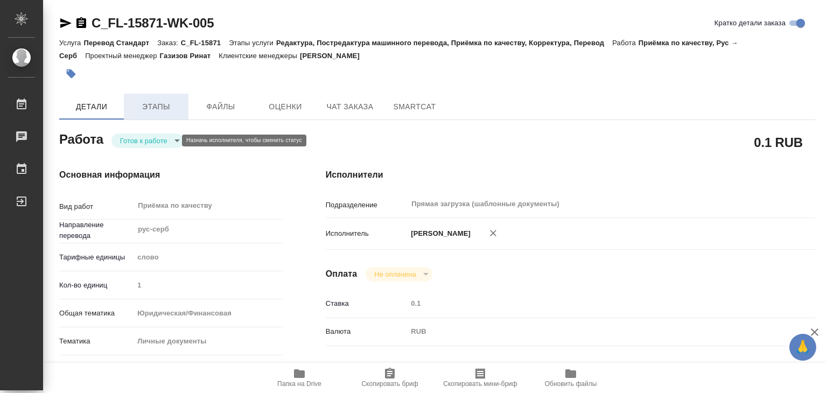
click at [138, 108] on span "Этапы" at bounding box center [156, 106] width 52 height 13
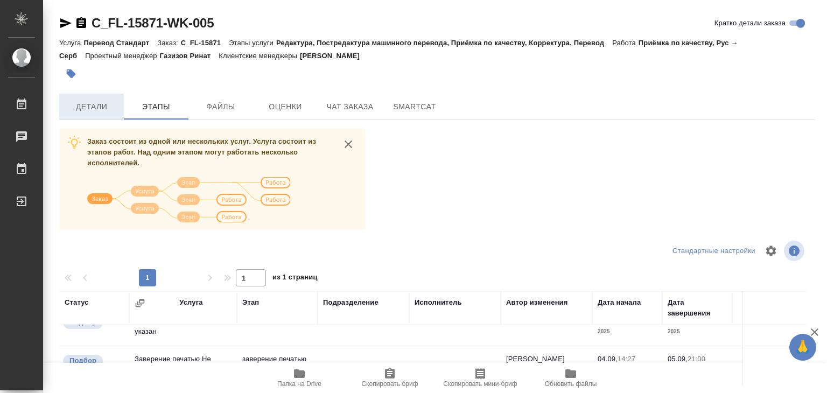
drag, startPoint x: 103, startPoint y: 106, endPoint x: 114, endPoint y: 101, distance: 11.8
click at [103, 106] on span "Детали" at bounding box center [92, 106] width 52 height 13
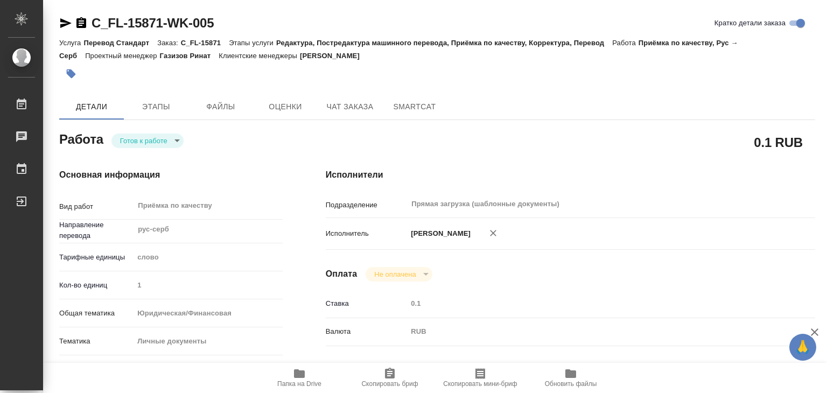
type textarea "x"
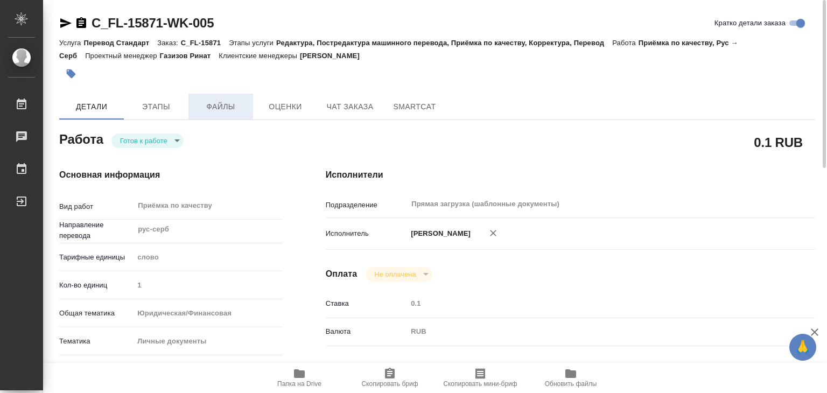
click at [224, 103] on span "Файлы" at bounding box center [221, 106] width 52 height 13
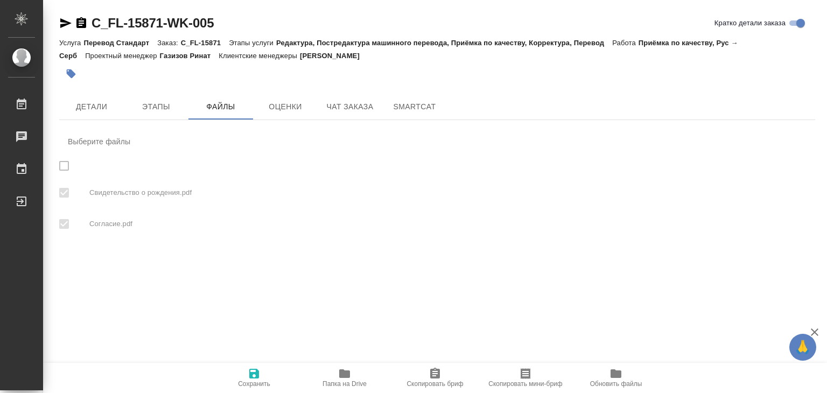
checkbox input "true"
click at [80, 107] on span "Детали" at bounding box center [92, 106] width 52 height 13
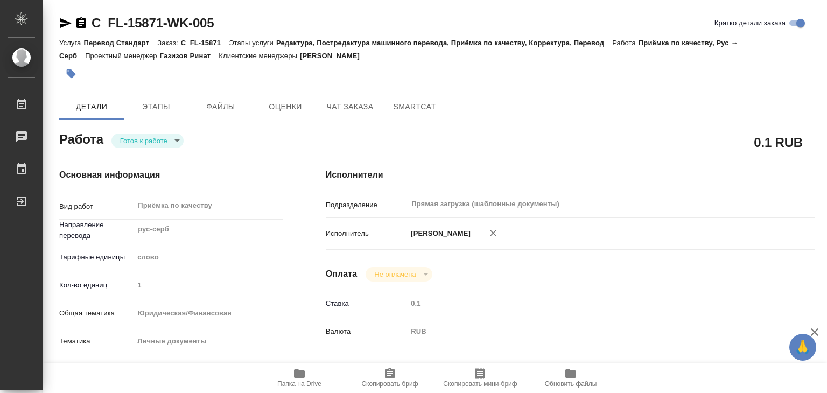
type textarea "x"
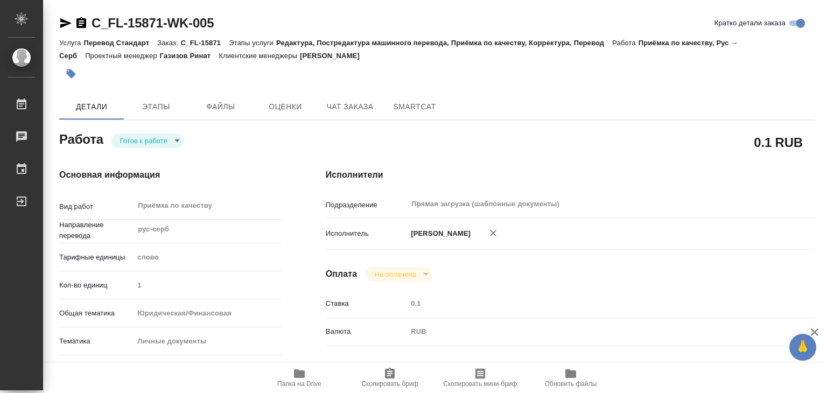
type textarea "x"
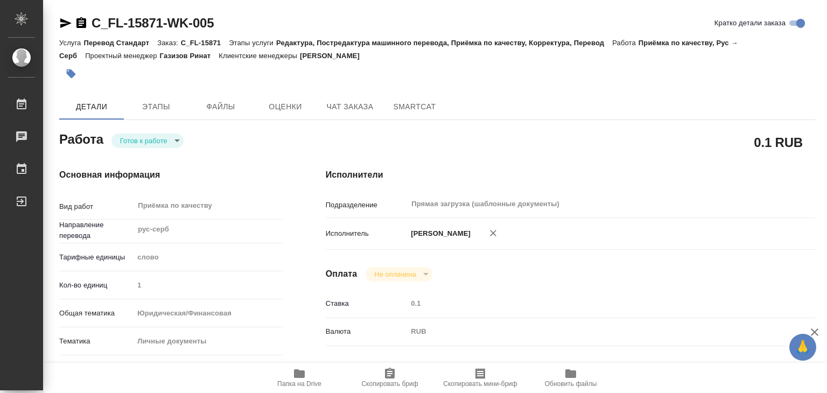
click at [312, 377] on span "Папка на Drive" at bounding box center [300, 377] width 78 height 20
type textarea "x"
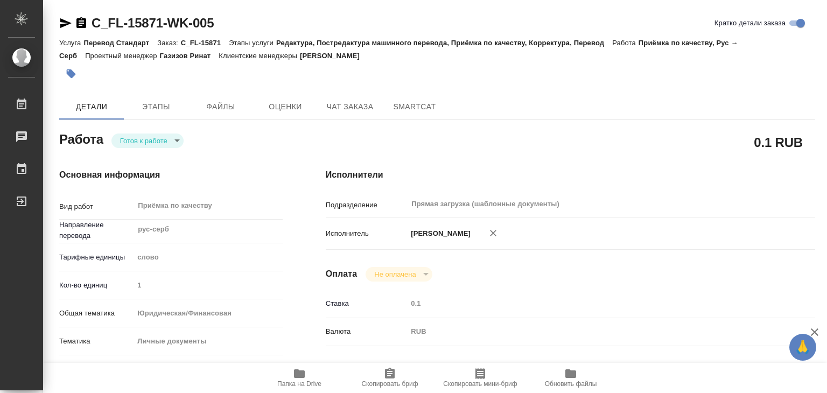
type textarea "x"
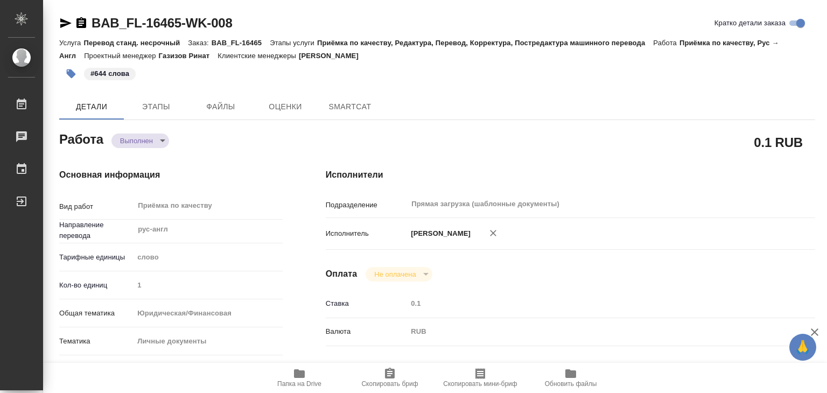
type textarea "x"
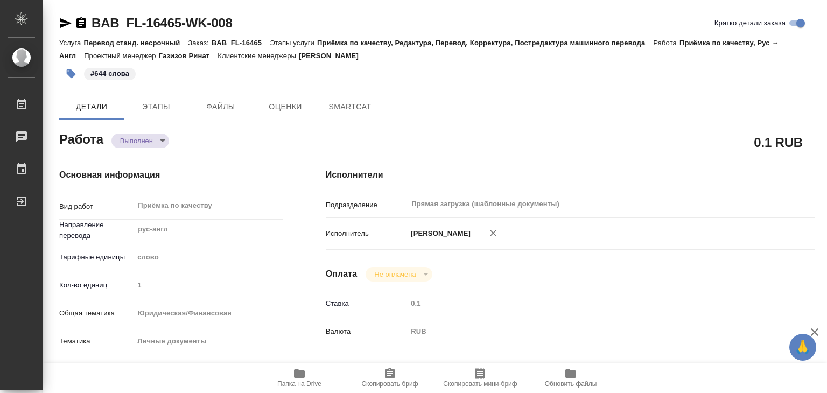
type textarea "x"
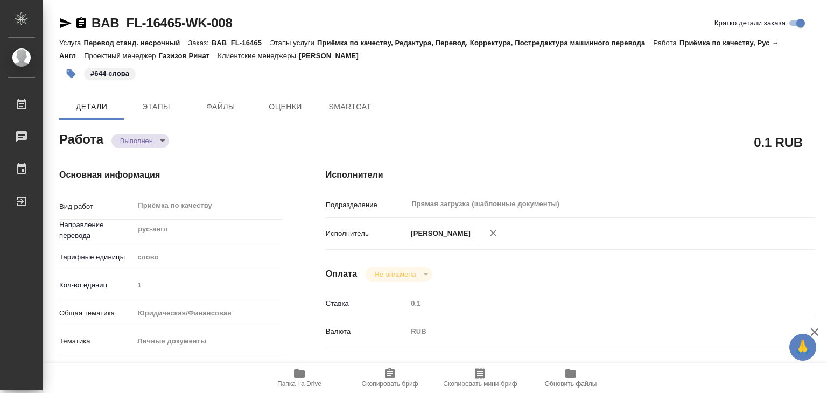
type textarea "x"
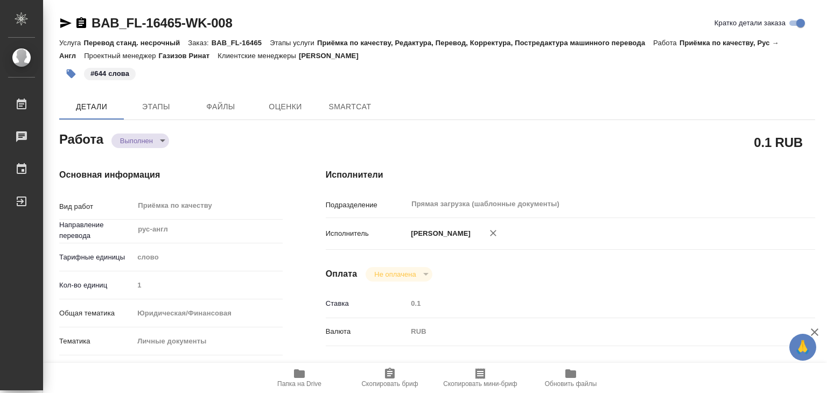
type textarea "x"
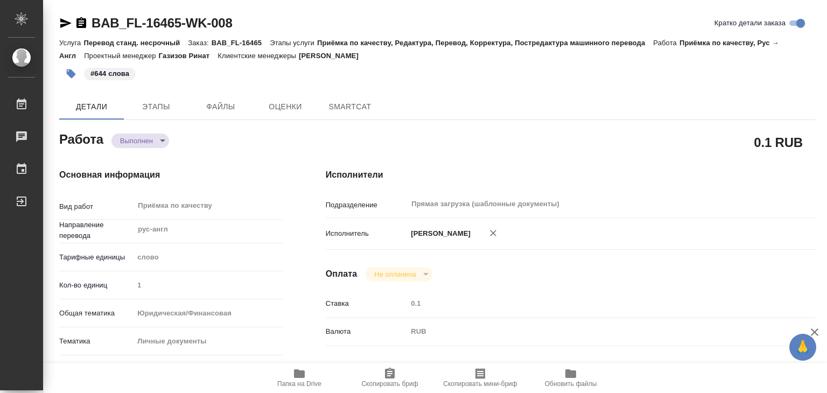
type textarea "x"
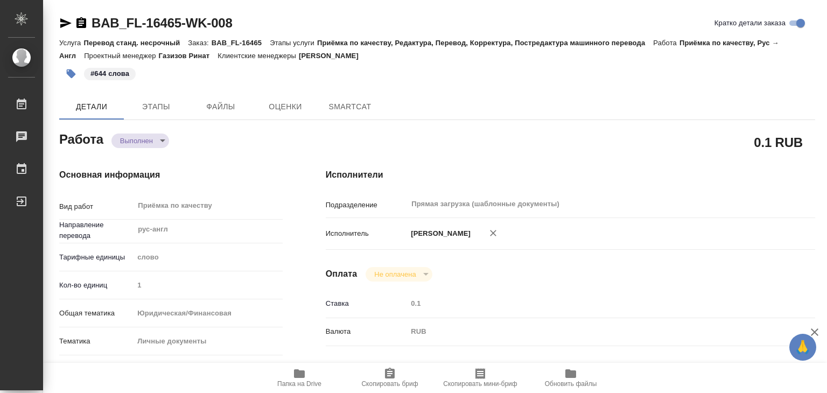
type textarea "x"
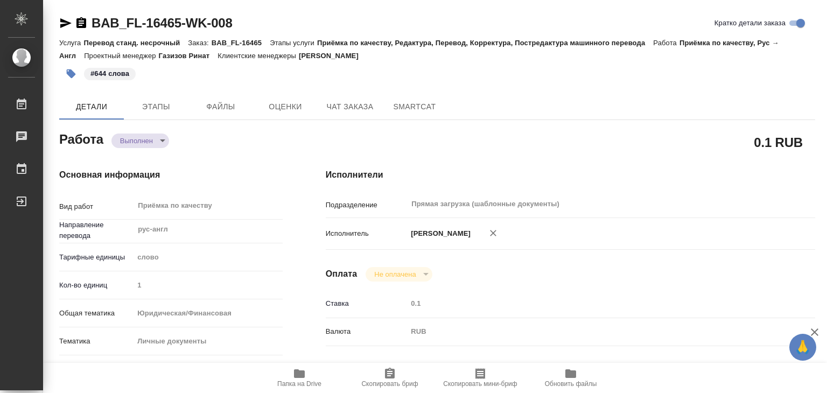
type textarea "x"
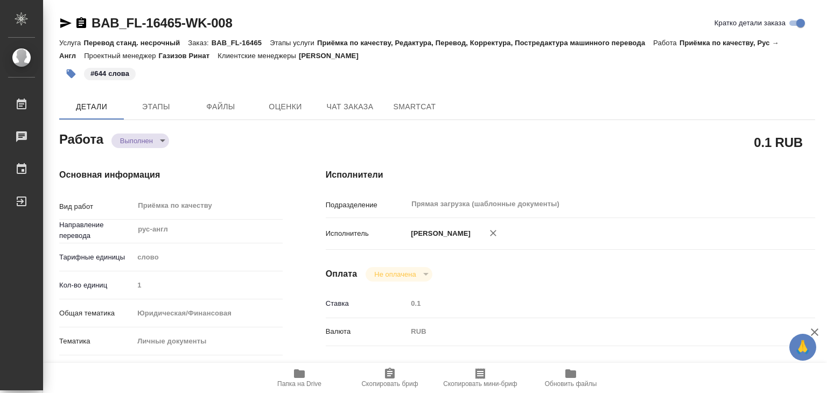
type textarea "x"
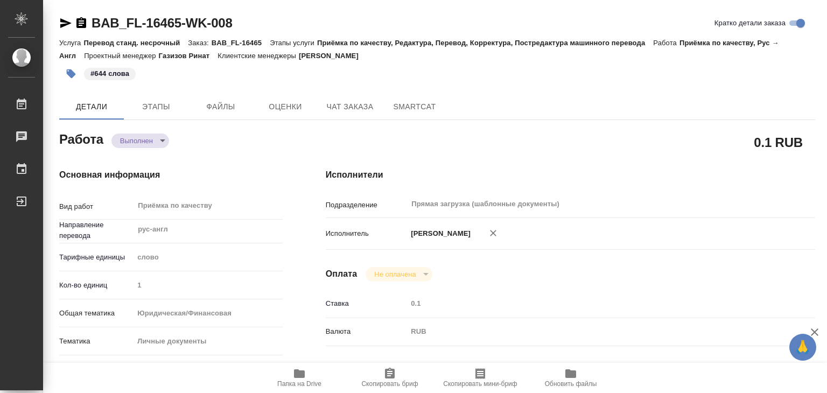
type textarea "x"
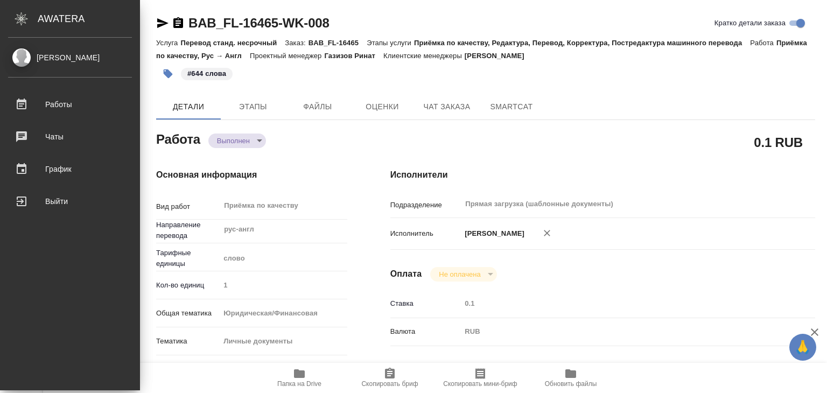
type textarea "x"
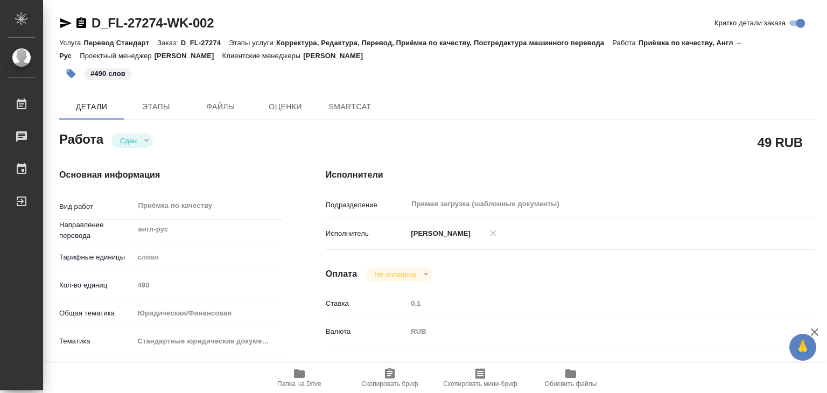
type textarea "x"
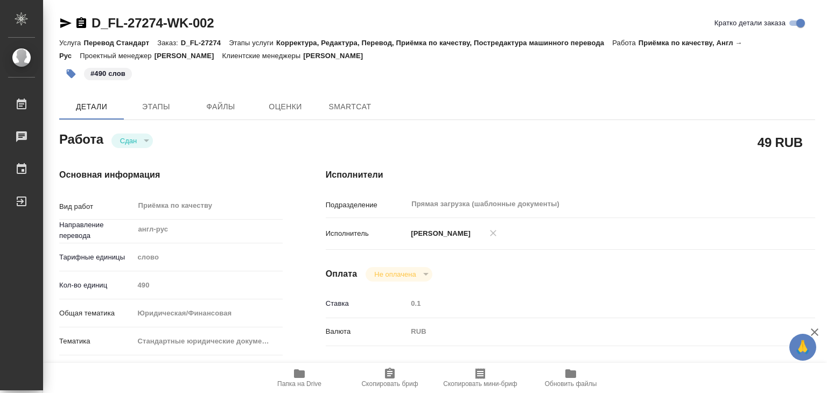
type textarea "x"
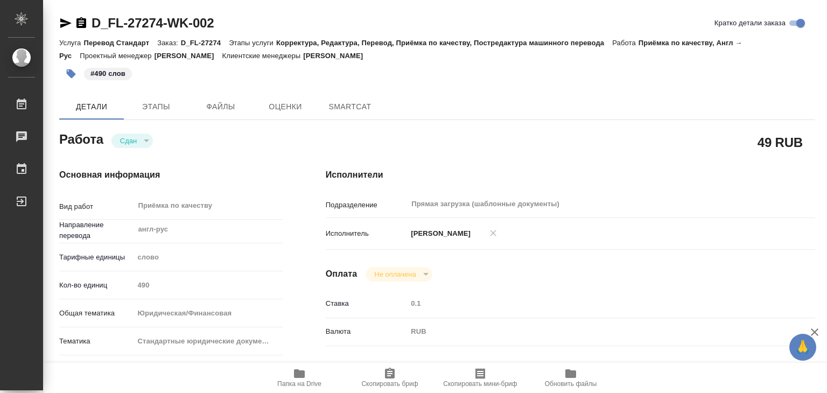
type textarea "x"
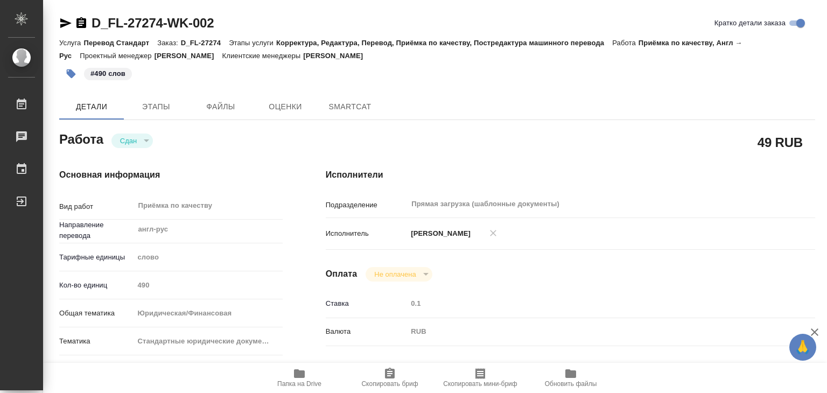
type textarea "x"
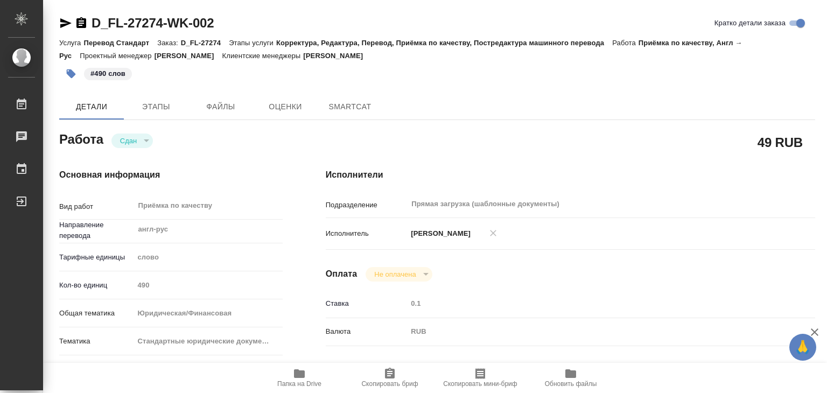
type textarea "x"
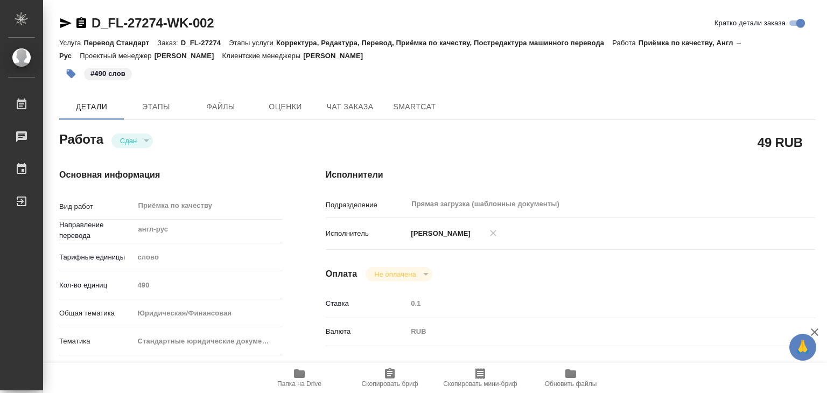
type textarea "x"
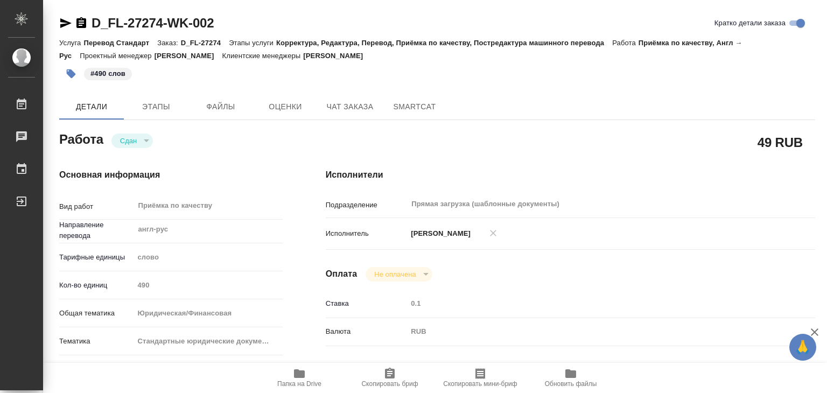
type textarea "x"
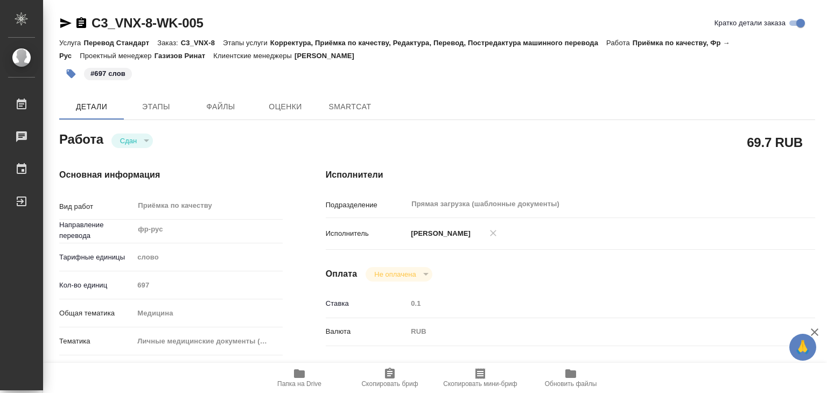
type textarea "x"
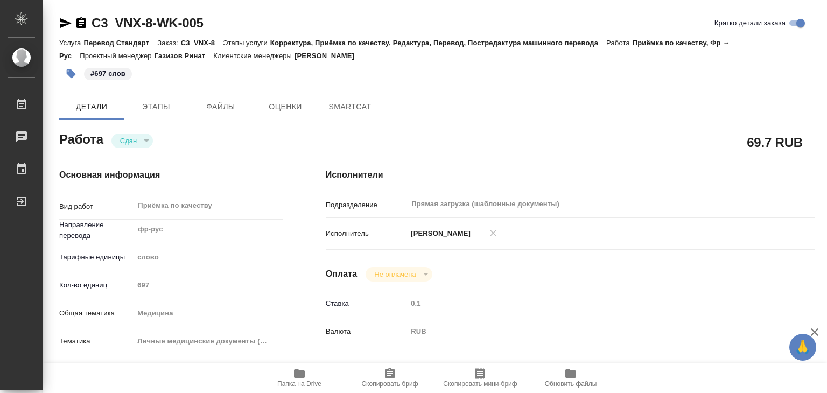
type textarea "x"
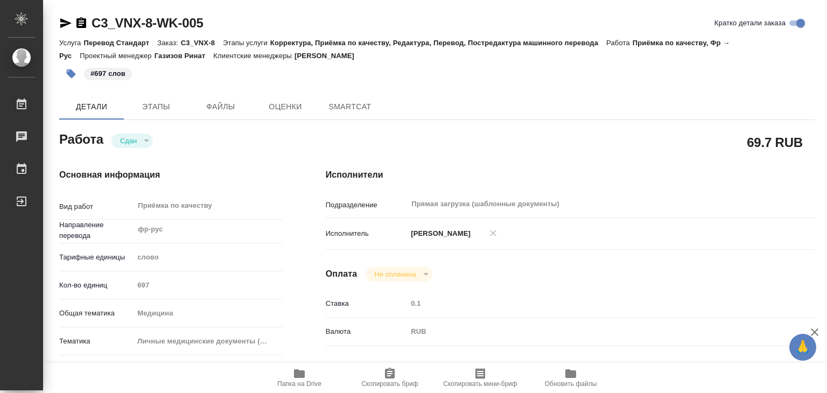
type textarea "x"
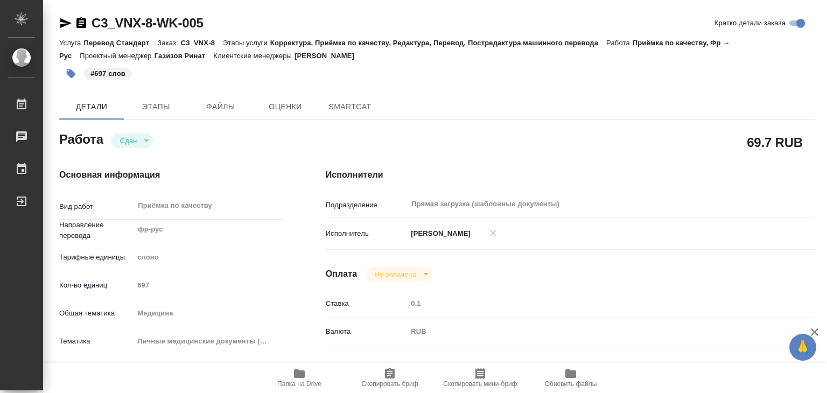
type textarea "x"
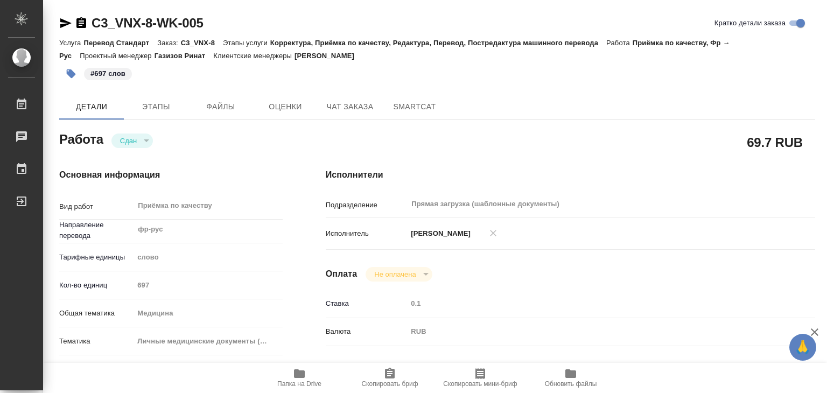
type textarea "x"
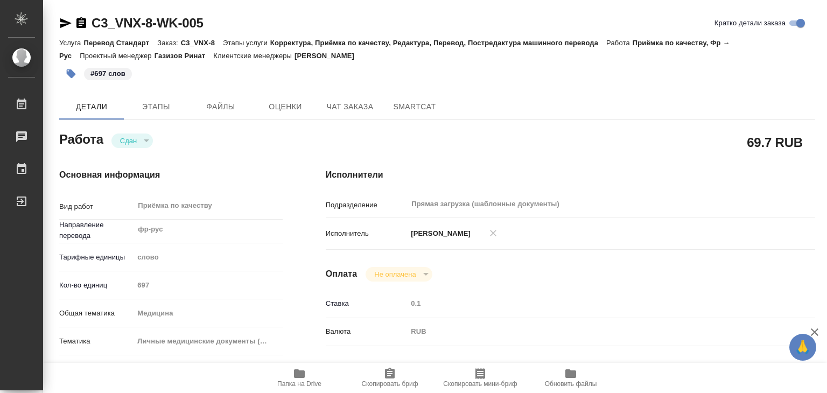
type textarea "x"
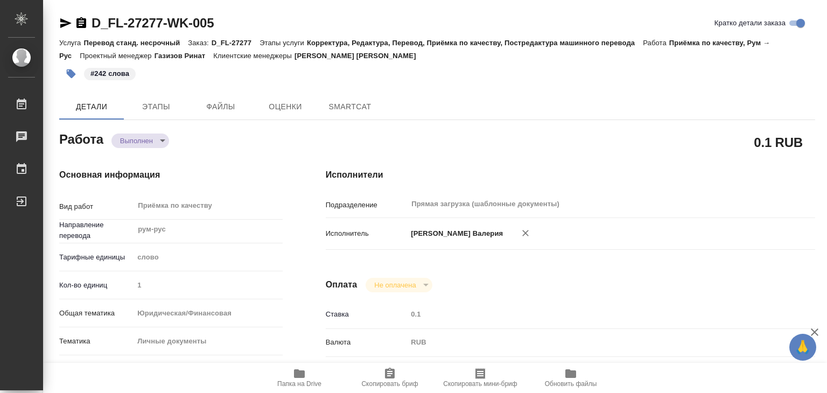
type textarea "x"
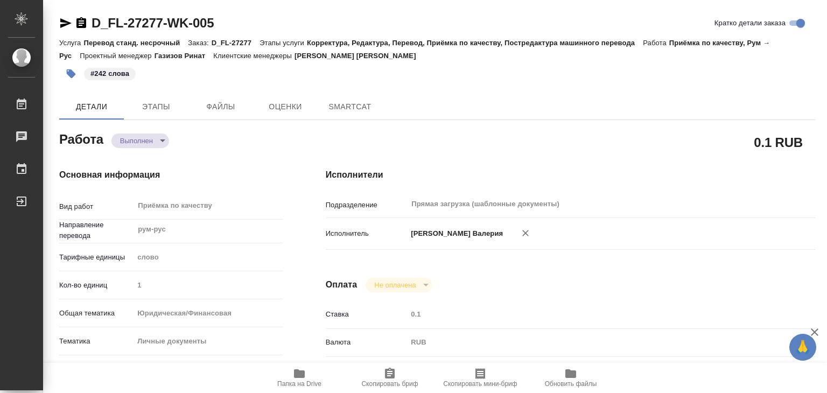
type textarea "x"
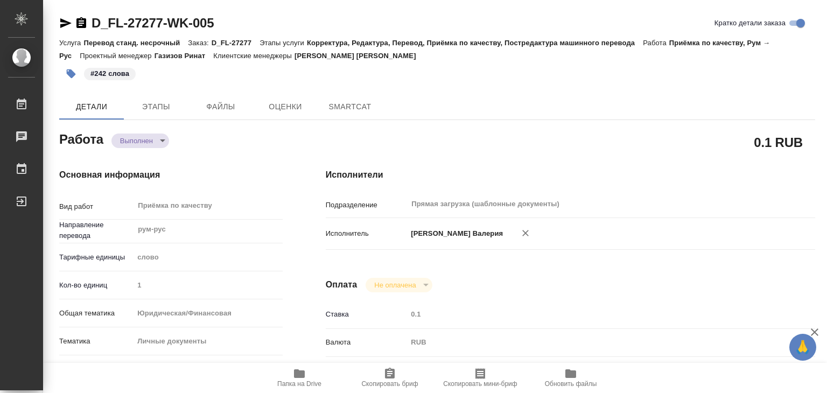
type textarea "x"
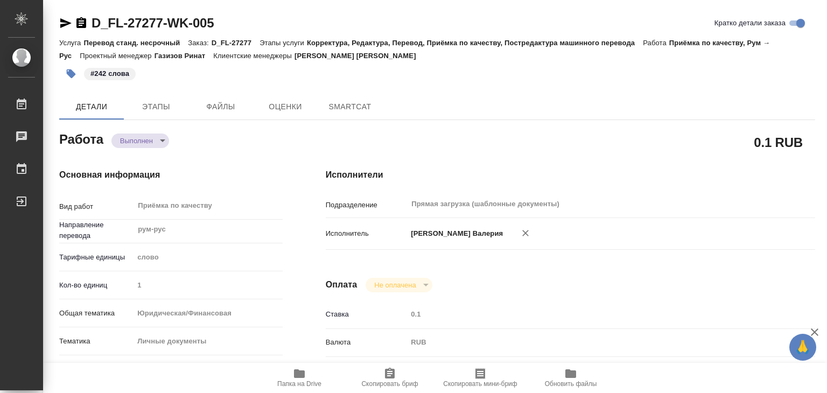
type textarea "x"
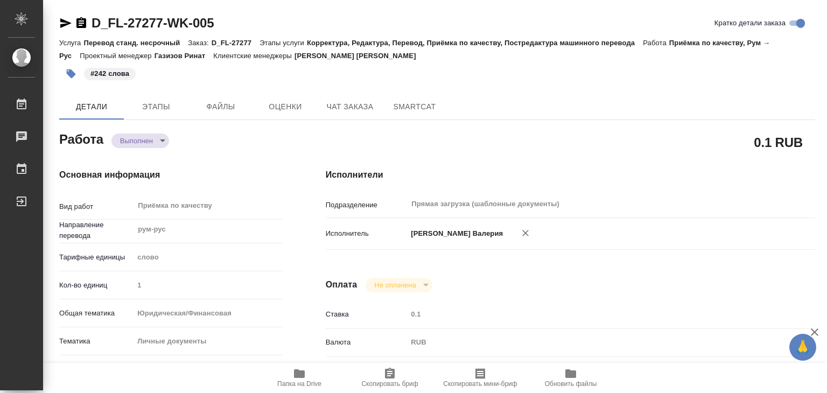
type textarea "x"
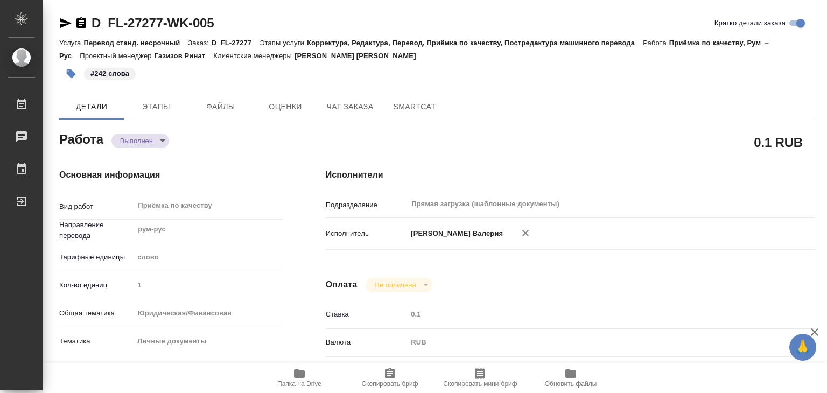
type textarea "x"
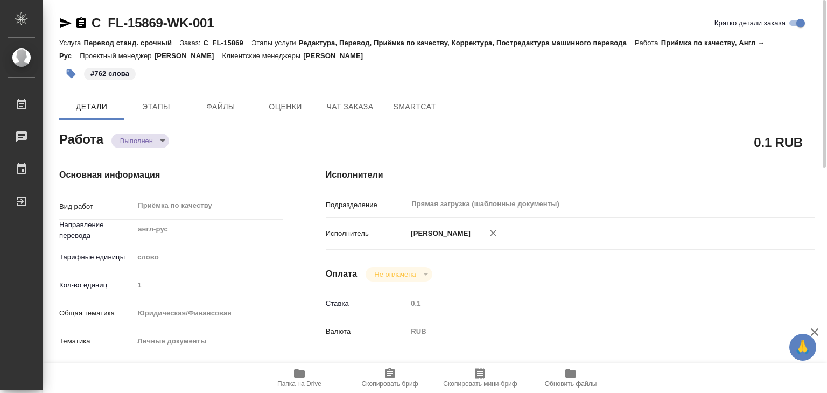
click at [268, 50] on div "Услуга Перевод станд. срочный Заказ: C_FL-15869 Этапы услуги Редактура, Перевод…" at bounding box center [437, 49] width 756 height 26
type textarea "x"
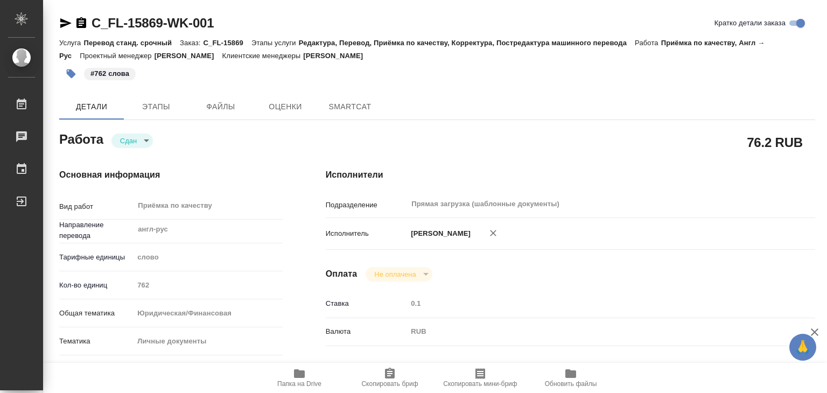
type textarea "x"
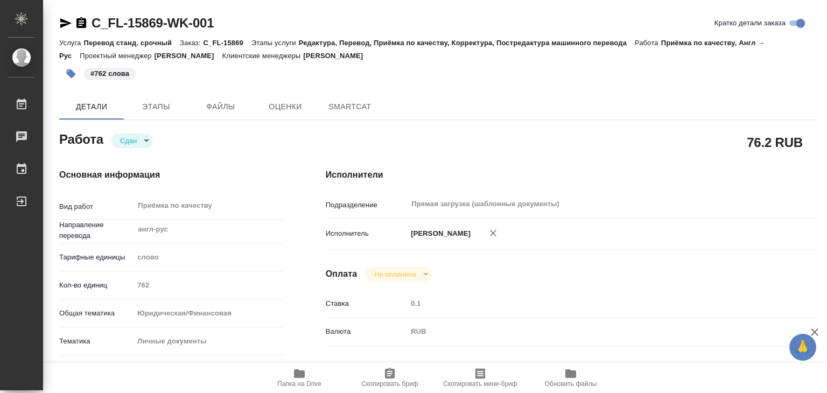
type textarea "x"
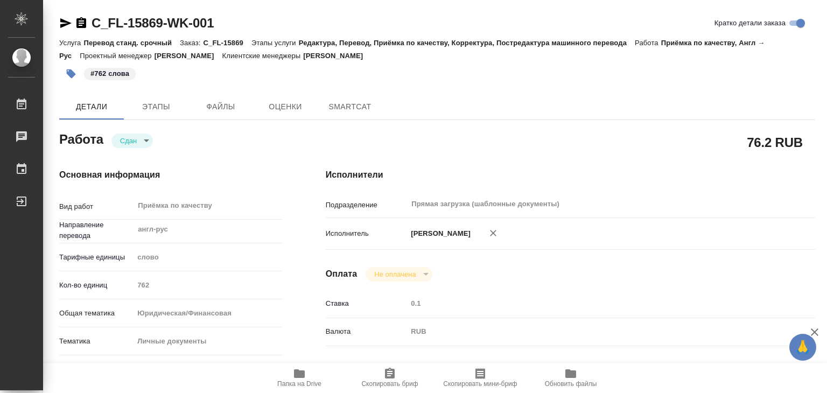
type textarea "x"
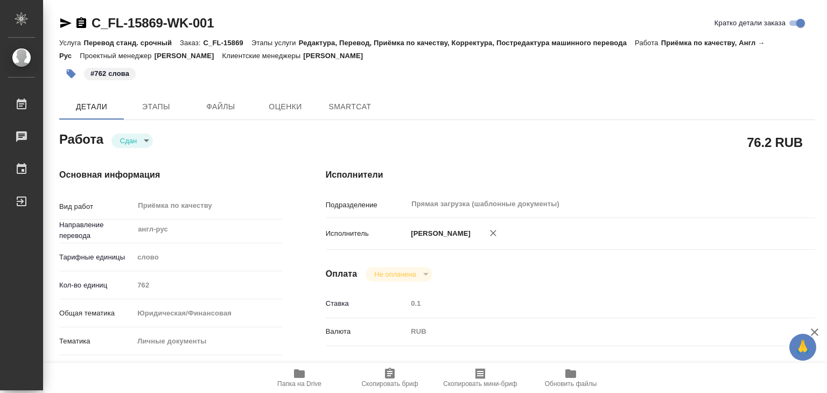
type textarea "x"
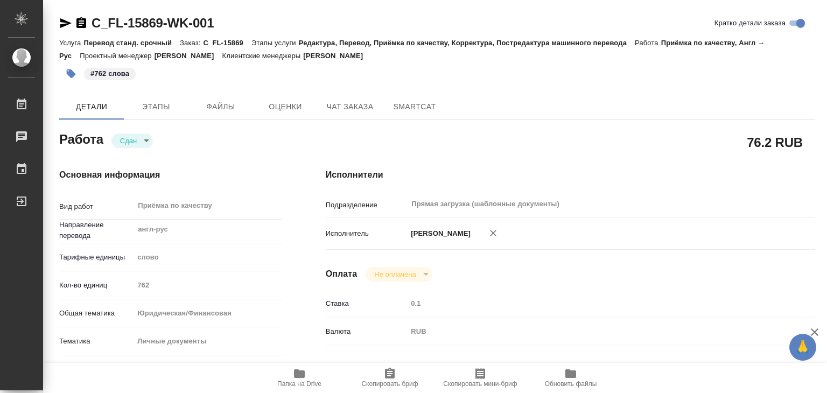
type textarea "x"
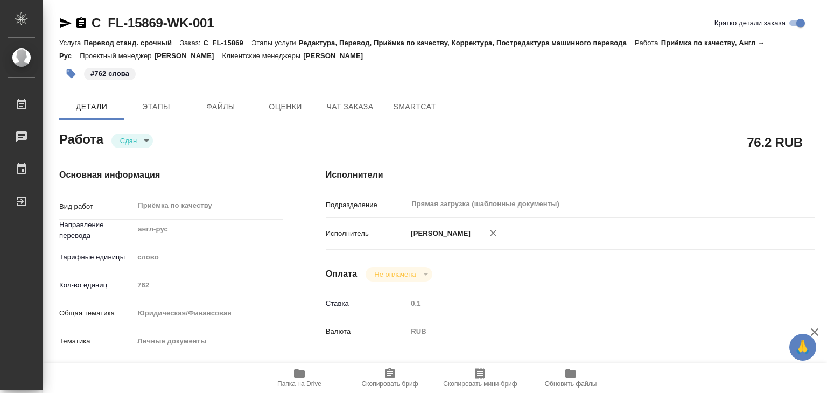
type textarea "x"
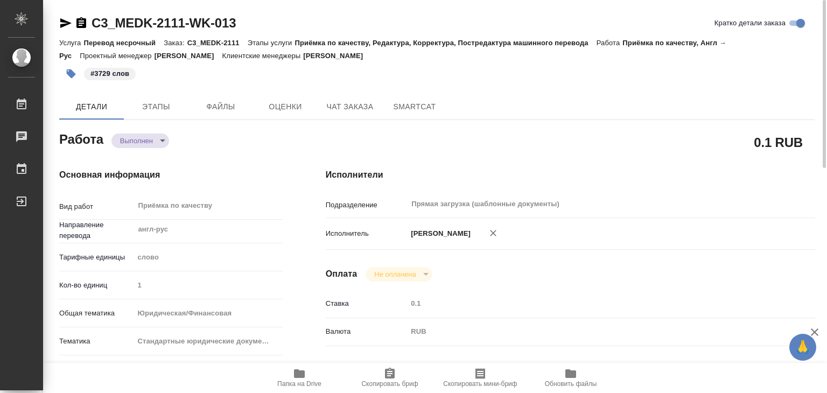
click at [303, 31] on div "C3_MEDK-2111-WK-013 [PERSON_NAME] детали заказа" at bounding box center [437, 23] width 756 height 17
type textarea "x"
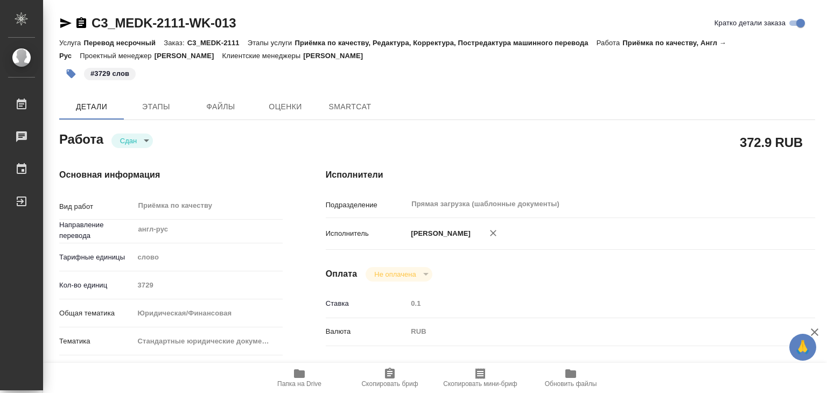
type textarea "x"
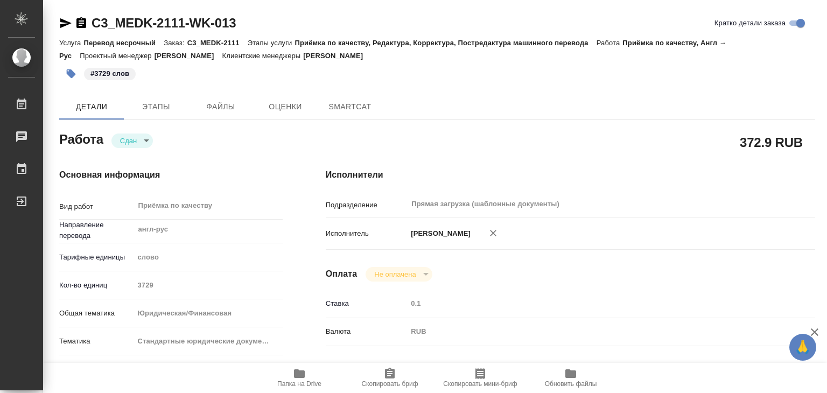
type textarea "x"
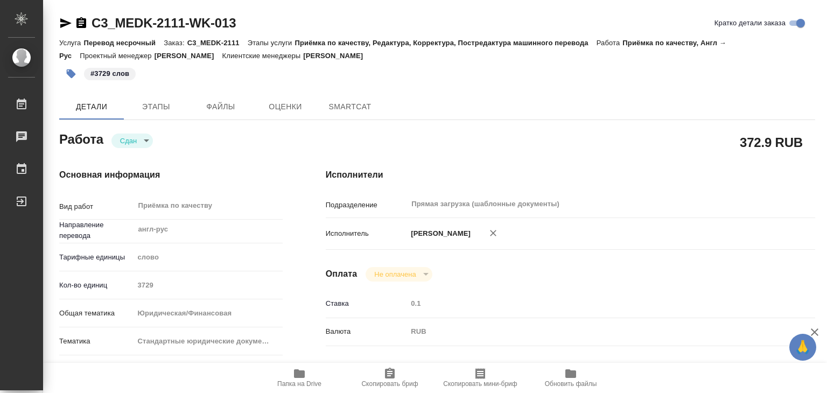
type textarea "x"
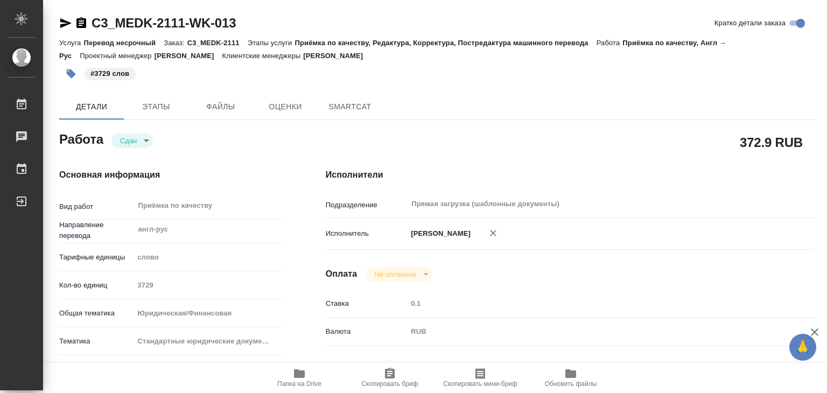
type textarea "x"
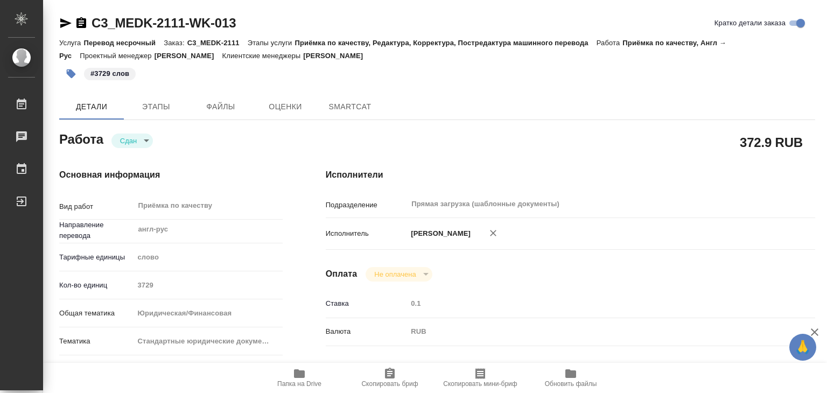
type textarea "x"
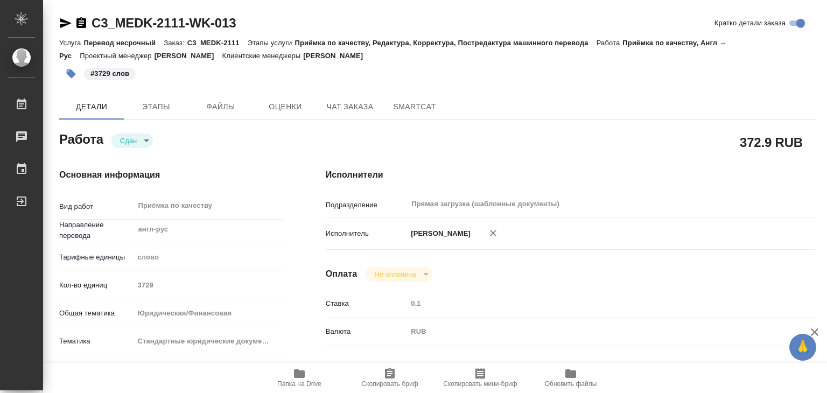
type textarea "x"
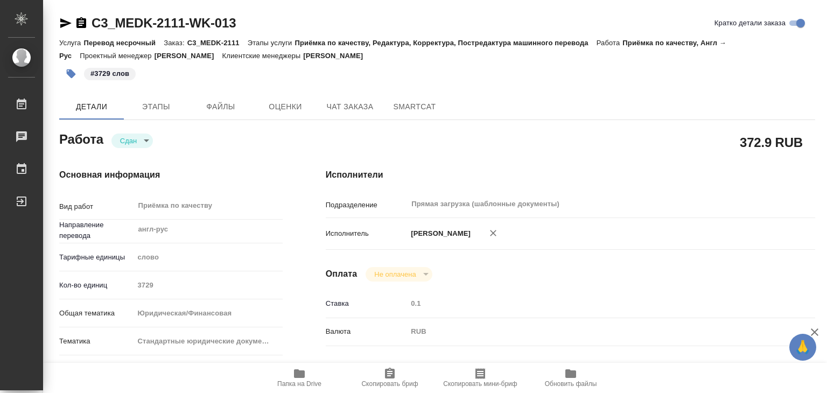
type textarea "x"
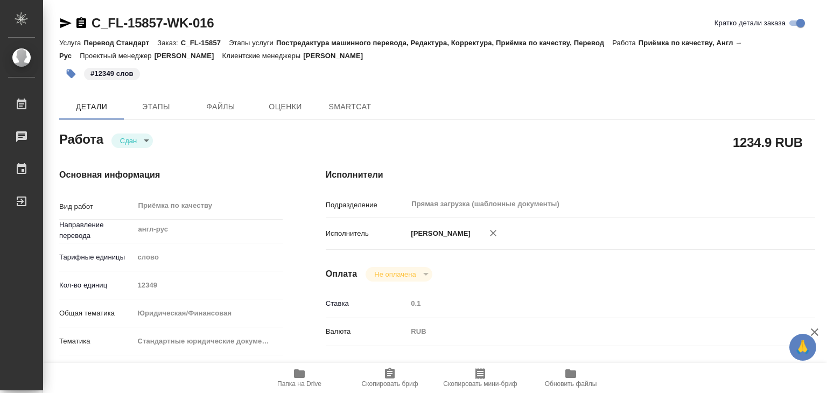
type textarea "x"
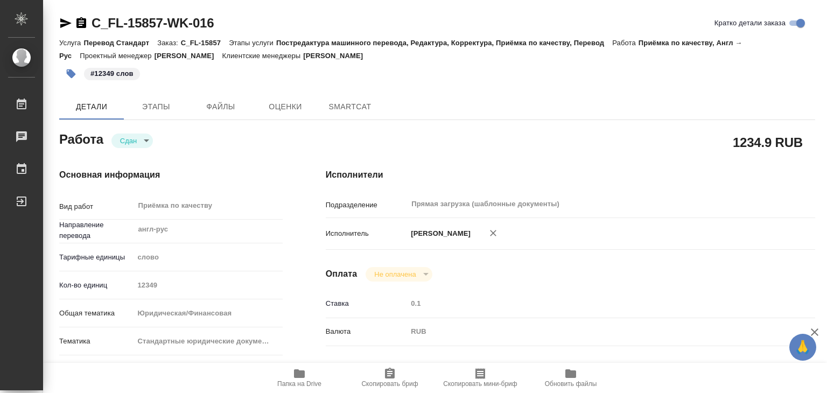
type textarea "x"
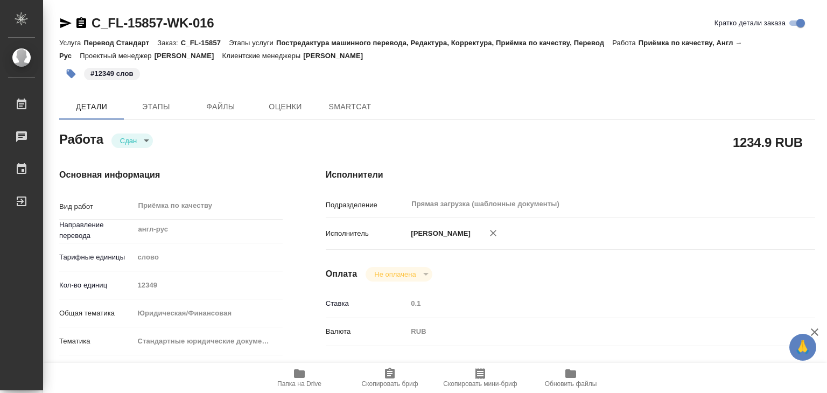
type textarea "x"
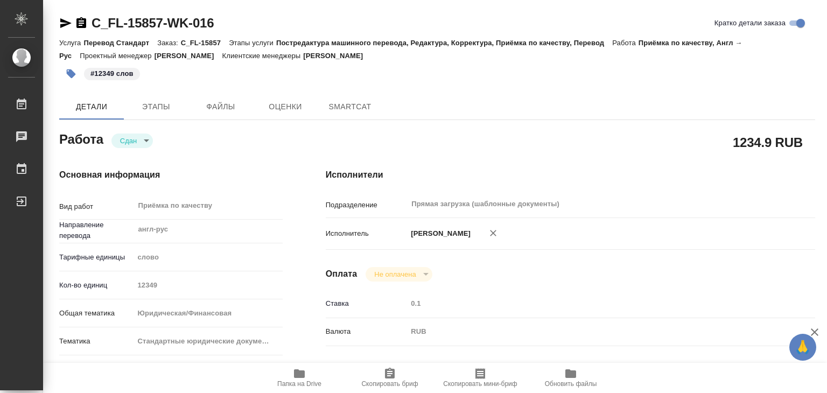
type textarea "x"
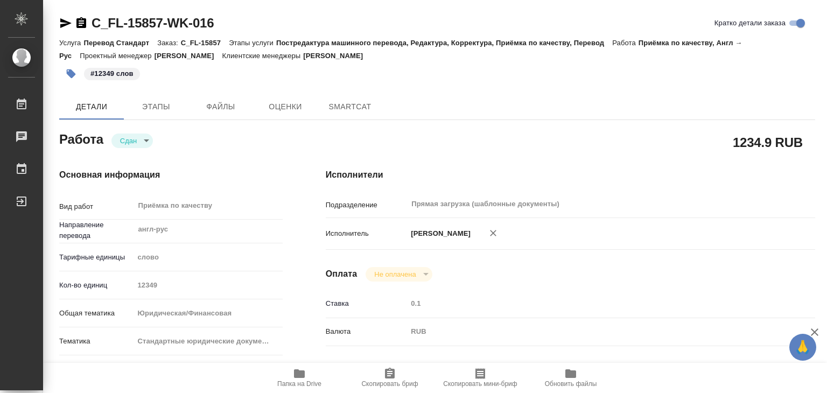
type textarea "x"
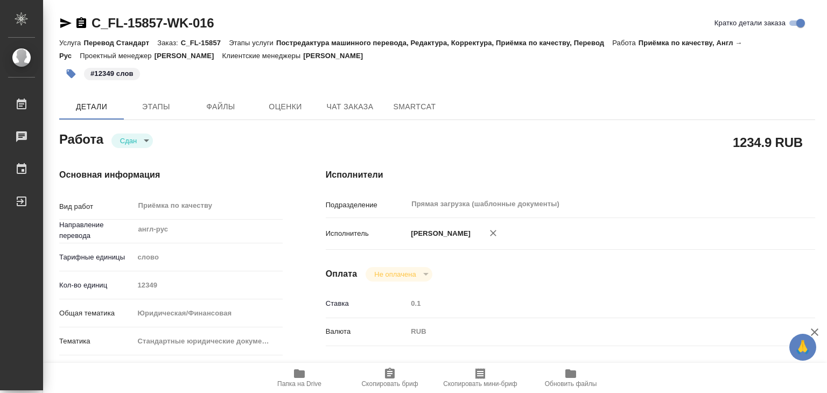
type textarea "x"
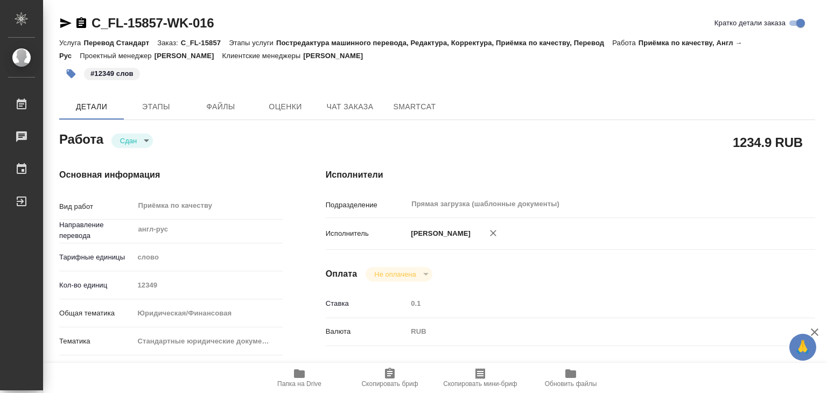
type textarea "x"
drag, startPoint x: 743, startPoint y: 146, endPoint x: 772, endPoint y: 144, distance: 29.1
click at [772, 144] on div "1234.9 RUB" at bounding box center [570, 142] width 489 height 27
copy h2 "1234.9"
type textarea "x"
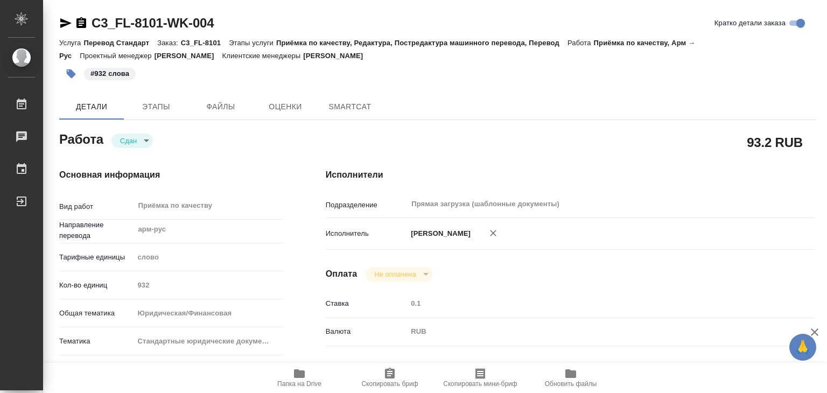
type textarea "x"
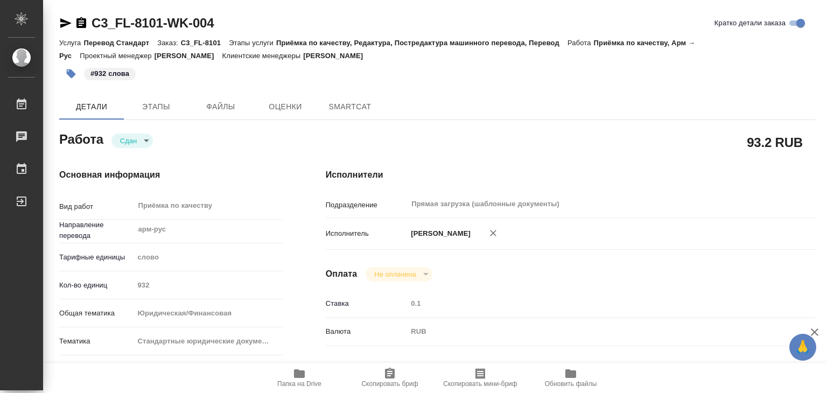
type textarea "x"
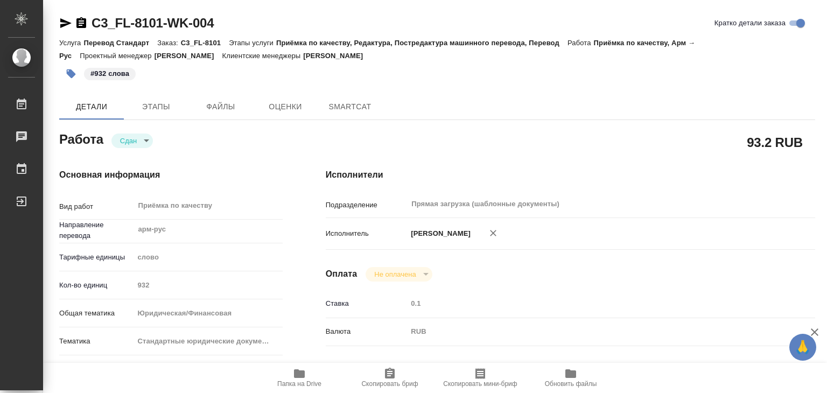
type textarea "x"
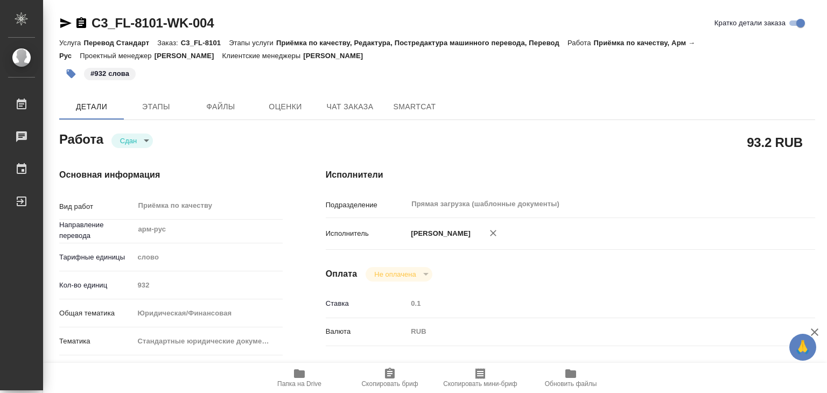
type textarea "x"
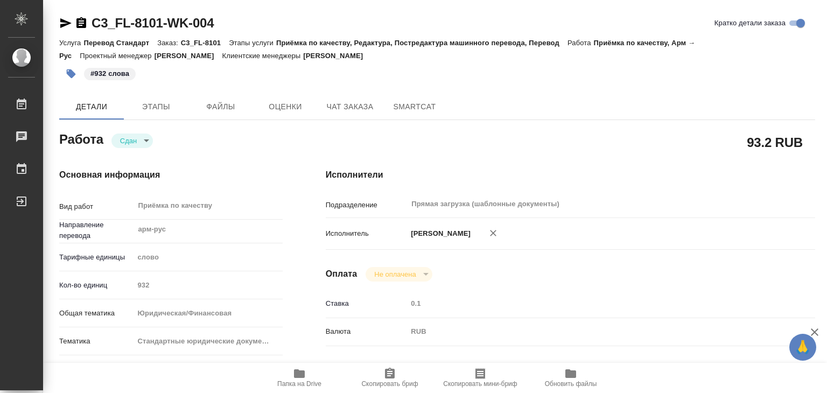
type textarea "x"
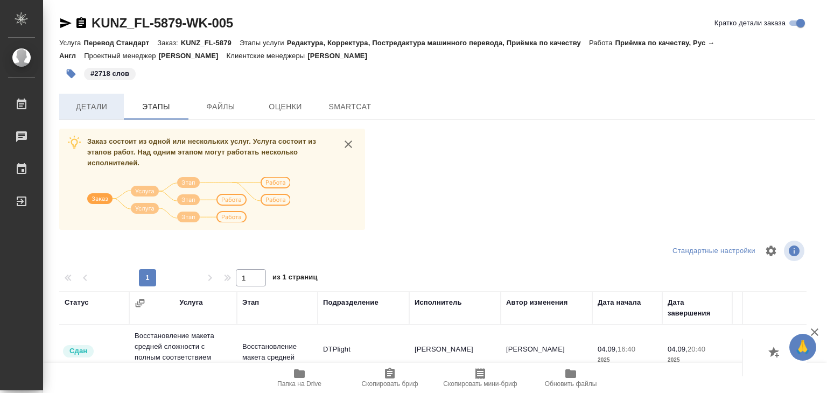
click at [97, 109] on span "Детали" at bounding box center [92, 106] width 52 height 13
click at [101, 106] on span "Детали" at bounding box center [92, 106] width 52 height 13
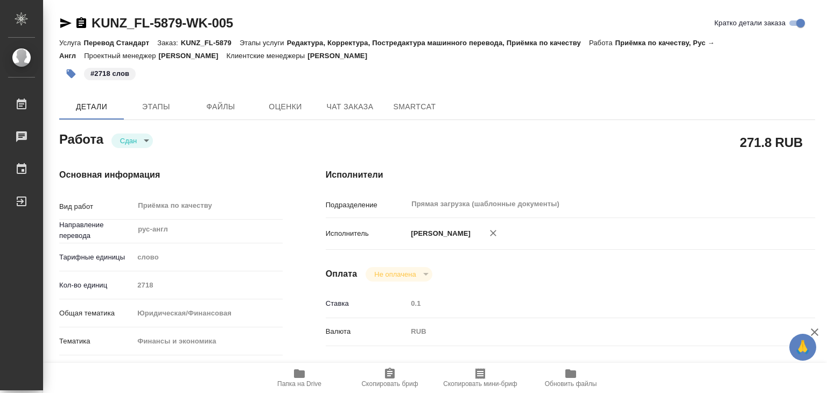
type textarea "x"
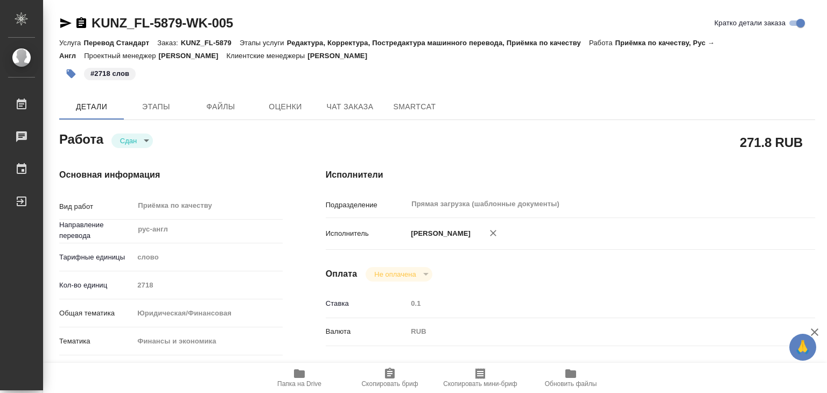
type textarea "x"
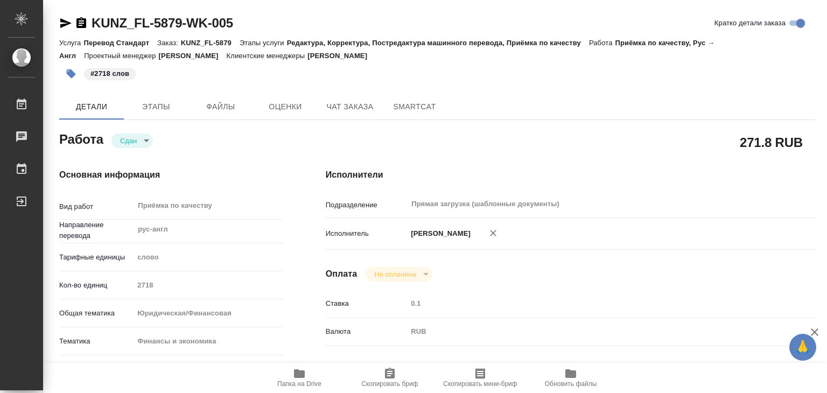
type textarea "x"
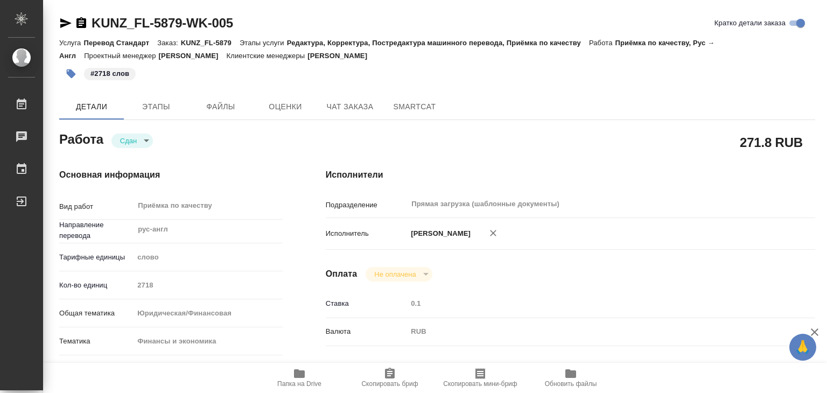
type textarea "x"
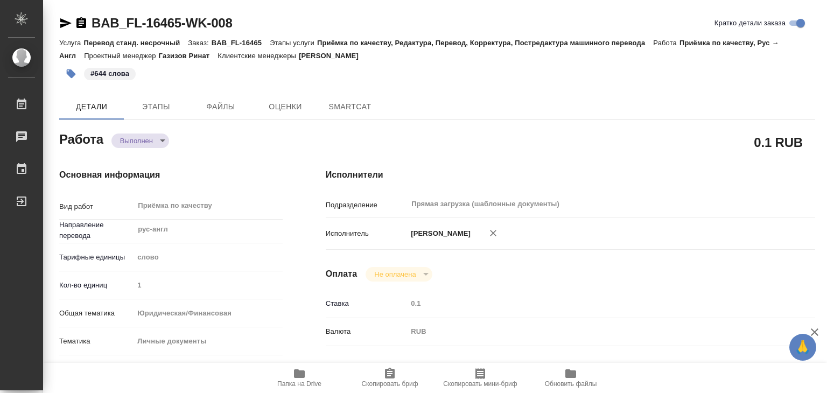
type textarea "x"
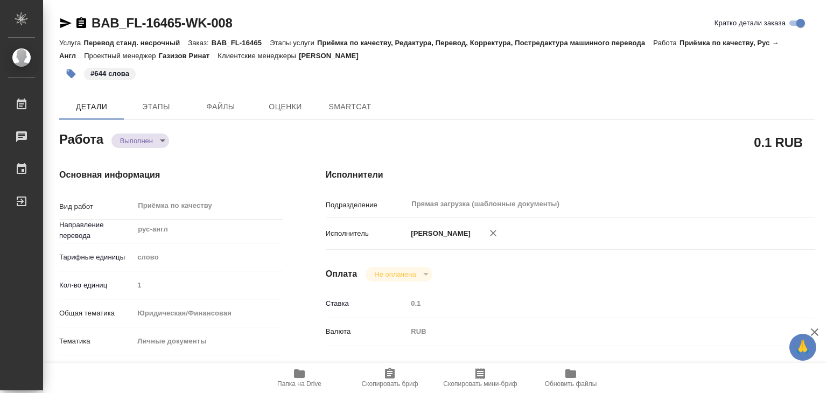
type textarea "x"
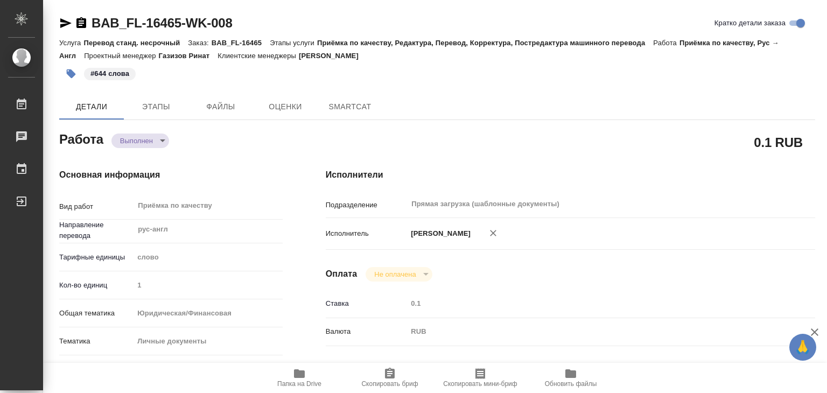
type textarea "x"
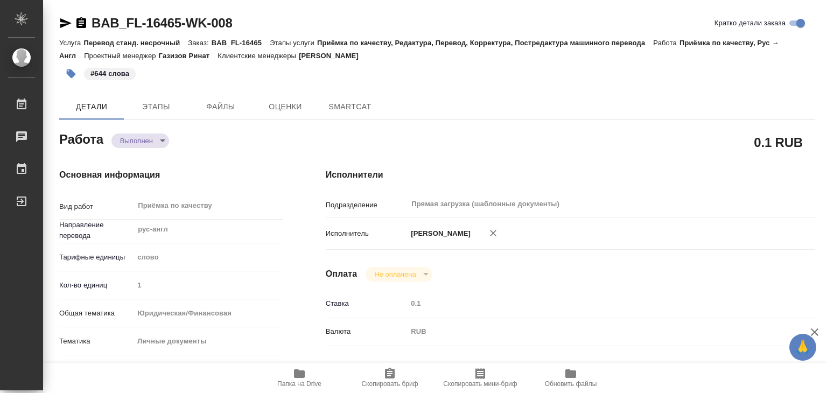
type textarea "x"
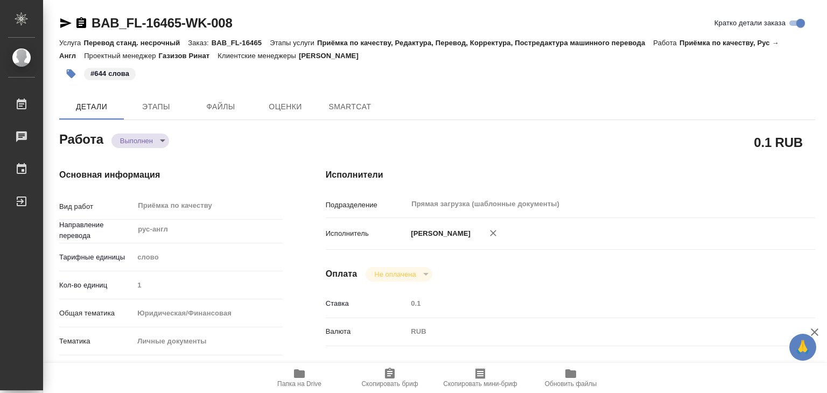
type textarea "x"
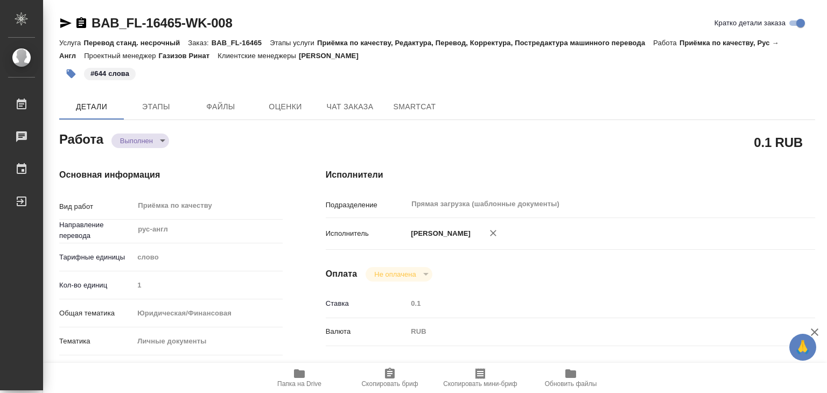
type textarea "x"
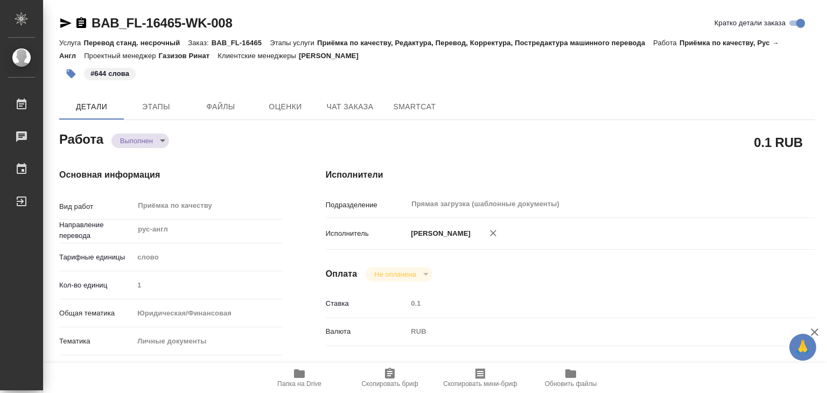
type textarea "x"
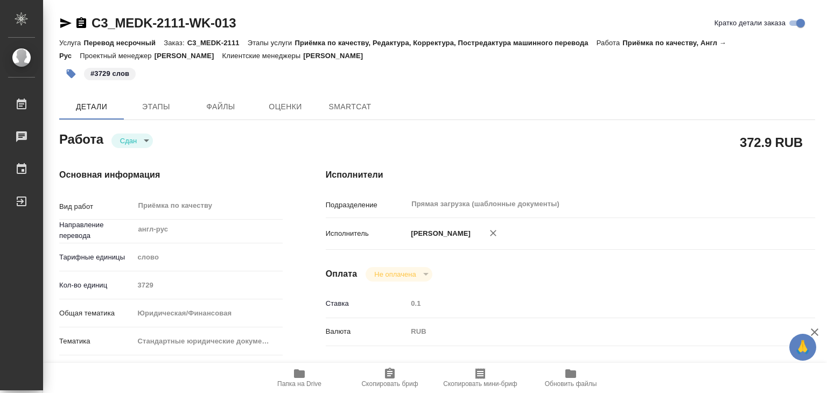
type textarea "x"
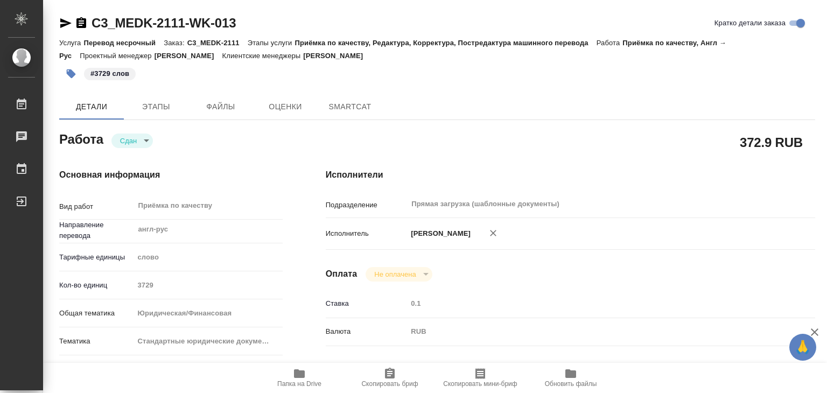
type textarea "x"
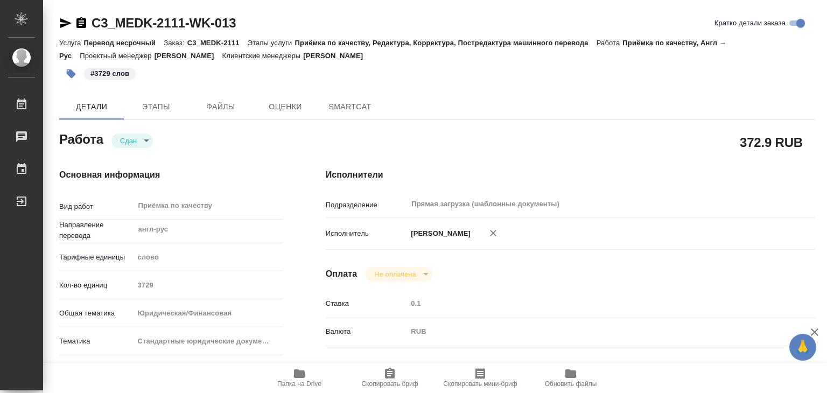
type textarea "x"
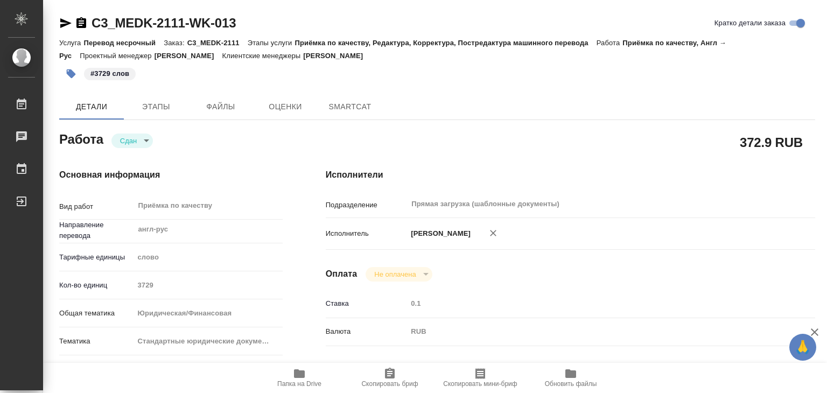
type textarea "x"
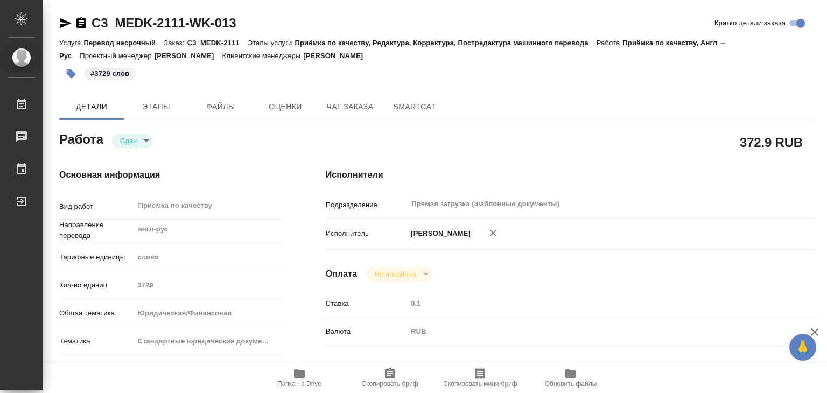
type textarea "x"
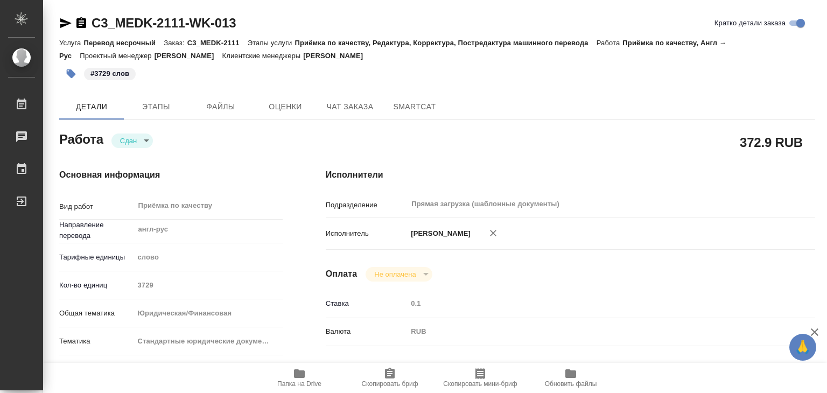
type textarea "x"
